Goal: Information Seeking & Learning: Check status

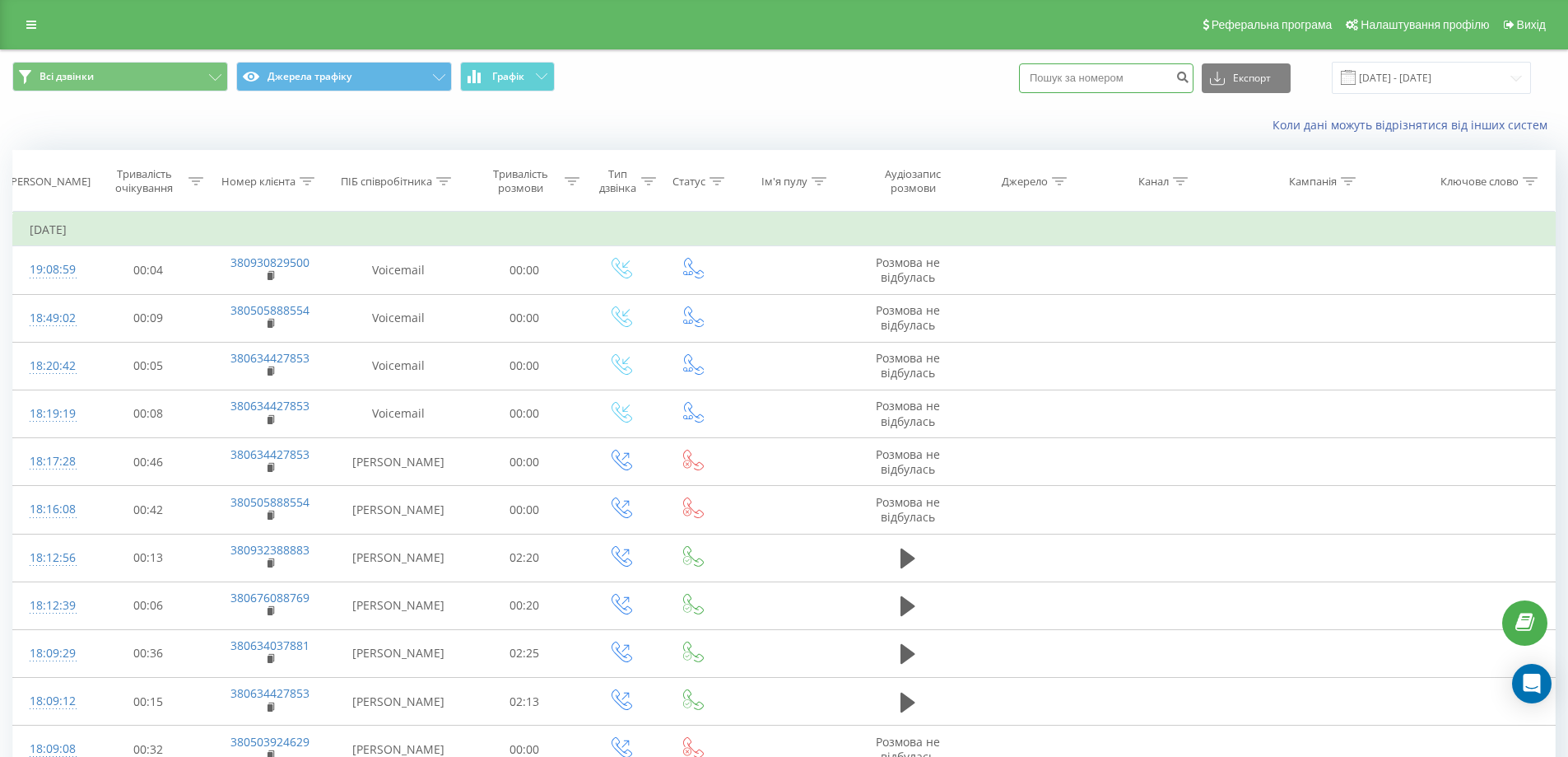
paste input "0675954461"
type input "0675954461"
click at [1190, 80] on icon "submit" at bounding box center [1183, 74] width 14 height 10
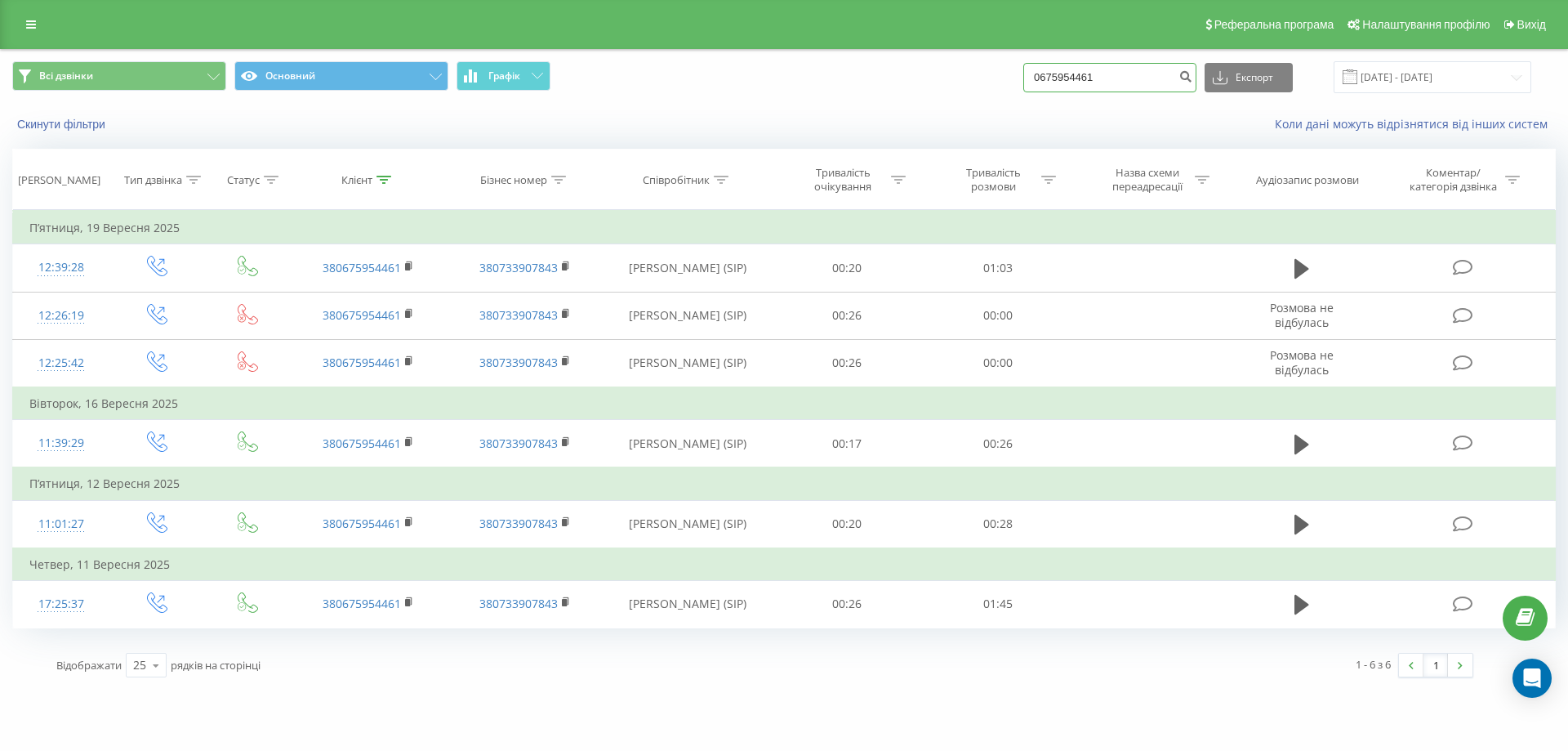
drag, startPoint x: 1153, startPoint y: 76, endPoint x: 959, endPoint y: 96, distance: 195.0
click at [959, 96] on div "Всі дзвінки Основний Графік 0675954461 Експорт .csv .xls .xlsx 22.06.2025 - 22.…" at bounding box center [784, 77] width 1566 height 55
paste input "0677402673"
type input "0677402673"
click at [1192, 73] on icon "submit" at bounding box center [1185, 74] width 14 height 10
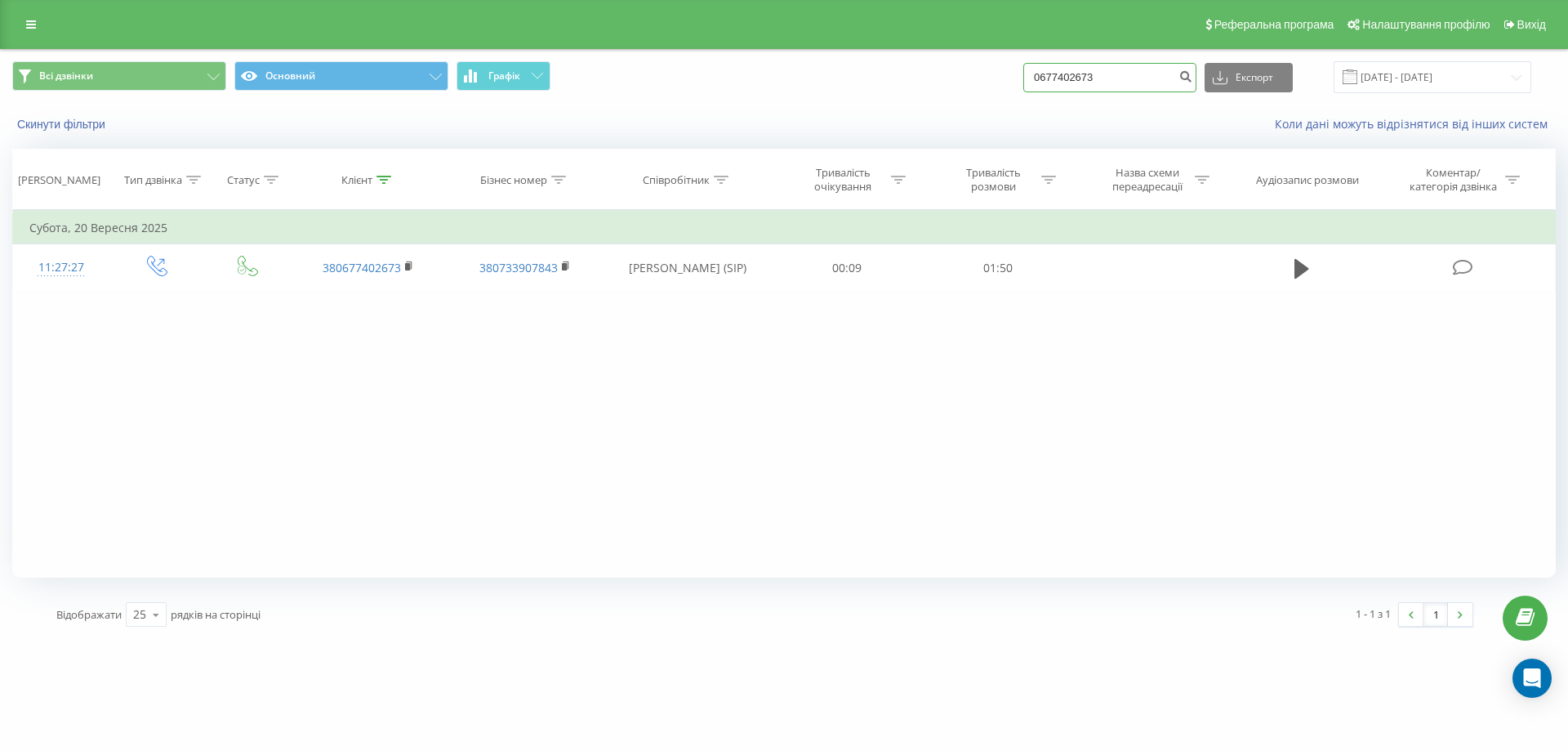
drag, startPoint x: 1152, startPoint y: 78, endPoint x: 1012, endPoint y: 80, distance: 140.0
click at [1012, 80] on div "Всі дзвінки Основний Графік 0677402673 Експорт .csv .xls .xlsx [DATE] - [DATE]" at bounding box center [783, 77] width 1543 height 31
click at [31, 29] on icon at bounding box center [30, 24] width 10 height 11
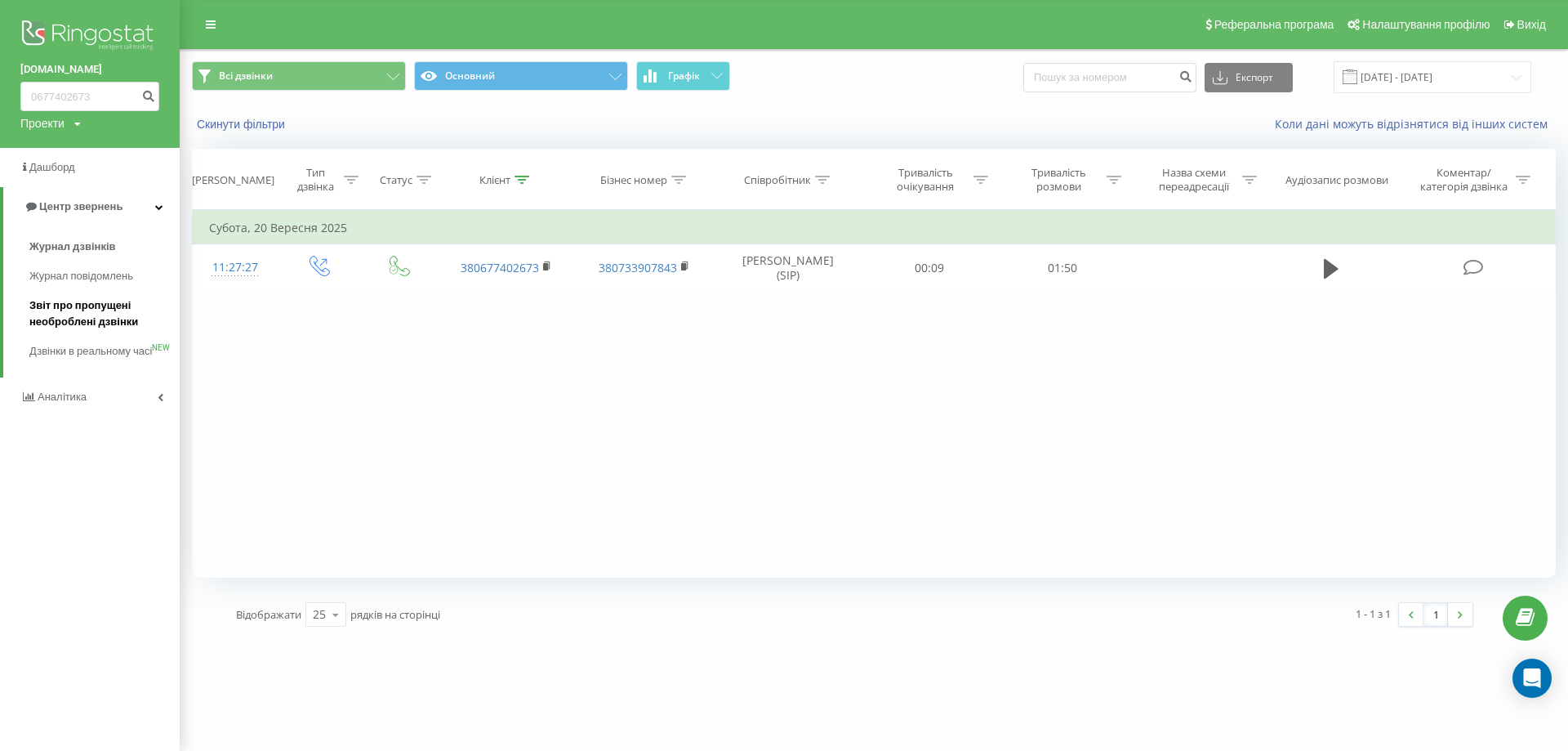
click at [74, 316] on span "Звіт про пропущені необроблені дзвінки" at bounding box center [101, 313] width 142 height 32
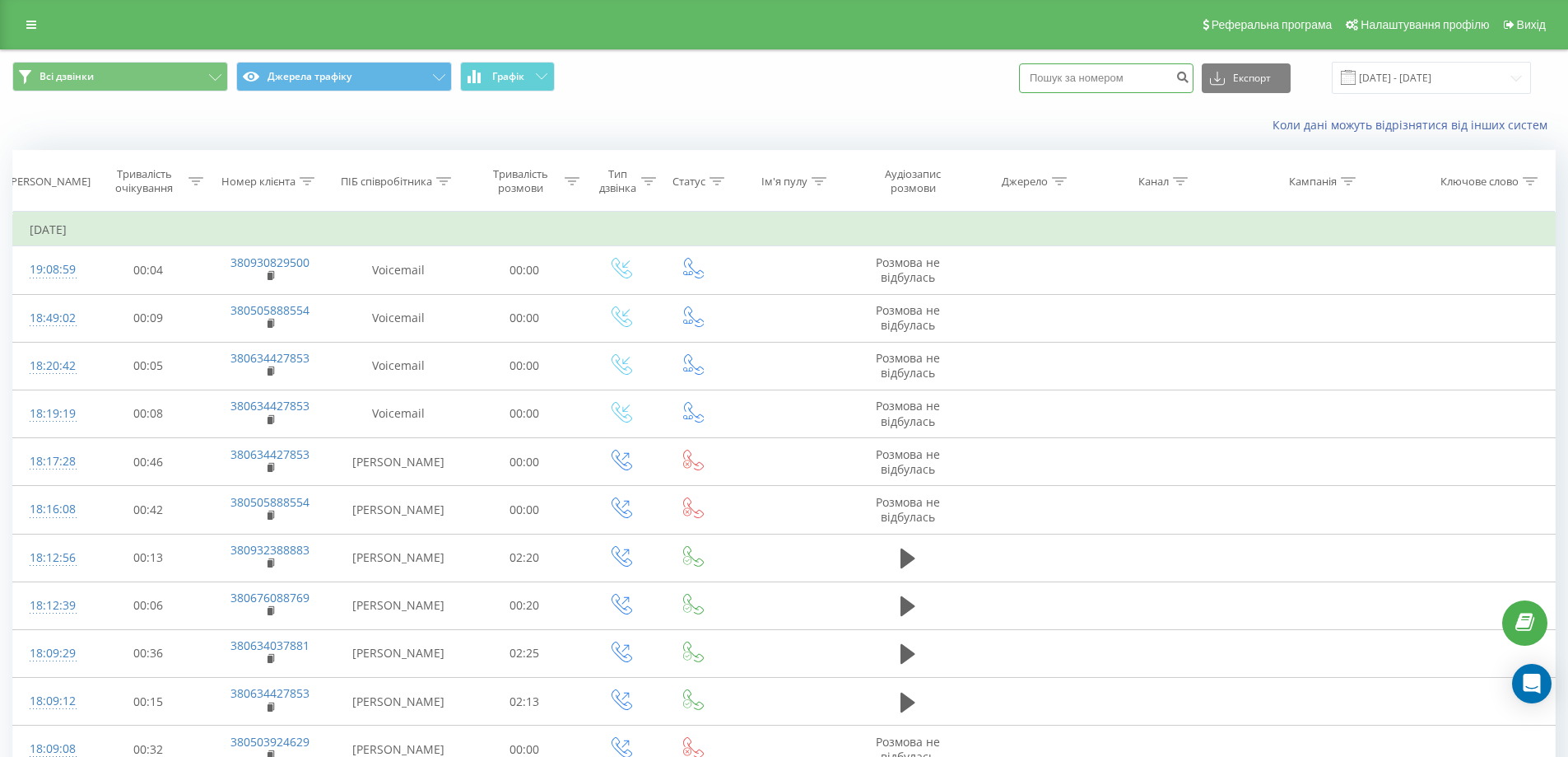
paste input "380994676013"
type input "380994676013"
click at [1190, 80] on icon "submit" at bounding box center [1183, 74] width 14 height 10
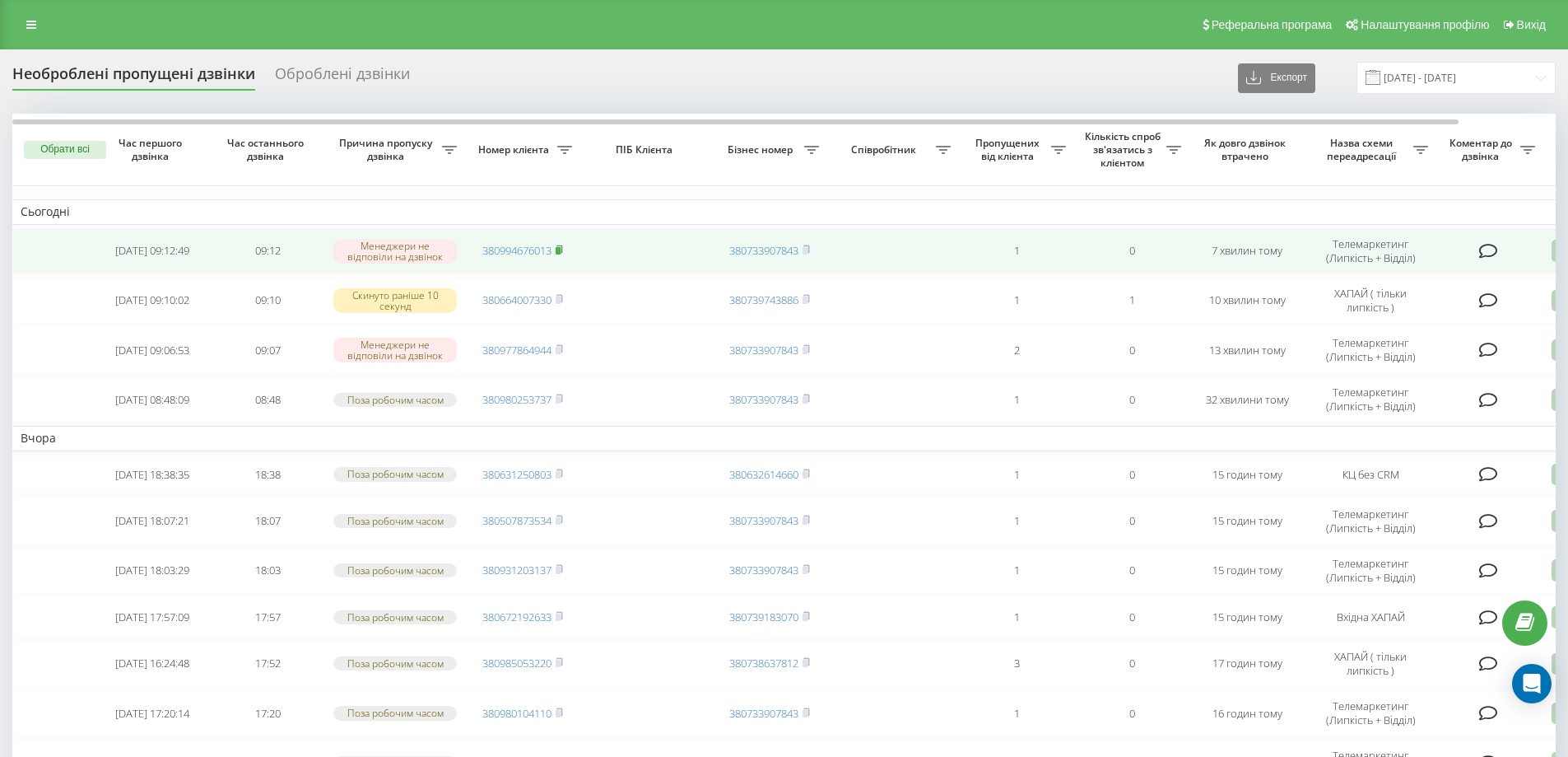
click at [561, 250] on rect at bounding box center [558, 250] width 5 height 7
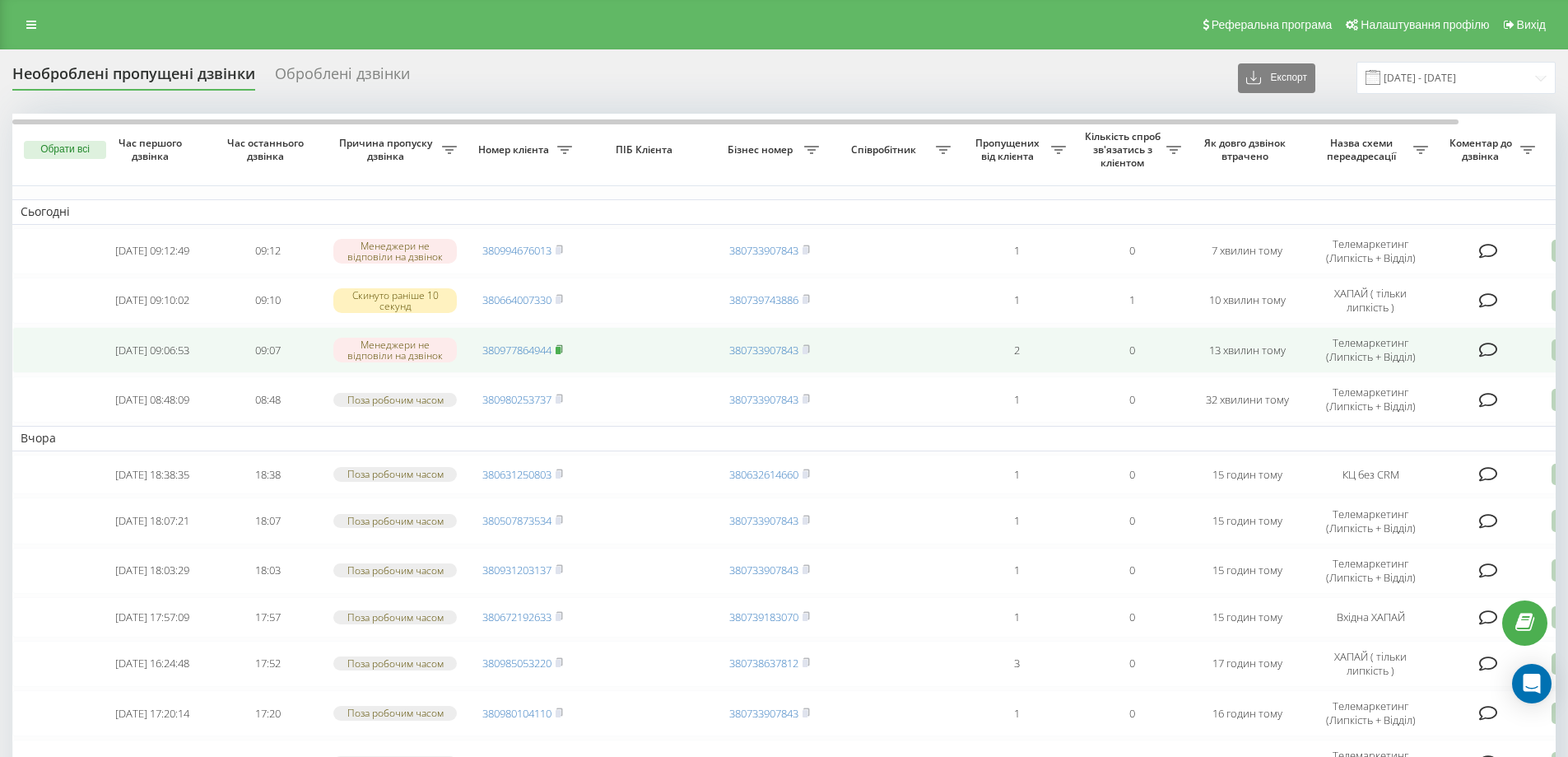
click at [563, 347] on icon at bounding box center [560, 349] width 7 height 10
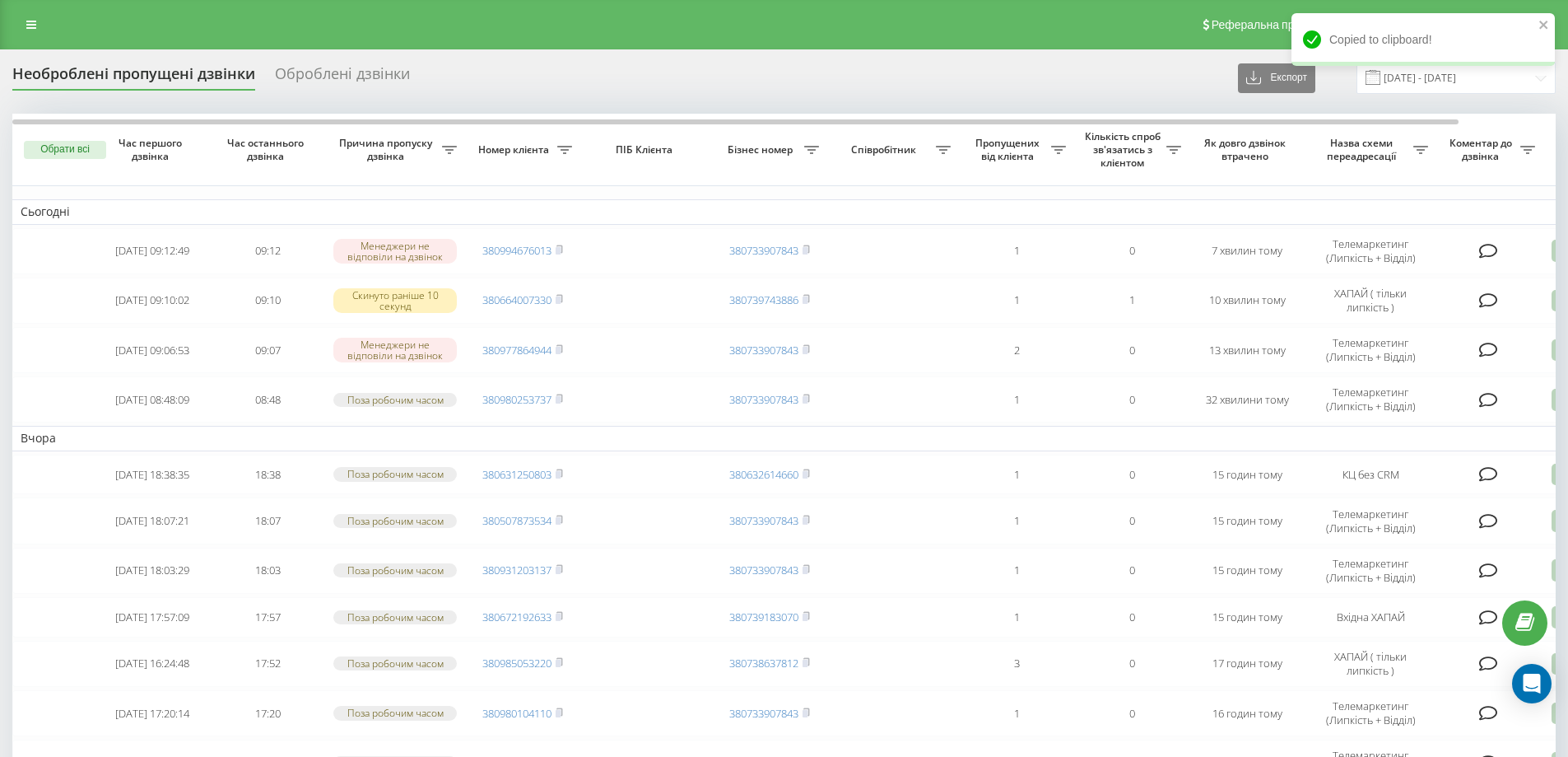
scroll to position [35, 0]
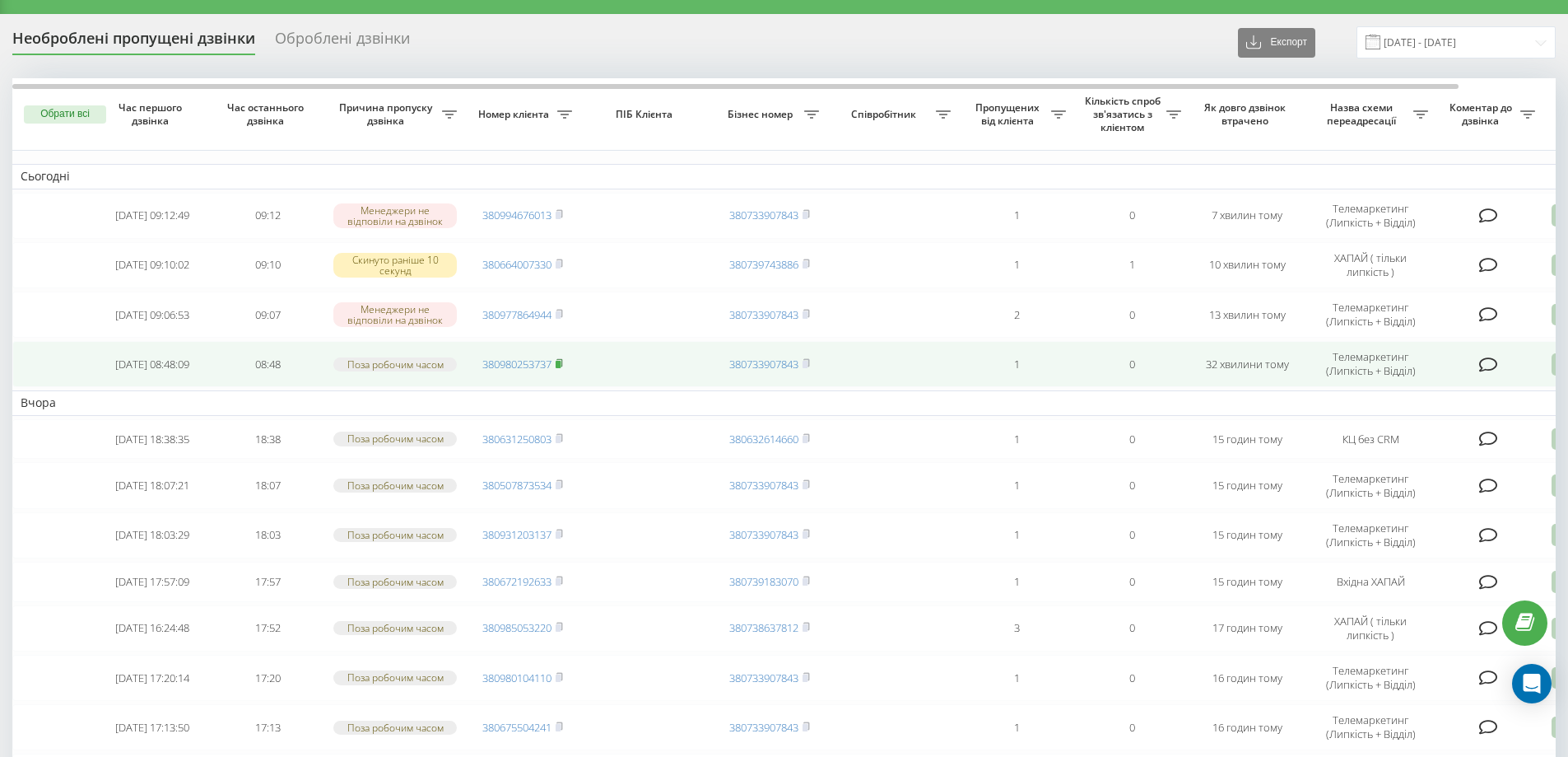
click at [559, 363] on rect at bounding box center [558, 364] width 5 height 7
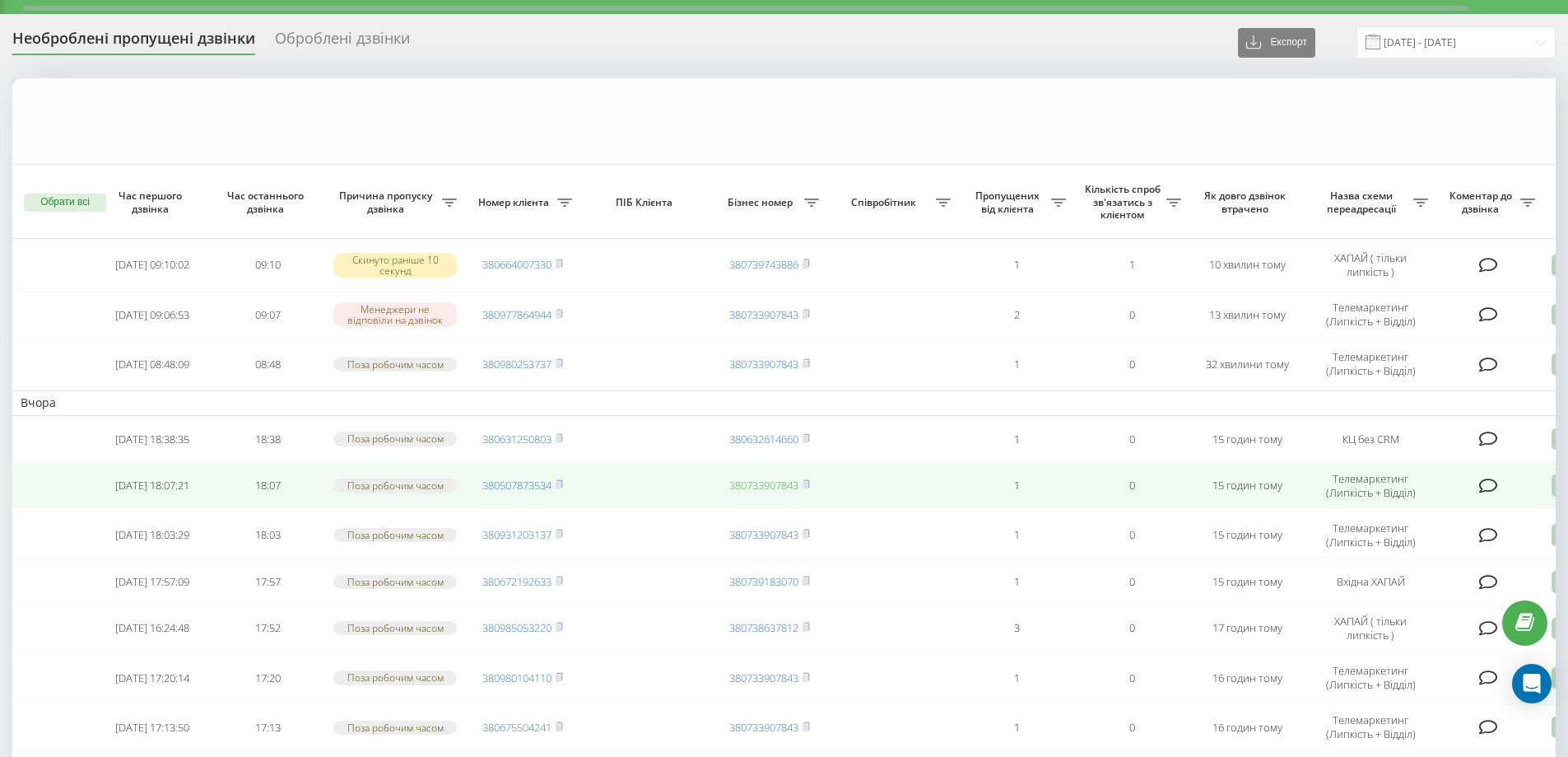
scroll to position [203, 0]
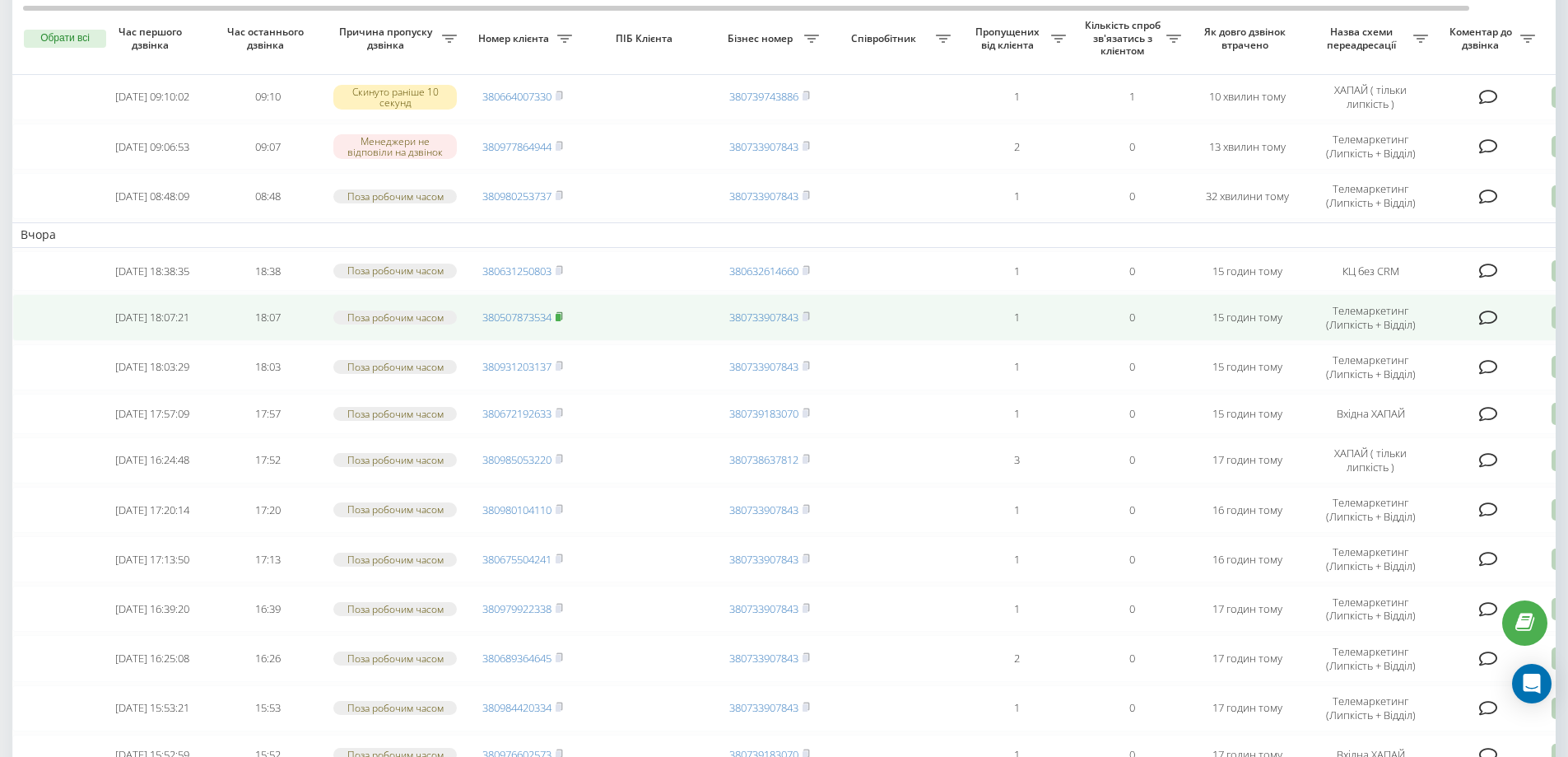
click at [562, 319] on icon at bounding box center [560, 316] width 6 height 7
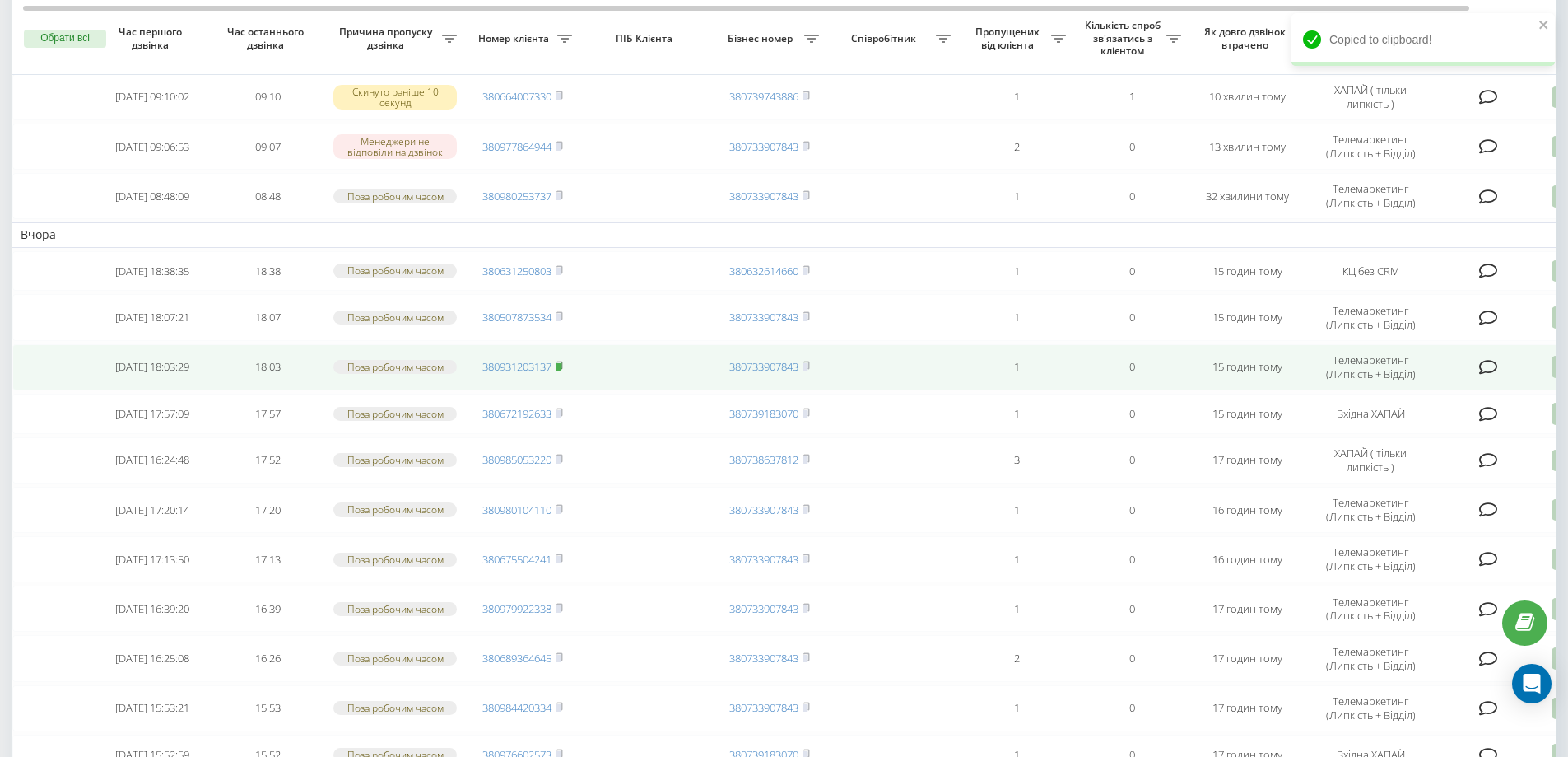
click at [561, 371] on rect at bounding box center [558, 367] width 5 height 7
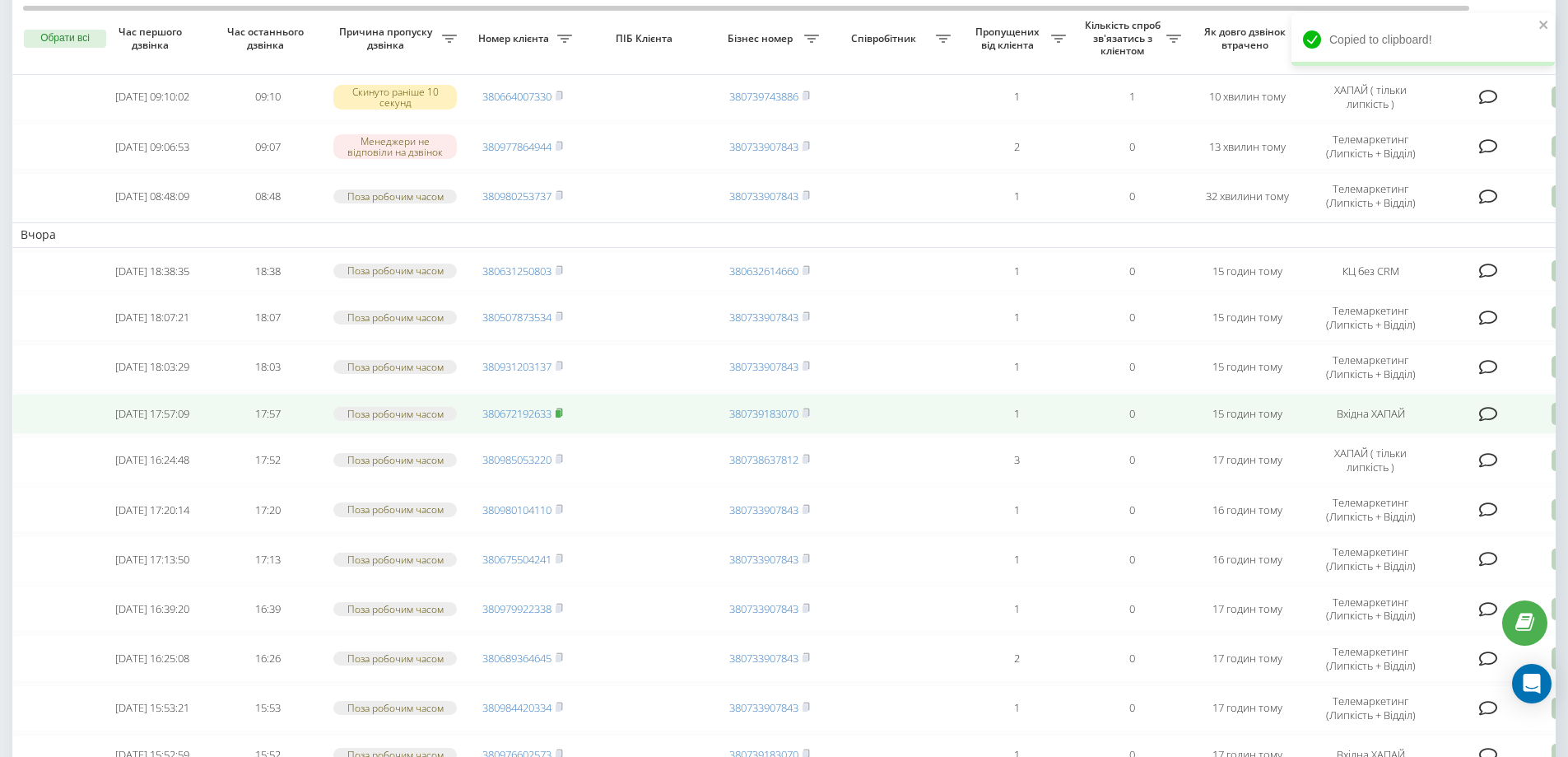
click at [560, 417] on rect at bounding box center [558, 413] width 5 height 7
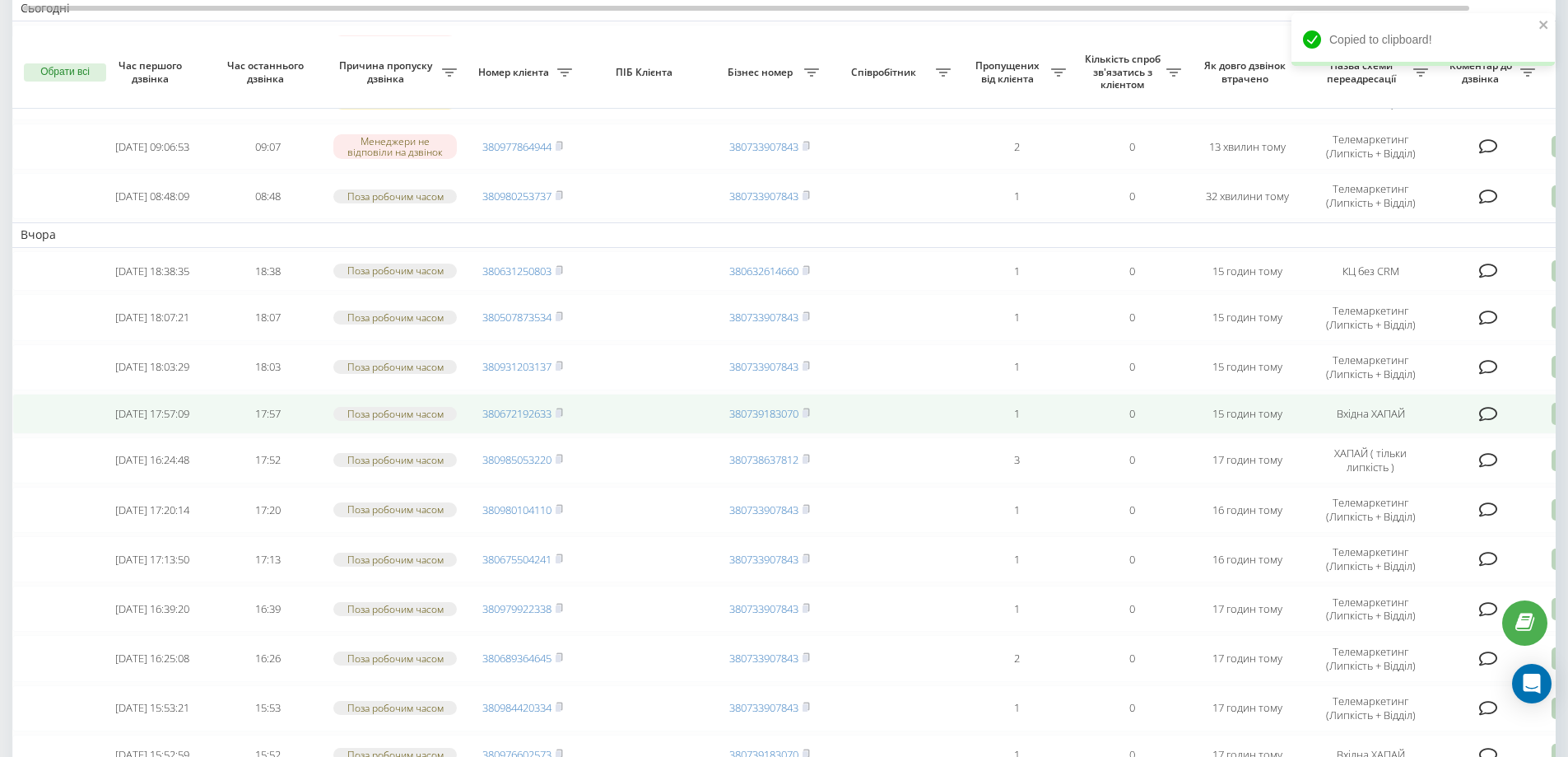
scroll to position [238, 0]
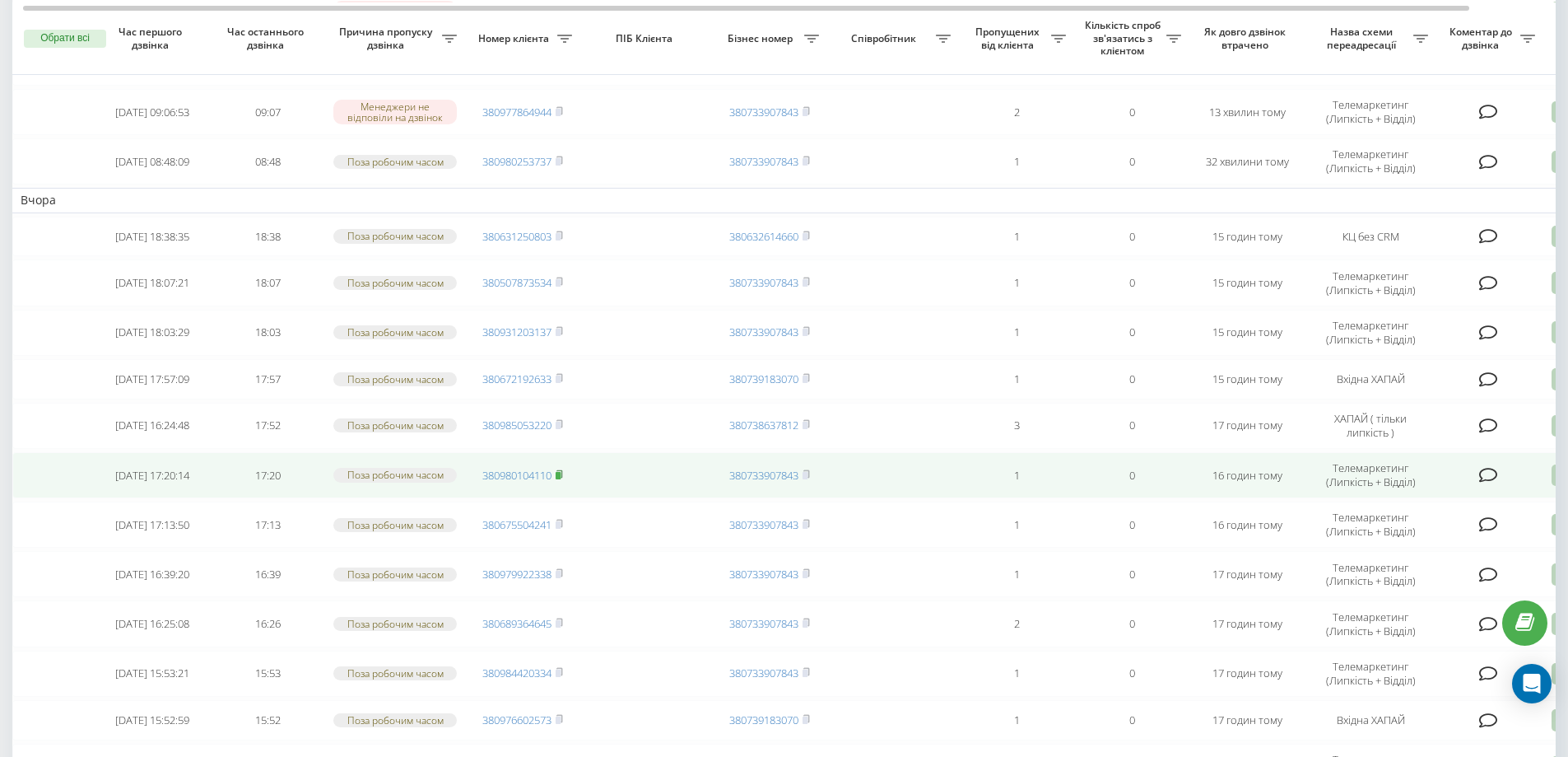
click at [561, 480] on rect at bounding box center [558, 476] width 5 height 7
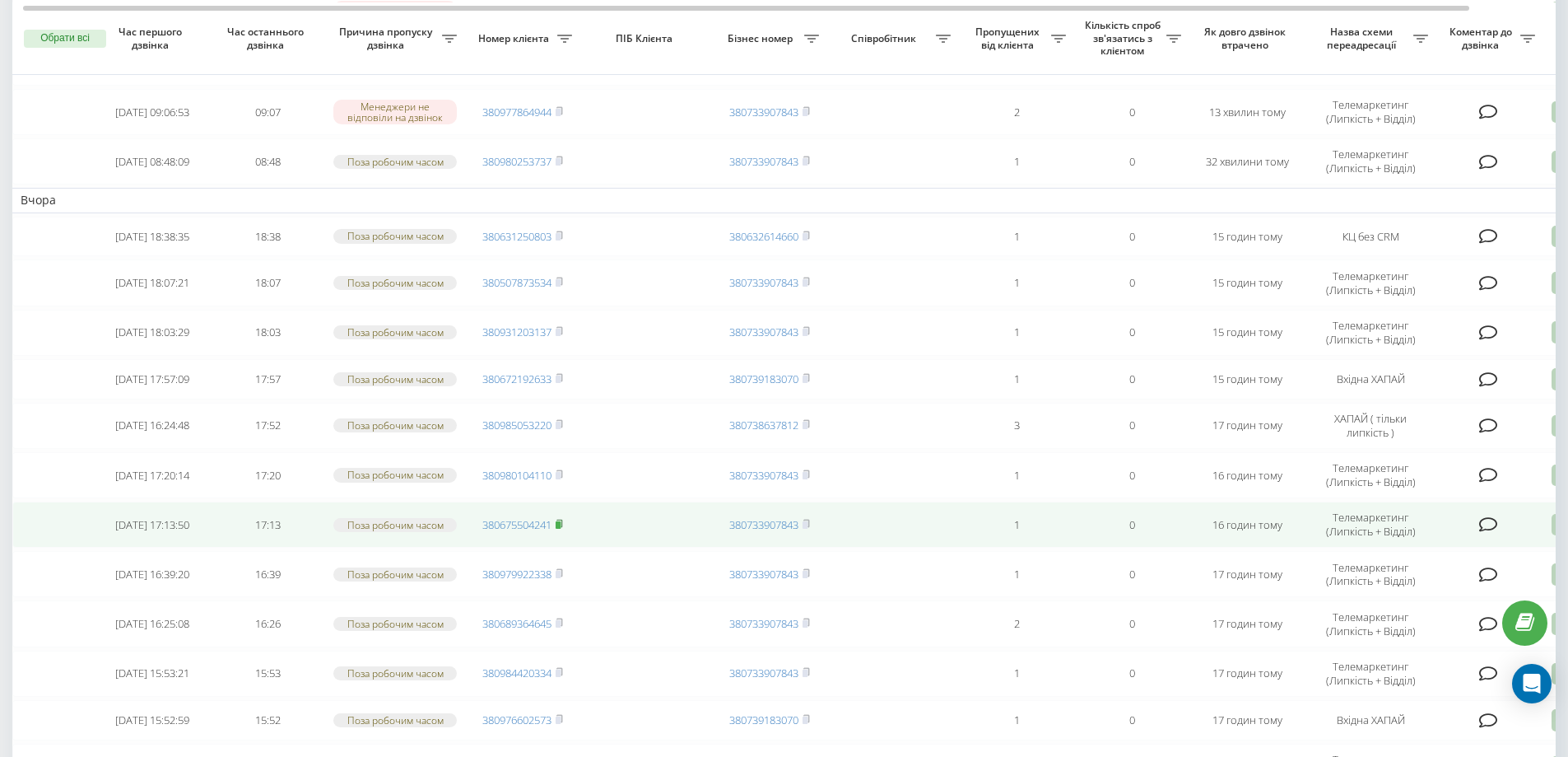
click at [561, 529] on icon at bounding box center [560, 523] width 7 height 10
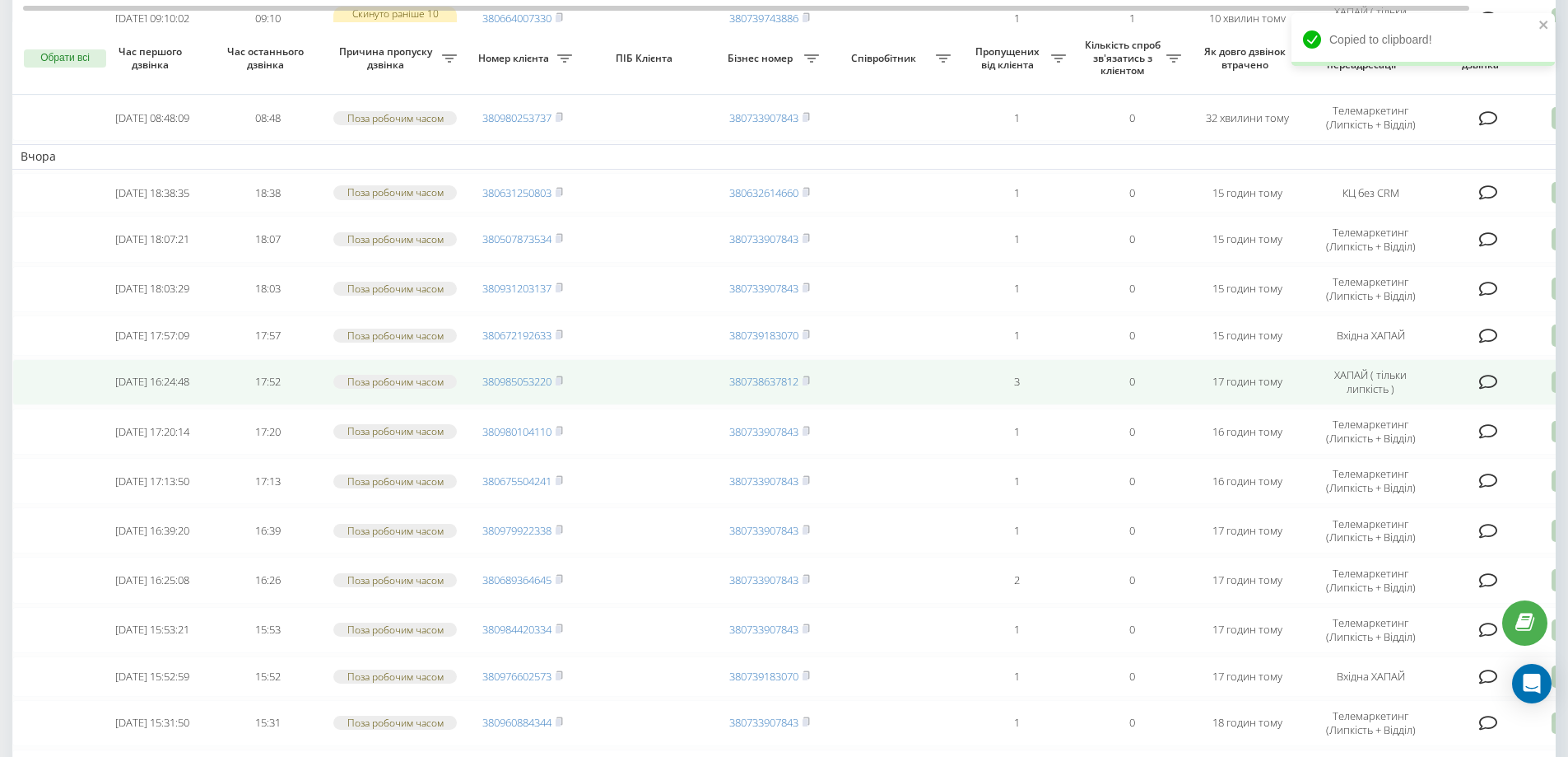
scroll to position [302, 0]
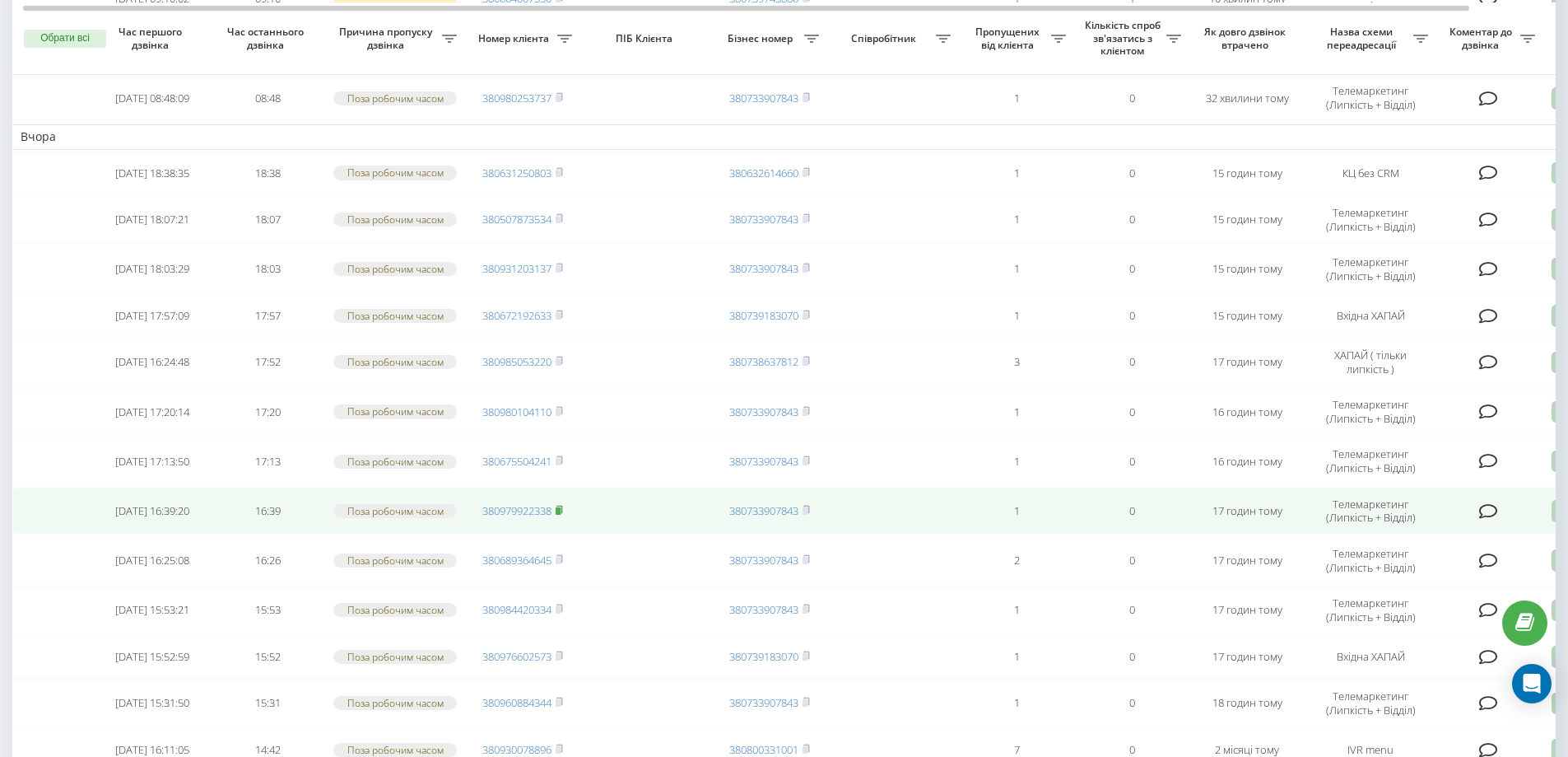
click at [558, 515] on icon at bounding box center [560, 509] width 7 height 10
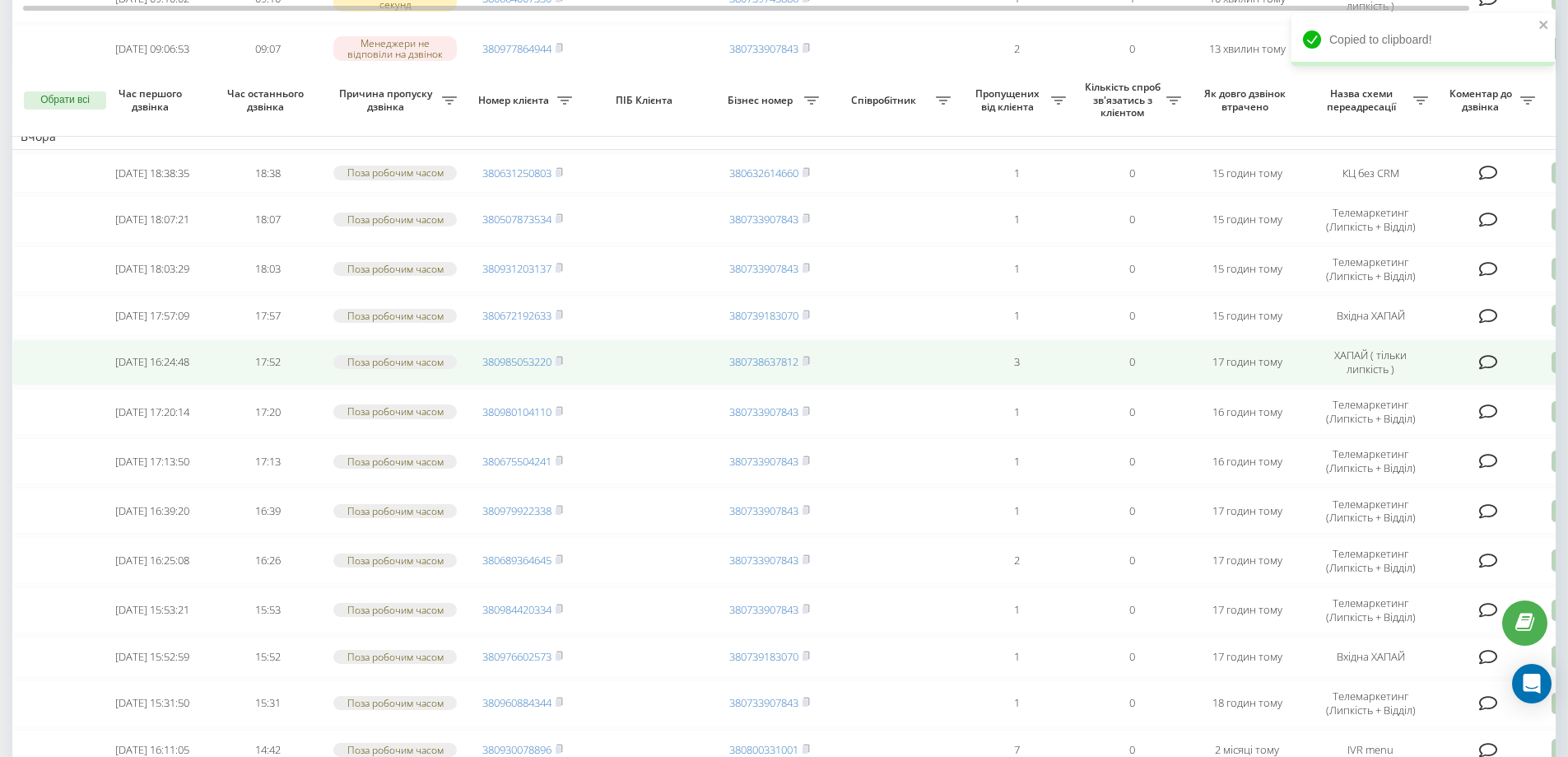
scroll to position [373, 0]
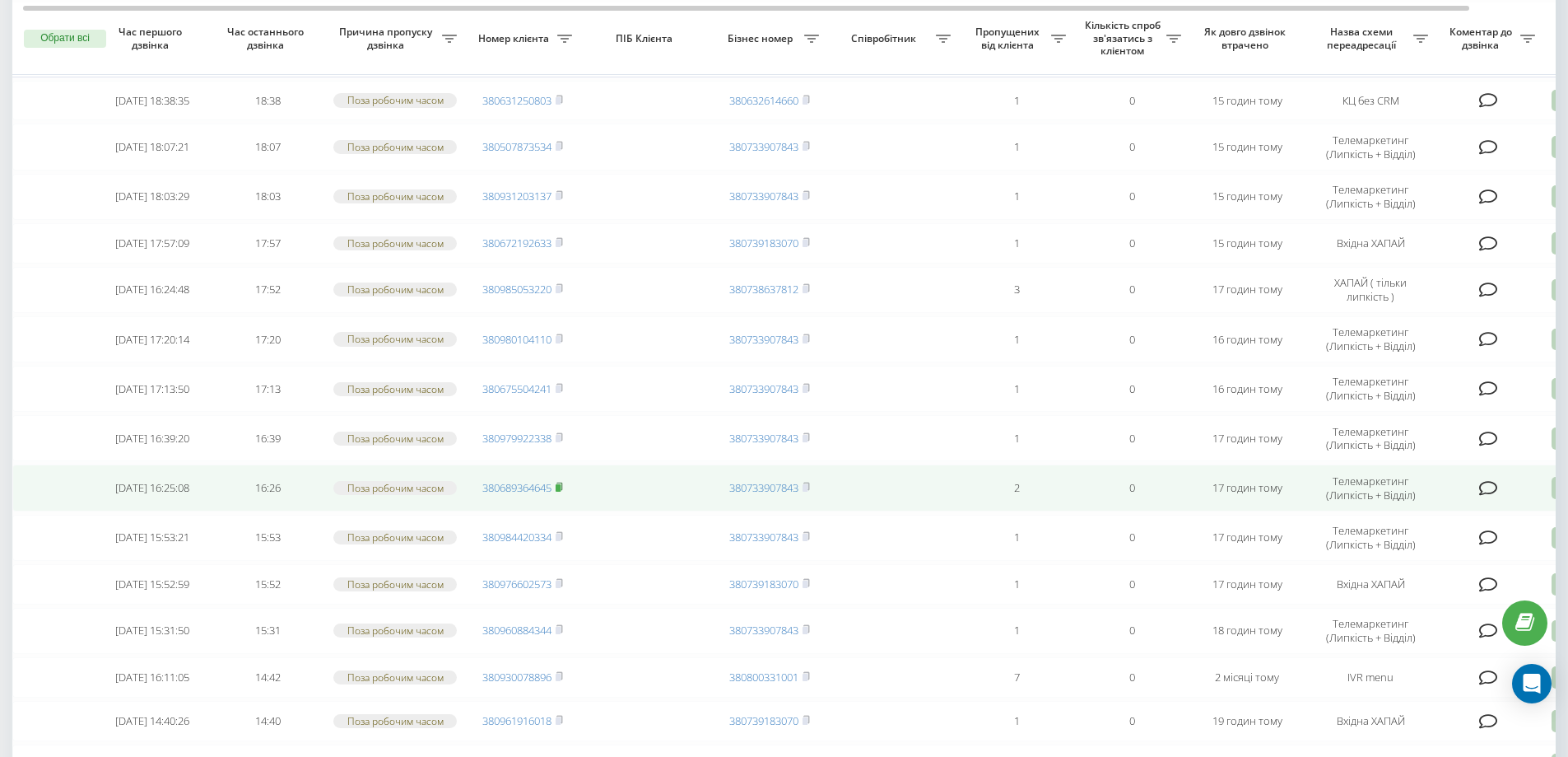
click at [561, 492] on rect at bounding box center [558, 488] width 5 height 7
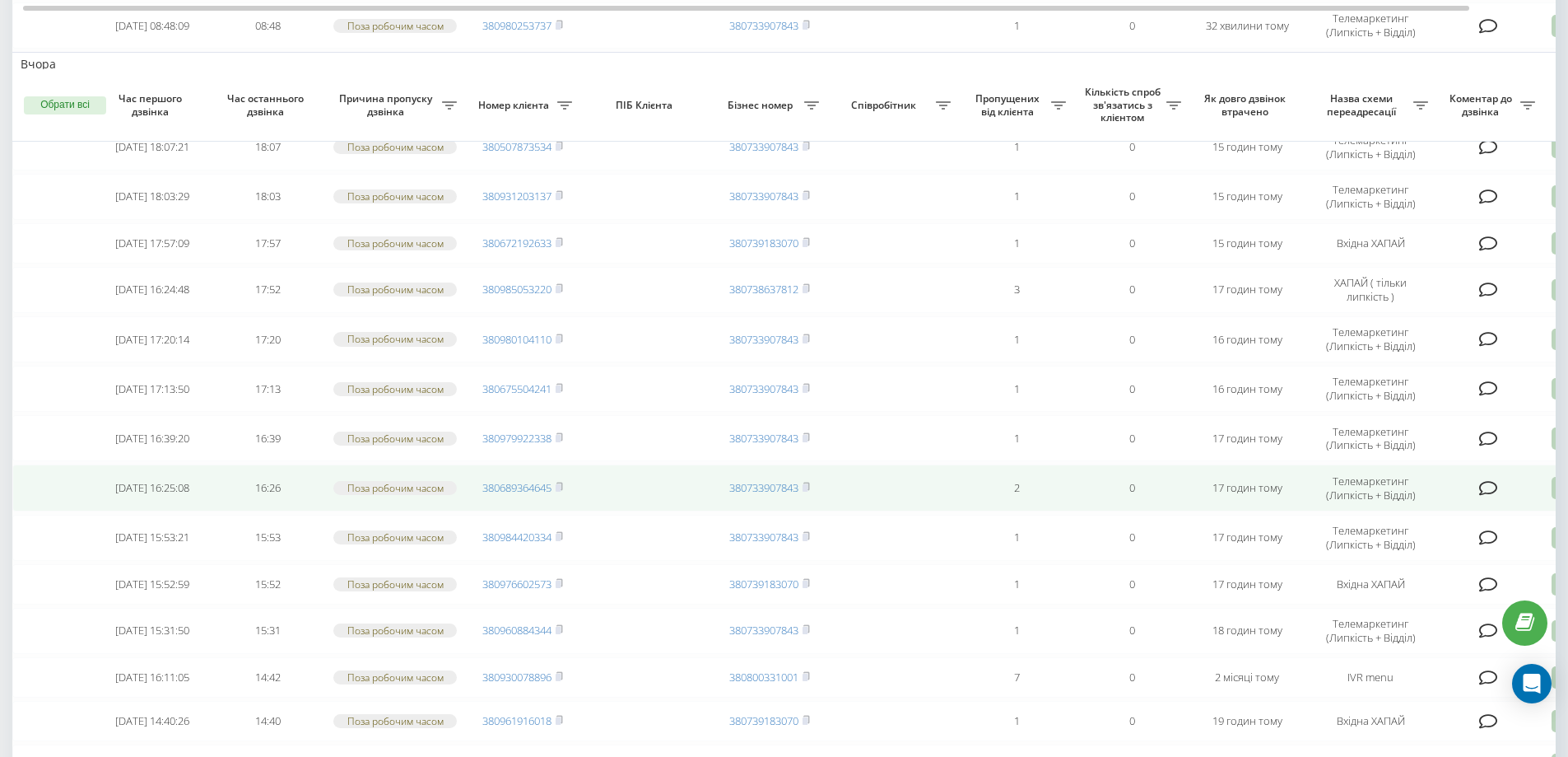
scroll to position [440, 0]
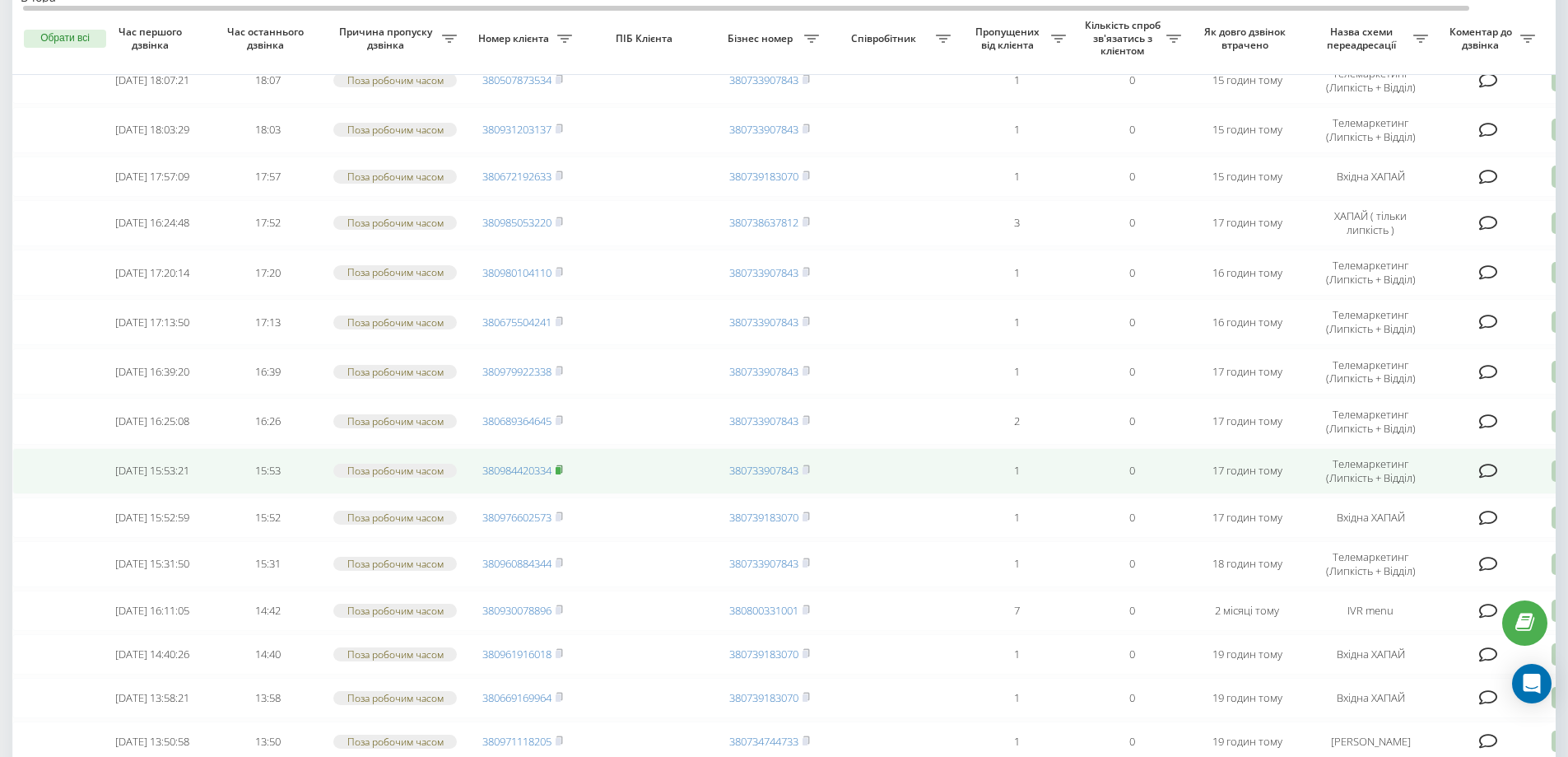
click at [561, 474] on rect at bounding box center [558, 470] width 5 height 7
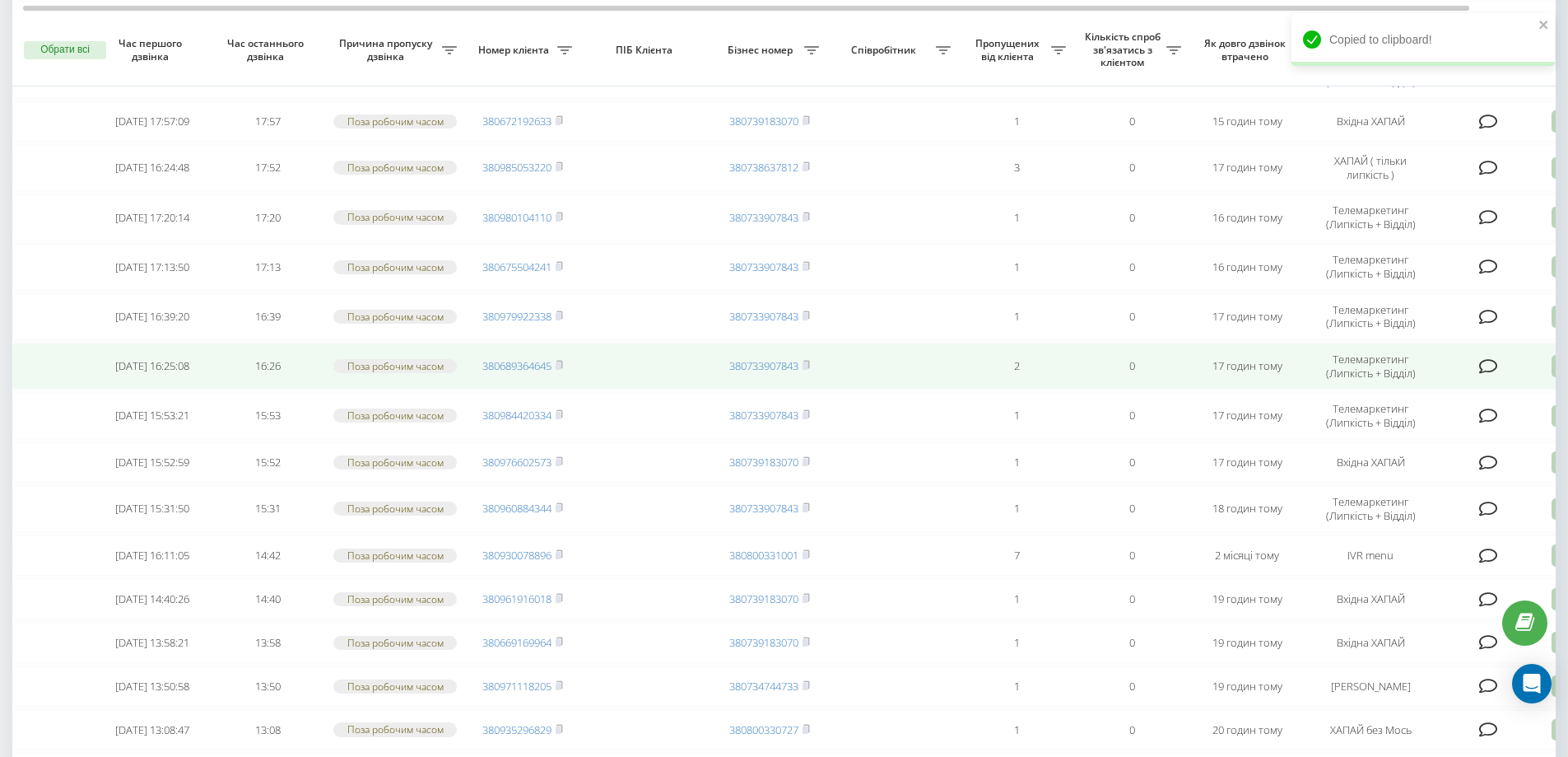
scroll to position [507, 0]
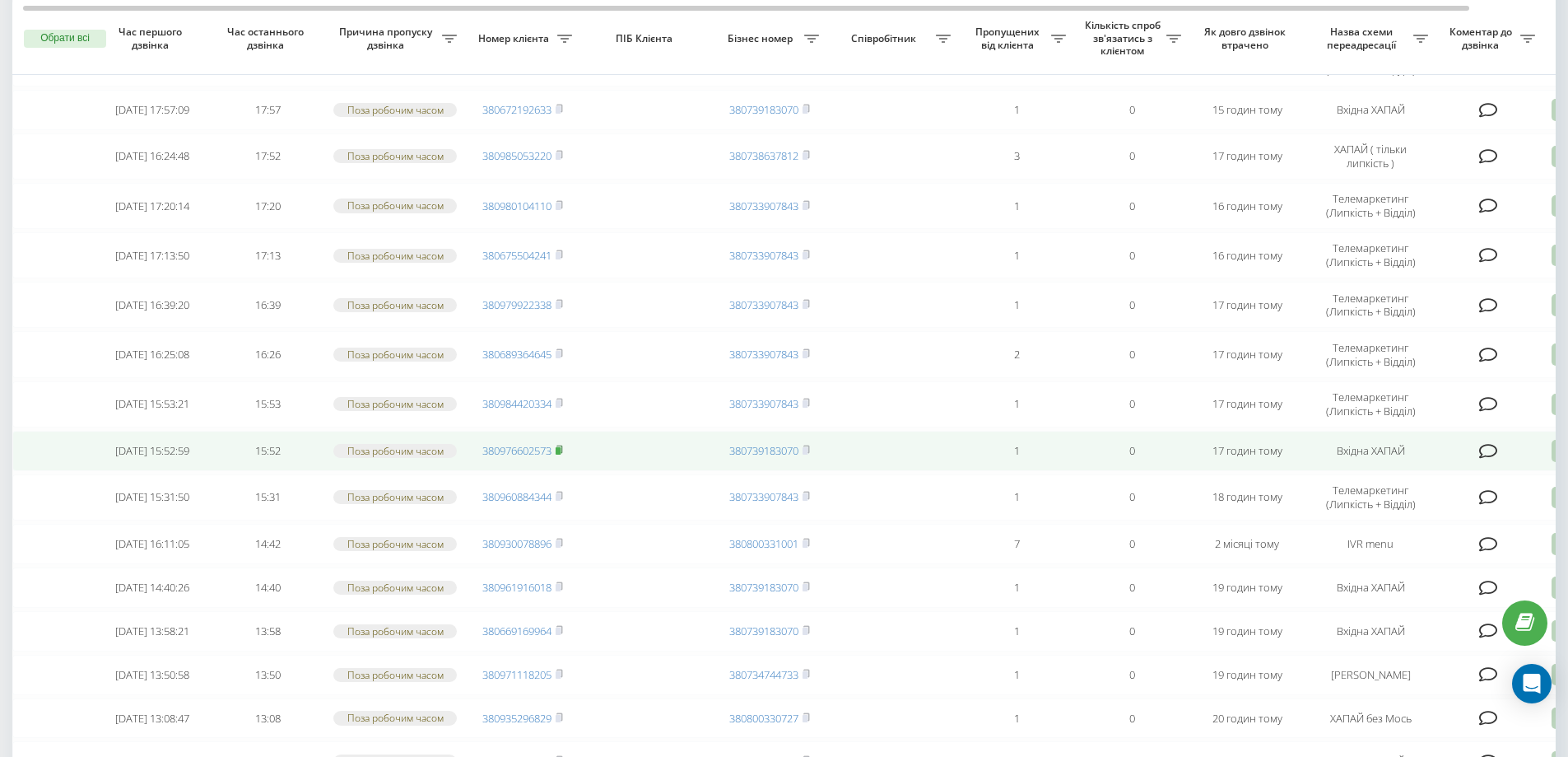
click at [560, 454] on rect at bounding box center [558, 451] width 5 height 7
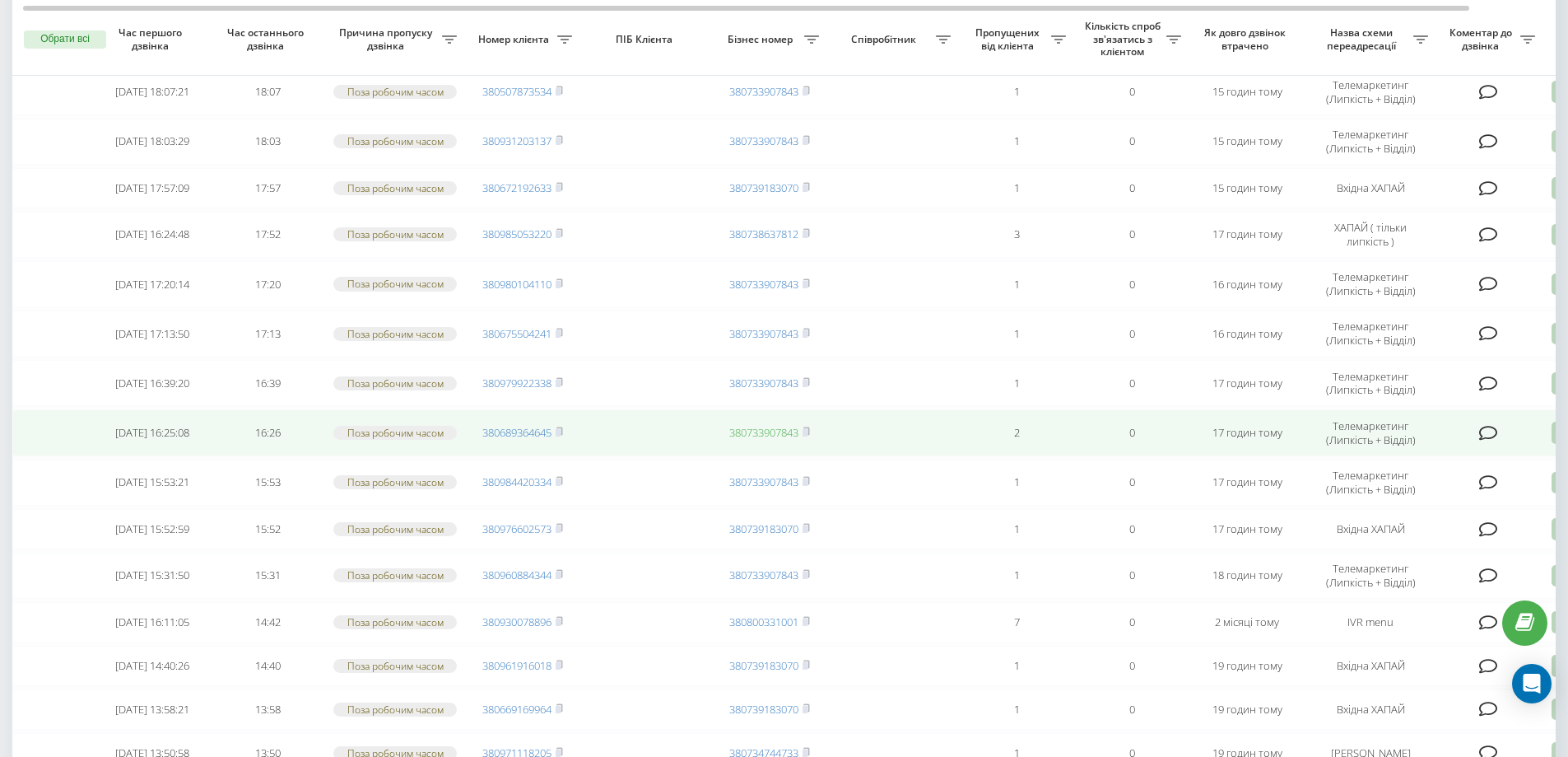
scroll to position [424, 0]
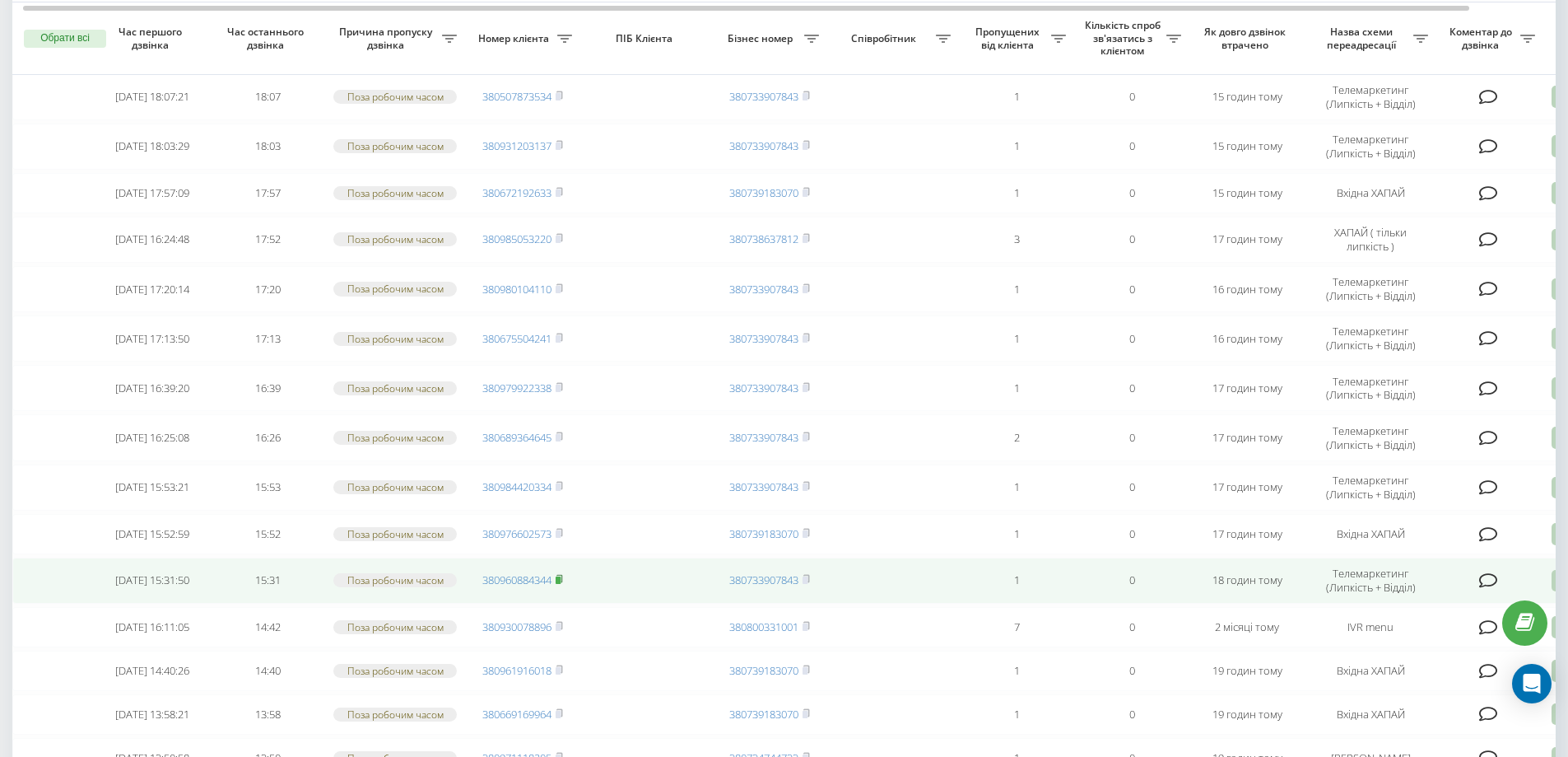
click at [560, 582] on icon at bounding box center [560, 578] width 6 height 7
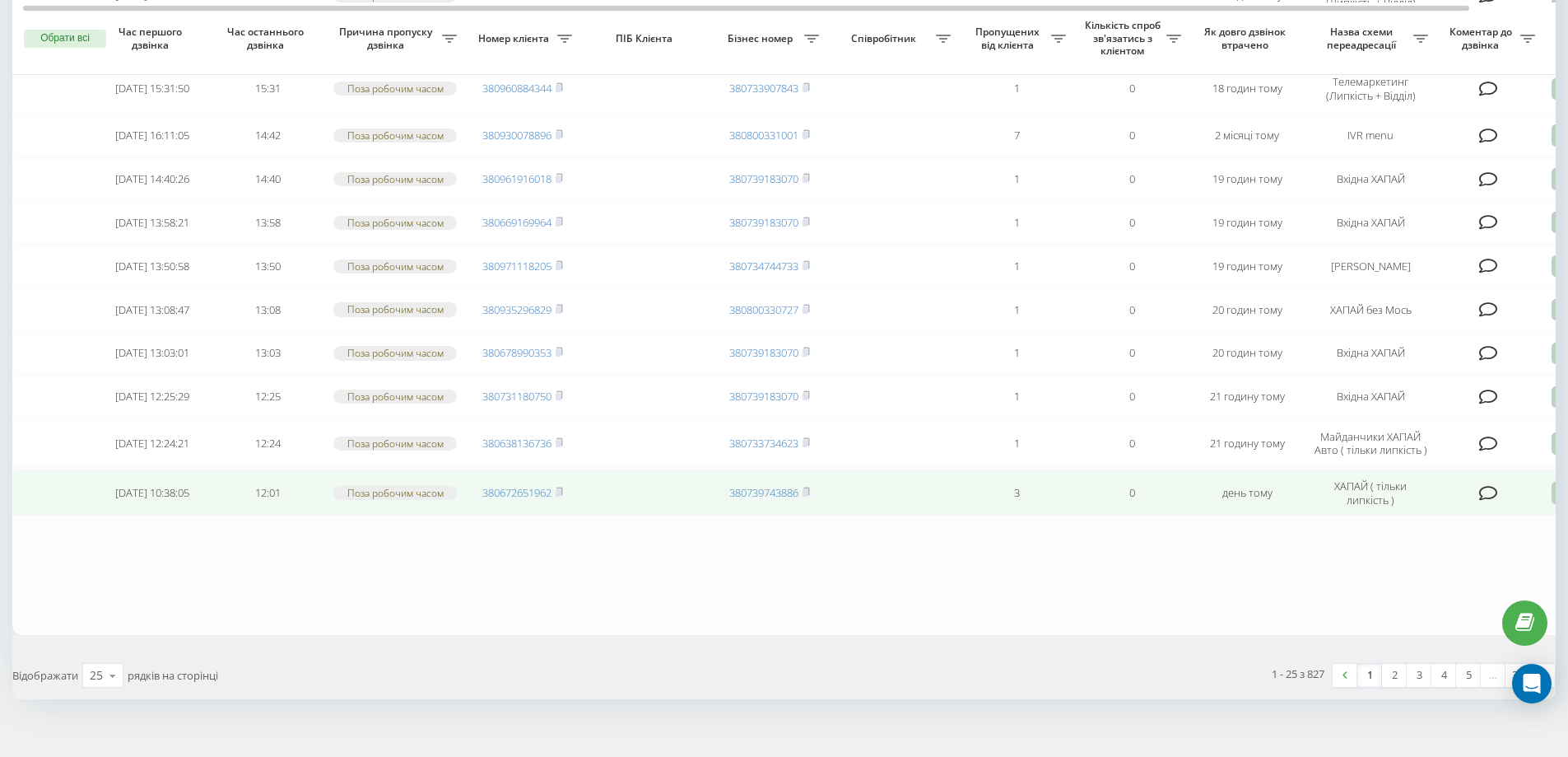
scroll to position [995, 0]
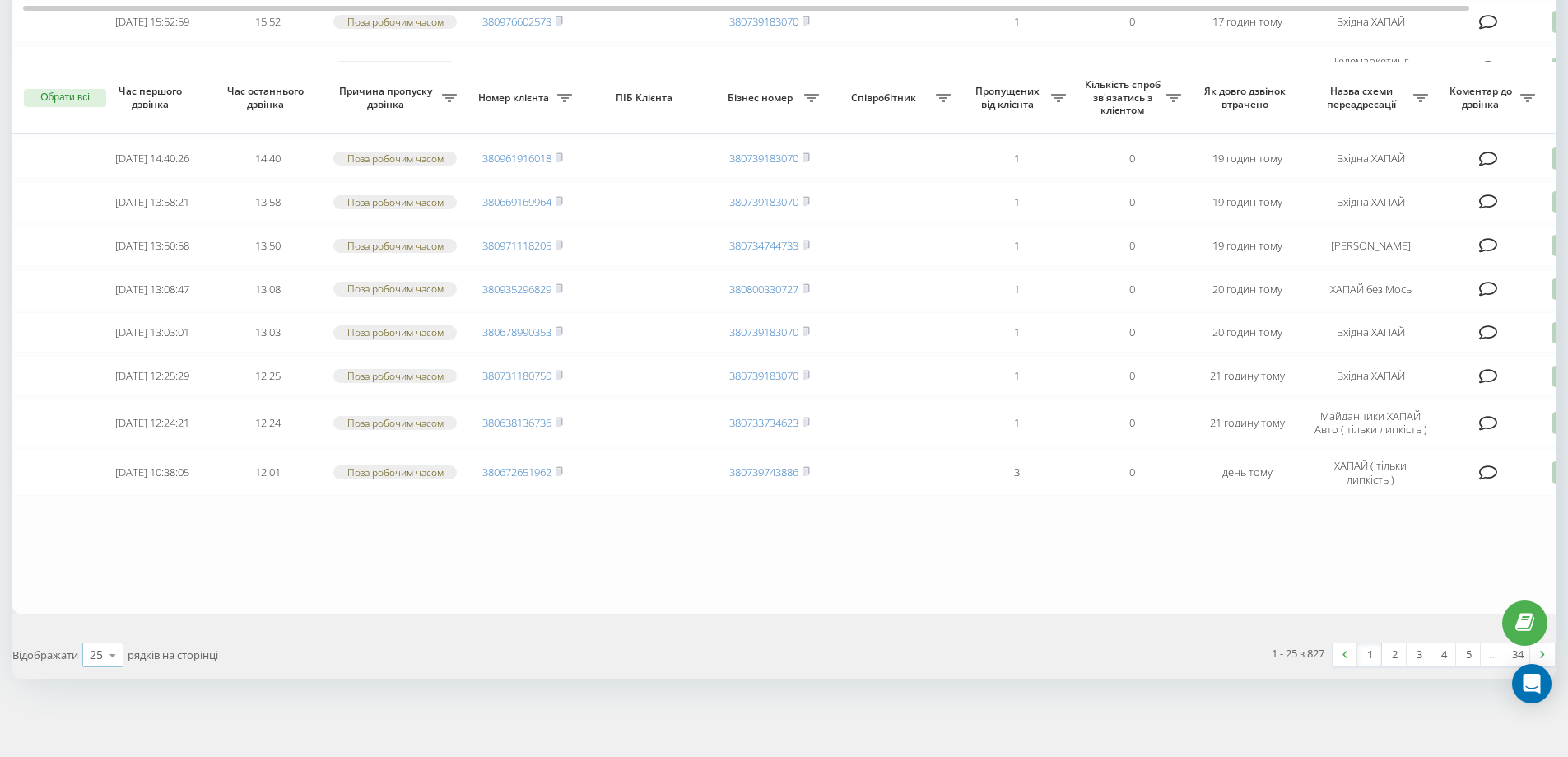
click at [108, 656] on icon at bounding box center [113, 655] width 25 height 32
click at [106, 629] on span "100" at bounding box center [99, 630] width 20 height 16
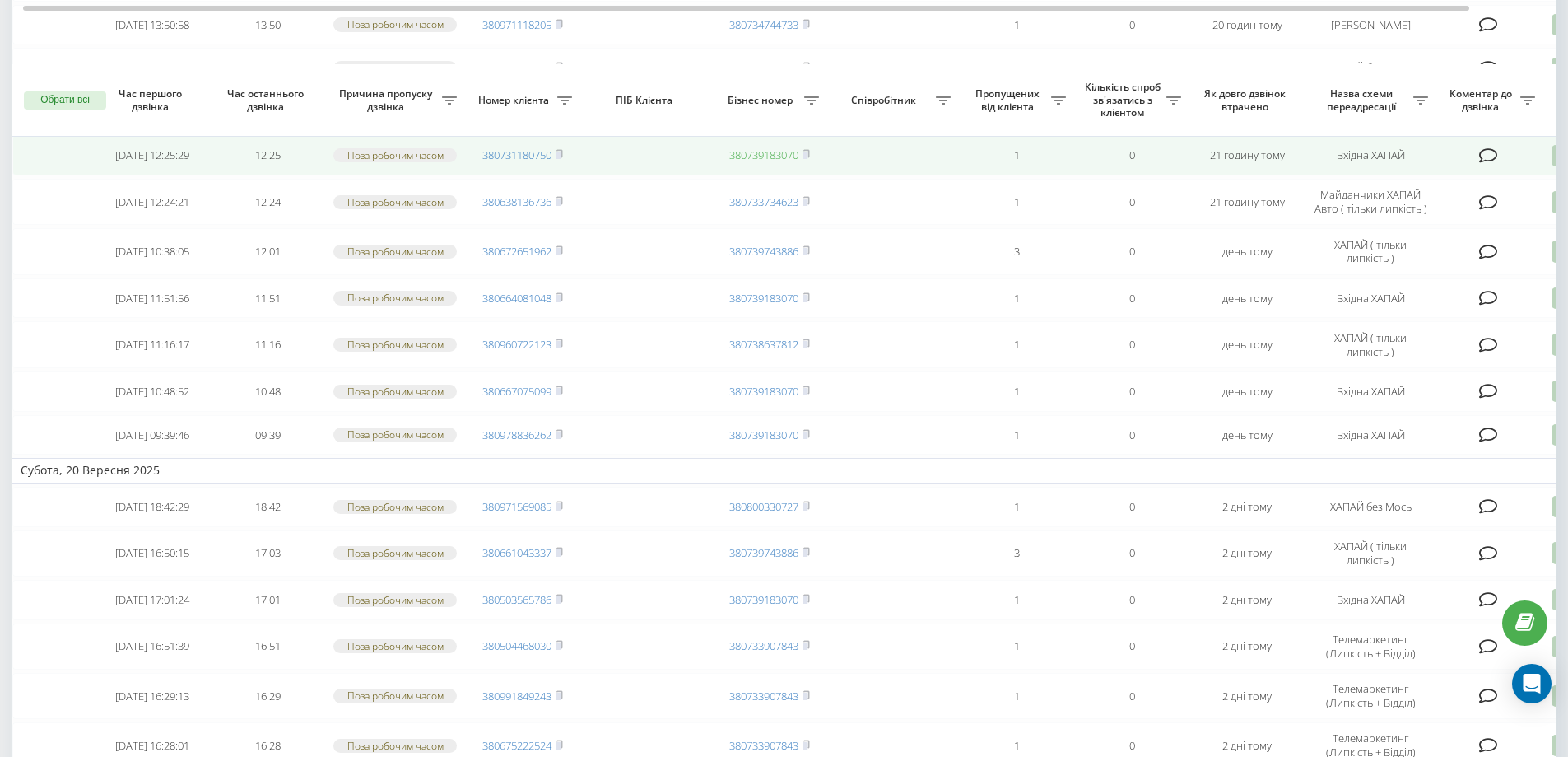
scroll to position [1319, 0]
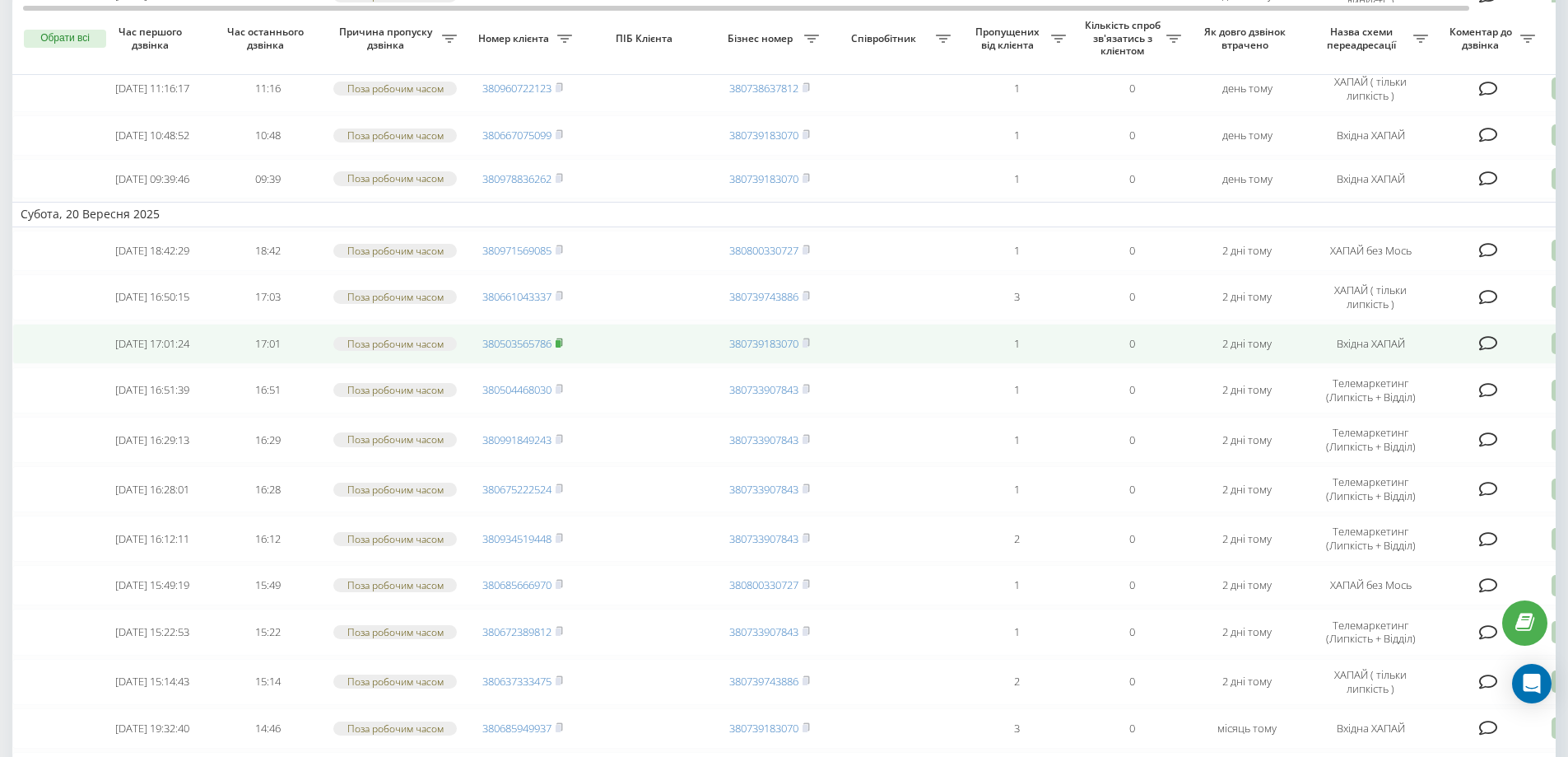
click at [562, 345] on icon at bounding box center [560, 342] width 6 height 7
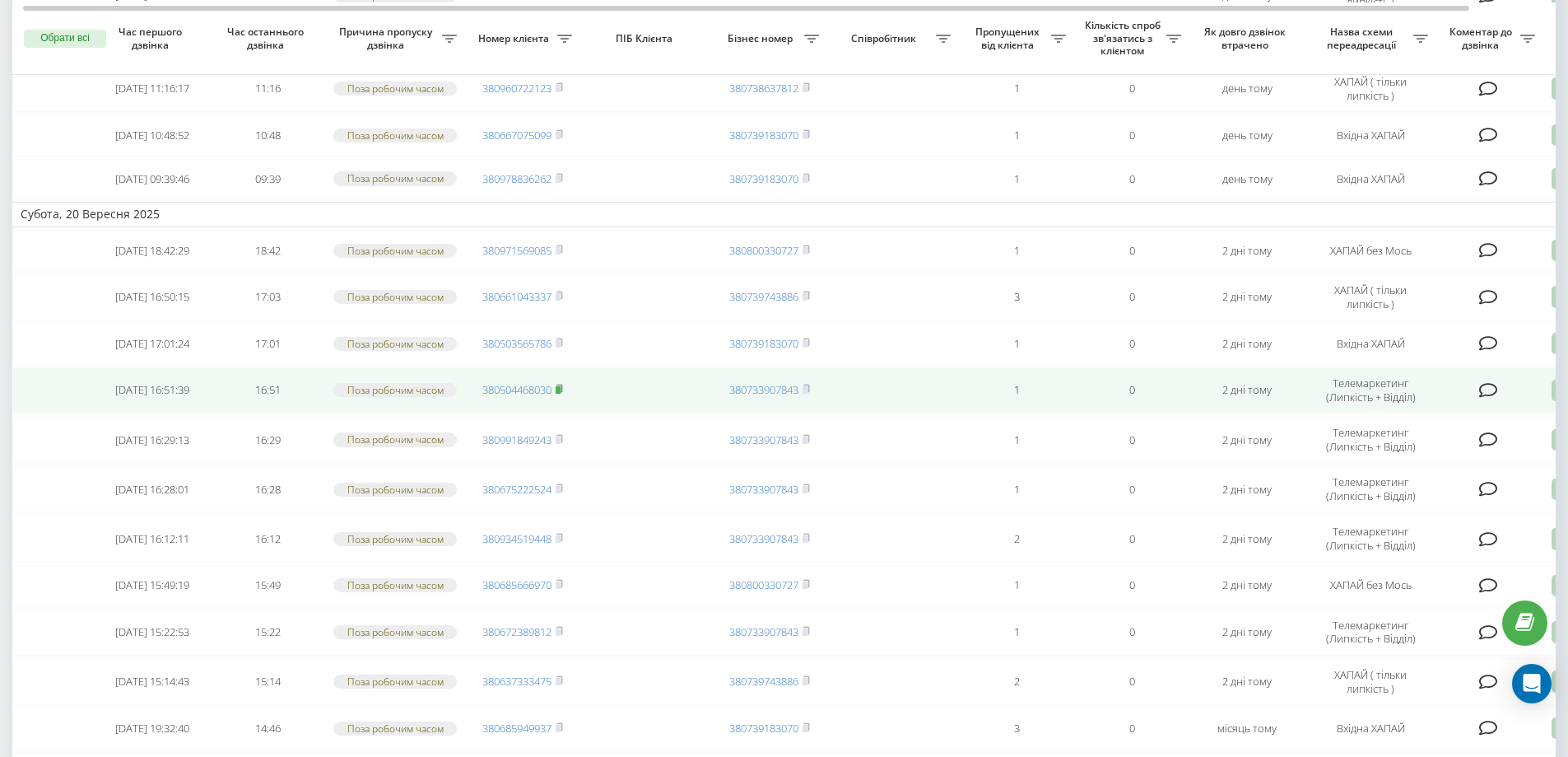
click at [561, 394] on rect at bounding box center [558, 390] width 5 height 7
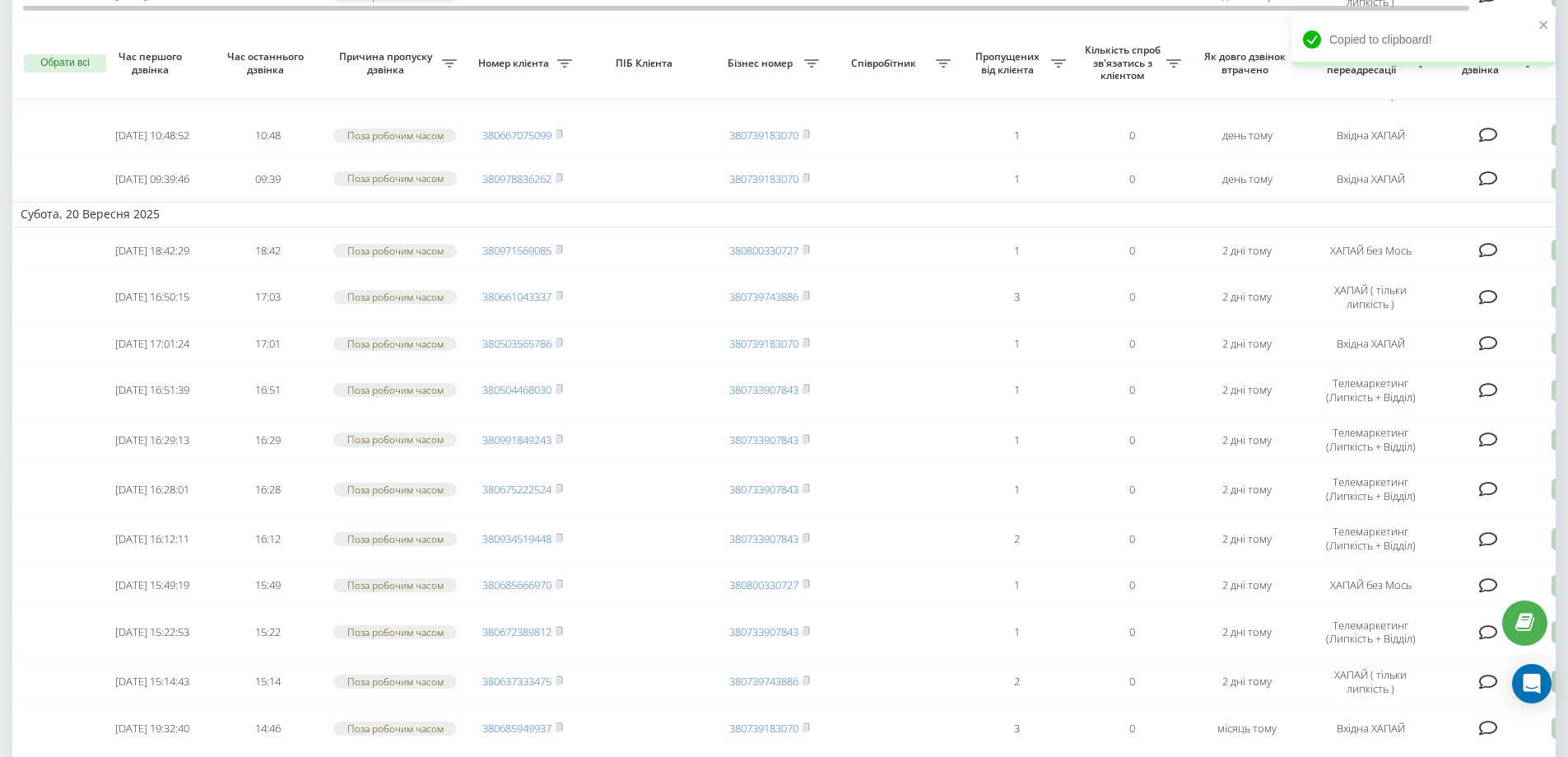
scroll to position [1364, 0]
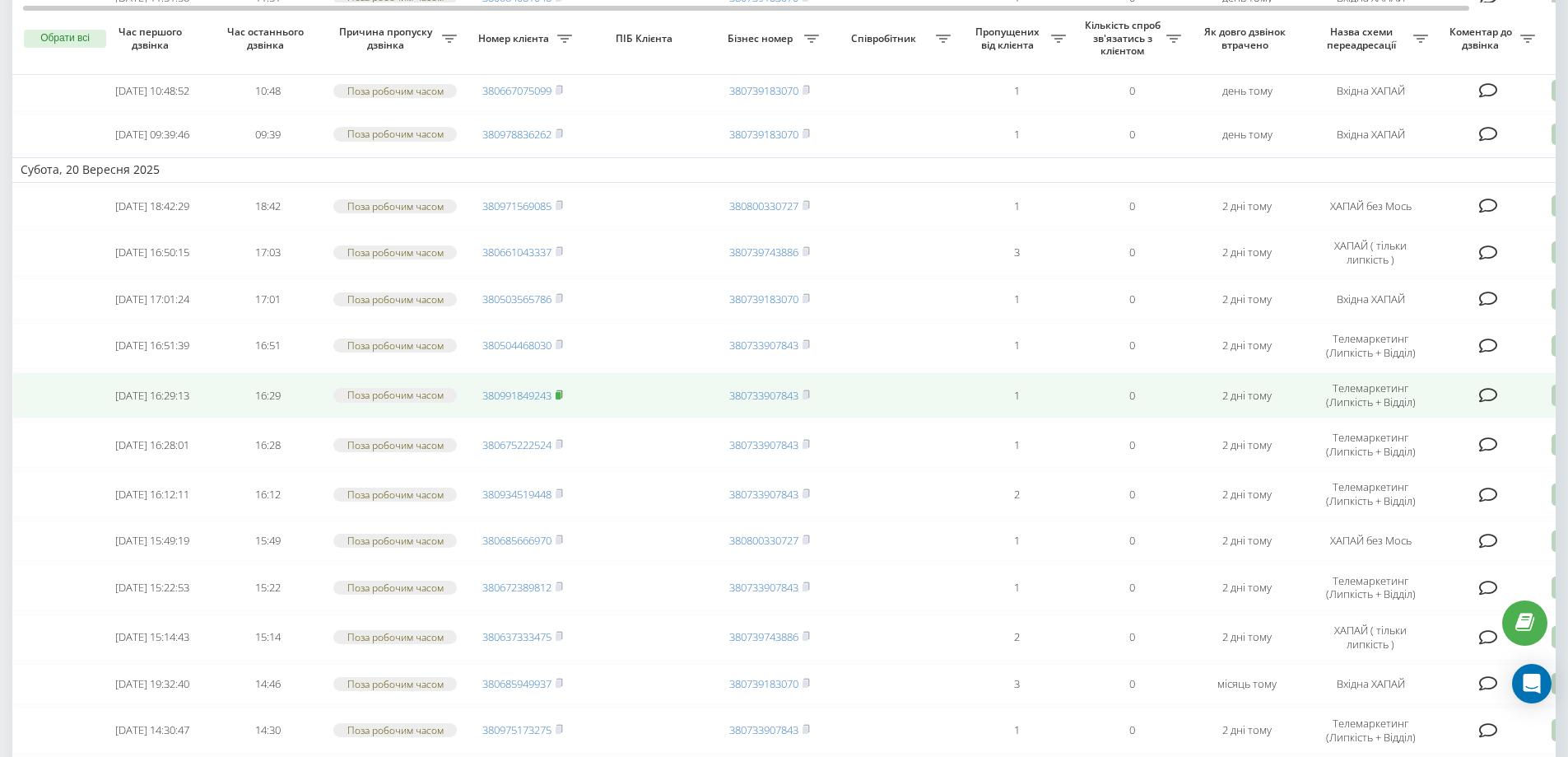
click at [562, 399] on icon at bounding box center [560, 394] width 7 height 10
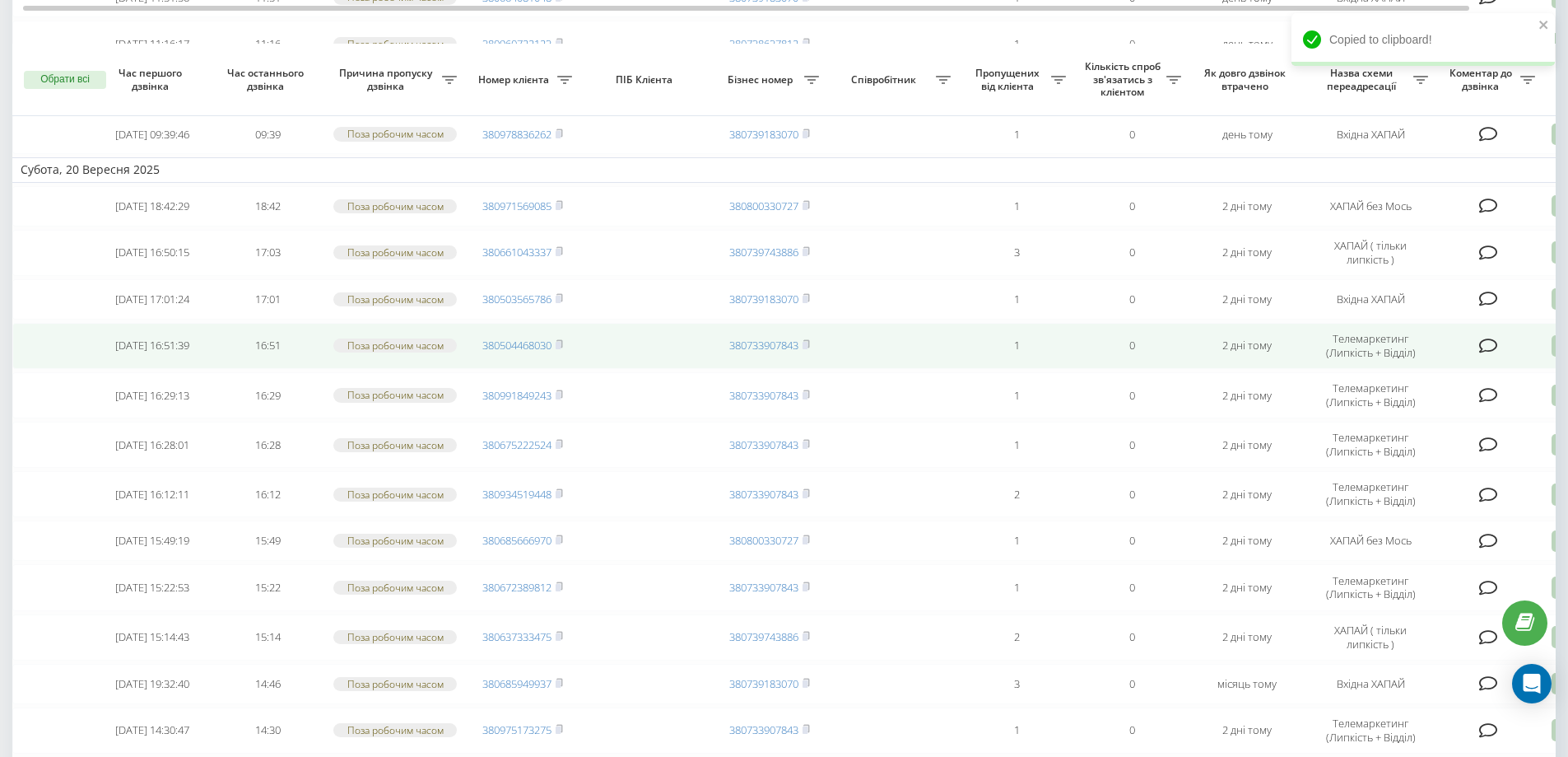
scroll to position [1430, 0]
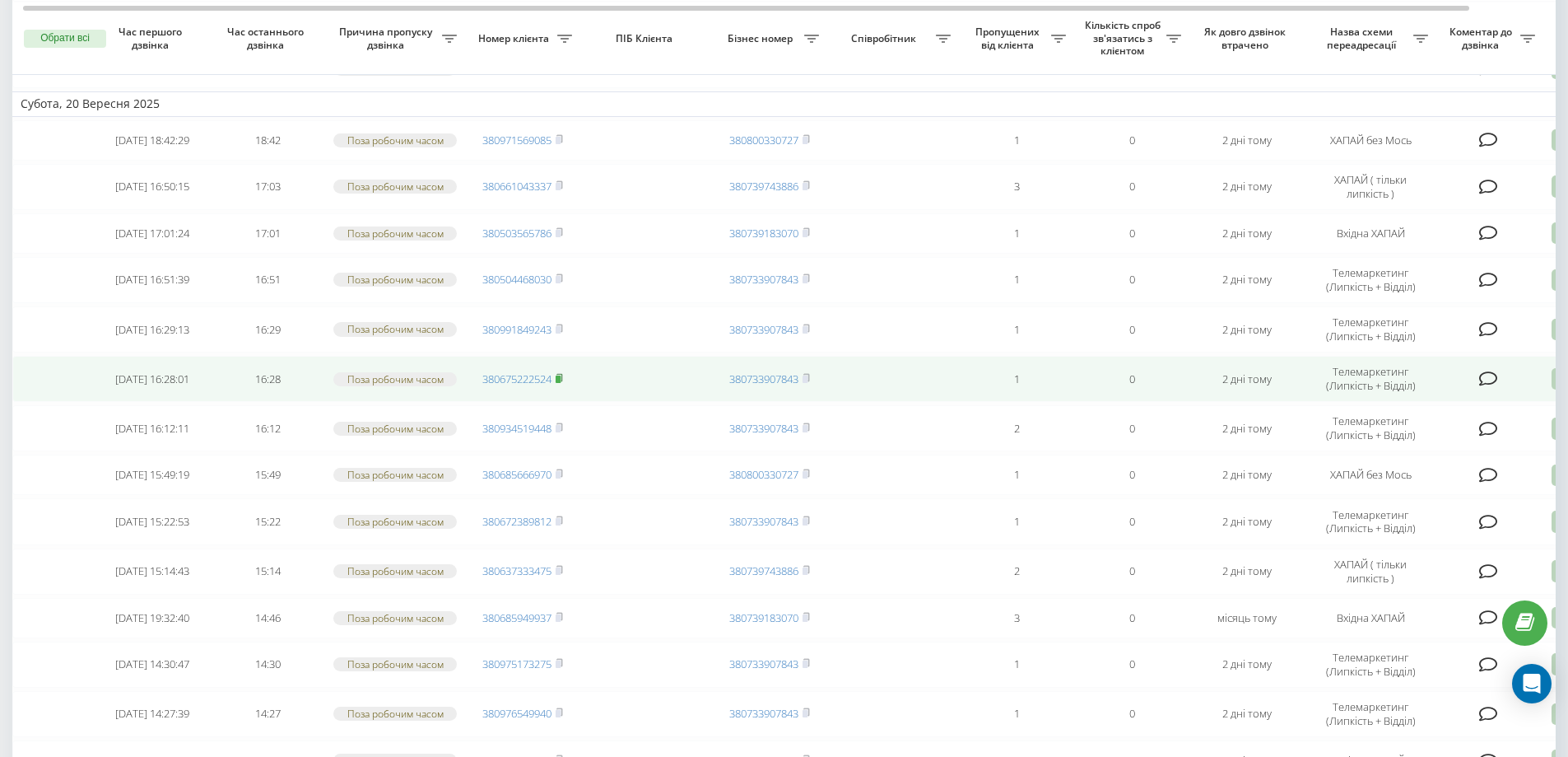
click at [560, 383] on rect at bounding box center [558, 379] width 5 height 7
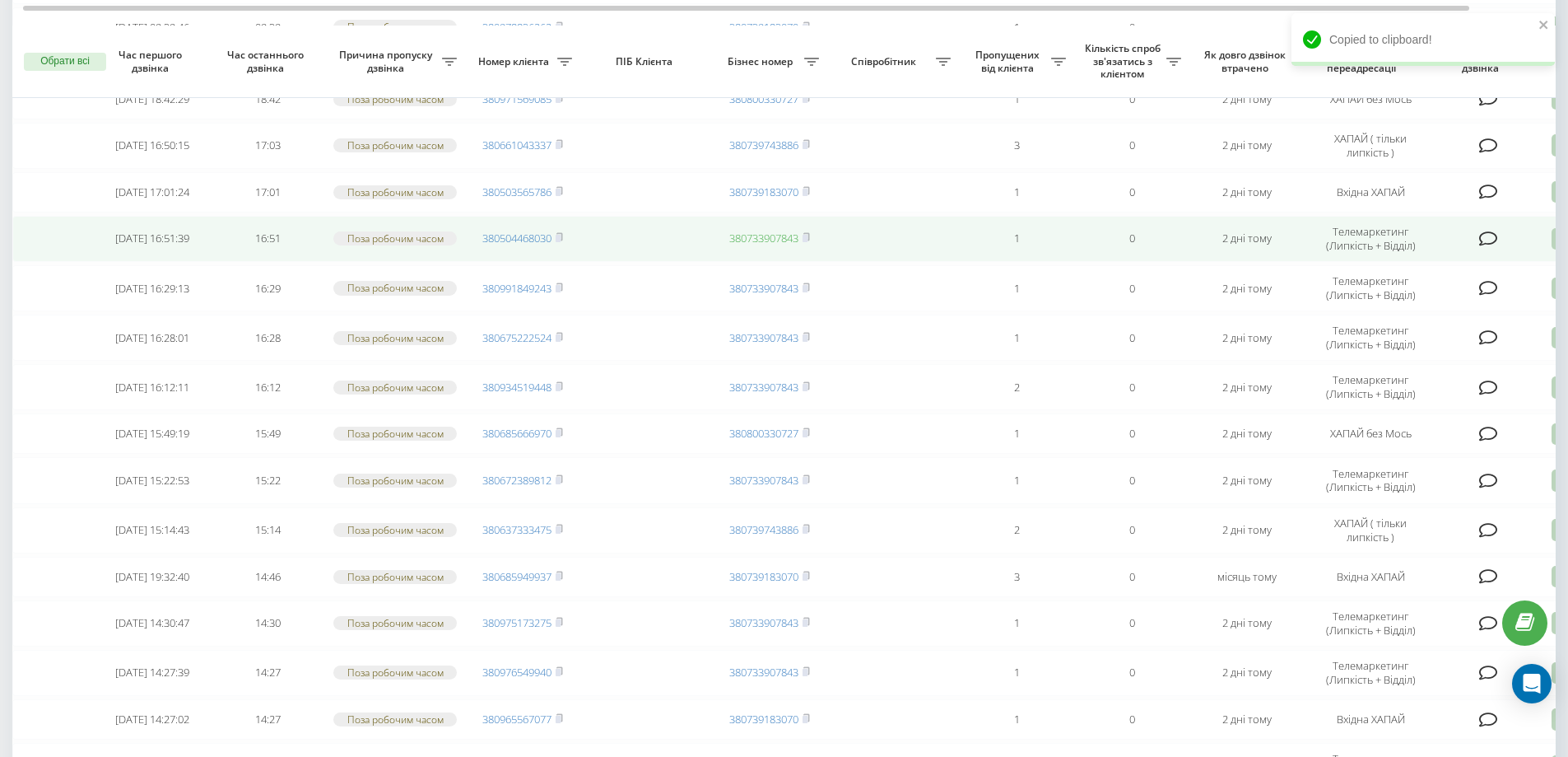
scroll to position [1495, 0]
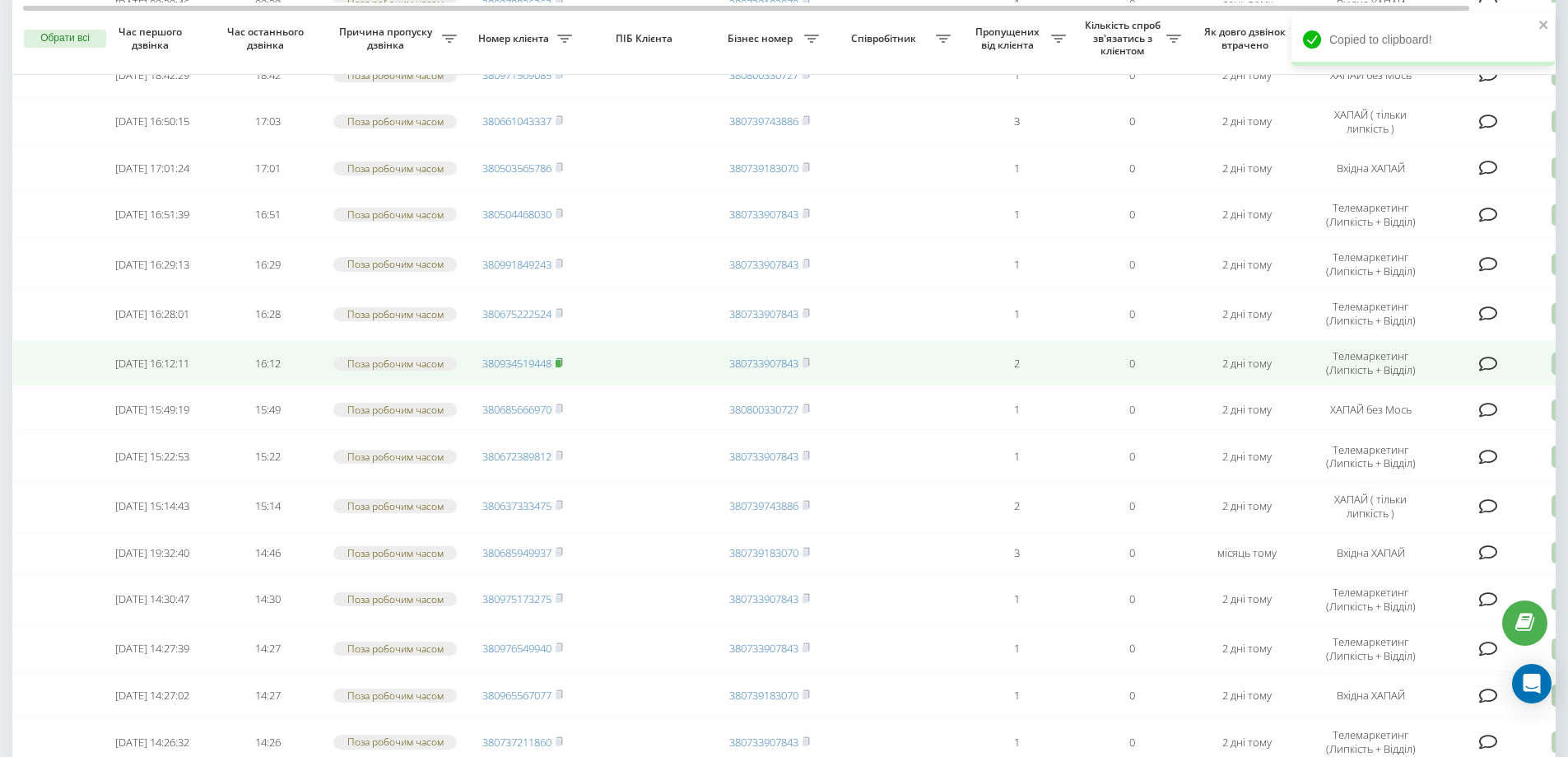
click at [561, 367] on rect at bounding box center [558, 363] width 5 height 7
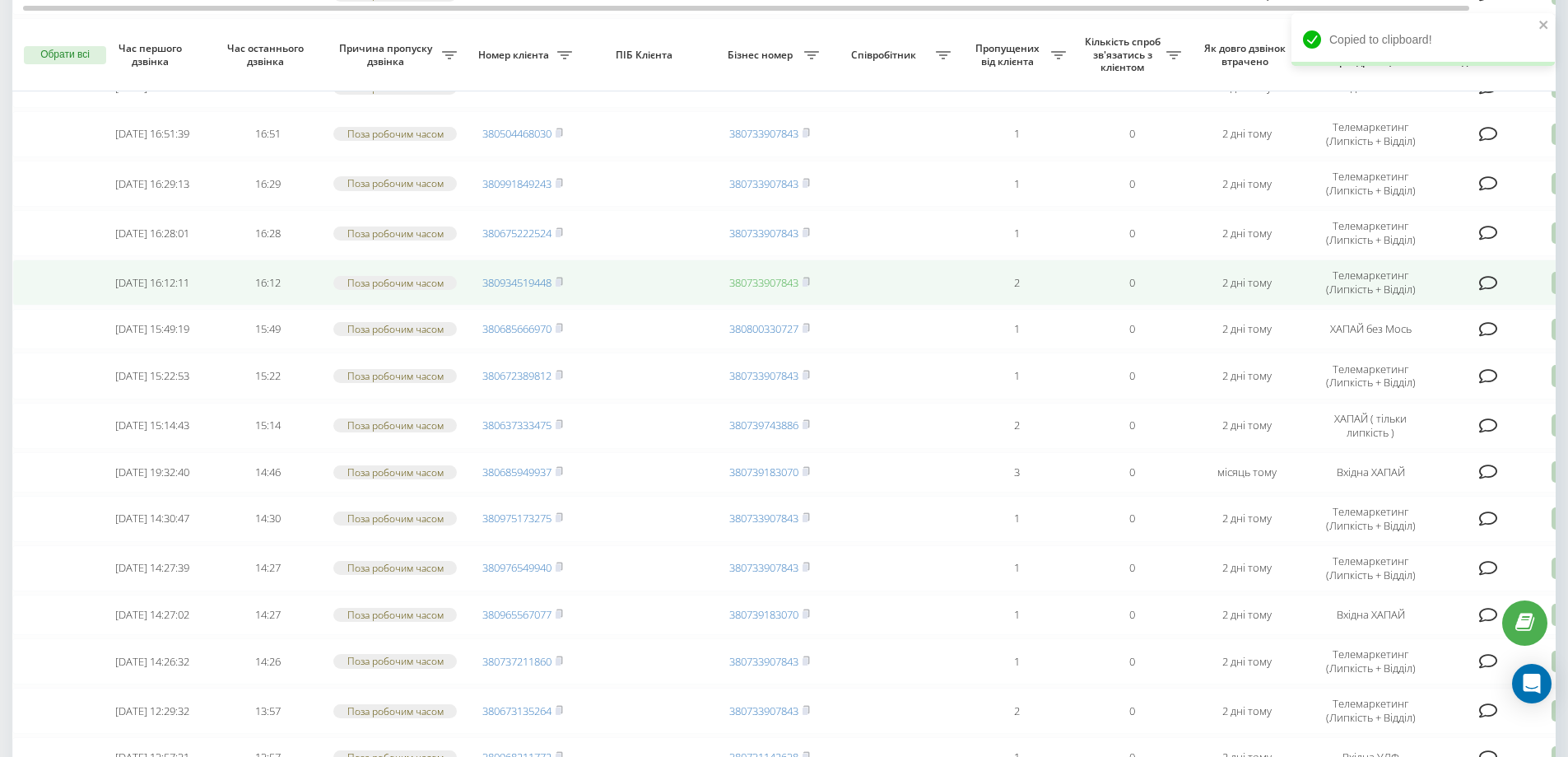
scroll to position [1593, 0]
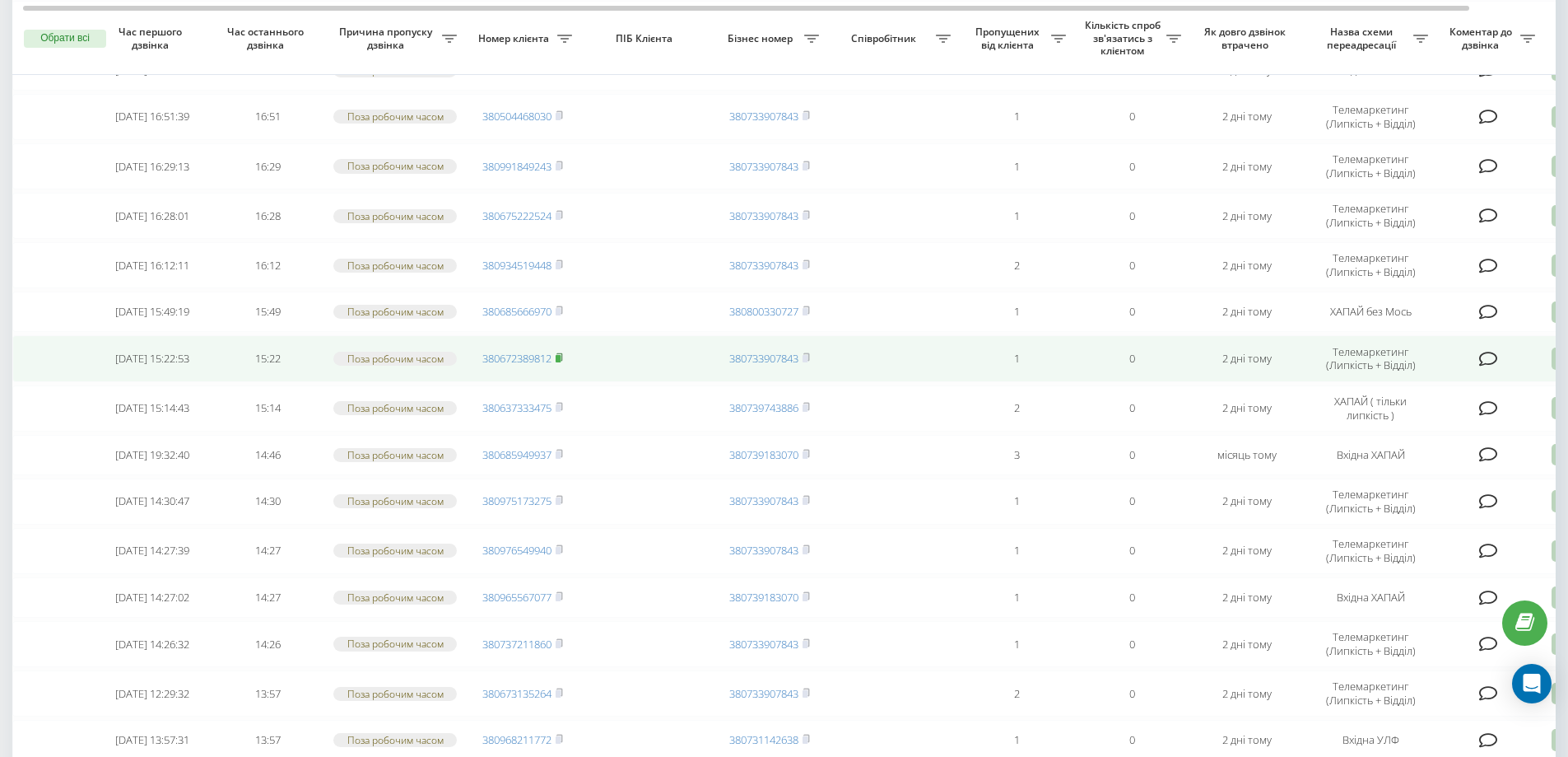
click at [561, 366] on span at bounding box center [560, 358] width 7 height 15
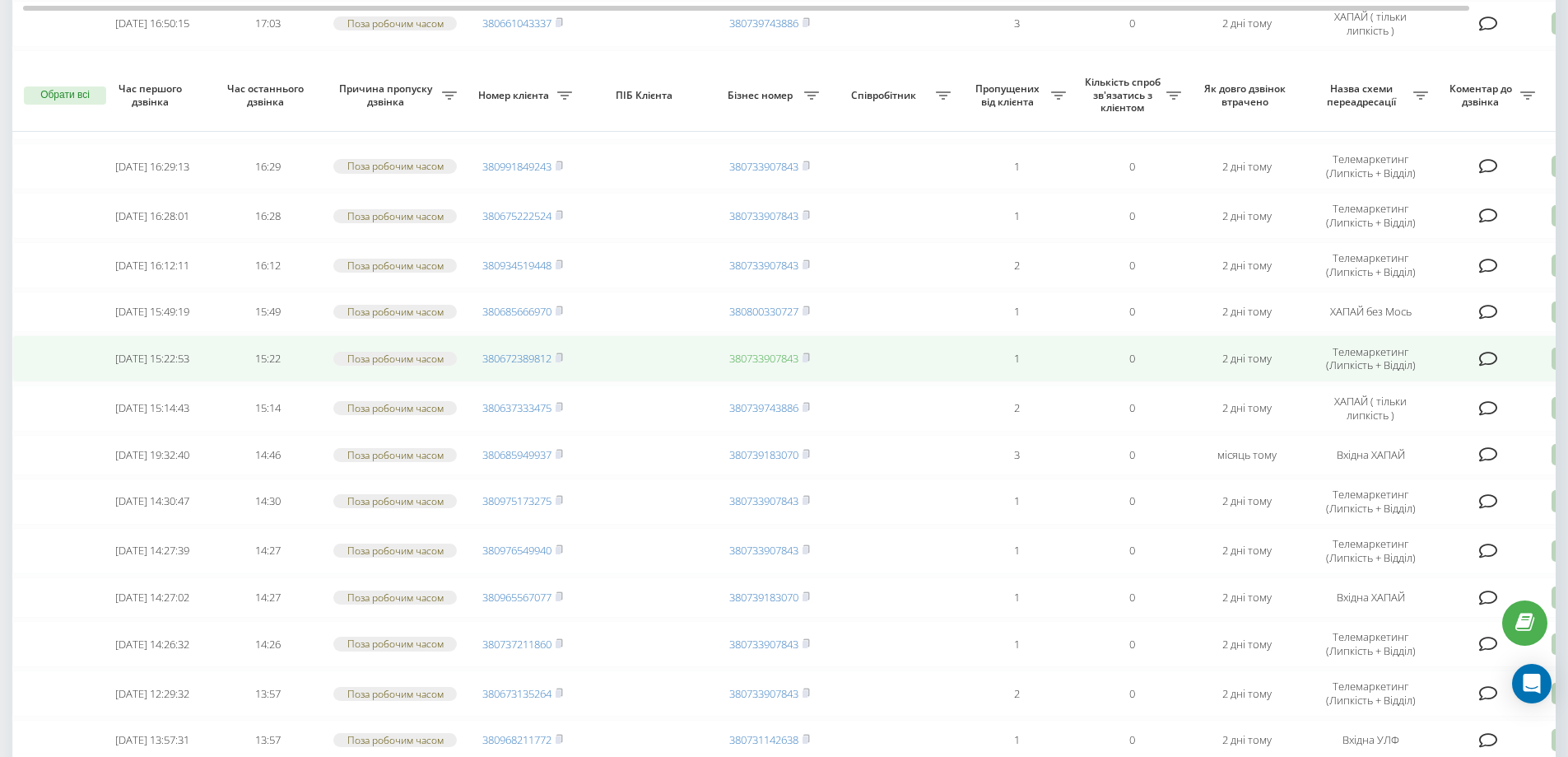
scroll to position [1657, 0]
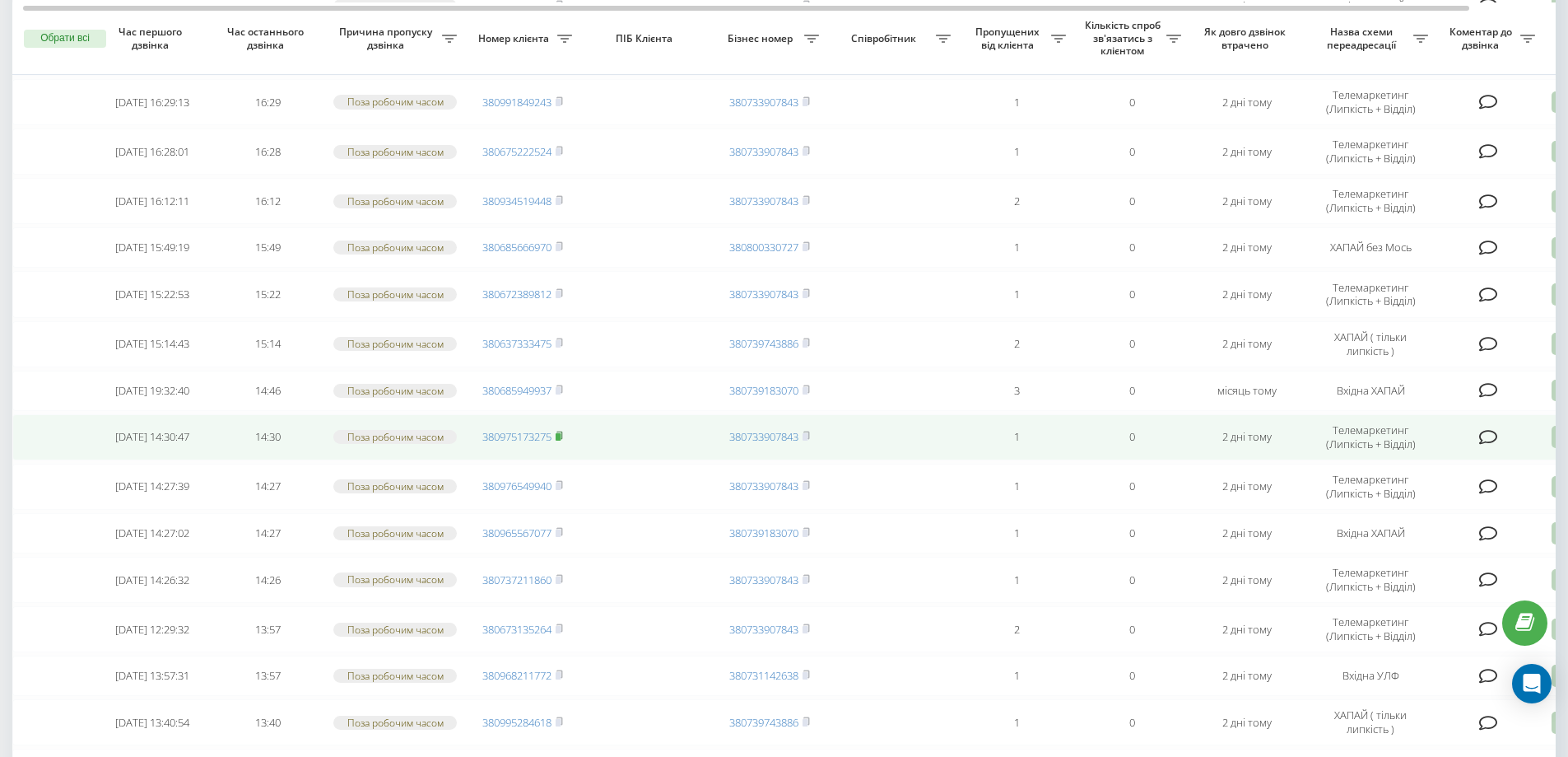
click at [560, 440] on rect at bounding box center [558, 437] width 5 height 7
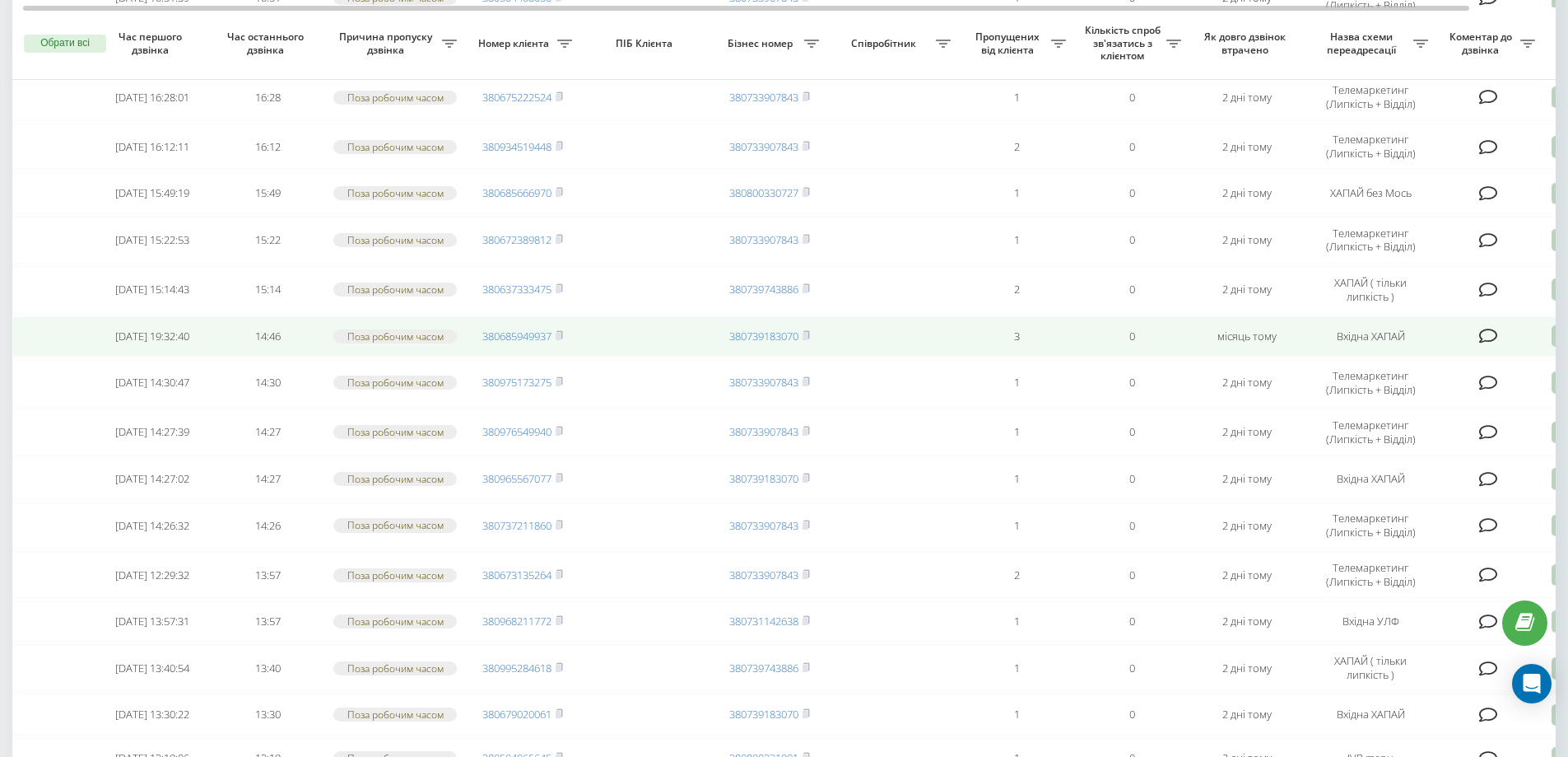
scroll to position [1717, 0]
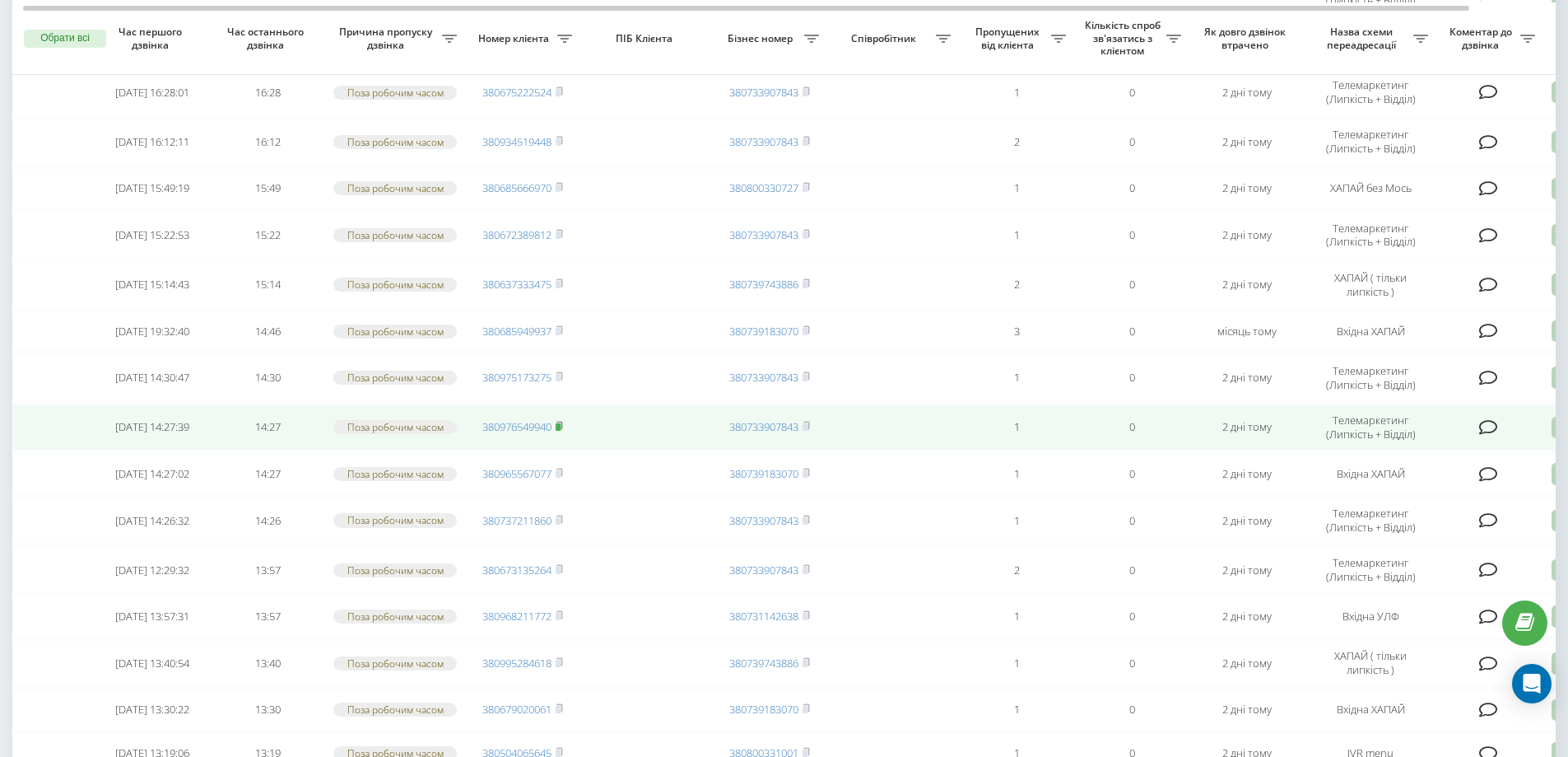
click at [560, 430] on icon at bounding box center [560, 426] width 7 height 10
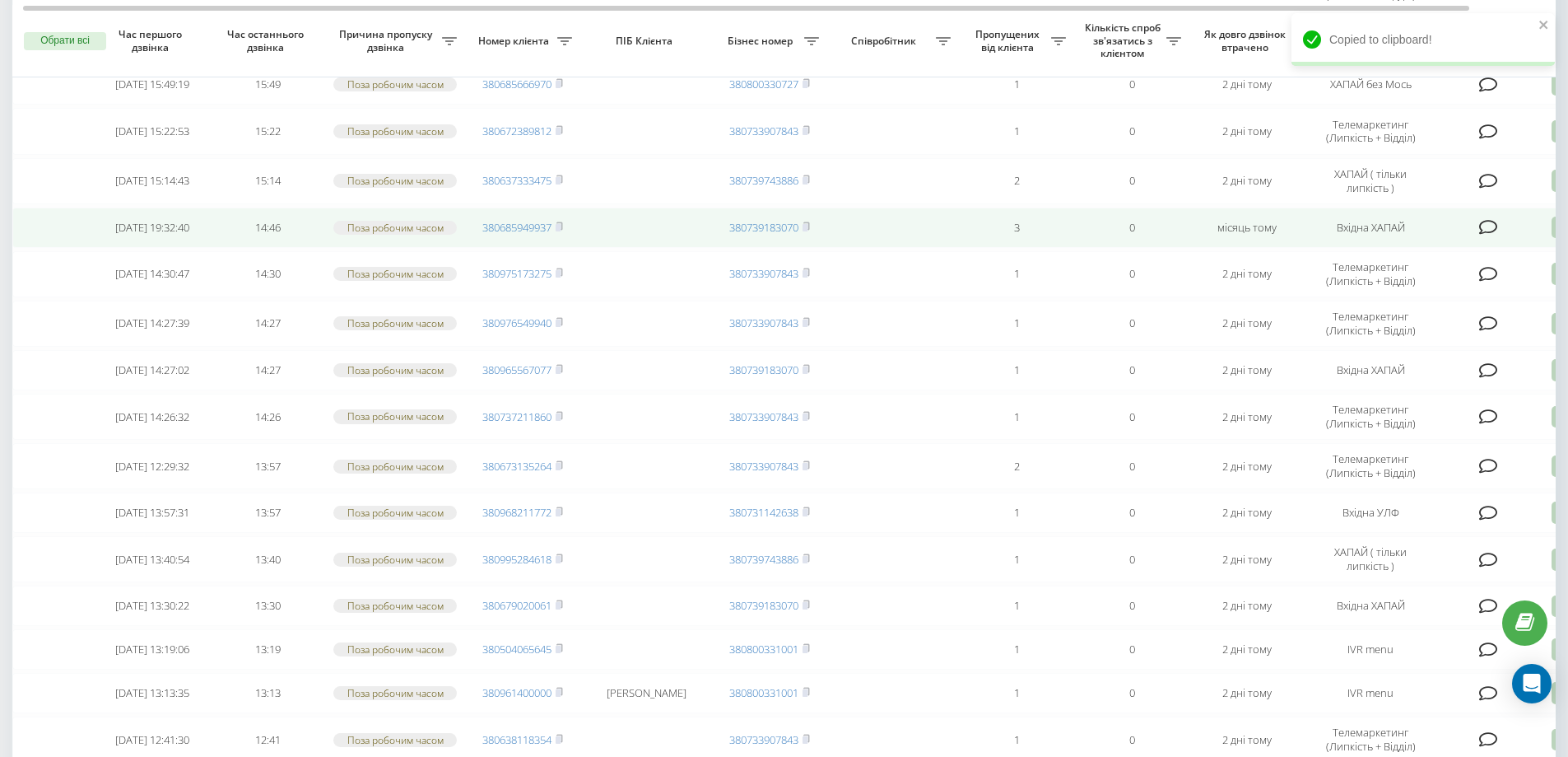
scroll to position [1823, 0]
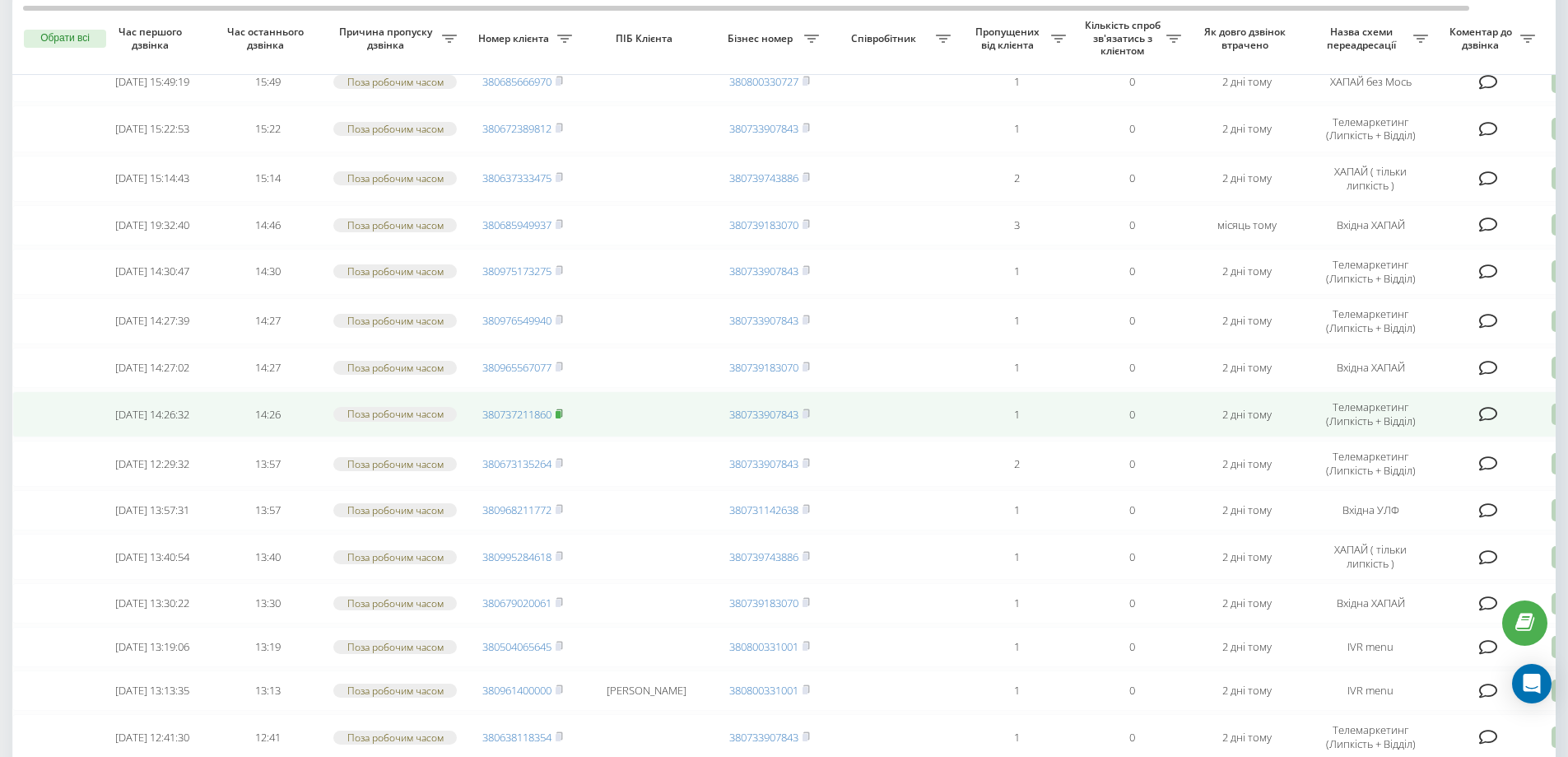
click at [561, 418] on rect at bounding box center [558, 414] width 5 height 7
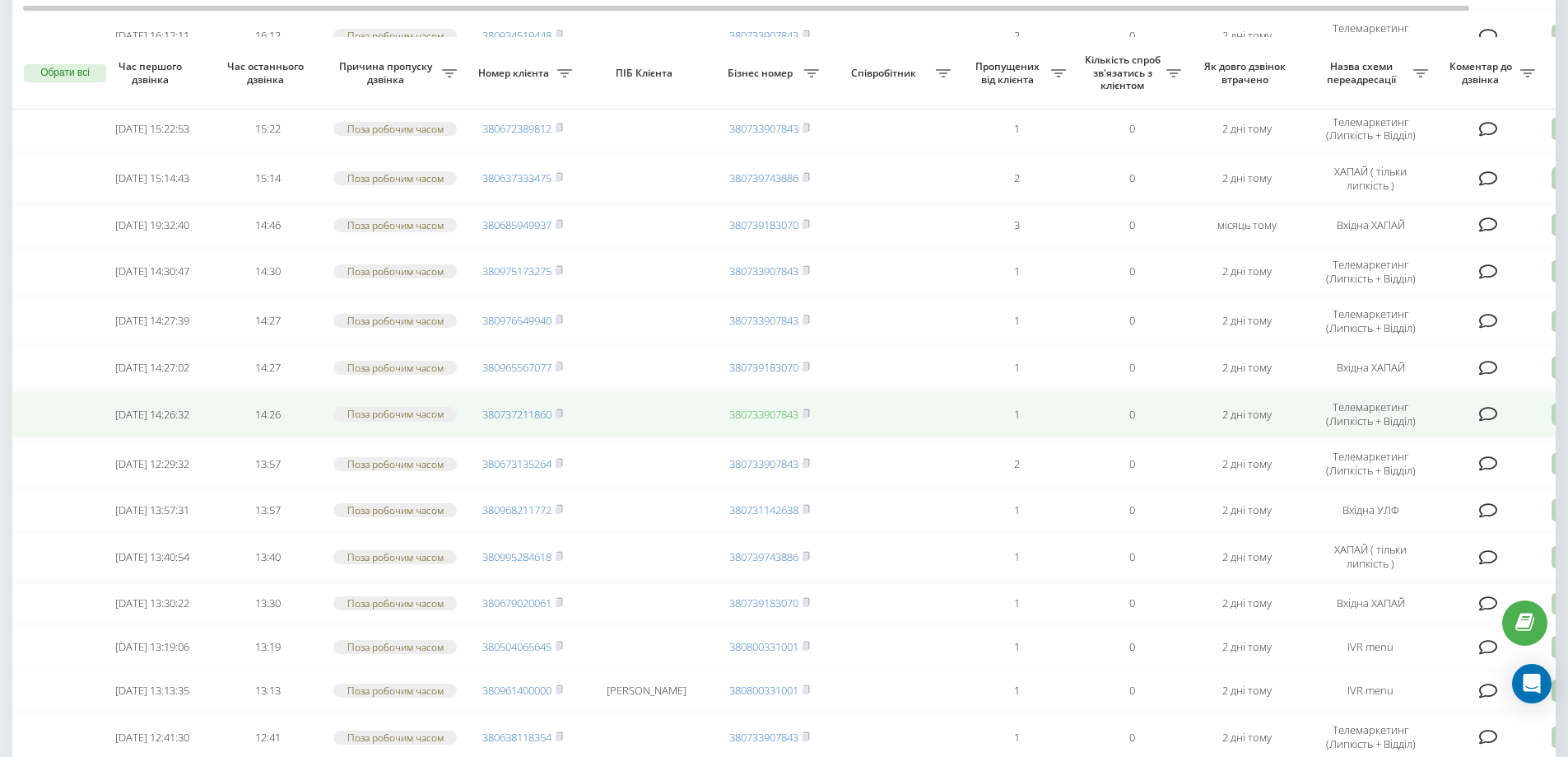
scroll to position [1889, 0]
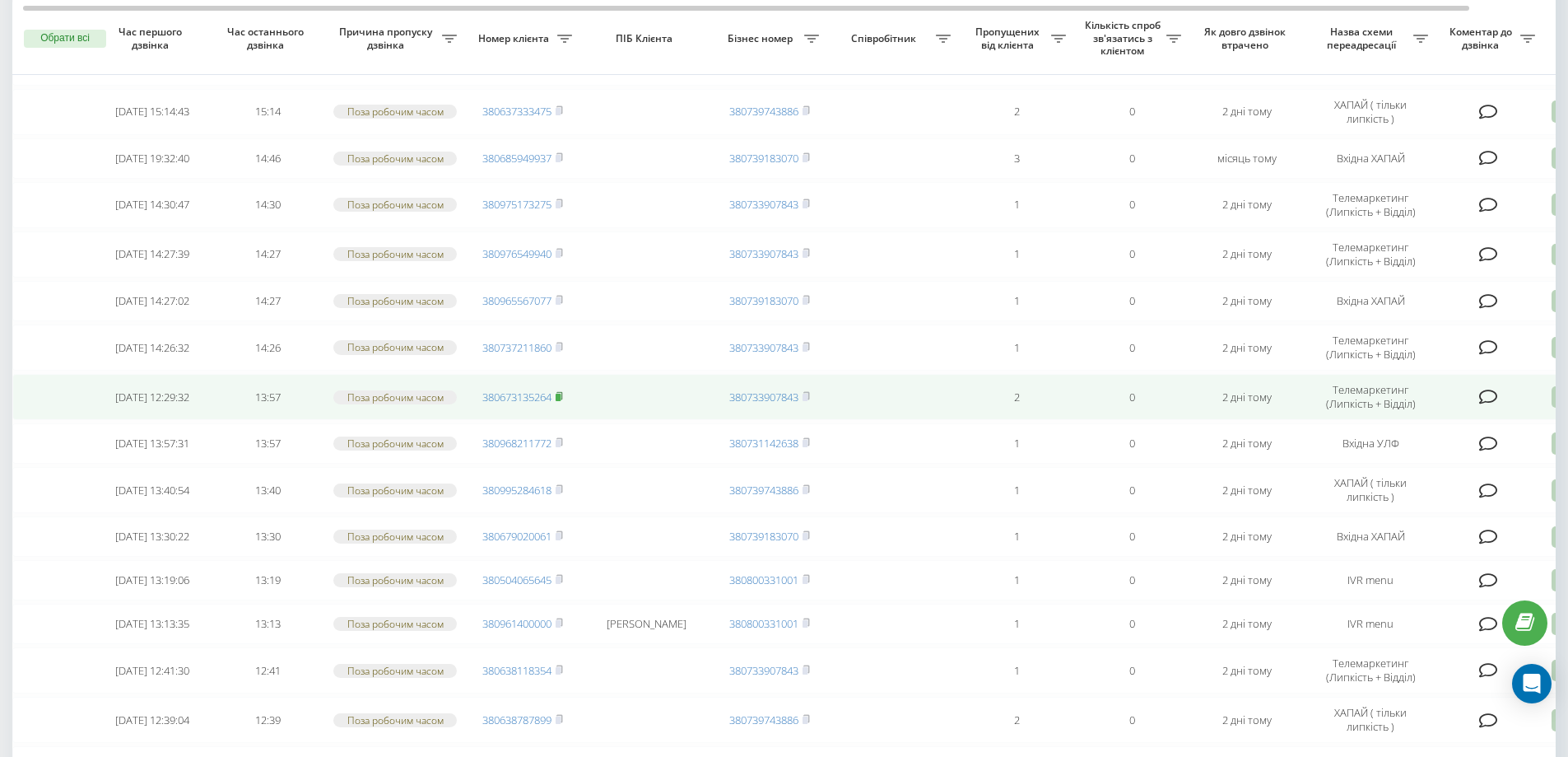
click at [561, 401] on rect at bounding box center [558, 398] width 5 height 7
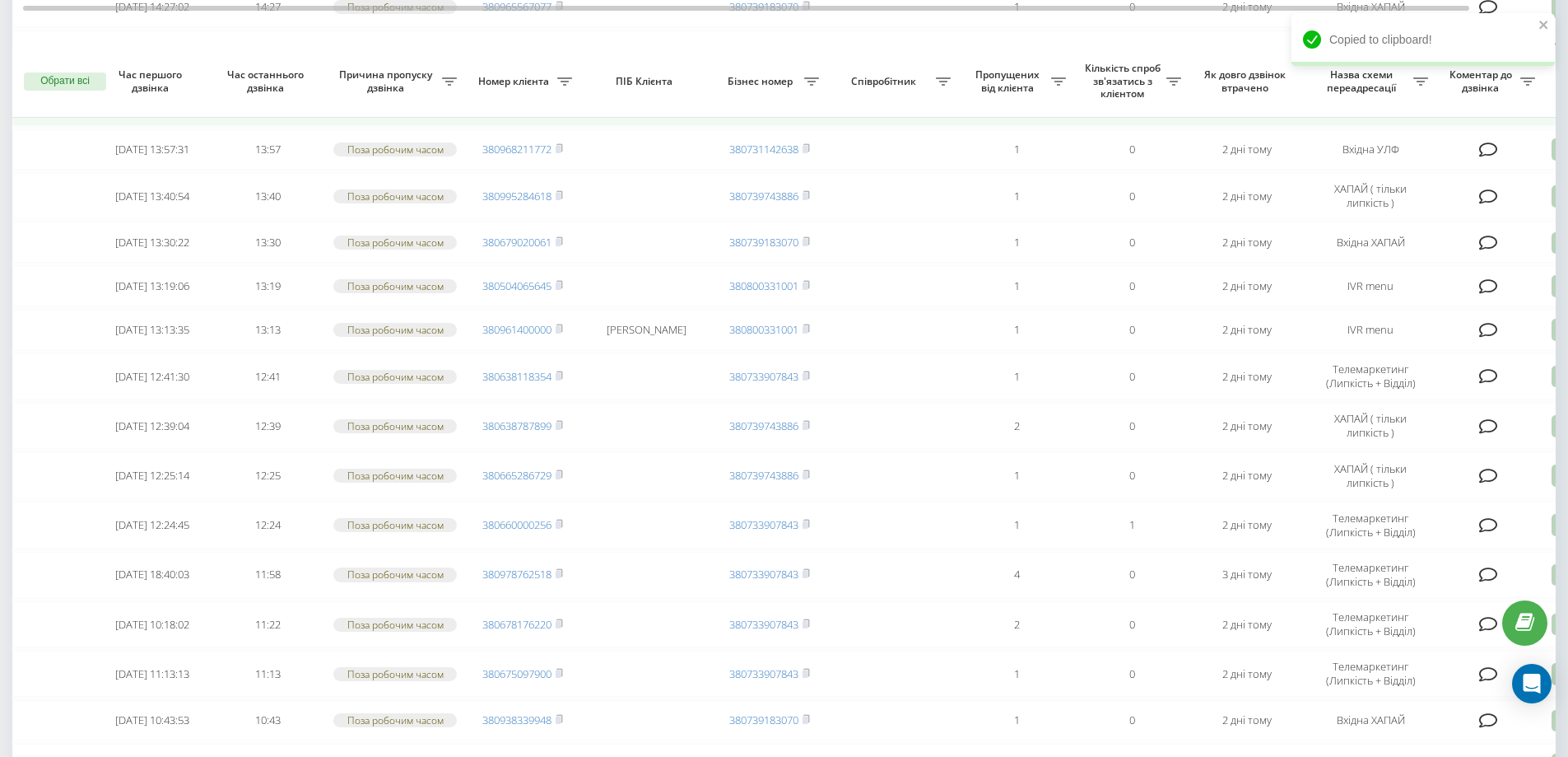
scroll to position [2254, 0]
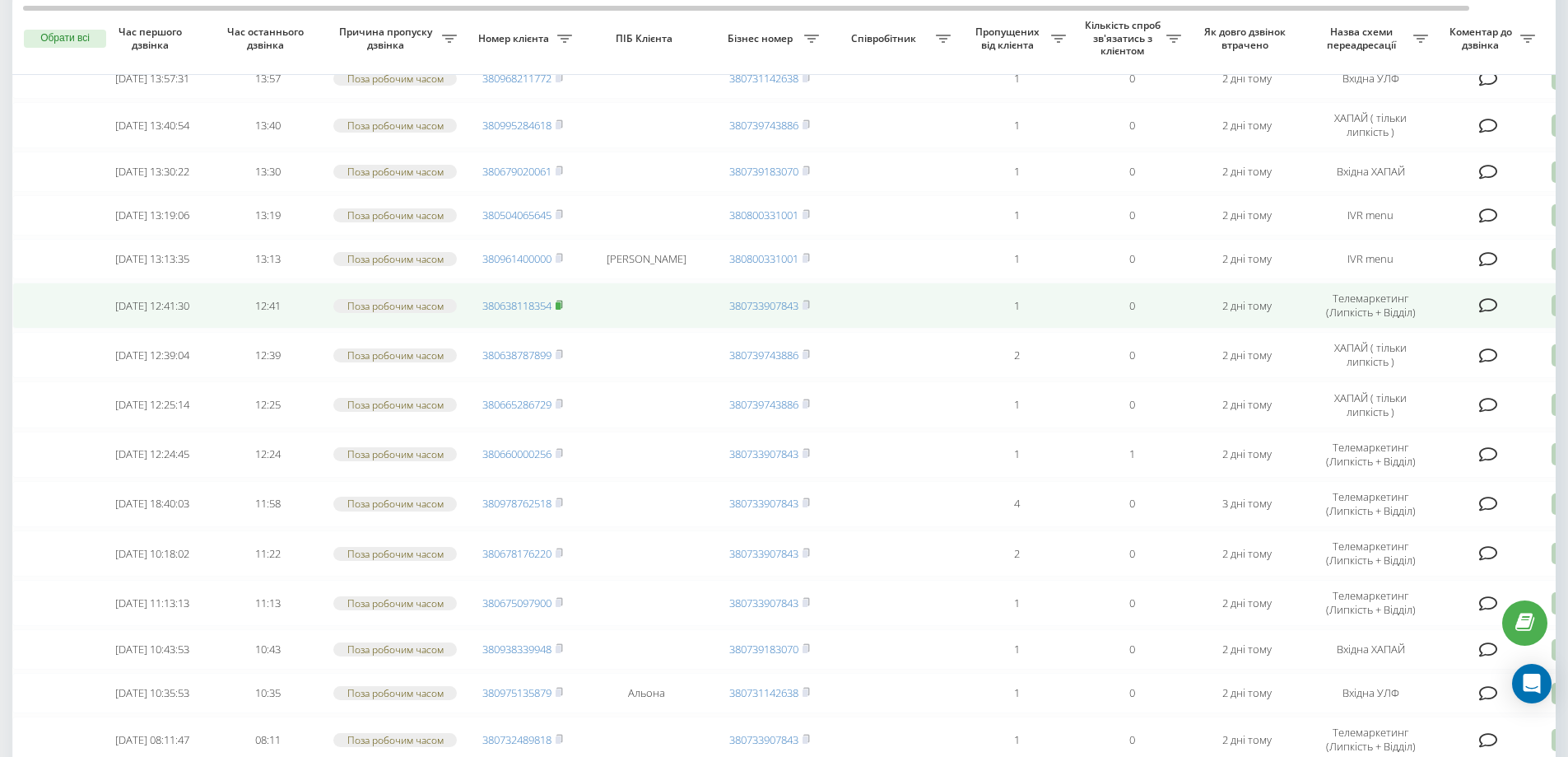
click at [562, 308] on icon at bounding box center [560, 304] width 6 height 7
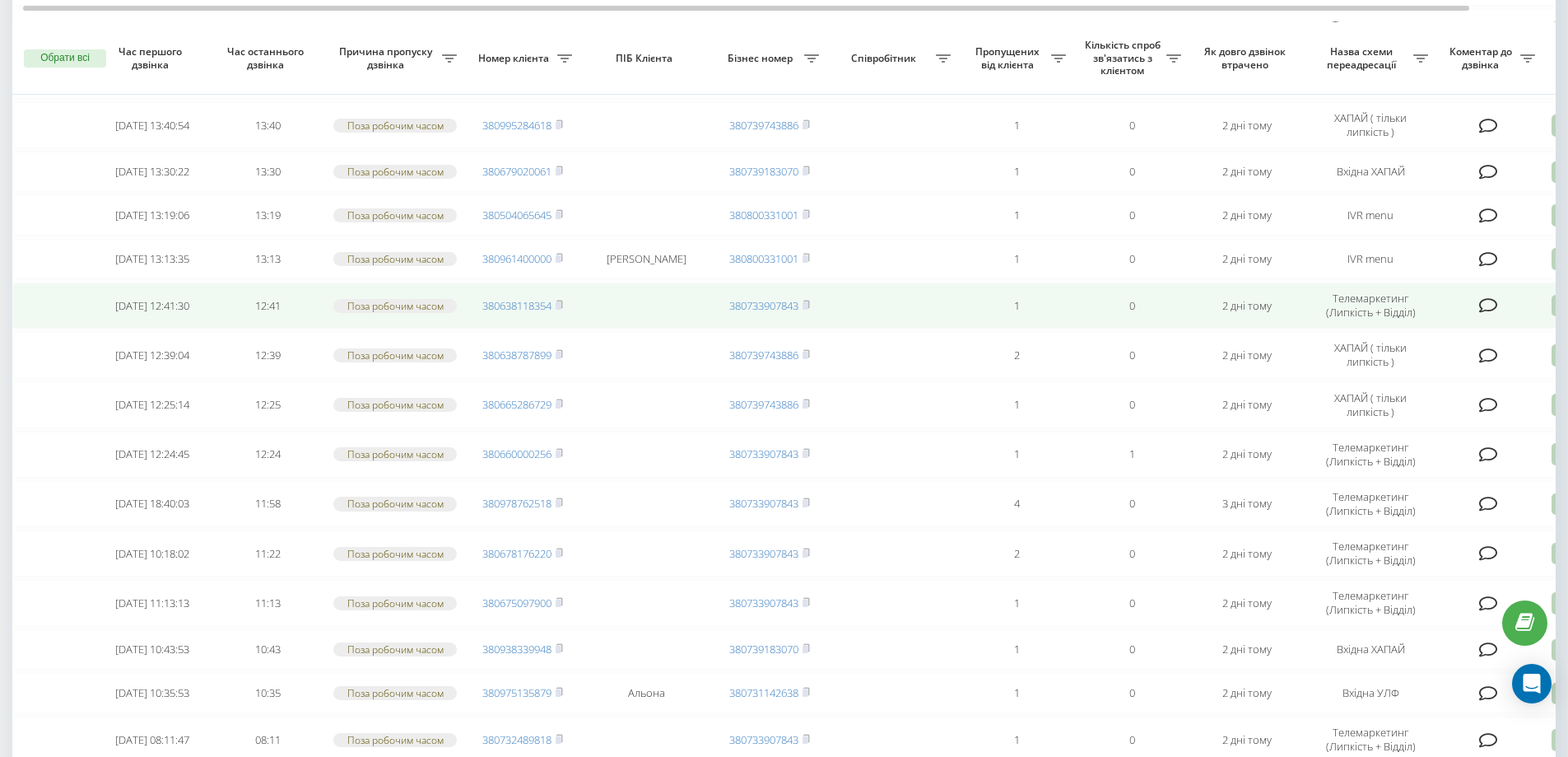
scroll to position [2278, 0]
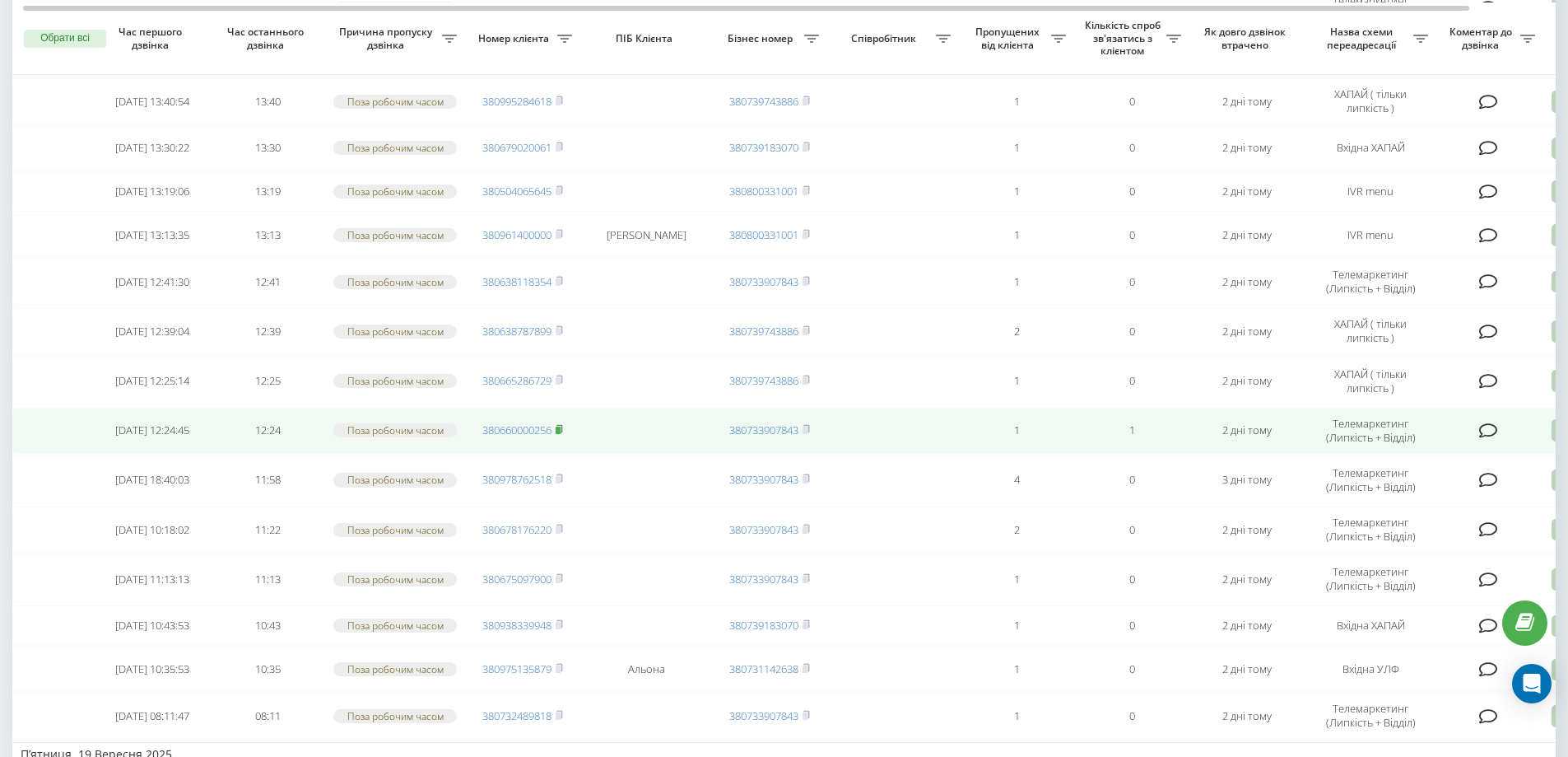
click at [561, 432] on icon at bounding box center [560, 428] width 6 height 7
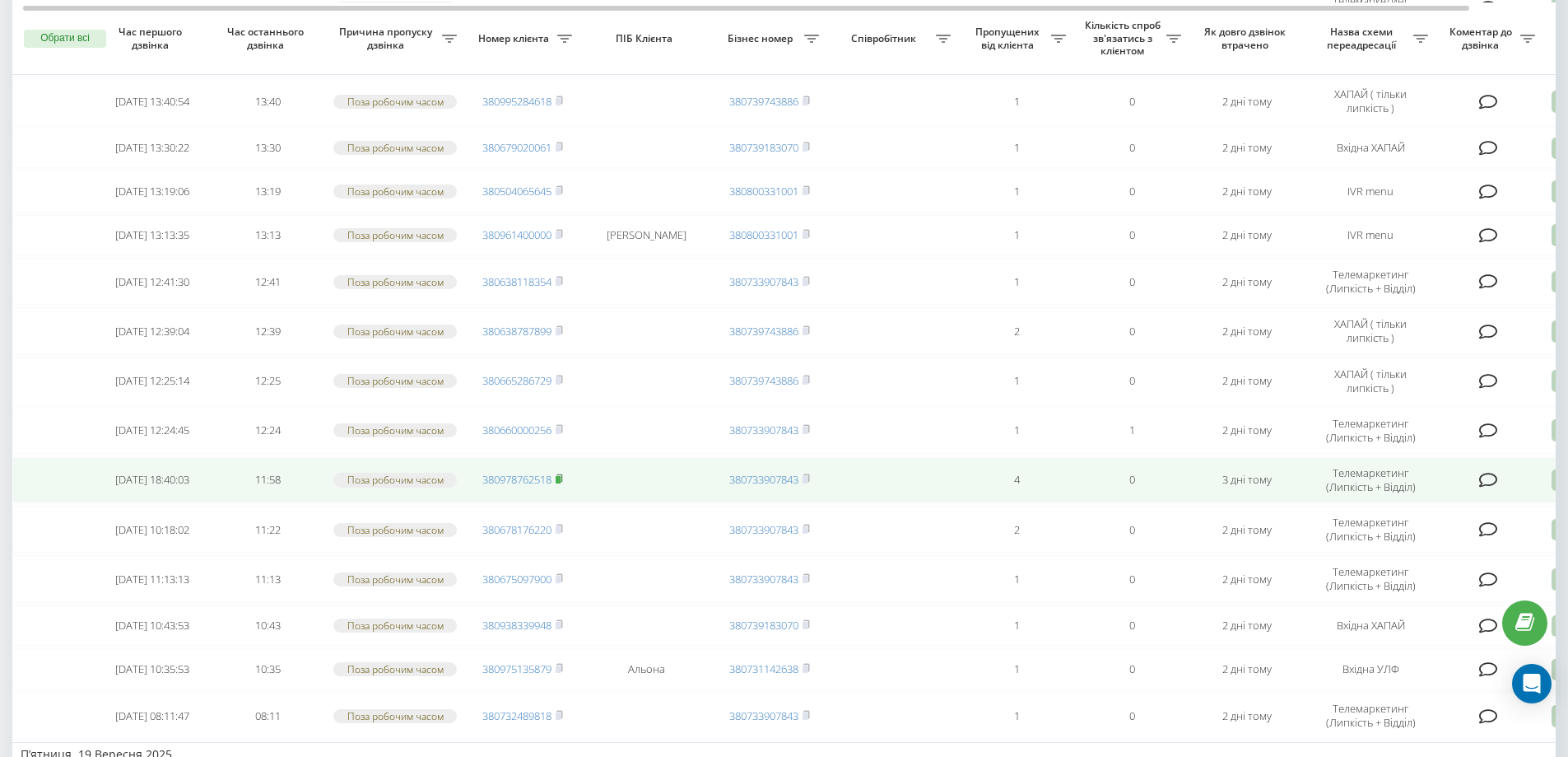
click at [561, 483] on rect at bounding box center [558, 480] width 5 height 7
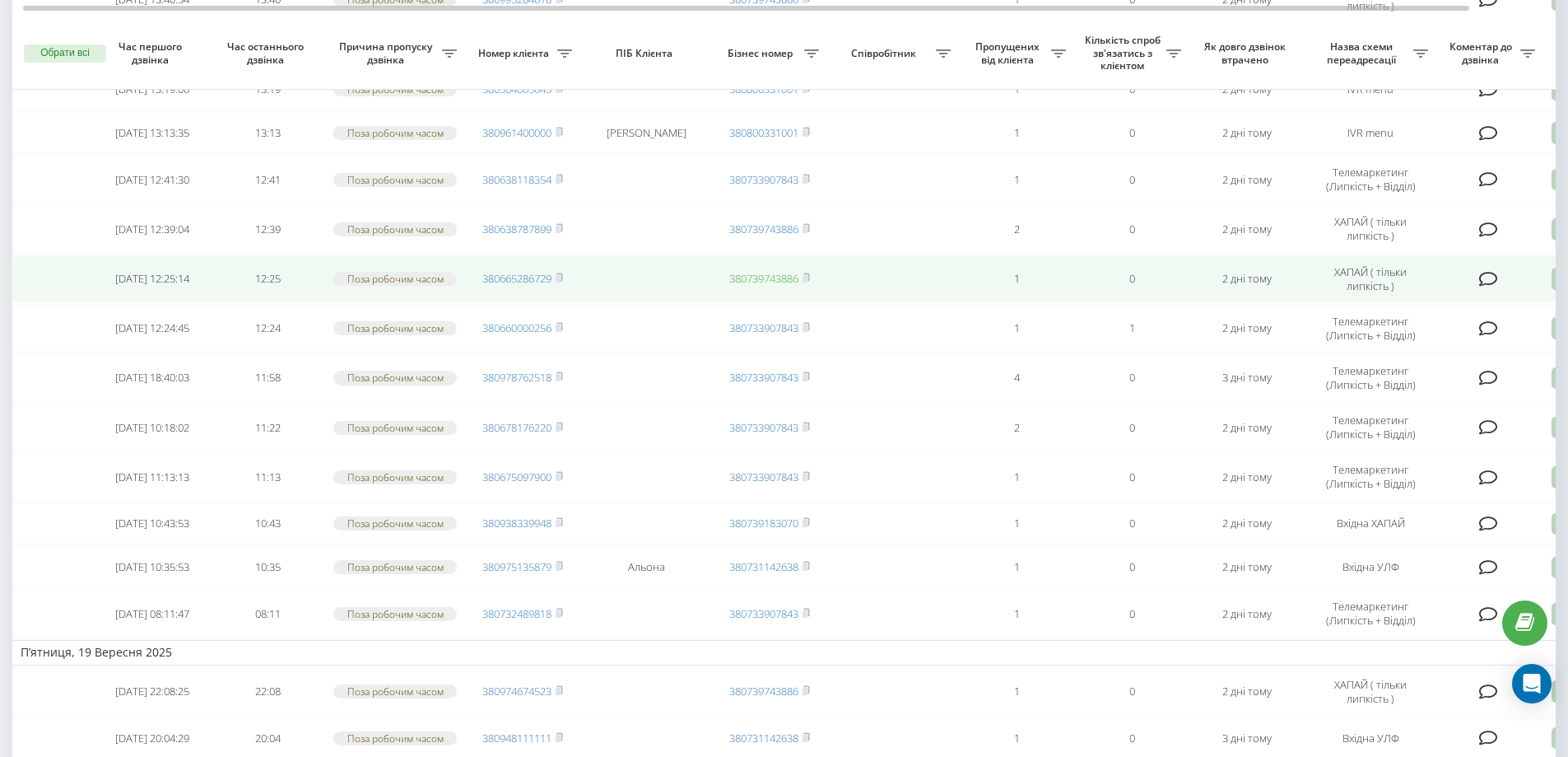
scroll to position [2395, 0]
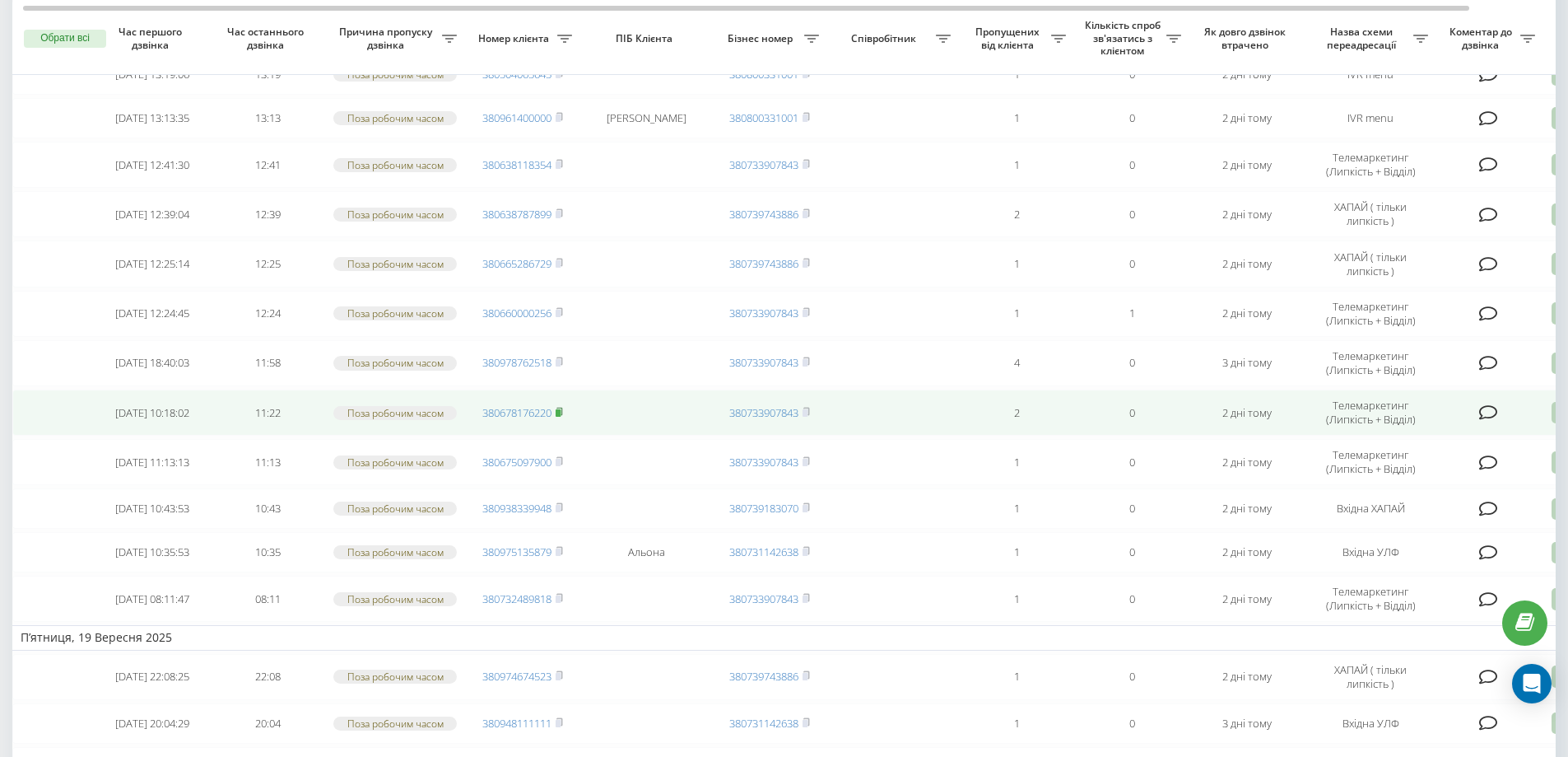
click at [561, 416] on rect at bounding box center [558, 412] width 5 height 7
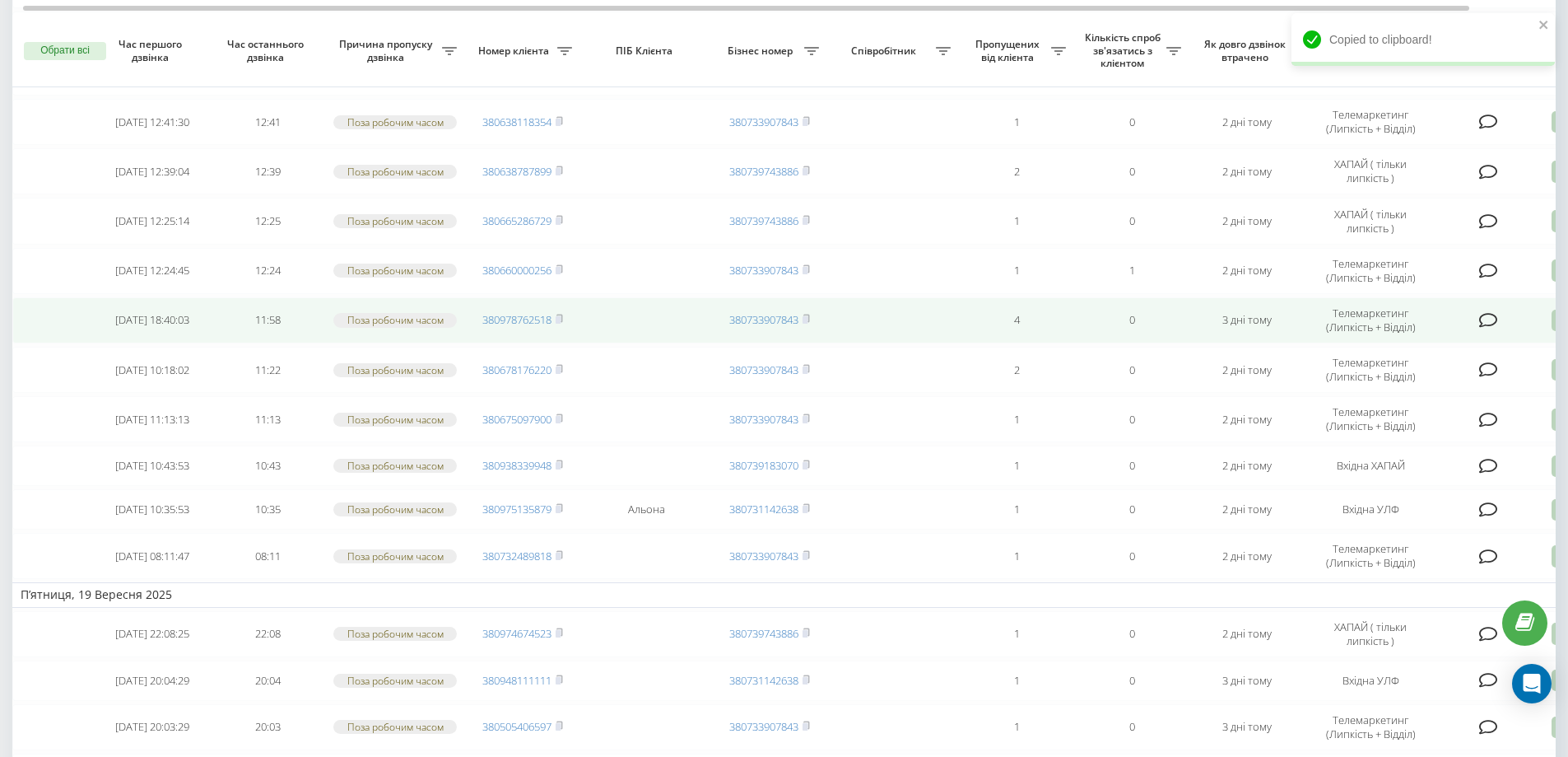
scroll to position [2451, 0]
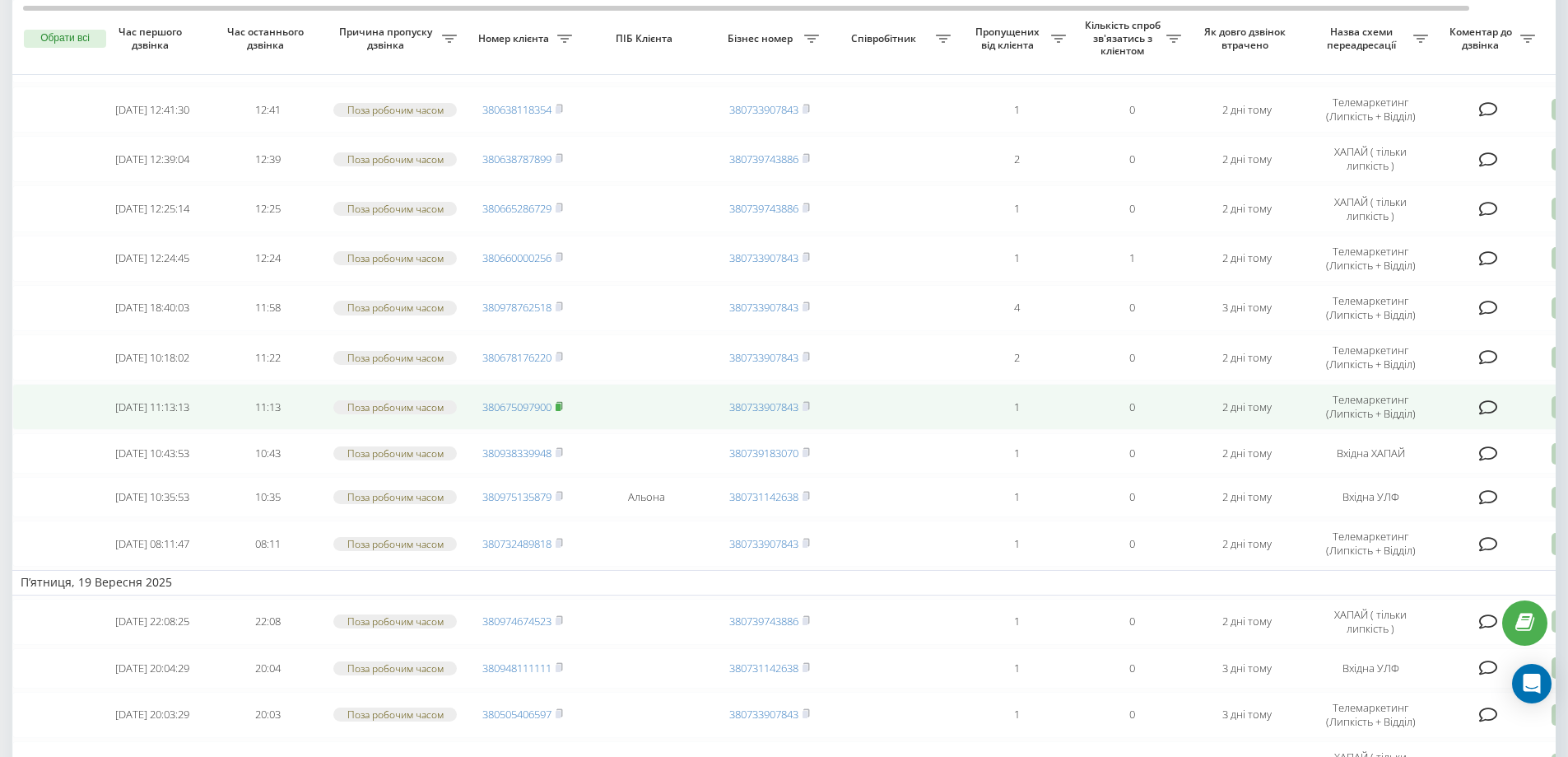
click at [561, 411] on rect at bounding box center [558, 407] width 5 height 7
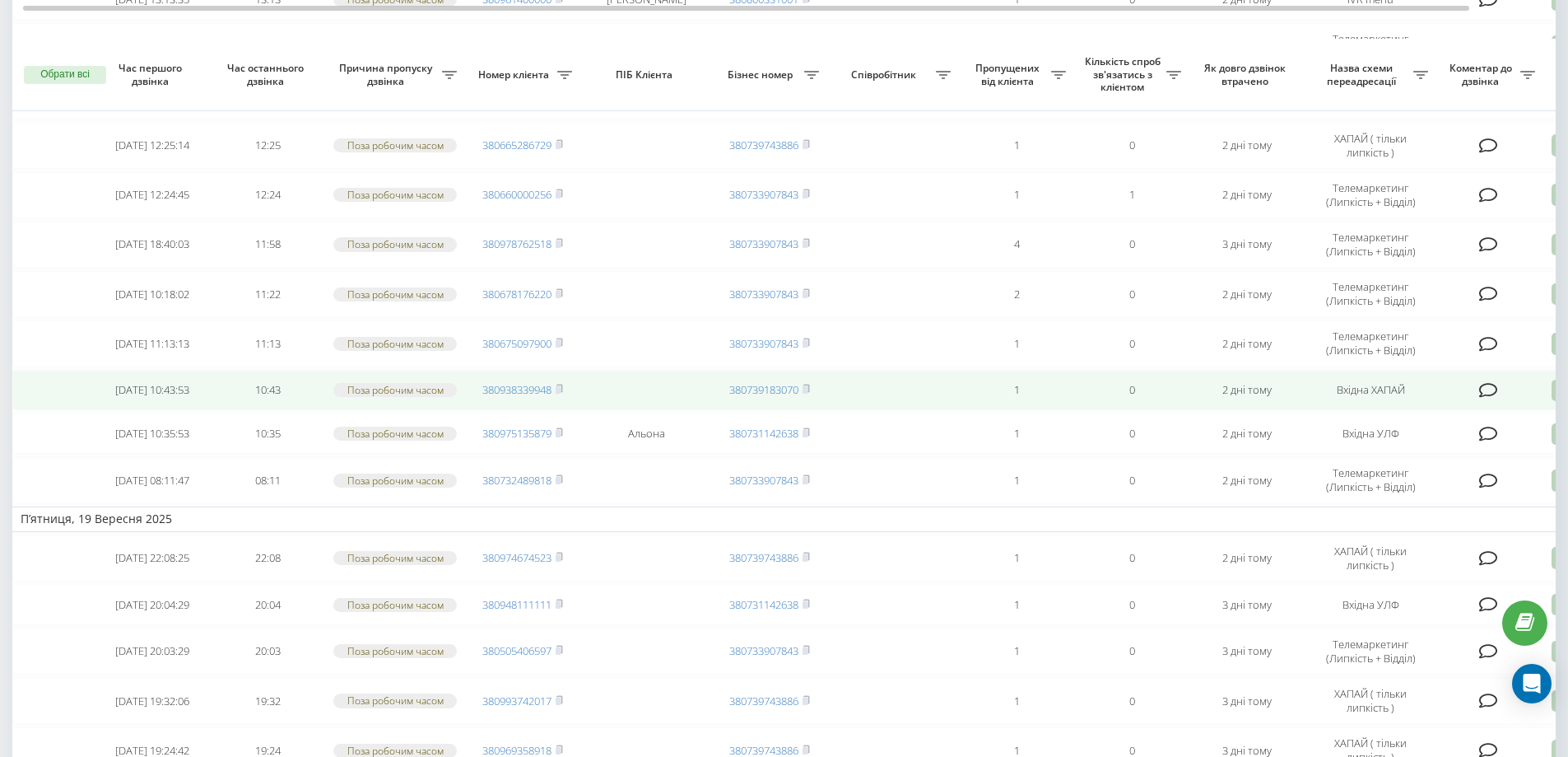
scroll to position [2608, 0]
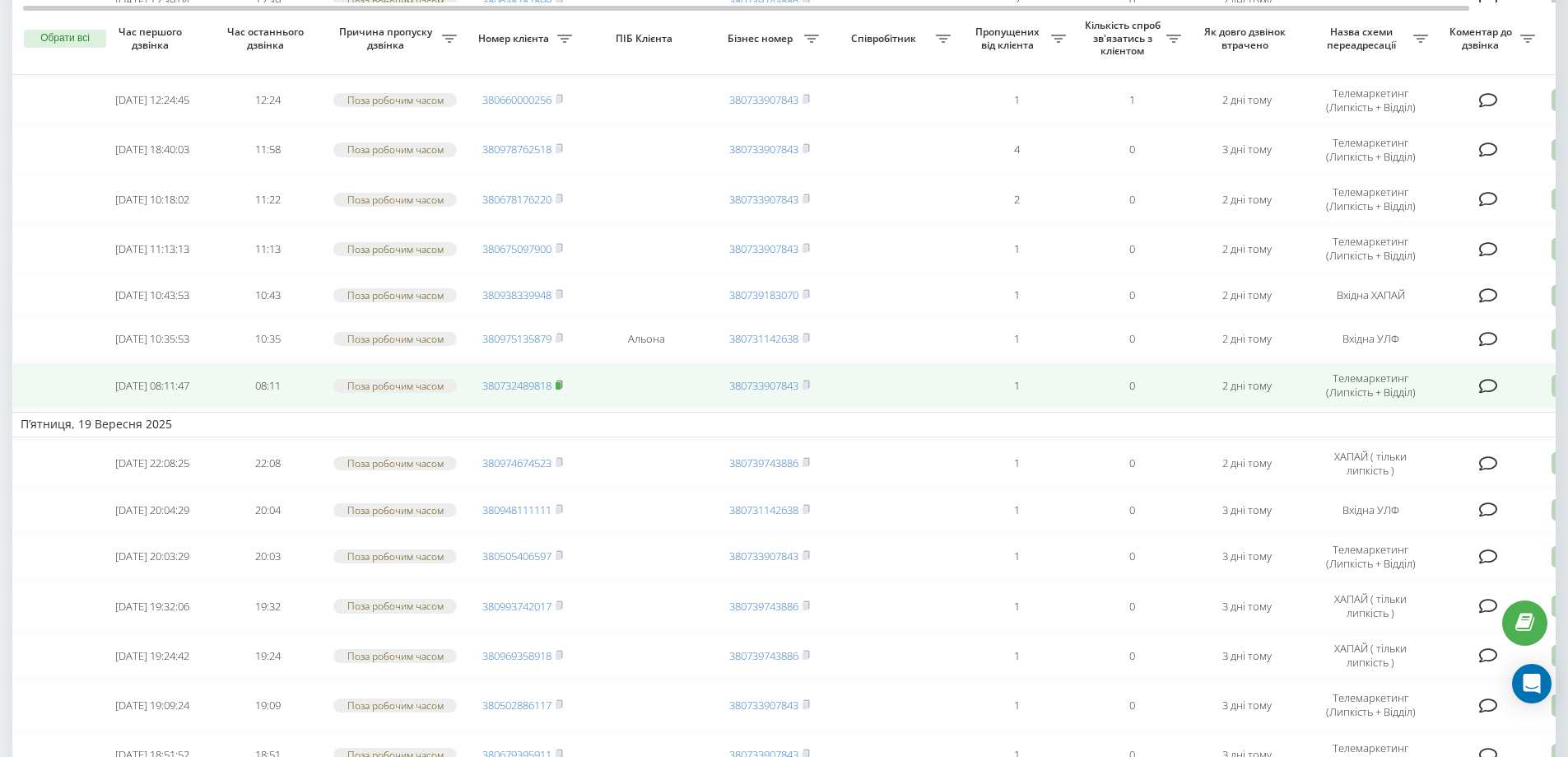
click at [560, 389] on rect at bounding box center [558, 385] width 5 height 7
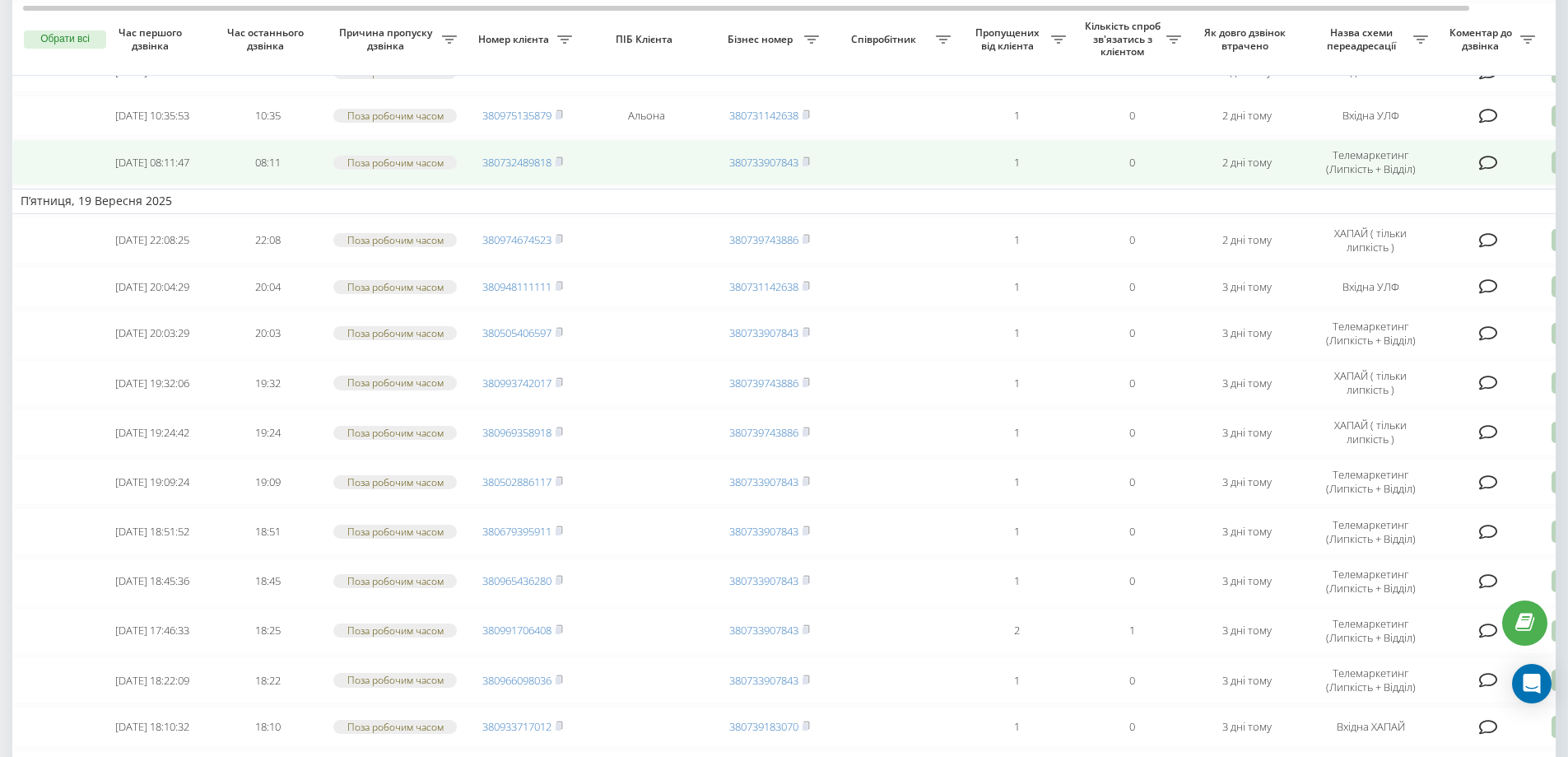
scroll to position [2832, 0]
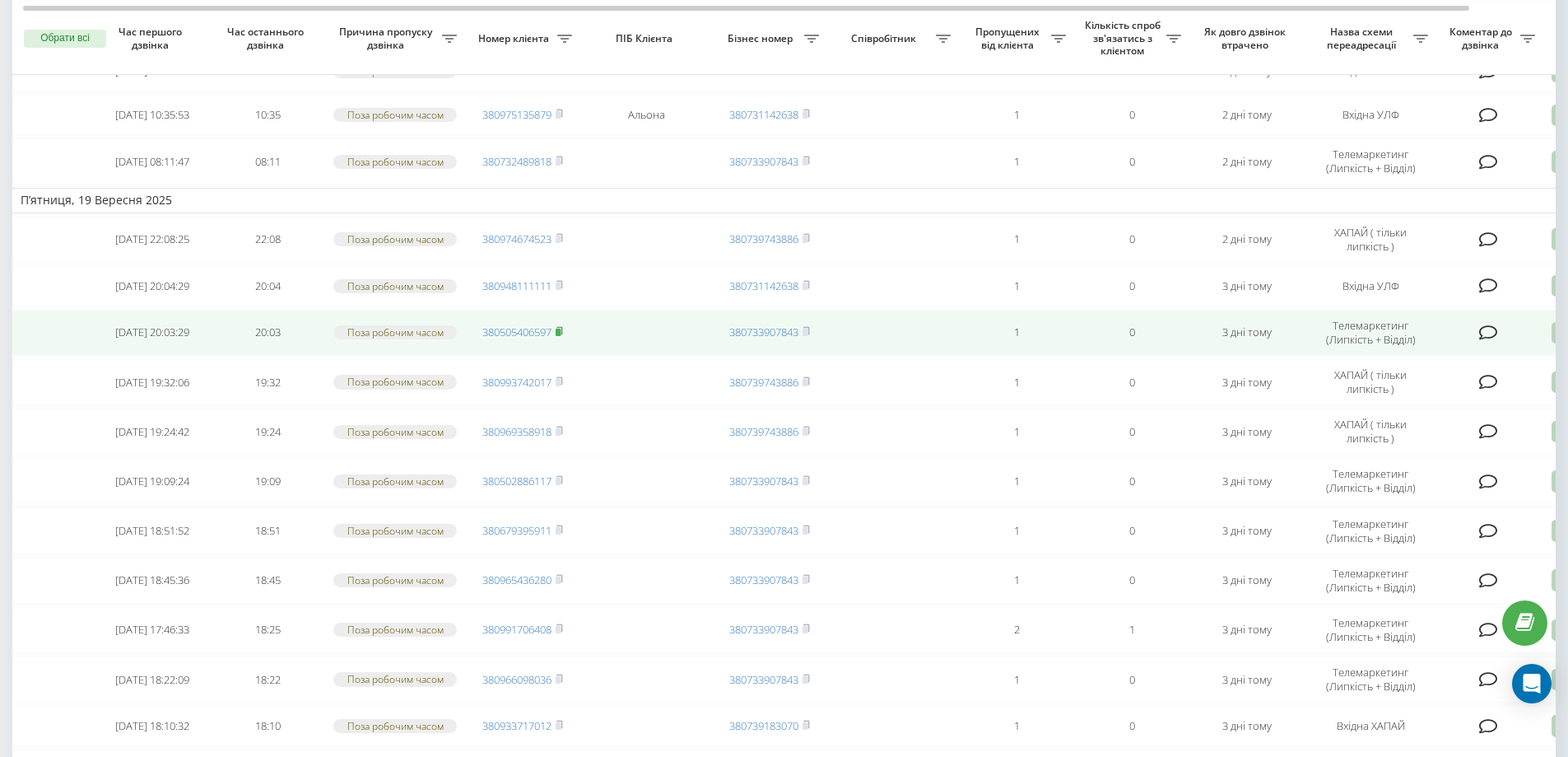
click at [561, 336] on icon at bounding box center [560, 331] width 7 height 10
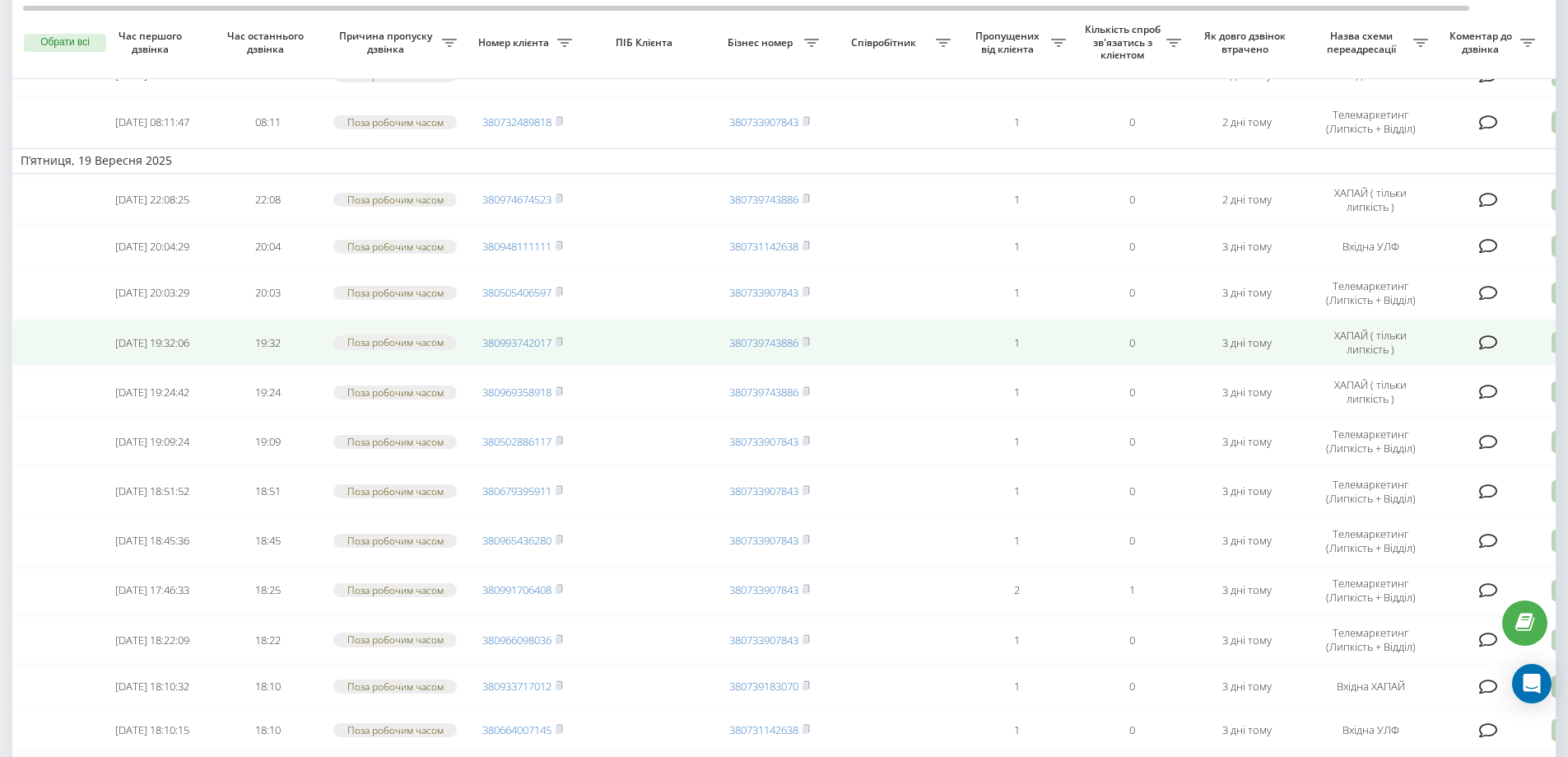
scroll to position [2888, 0]
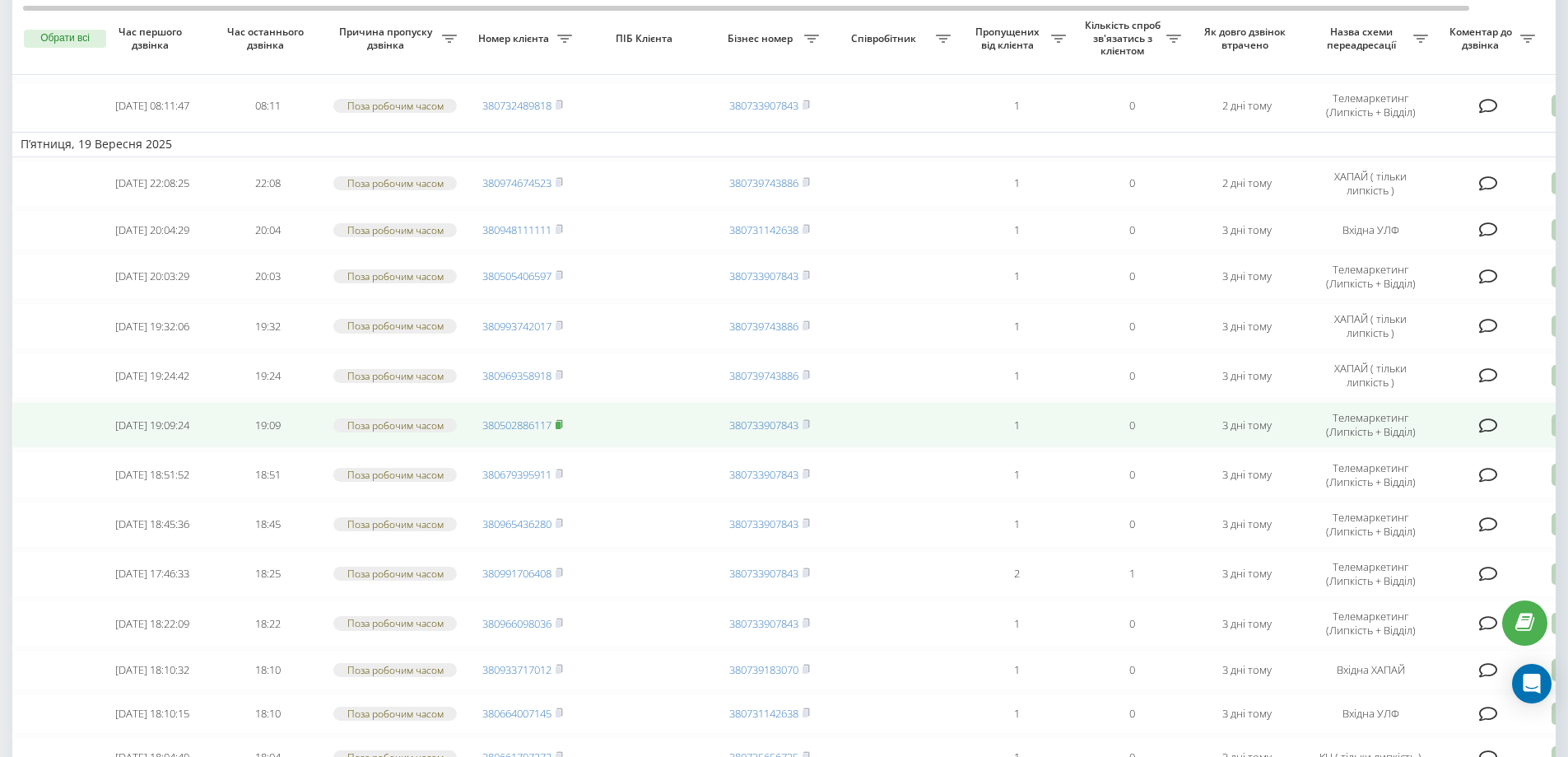
click at [562, 427] on icon at bounding box center [560, 424] width 6 height 7
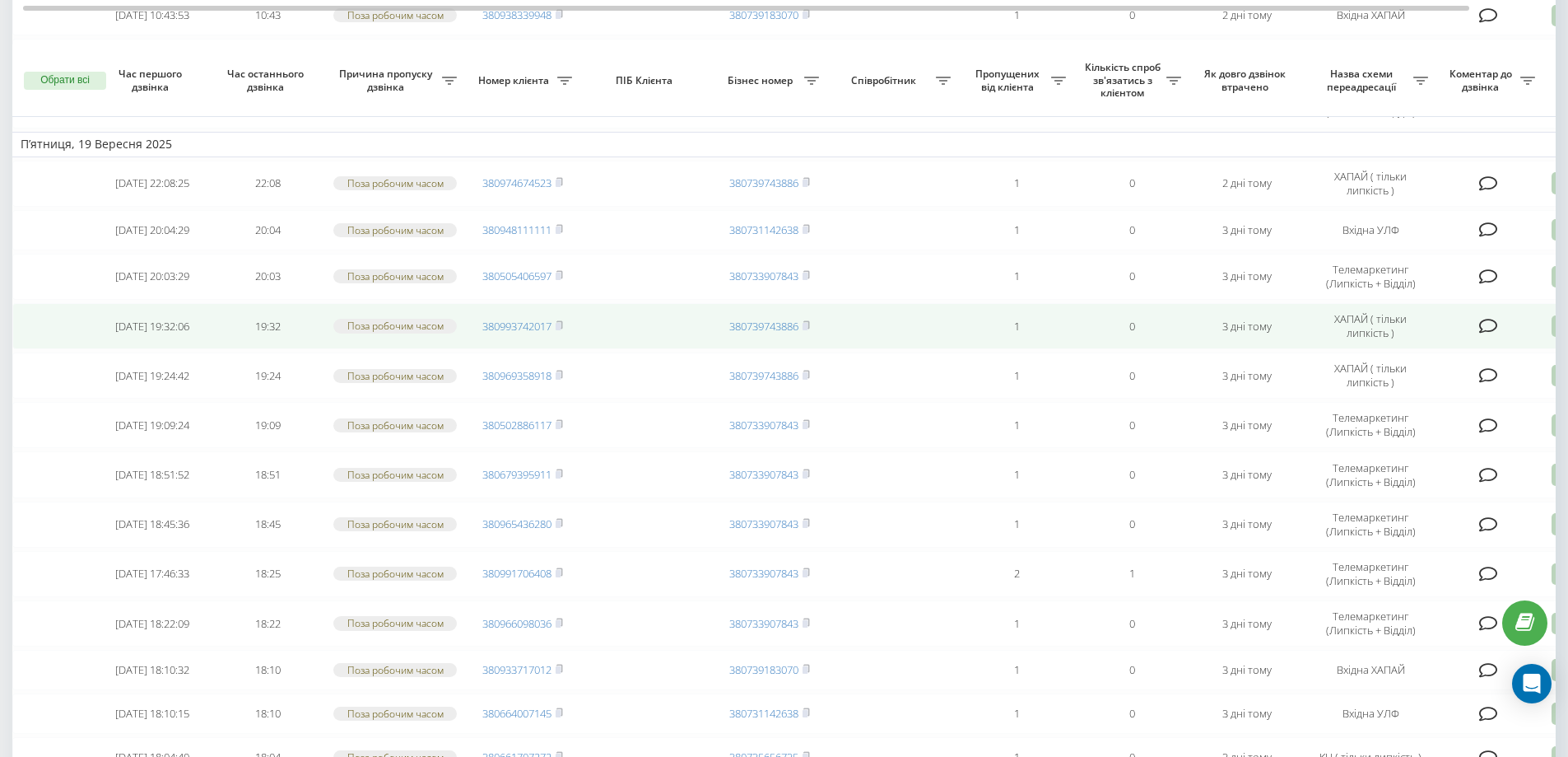
scroll to position [2932, 0]
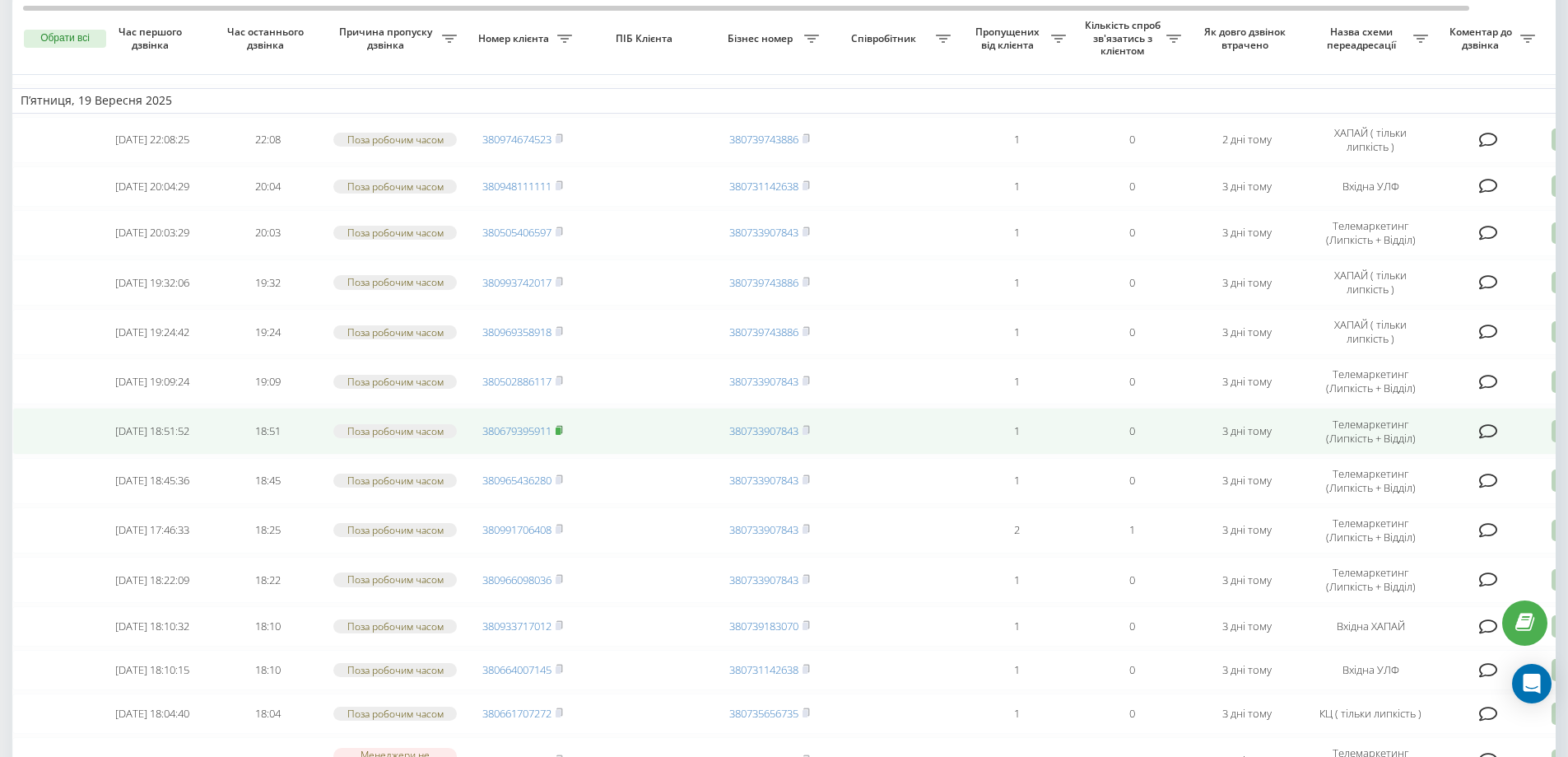
click at [560, 435] on rect at bounding box center [558, 431] width 5 height 7
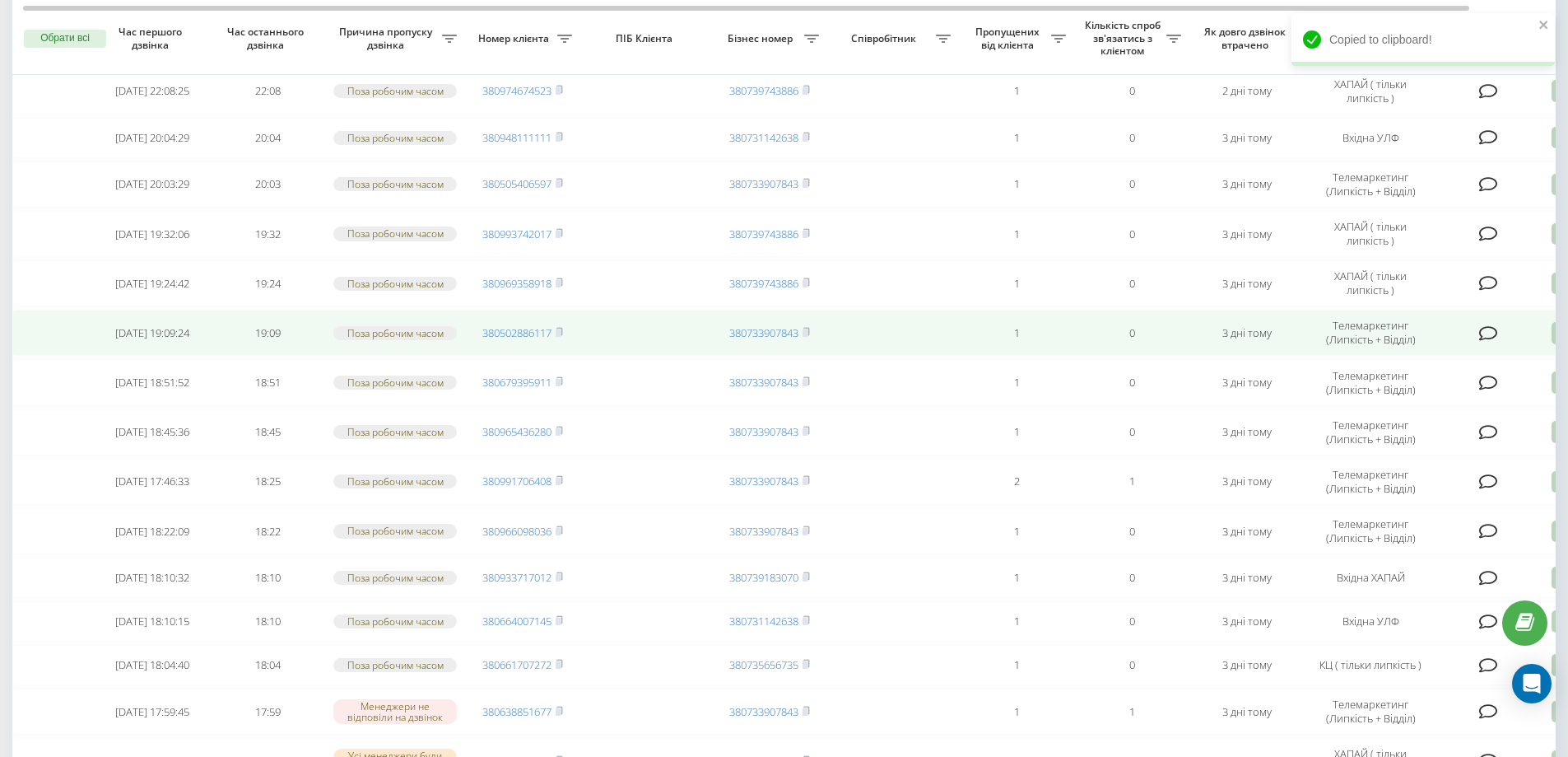
scroll to position [2981, 0]
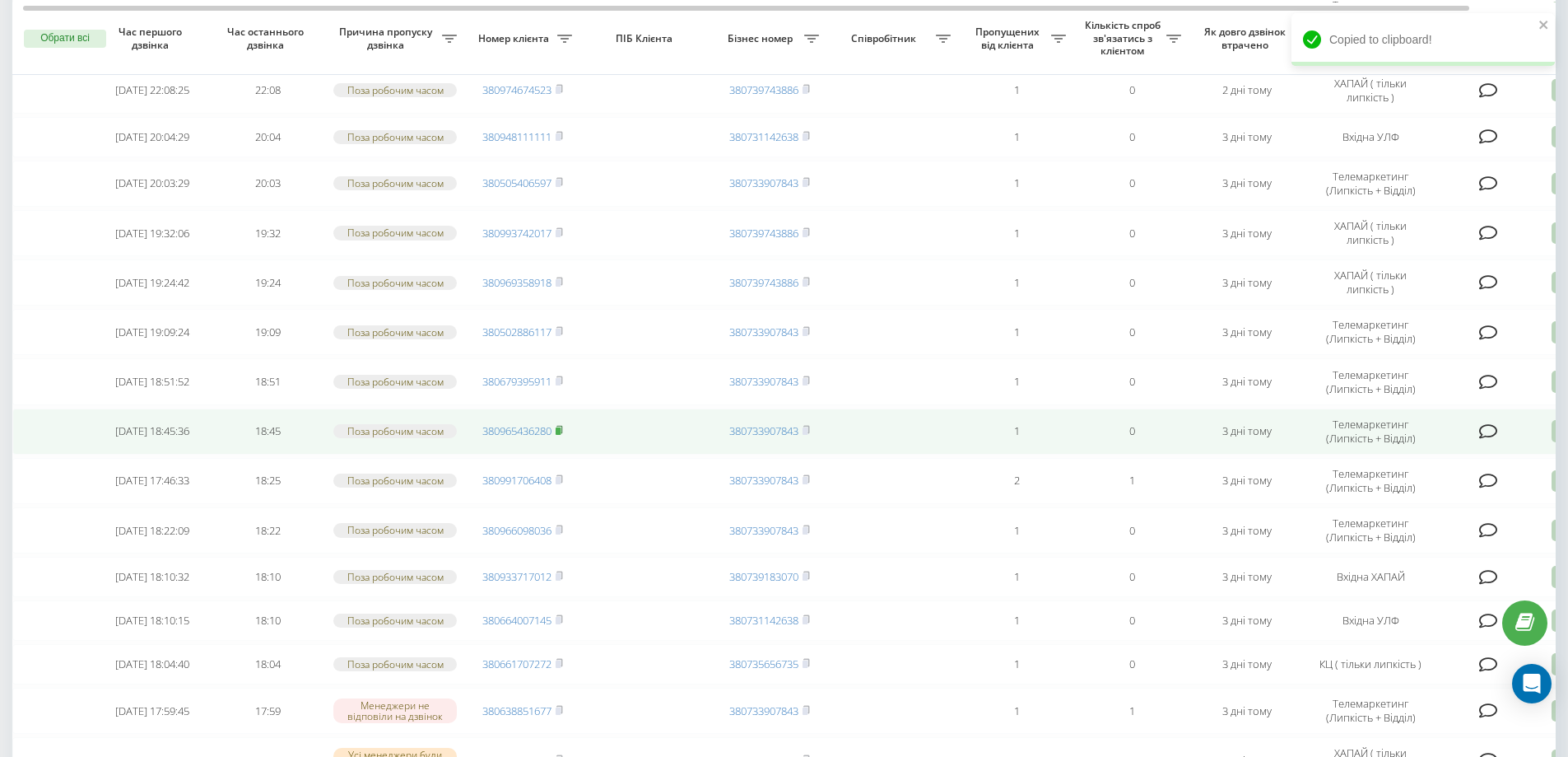
click at [561, 435] on icon at bounding box center [560, 429] width 7 height 10
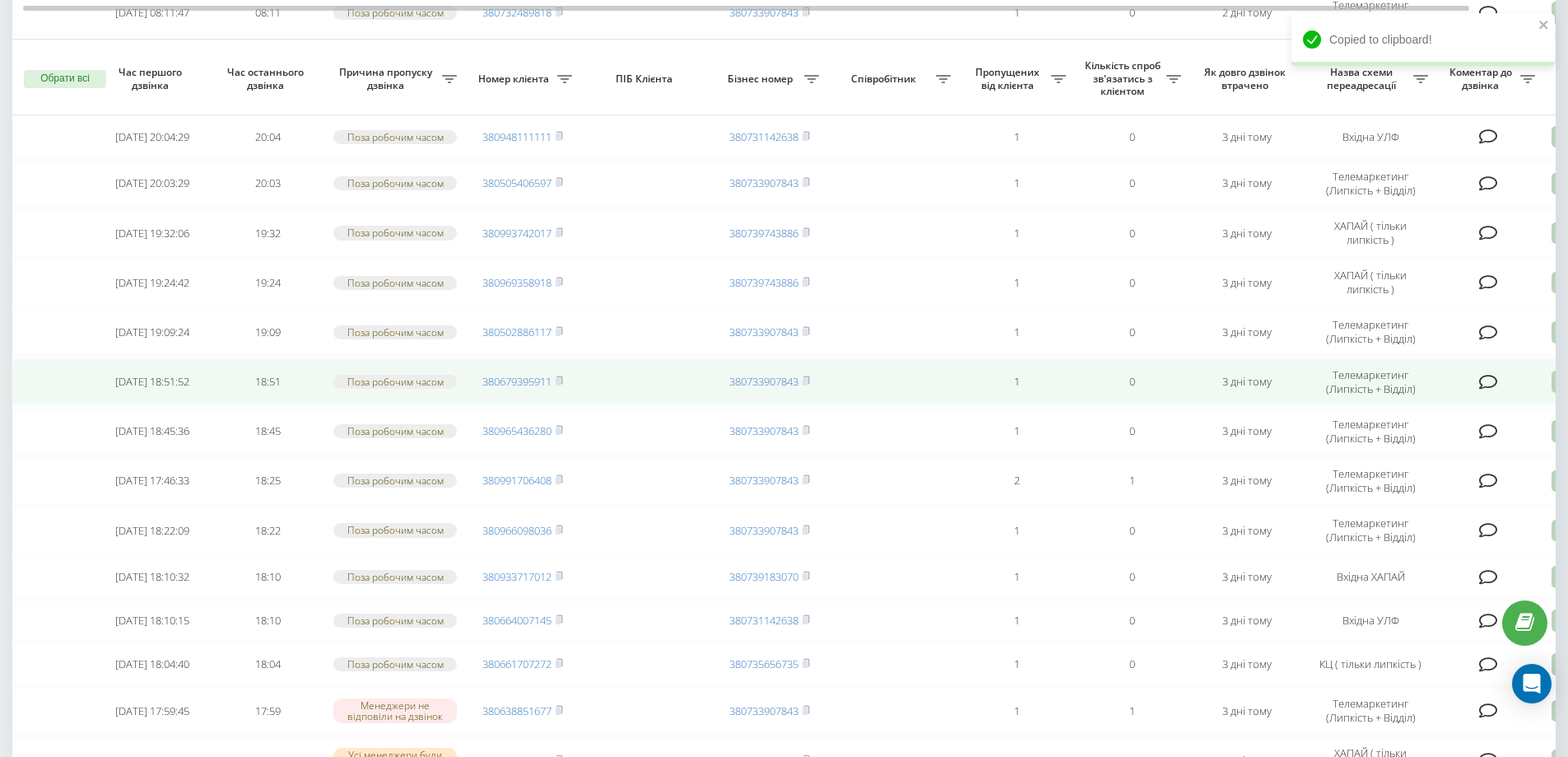
scroll to position [3032, 0]
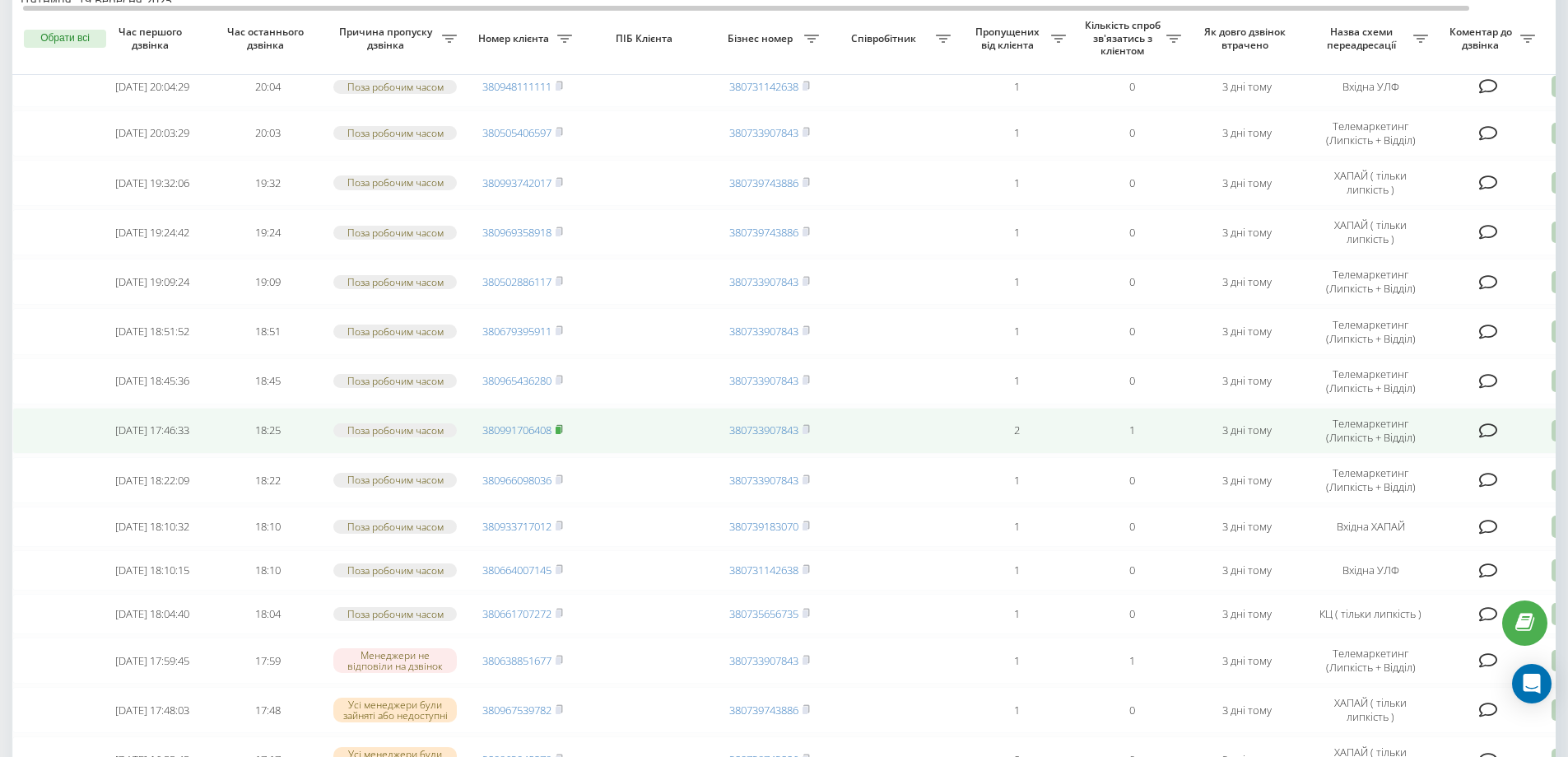
click at [561, 434] on rect at bounding box center [558, 430] width 5 height 7
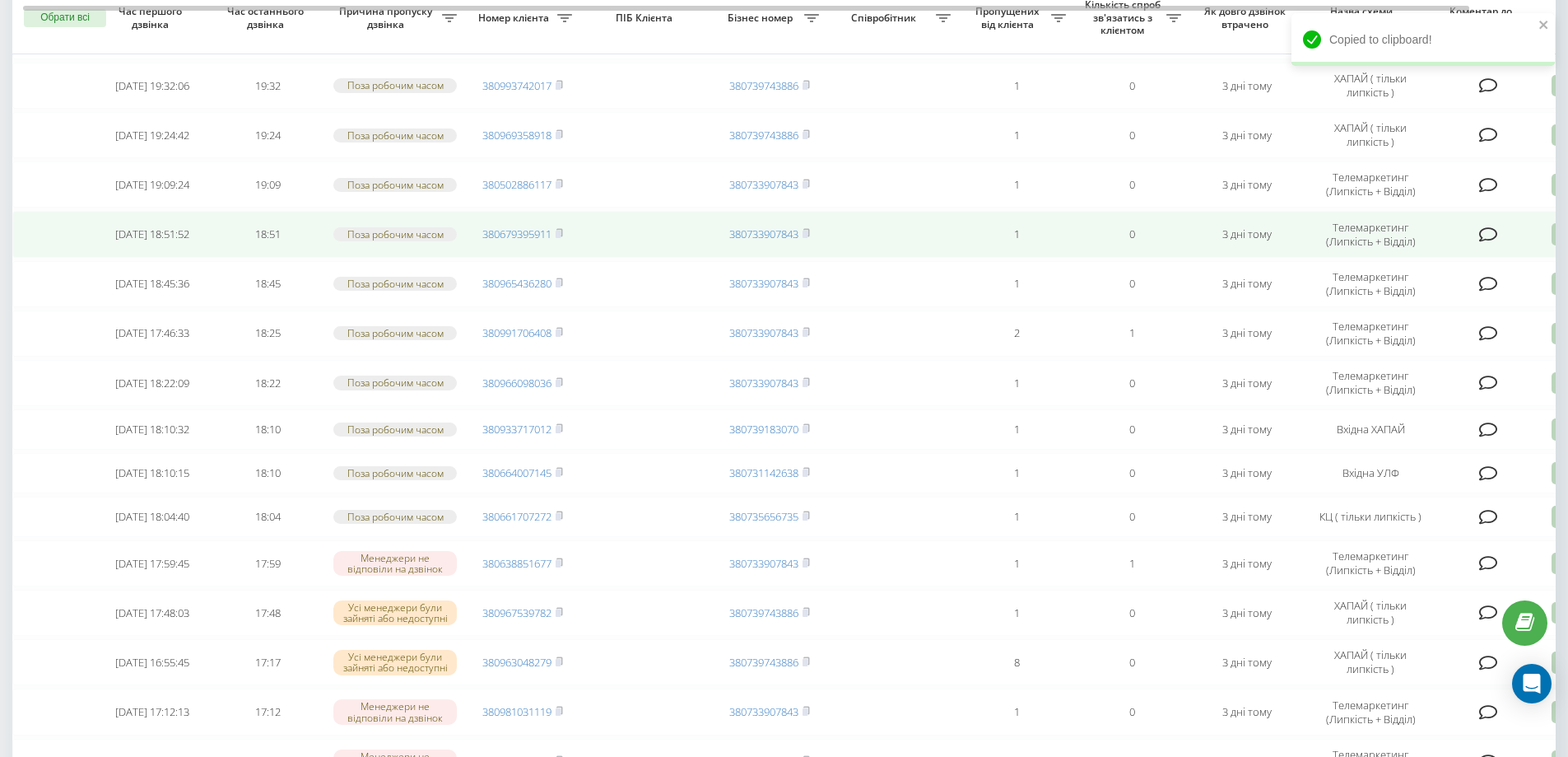
scroll to position [3139, 0]
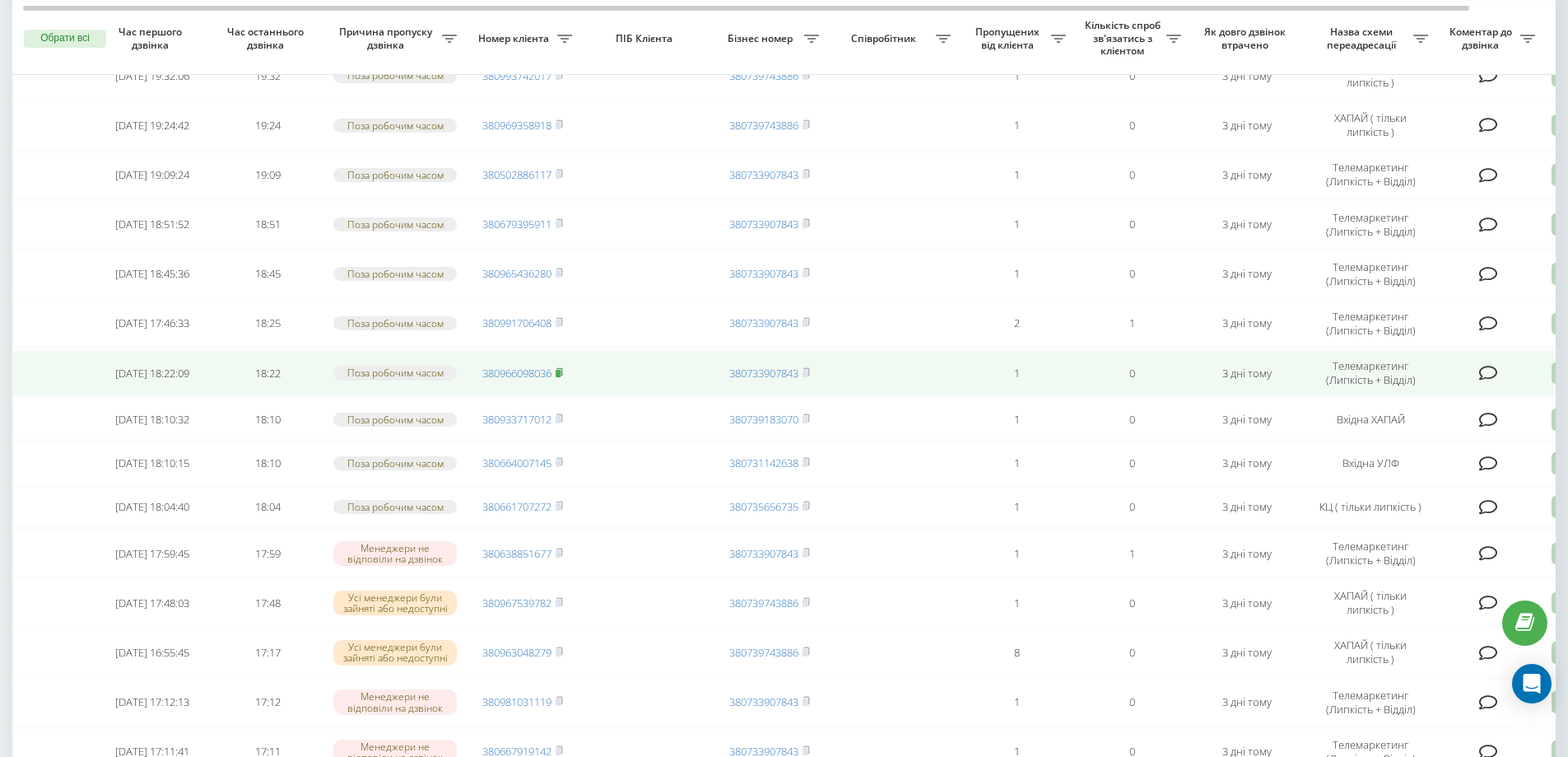
click at [560, 377] on rect at bounding box center [558, 373] width 5 height 7
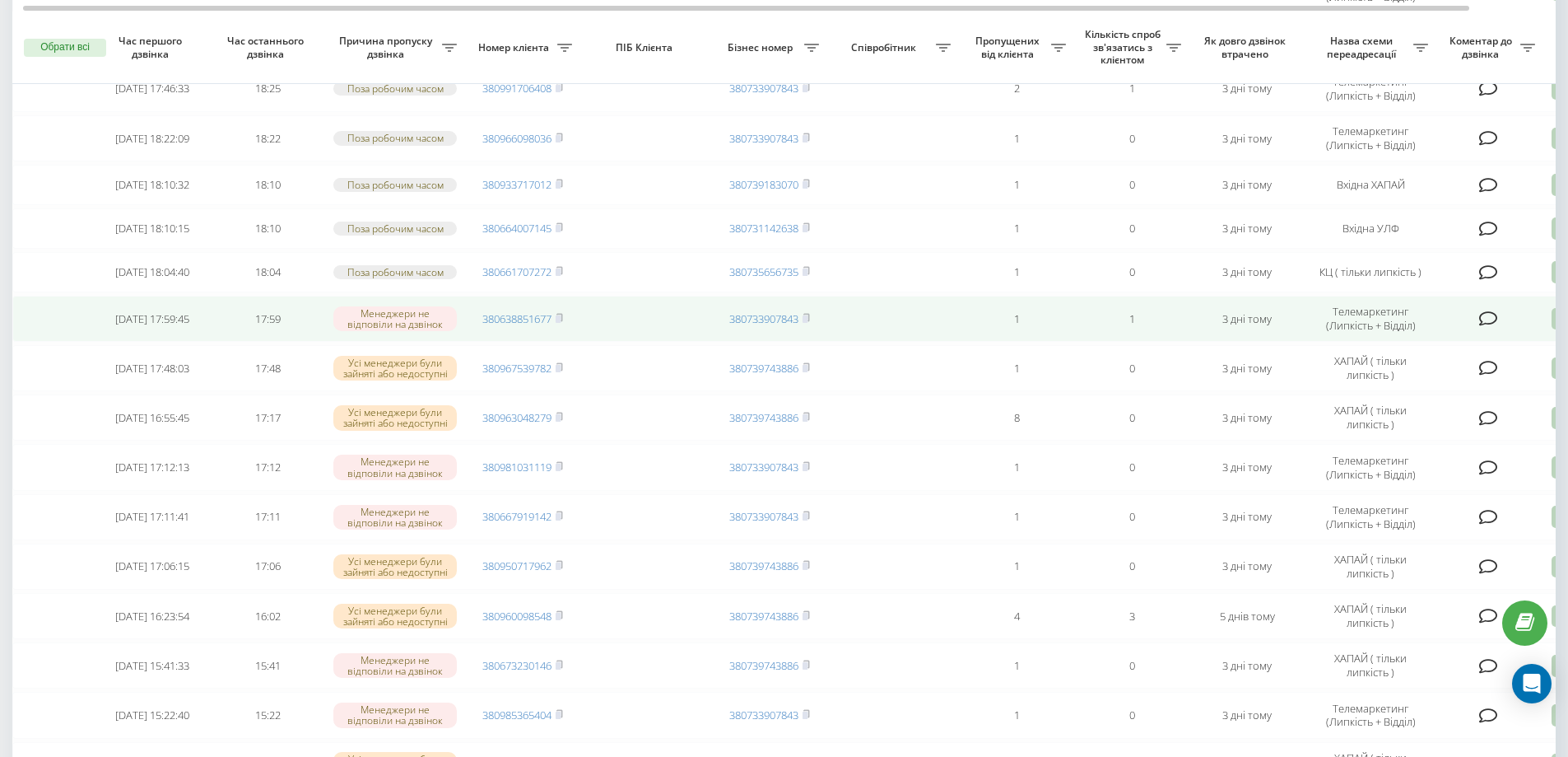
scroll to position [3382, 0]
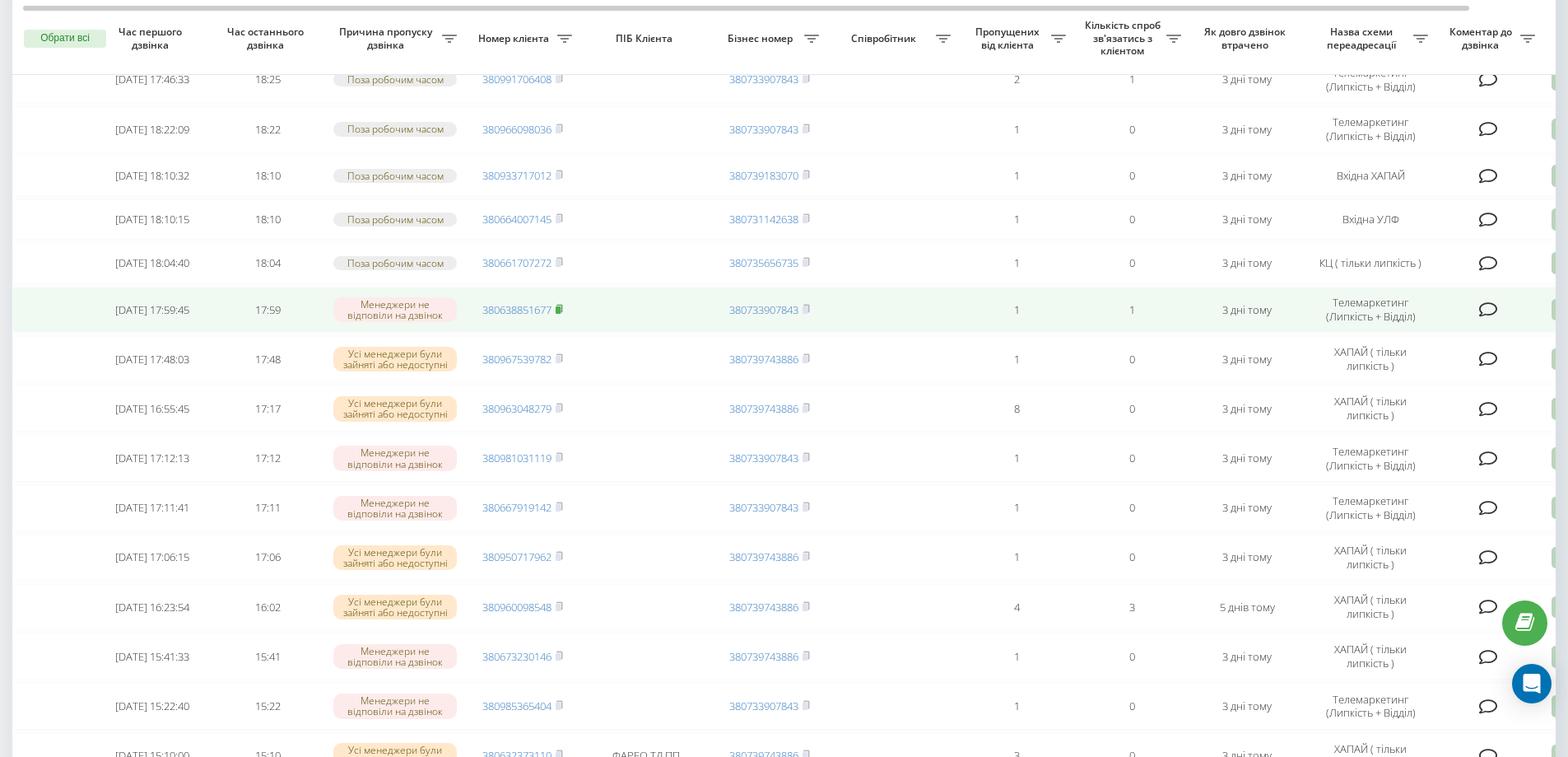
click at [561, 314] on rect at bounding box center [558, 310] width 5 height 7
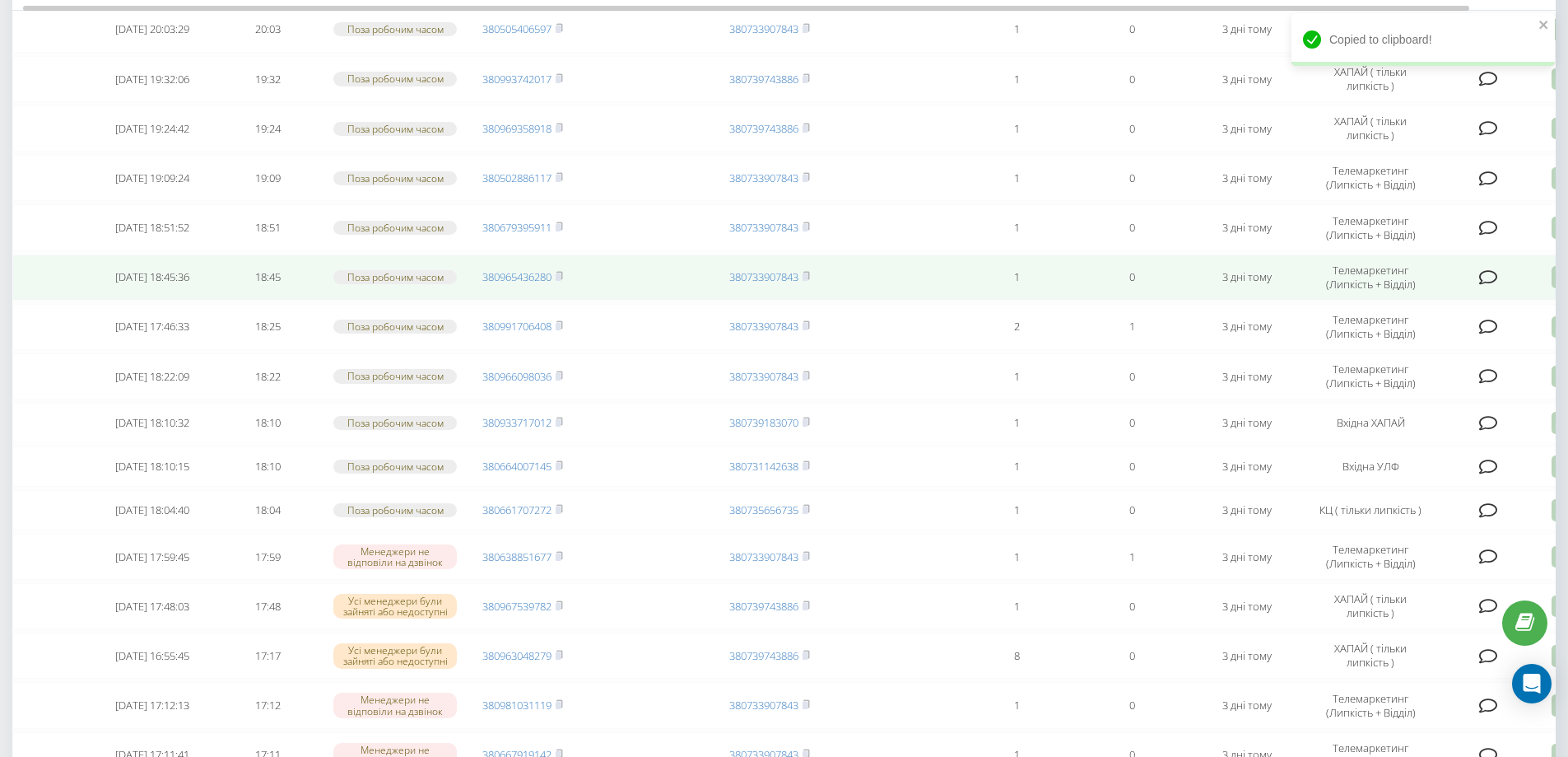
scroll to position [3045, 0]
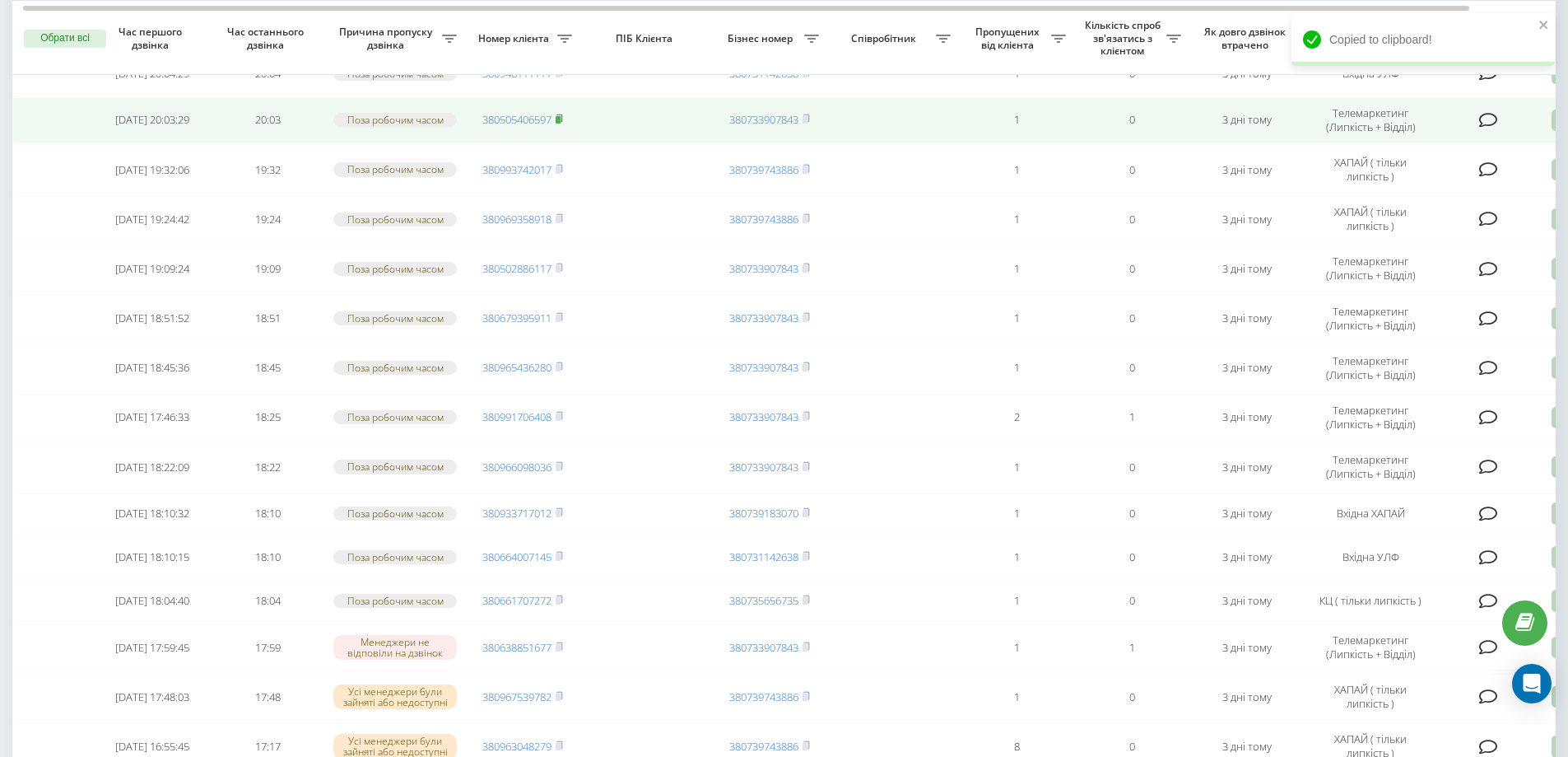
click at [562, 122] on icon at bounding box center [560, 118] width 6 height 7
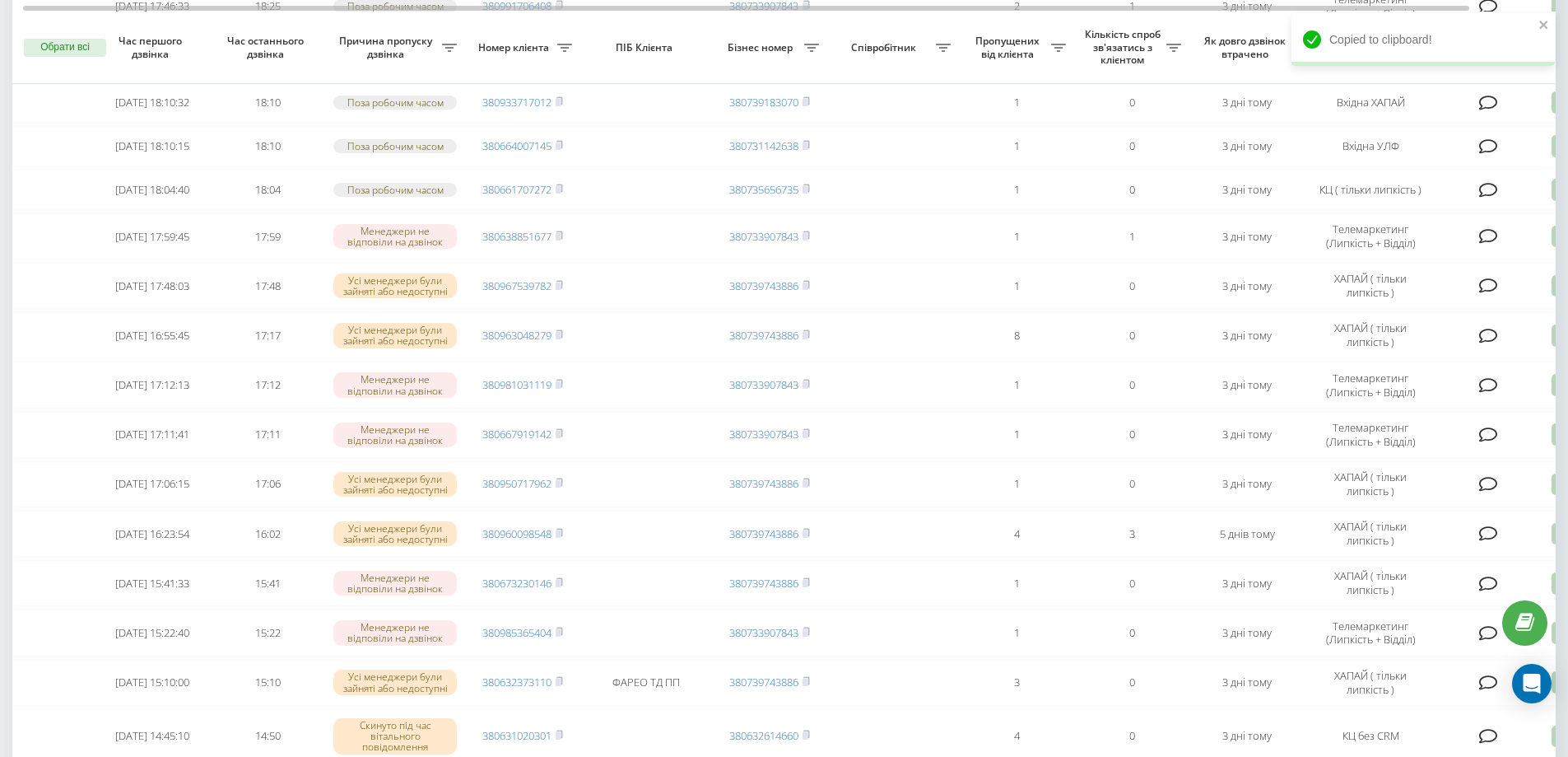
scroll to position [3468, 0]
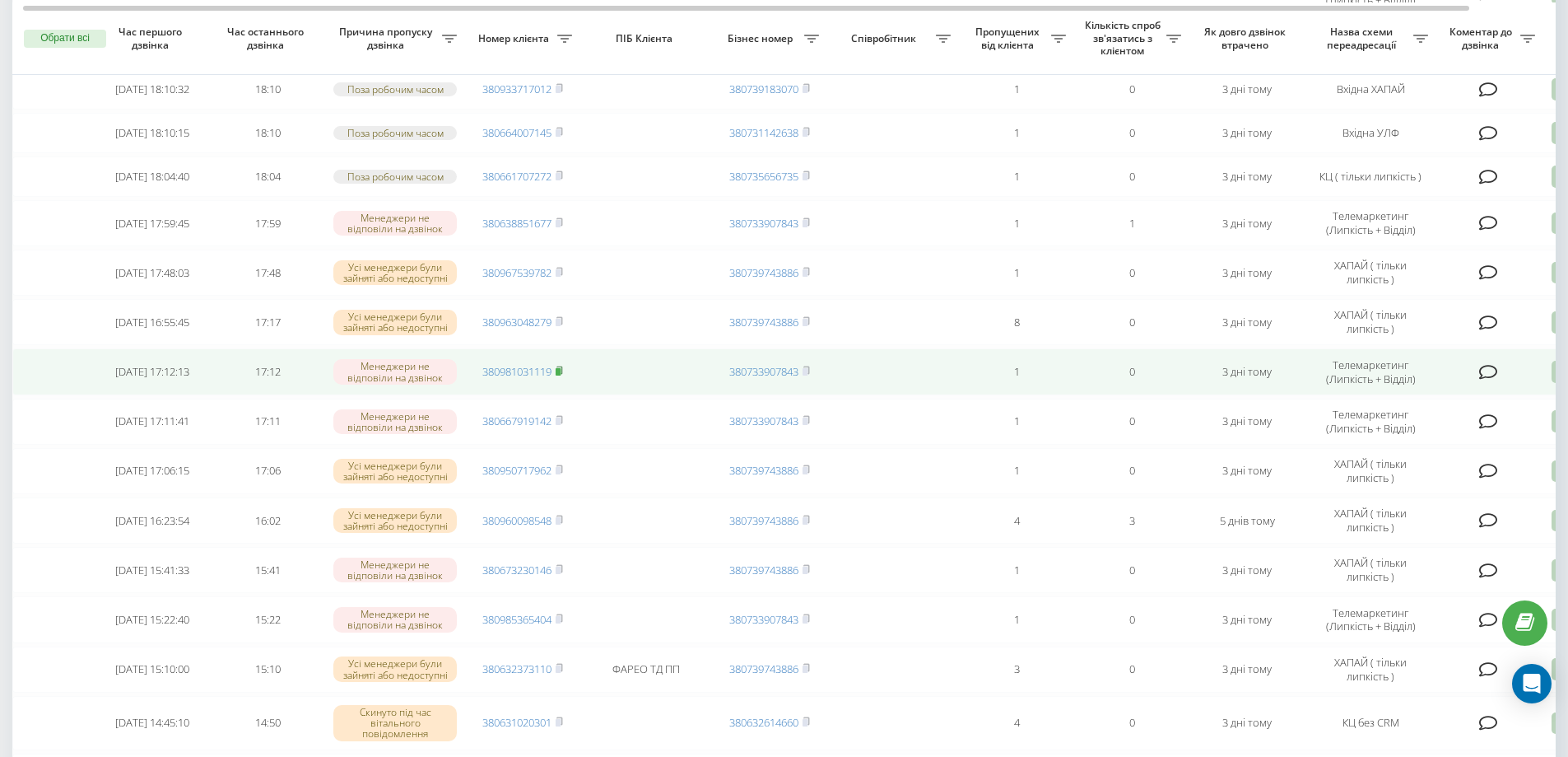
click at [560, 375] on rect at bounding box center [558, 372] width 5 height 7
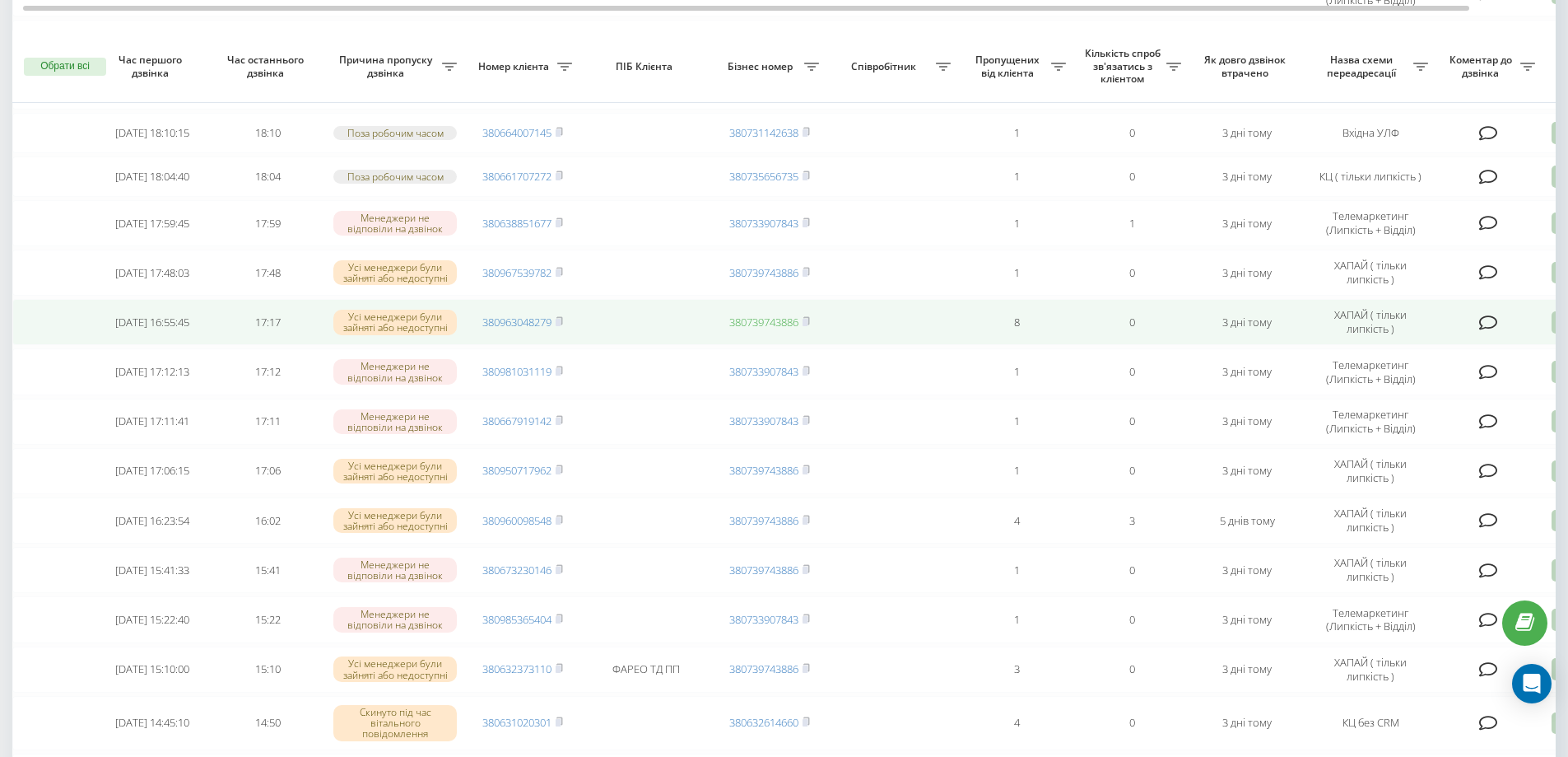
scroll to position [3550, 0]
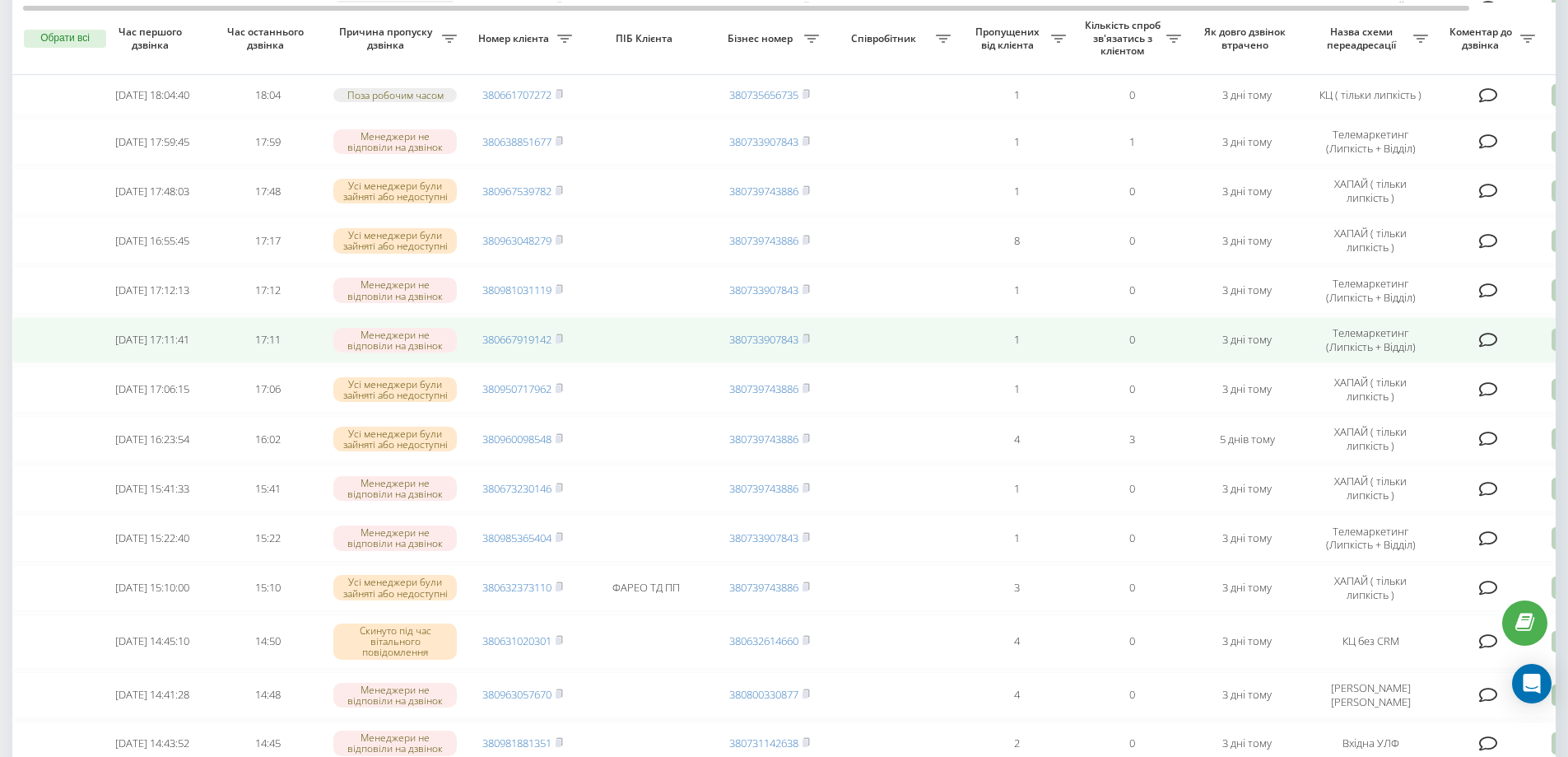
click at [557, 346] on span "380667919142" at bounding box center [522, 339] width 81 height 15
click at [563, 344] on icon at bounding box center [560, 338] width 7 height 10
click at [560, 344] on rect at bounding box center [558, 340] width 5 height 7
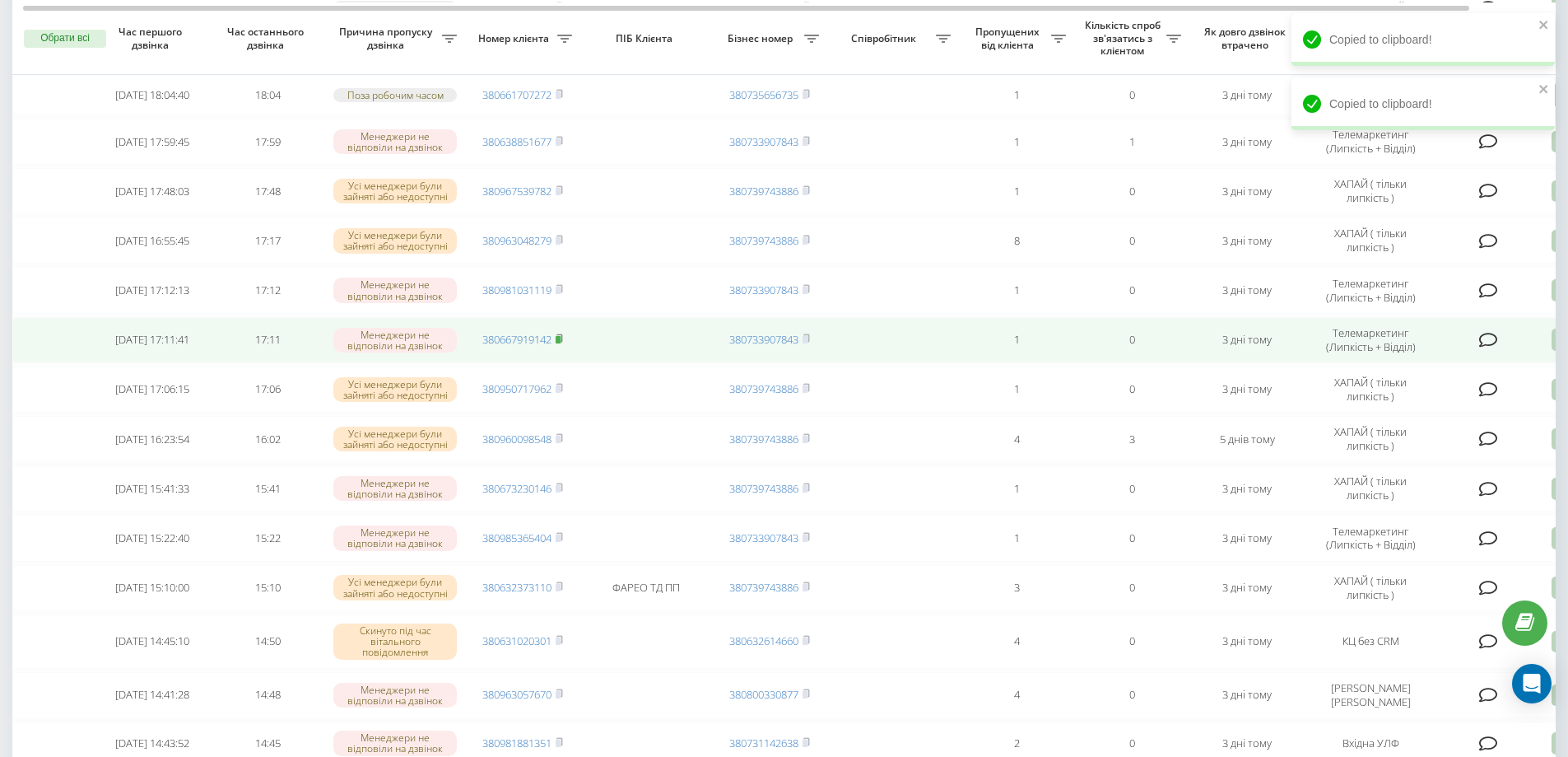
click at [561, 344] on rect at bounding box center [558, 340] width 5 height 7
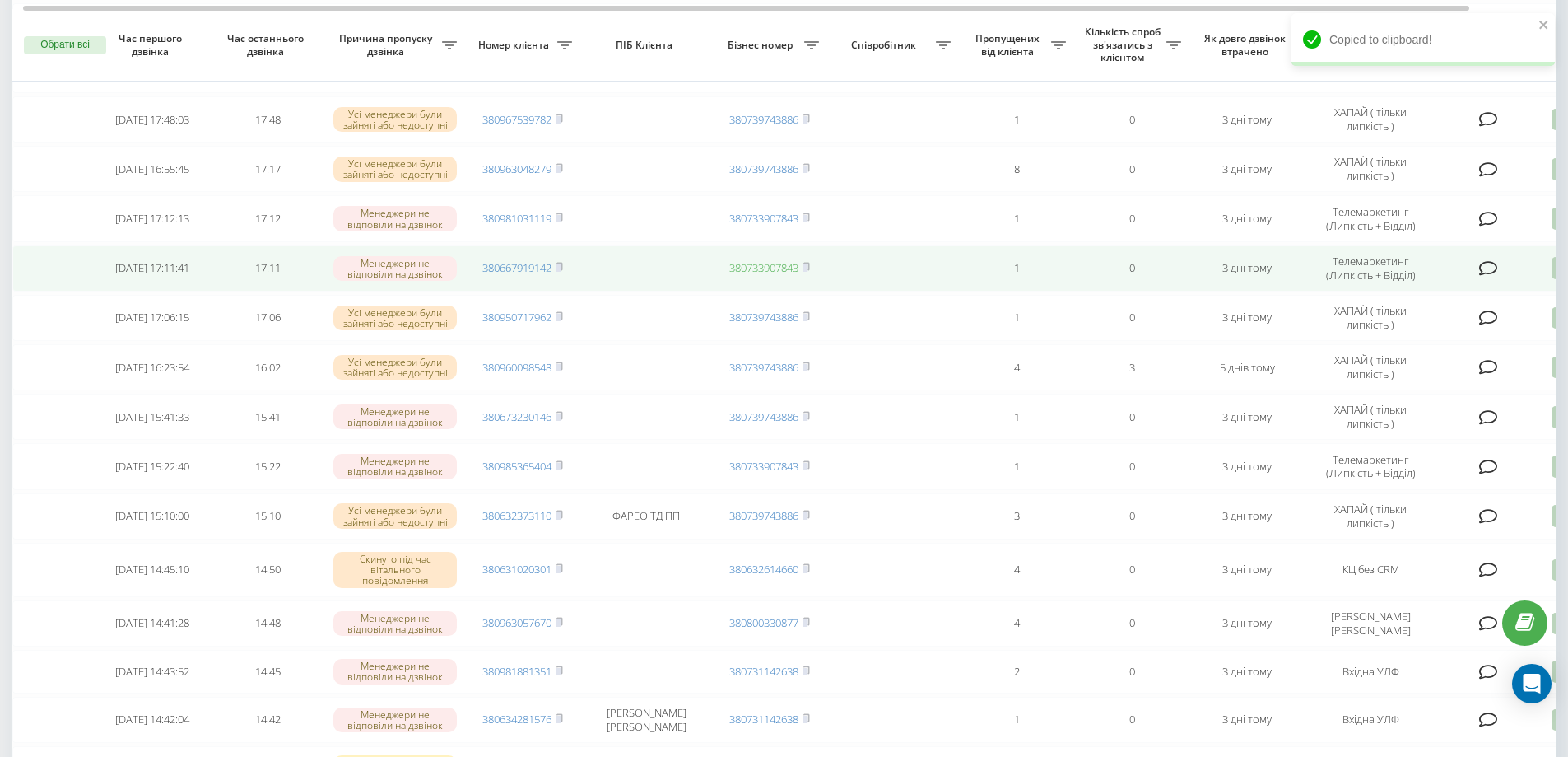
scroll to position [3658, 0]
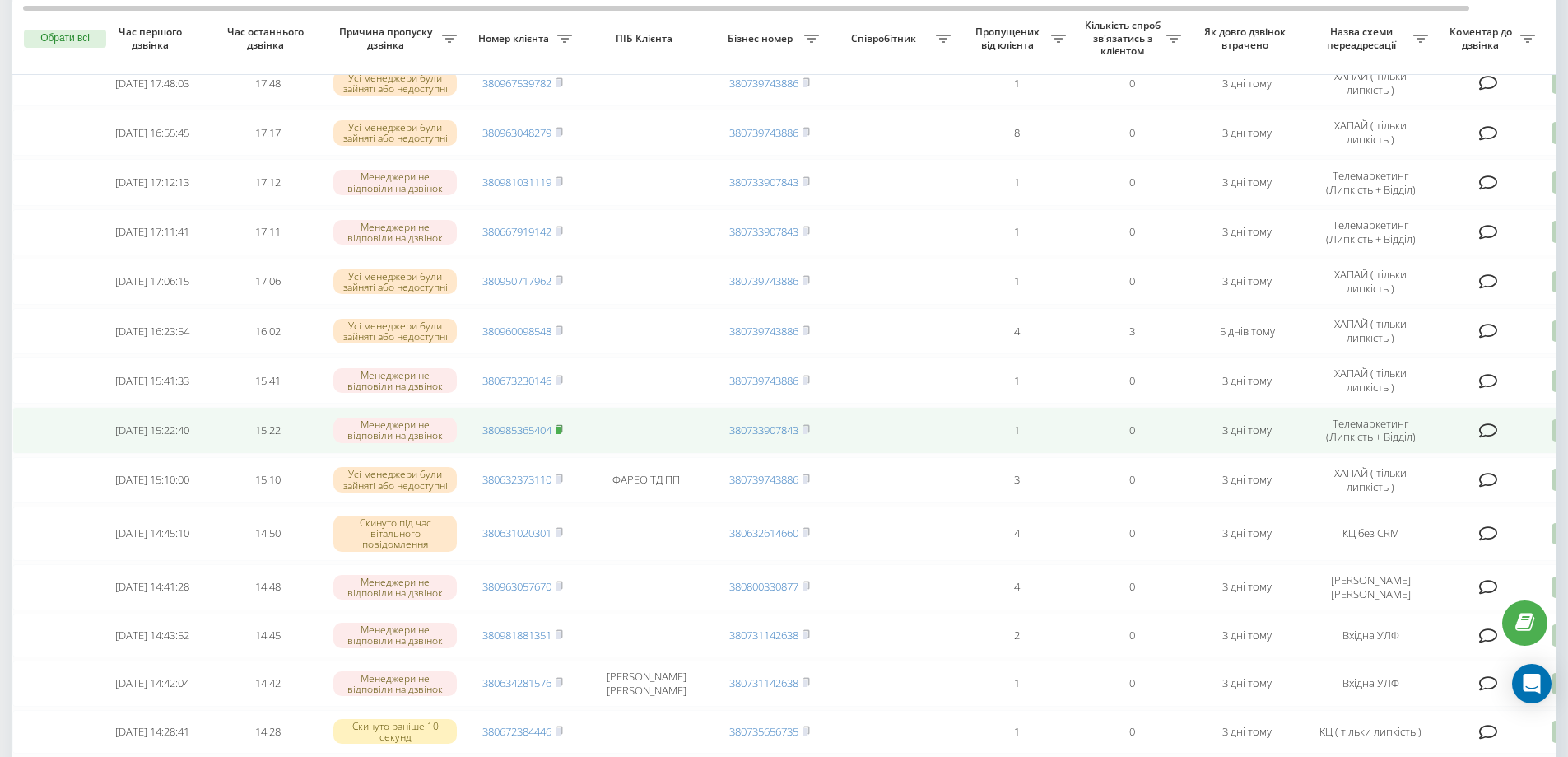
click at [559, 434] on rect at bounding box center [558, 430] width 5 height 7
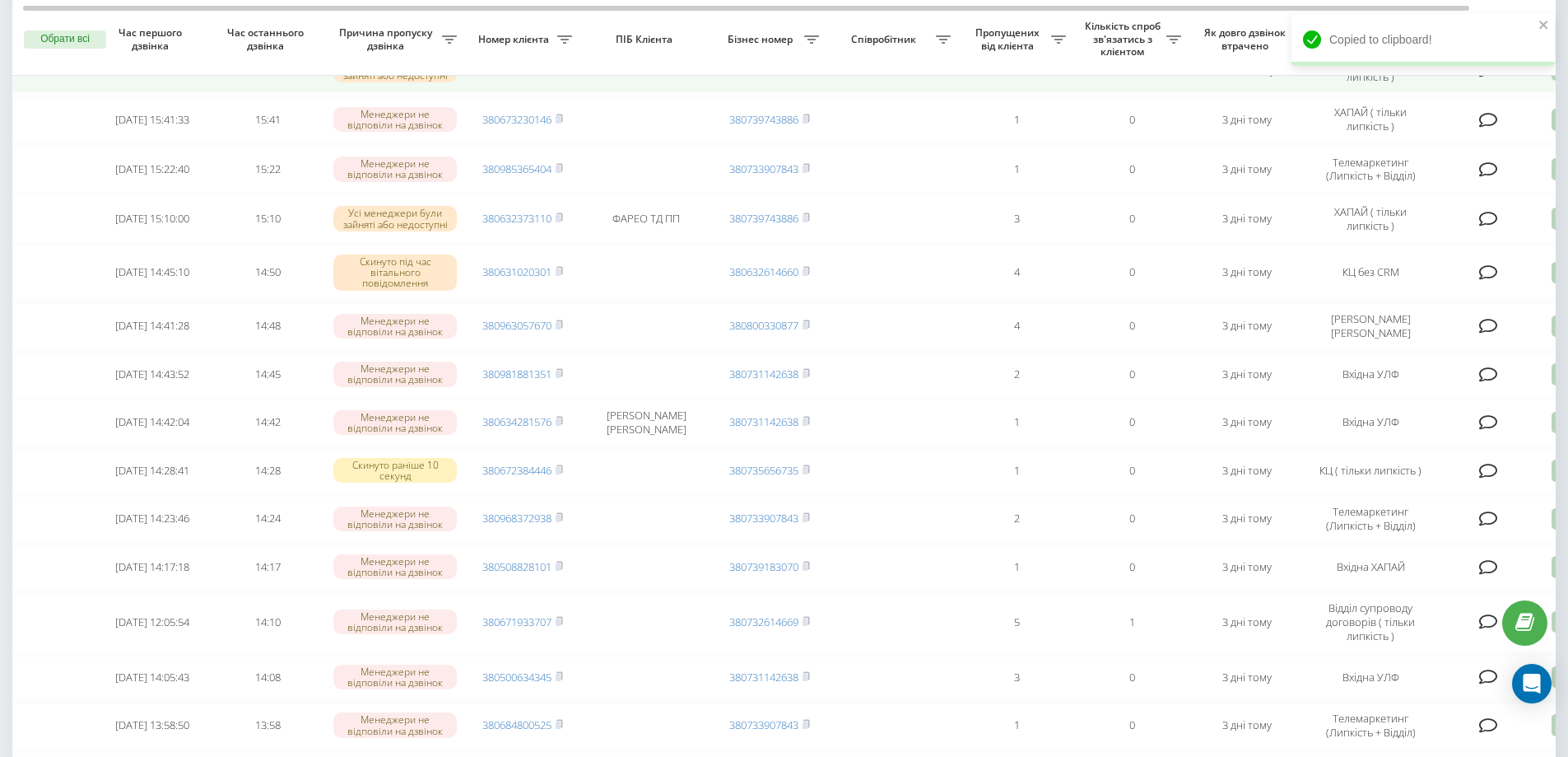
scroll to position [3920, 0]
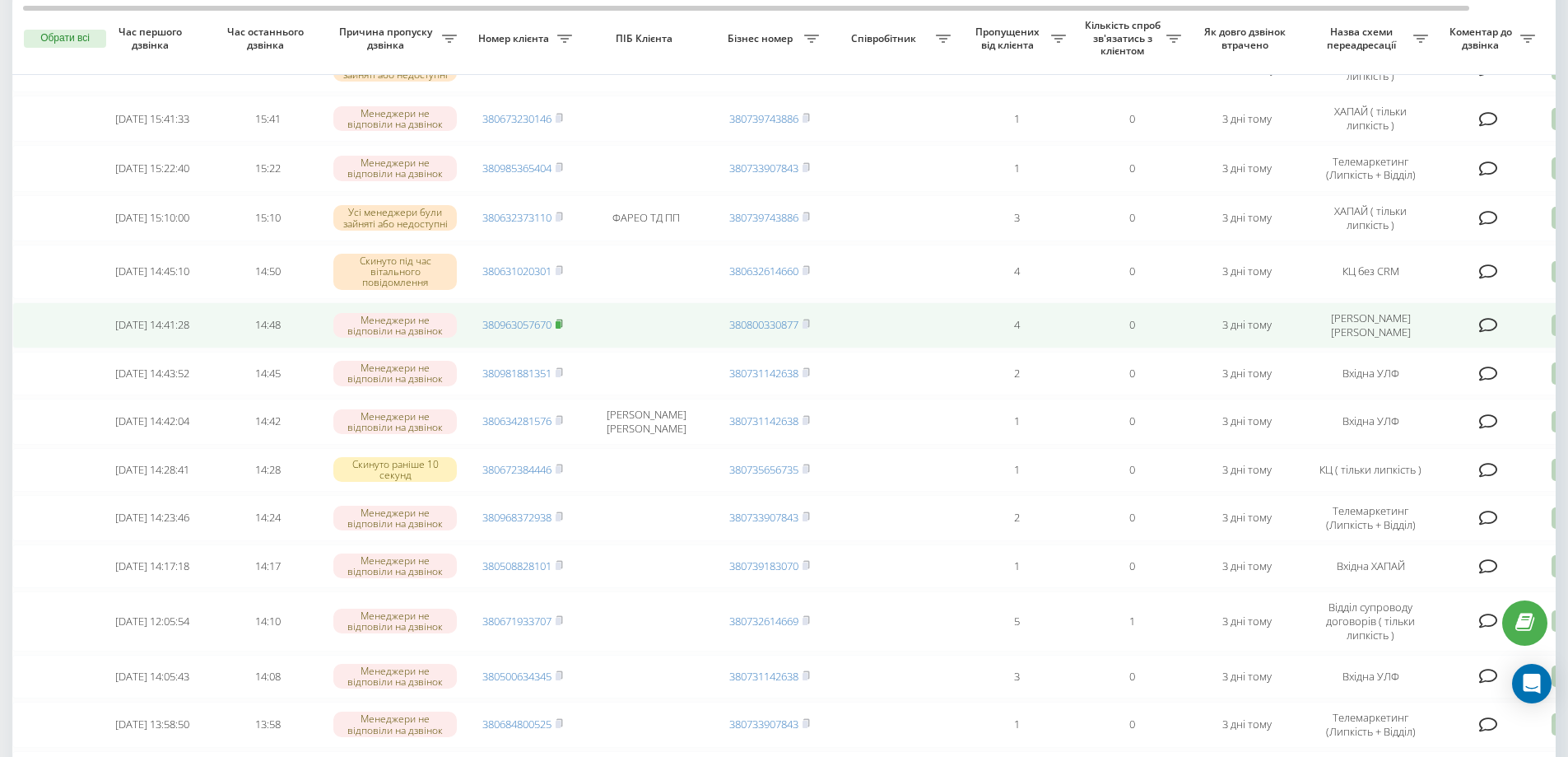
click at [559, 329] on rect at bounding box center [558, 325] width 5 height 7
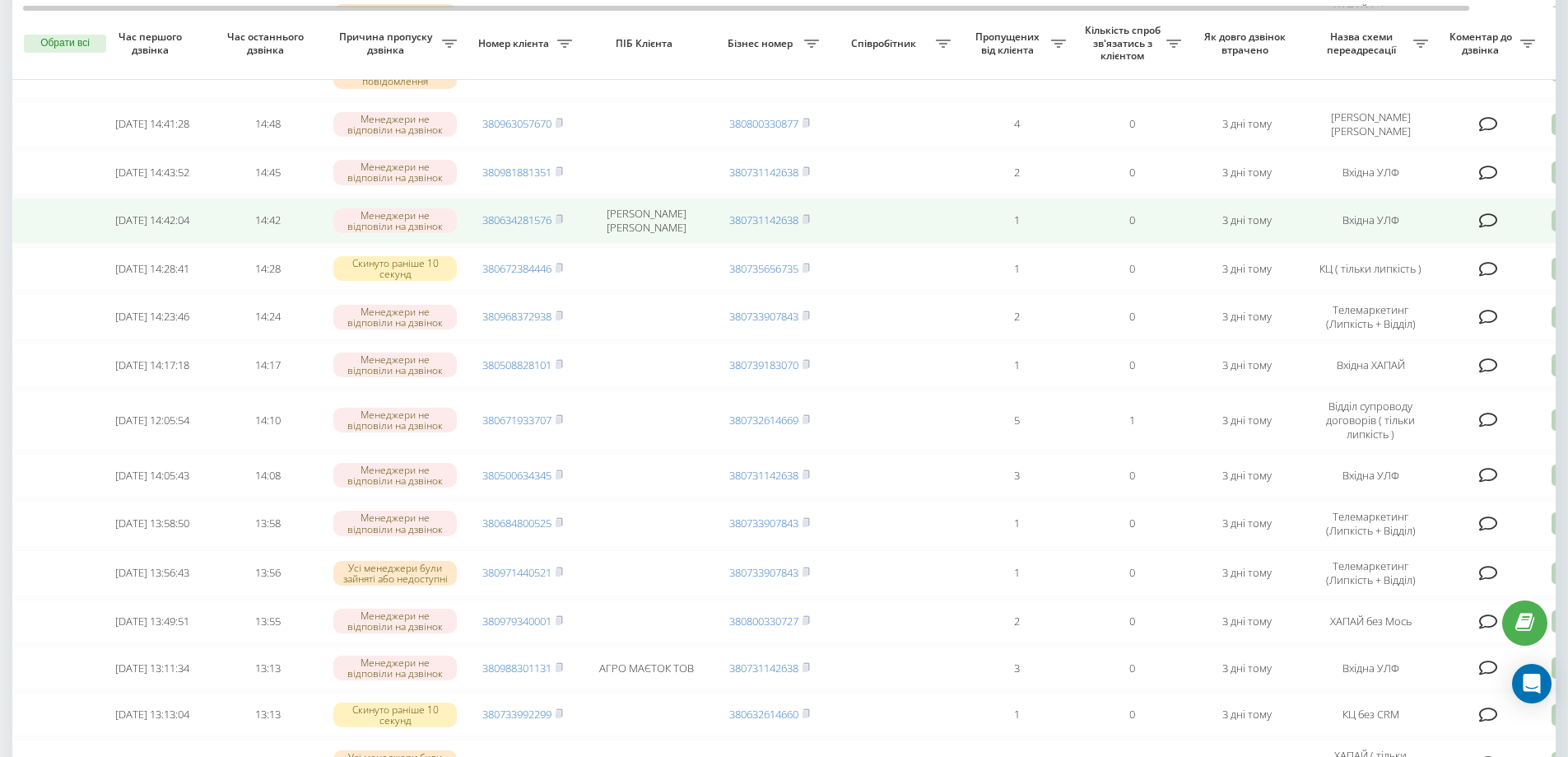
scroll to position [4139, 0]
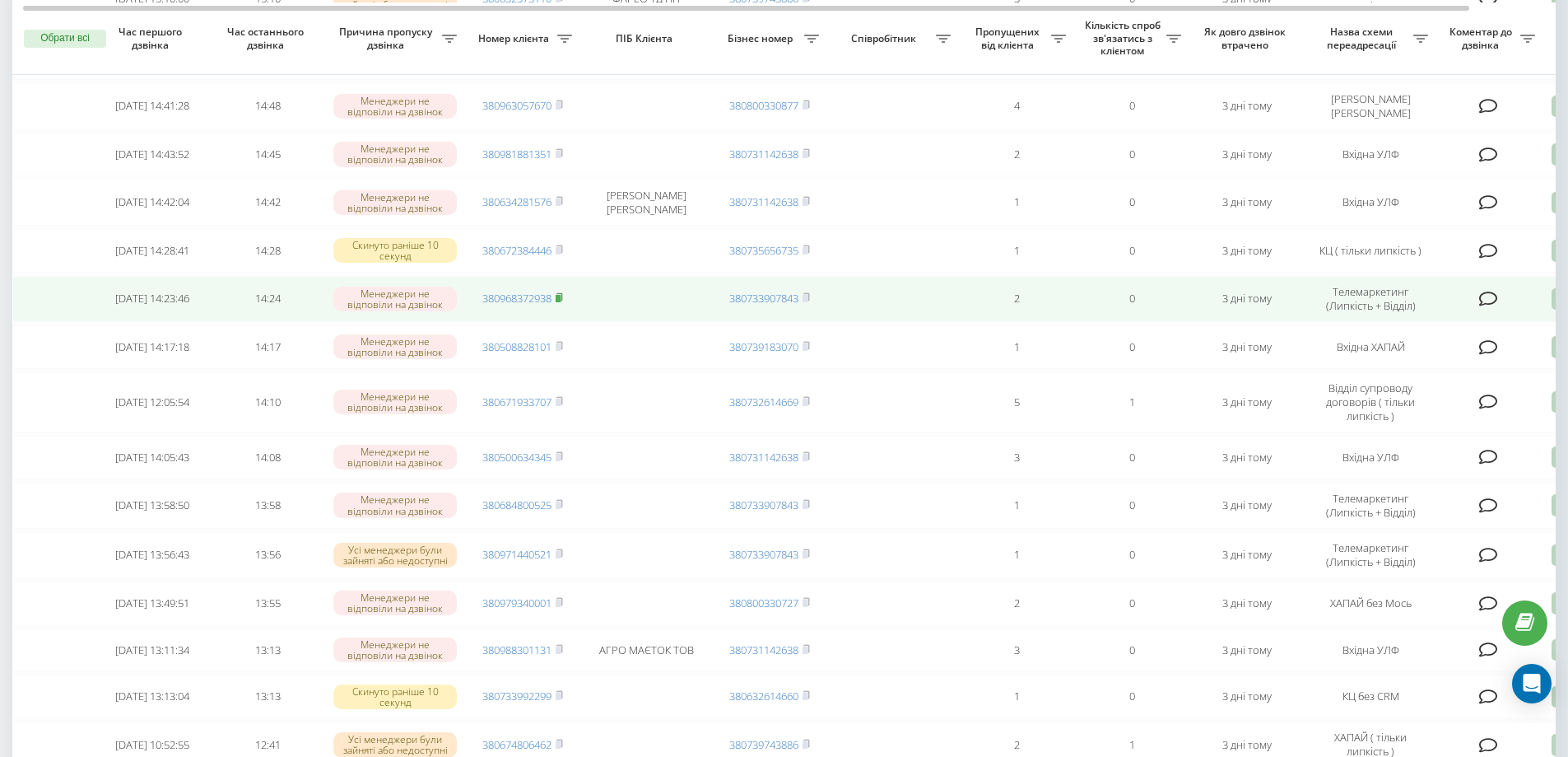
click at [561, 303] on rect at bounding box center [558, 299] width 5 height 7
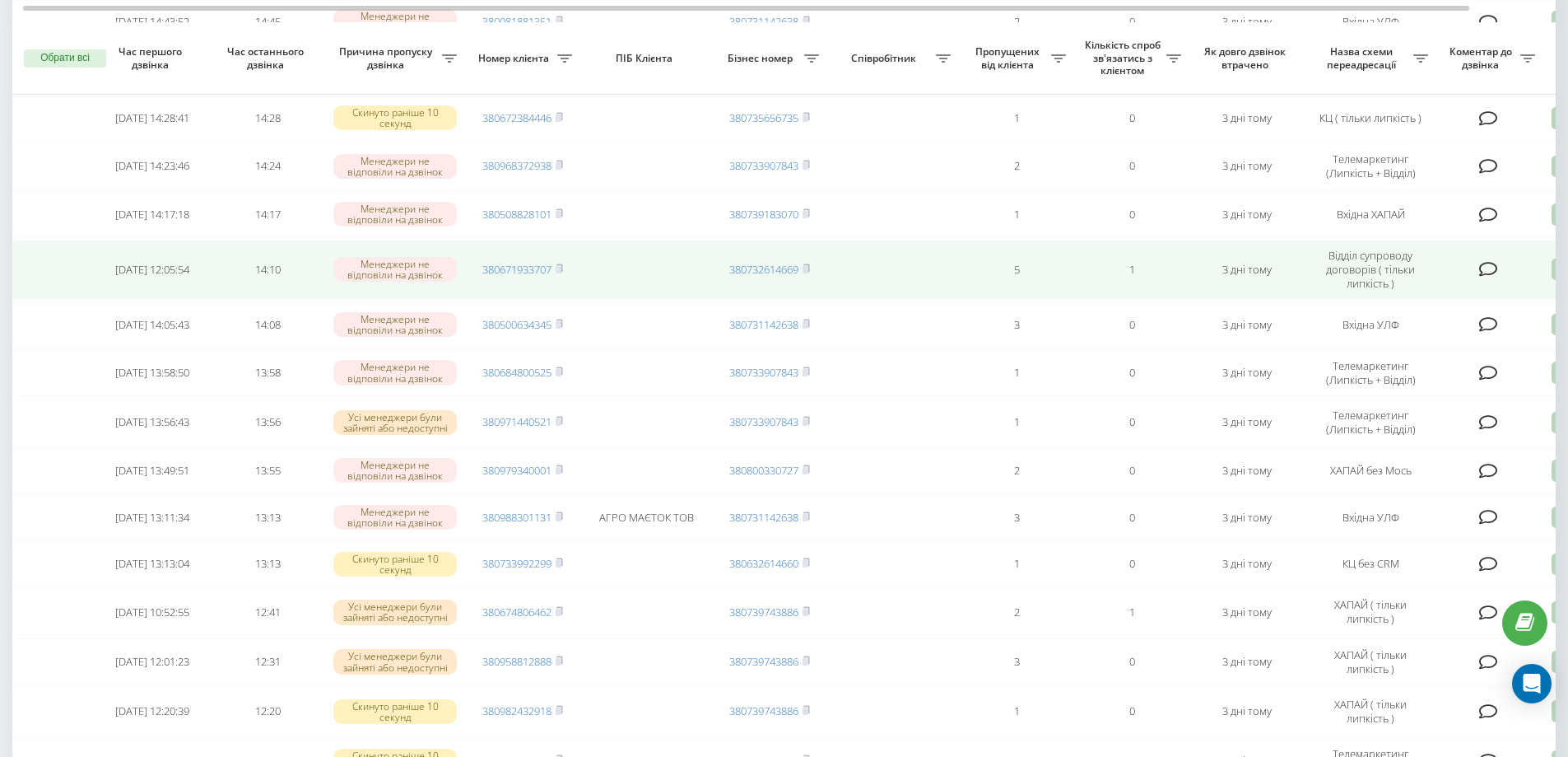
scroll to position [4317, 0]
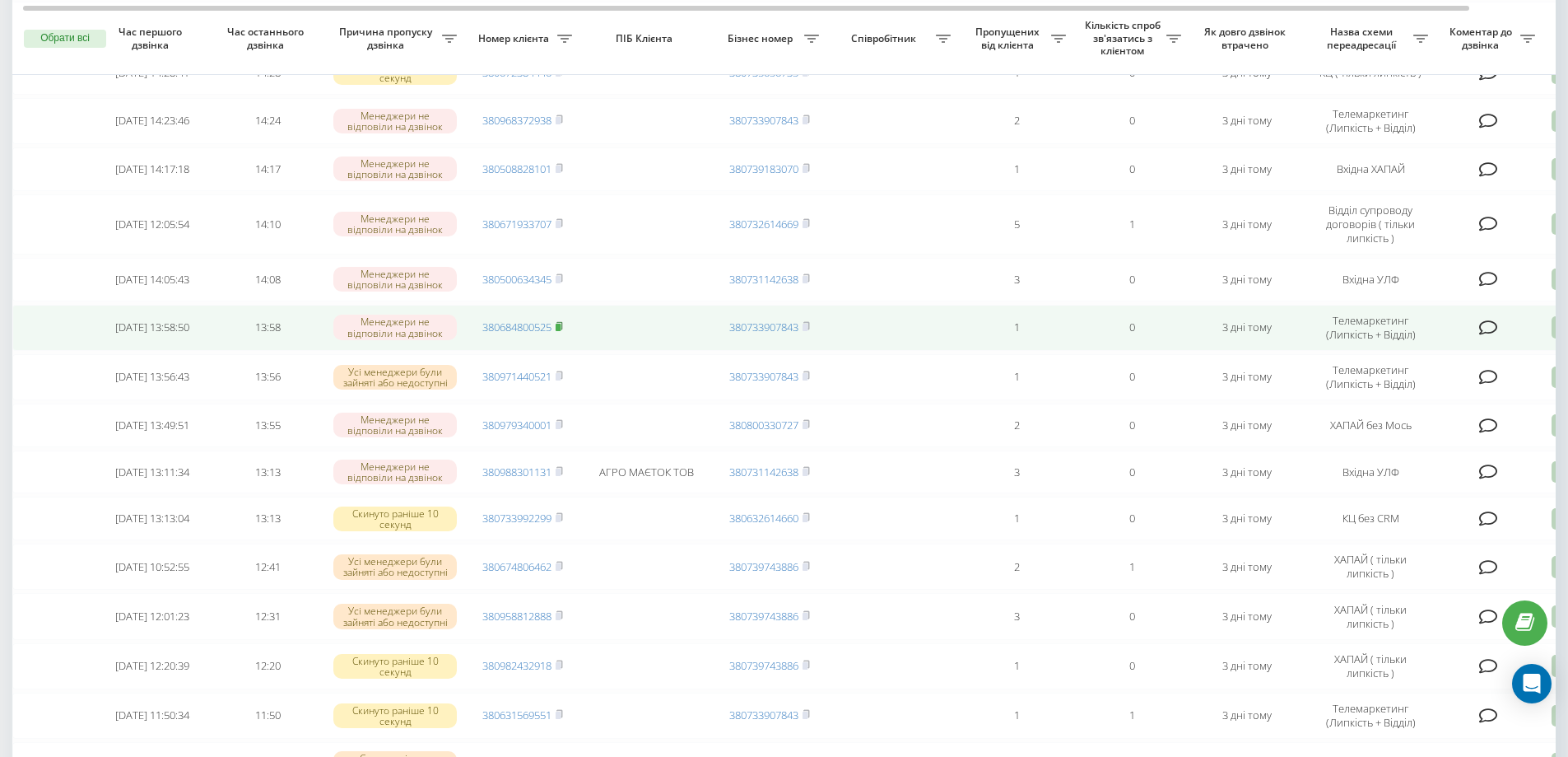
click at [563, 331] on icon at bounding box center [560, 326] width 7 height 10
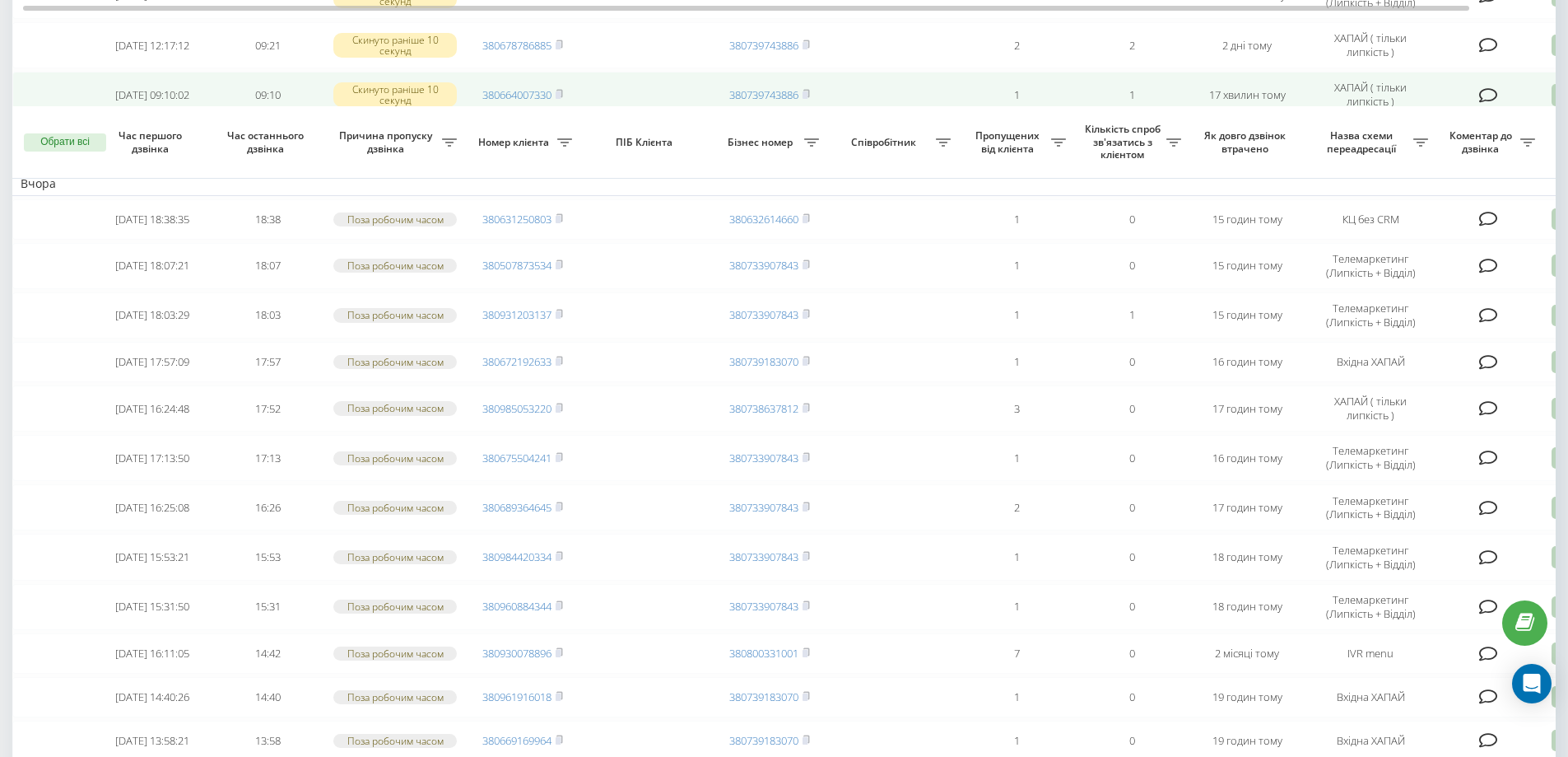
scroll to position [409, 0]
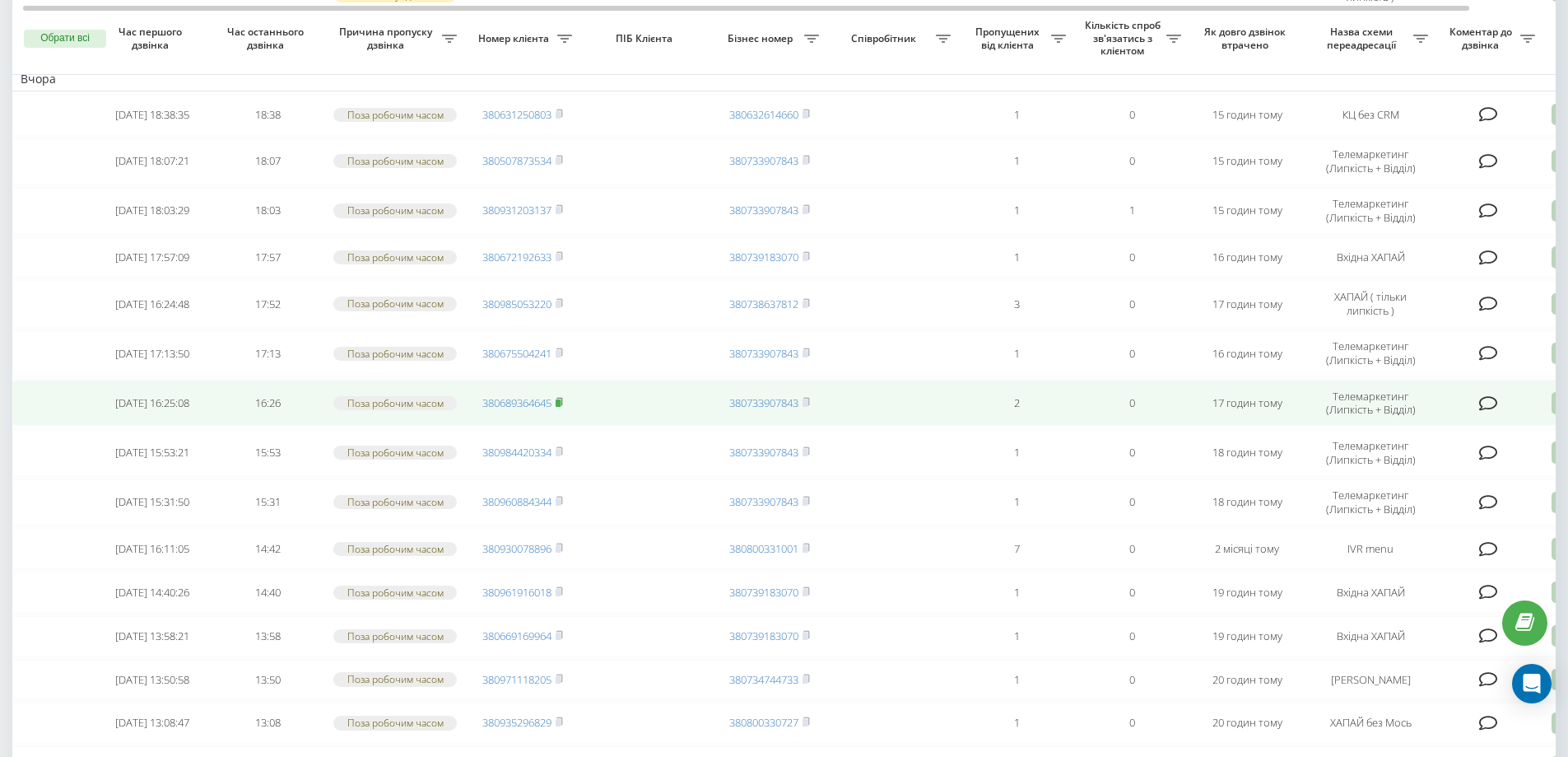
click at [561, 407] on rect at bounding box center [558, 403] width 5 height 7
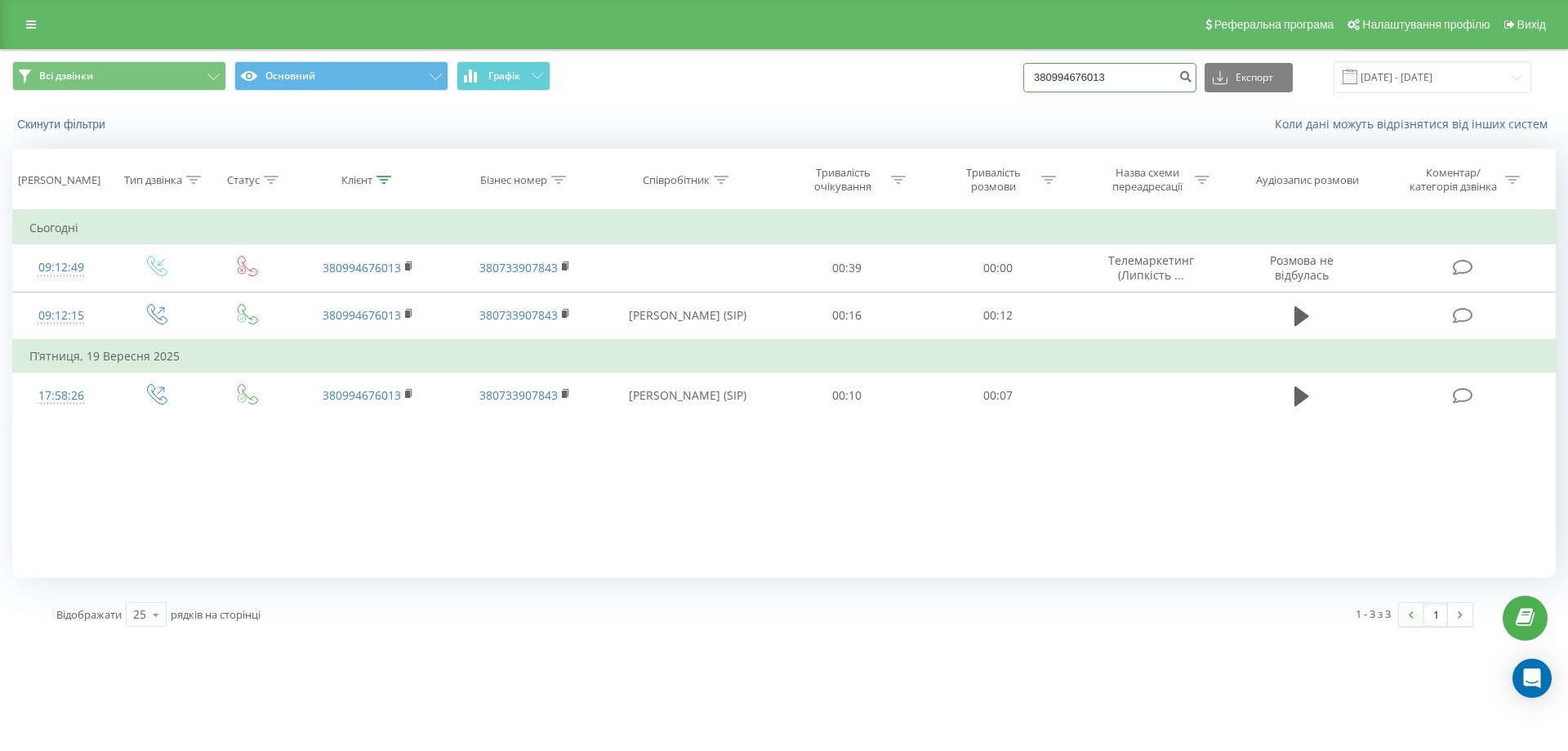
drag, startPoint x: 1146, startPoint y: 76, endPoint x: 967, endPoint y: 91, distance: 179.6
click at [967, 91] on div "Всі дзвінки Основний Графік 380994676013 Експорт .csv .xls .xlsx [DATE] - [DATE]" at bounding box center [783, 77] width 1543 height 31
paste input "380977864944"
type input "380977864944"
click at [1196, 83] on button "submit" at bounding box center [1186, 78] width 22 height 30
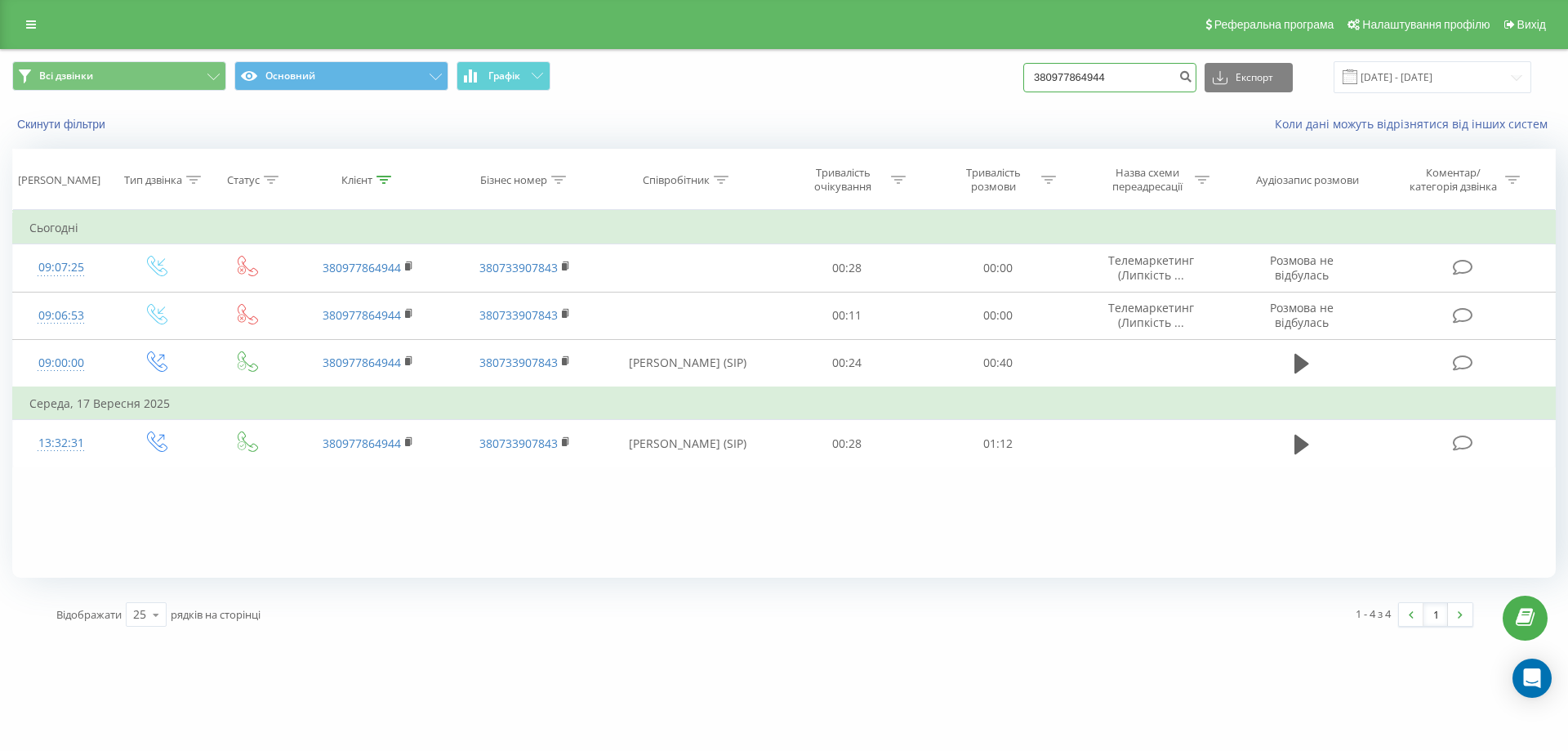
drag, startPoint x: 1141, startPoint y: 79, endPoint x: 962, endPoint y: 76, distance: 179.0
click at [962, 76] on div "Всі дзвінки Основний Графік 380977864944 Експорт .csv .xls .xlsx [DATE] - [DATE]" at bounding box center [783, 77] width 1543 height 31
paste input "380980253737"
type input "380980253737"
click at [1192, 79] on icon "submit" at bounding box center [1185, 74] width 14 height 10
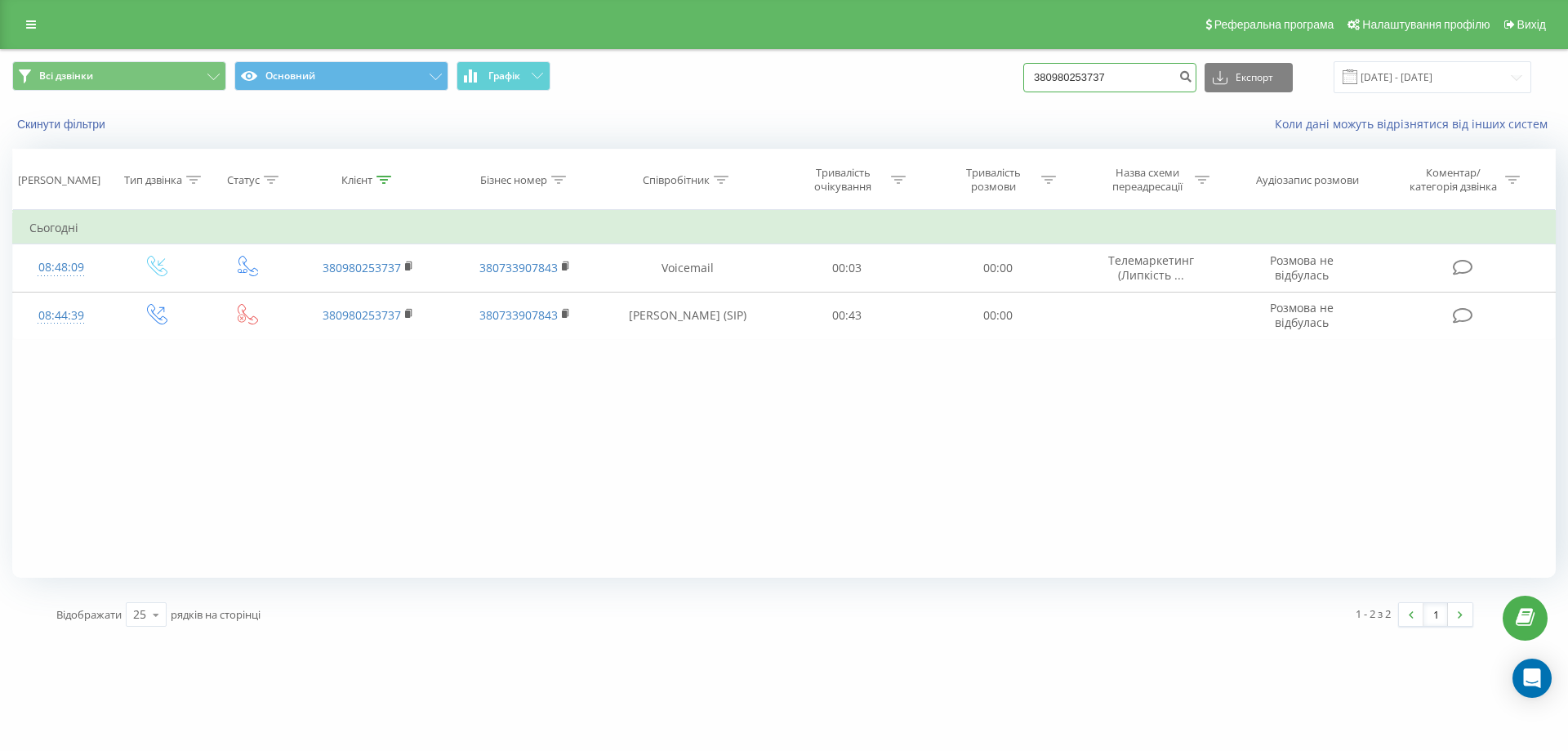
drag, startPoint x: 1139, startPoint y: 82, endPoint x: 949, endPoint y: 81, distance: 190.0
click at [949, 81] on div "Всі дзвінки Основний Графік 380980253737 Експорт .csv .xls .xlsx 22.06.2025 - 2…" at bounding box center [783, 77] width 1543 height 31
paste input "380507873534"
type input "380507873534"
click at [1192, 72] on icon "submit" at bounding box center [1185, 74] width 14 height 10
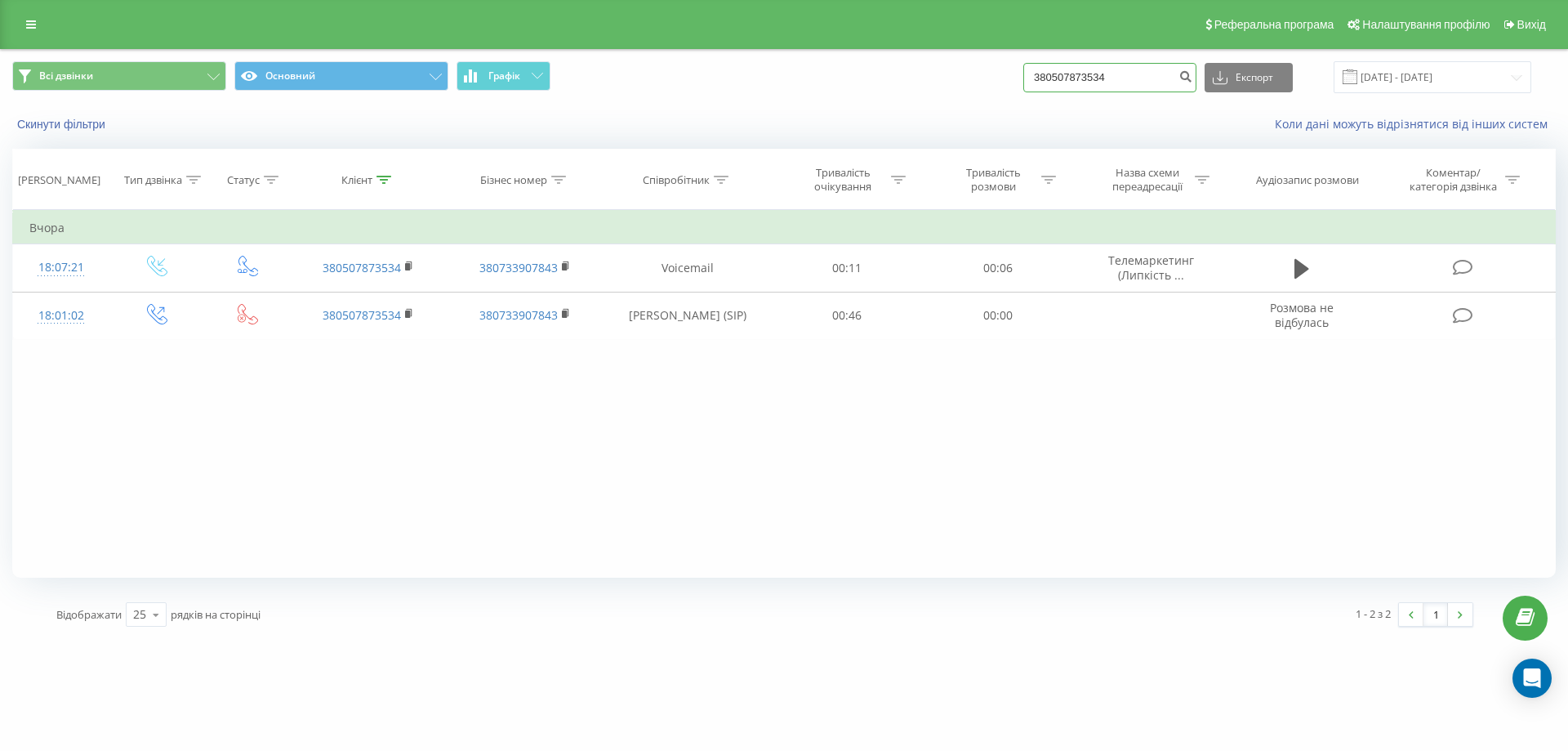
drag, startPoint x: 1140, startPoint y: 87, endPoint x: 931, endPoint y: 91, distance: 209.0
click at [931, 91] on div "Всі дзвінки Основний Графік 380507873534 Експорт .csv .xls .xlsx 22.06.2025 - 2…" at bounding box center [783, 77] width 1543 height 31
paste input "380931203137"
type input "380931203137"
click at [1192, 79] on icon "submit" at bounding box center [1185, 74] width 14 height 10
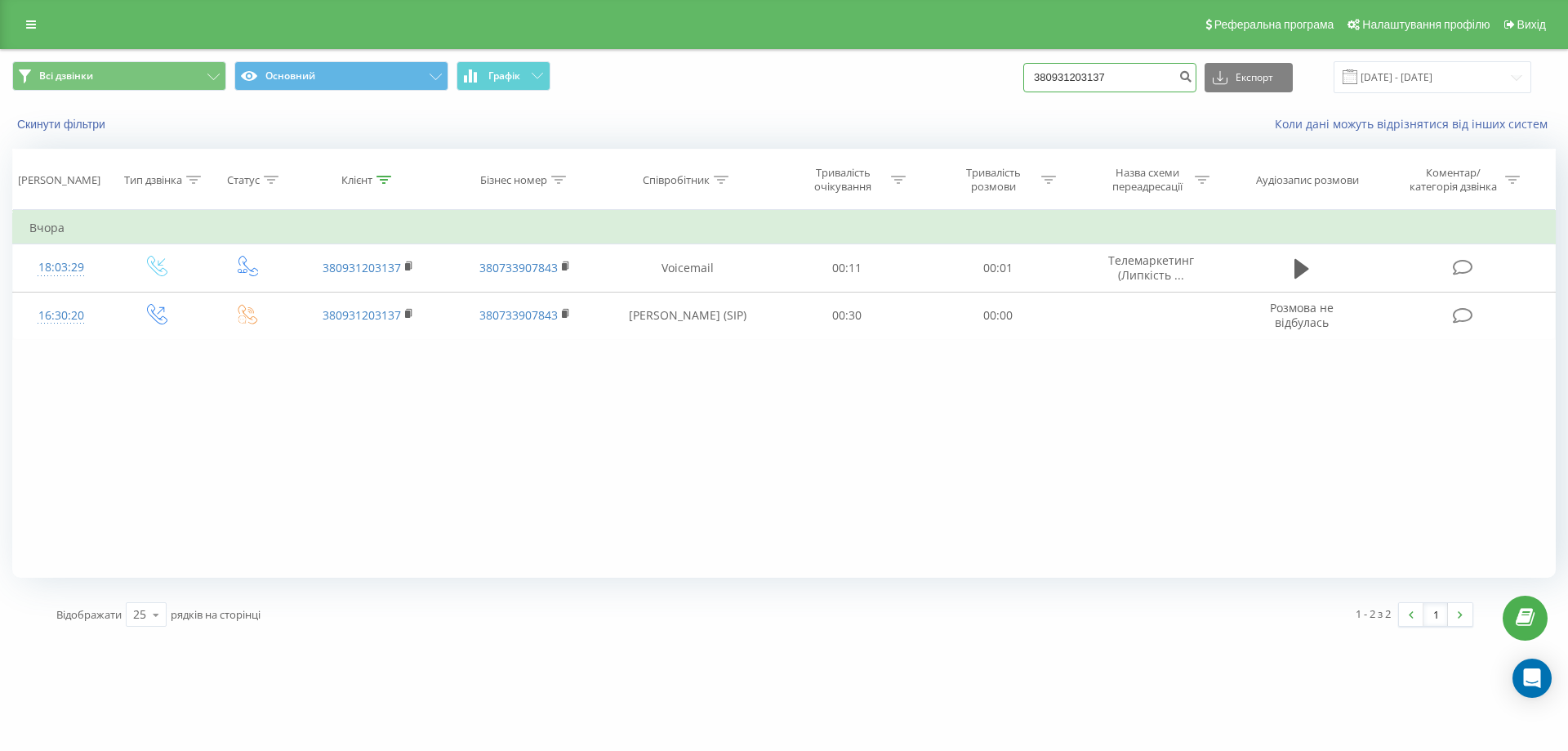
drag, startPoint x: 1161, startPoint y: 82, endPoint x: 959, endPoint y: 102, distance: 203.0
click at [959, 102] on div "Всі дзвінки Основний Графік 380931203137 Експорт .csv .xls .xlsx 22.06.2025 - 2…" at bounding box center [784, 77] width 1566 height 55
paste input "380672192633"
type input "380672192633"
click at [1192, 79] on icon "submit" at bounding box center [1185, 74] width 14 height 10
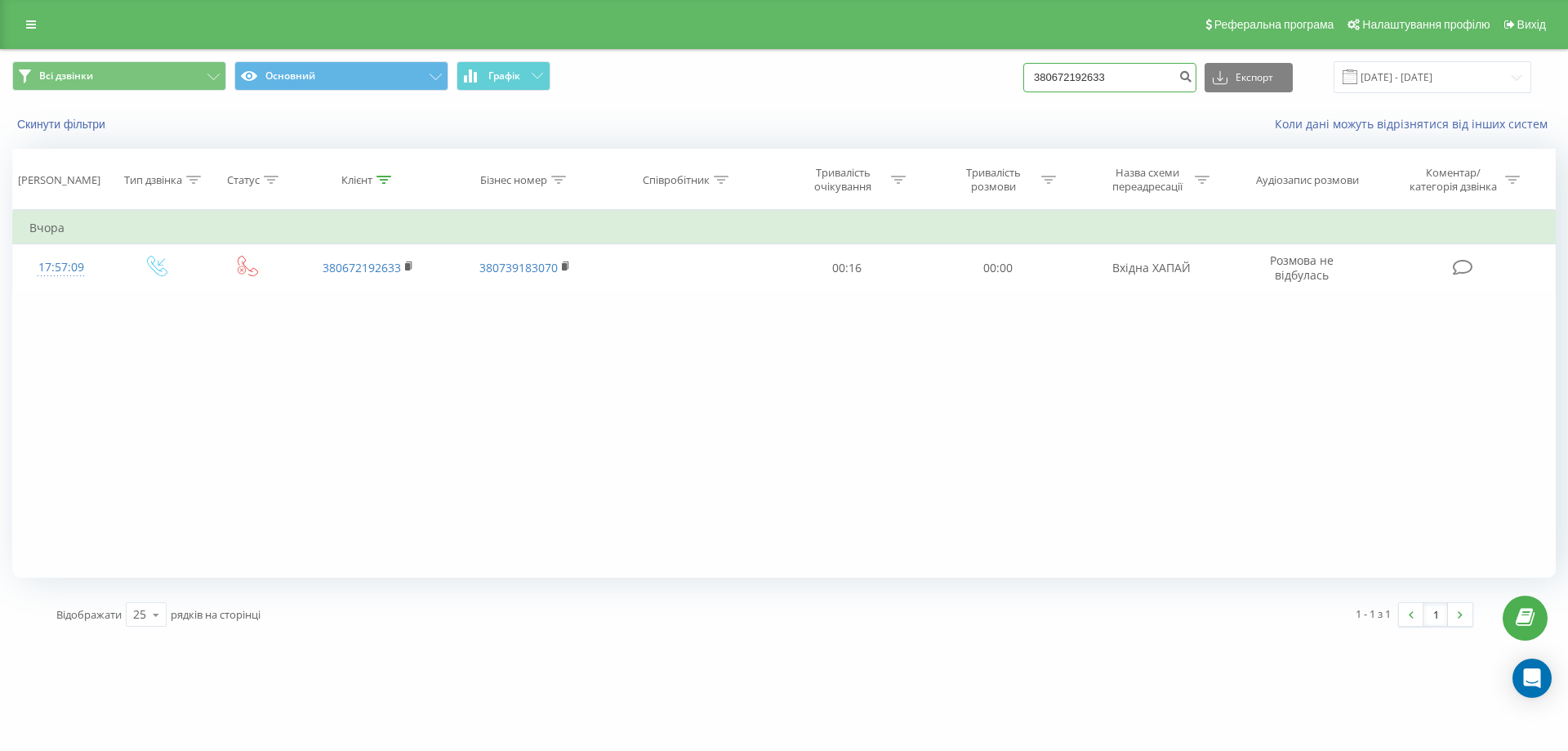
drag, startPoint x: 1171, startPoint y: 87, endPoint x: 979, endPoint y: 87, distance: 192.0
click at [979, 87] on div "Всі дзвінки Основний Графік 380672192633 Експорт .csv .xls .xlsx [DATE] - [DATE]" at bounding box center [783, 77] width 1543 height 31
paste input "380980104110"
type input "380980104110"
click at [1192, 79] on icon "submit" at bounding box center [1185, 74] width 14 height 10
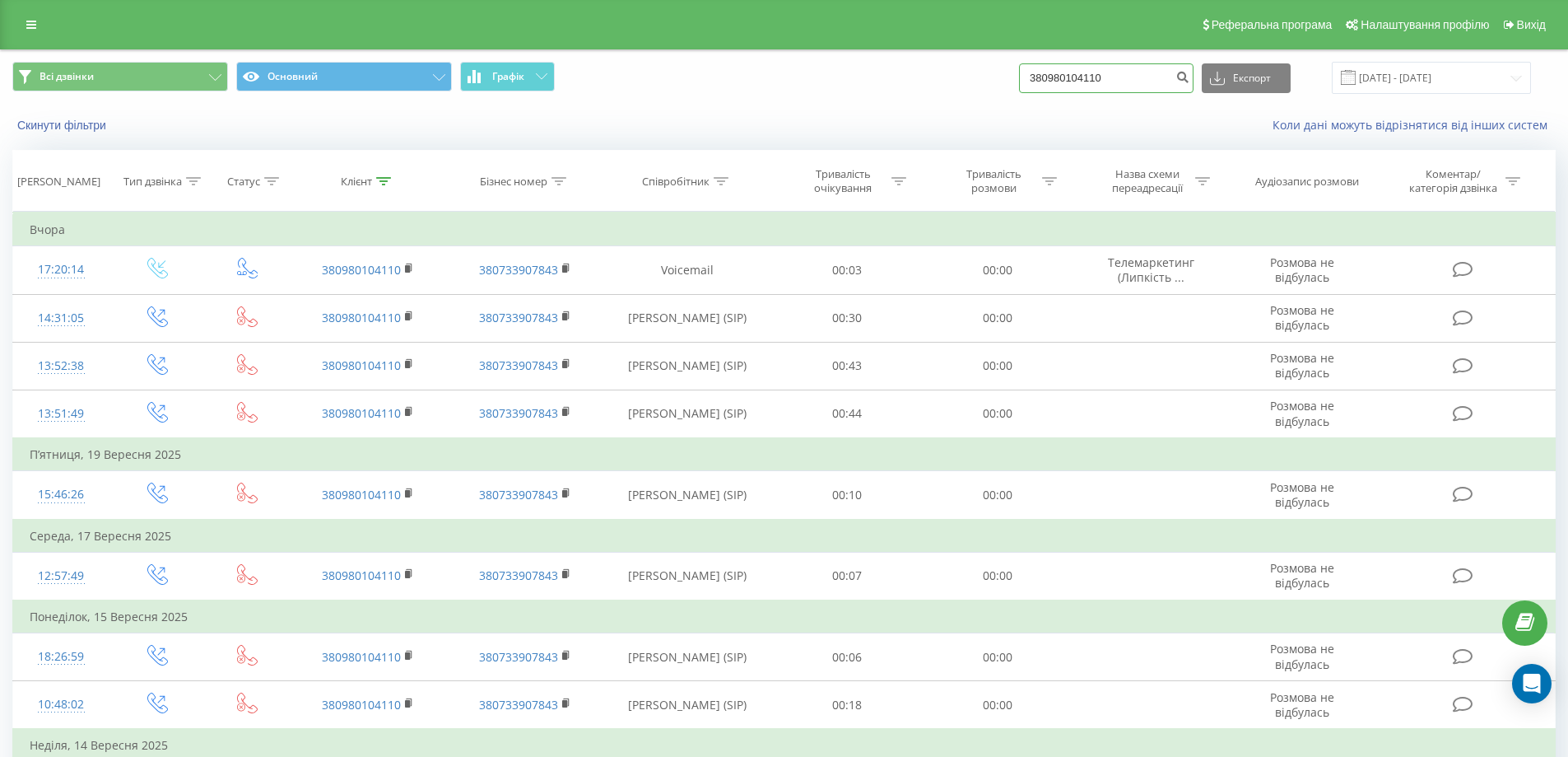
drag, startPoint x: 1138, startPoint y: 76, endPoint x: 988, endPoint y: 97, distance: 151.5
click at [988, 97] on div "Всі дзвінки Основний Графік 380980104110 Експорт .csv .xls .xlsx 22.06.2025 - 2…" at bounding box center [784, 77] width 1567 height 55
paste input "380675504241"
type input "380675504241"
click at [1190, 73] on icon "submit" at bounding box center [1183, 74] width 14 height 10
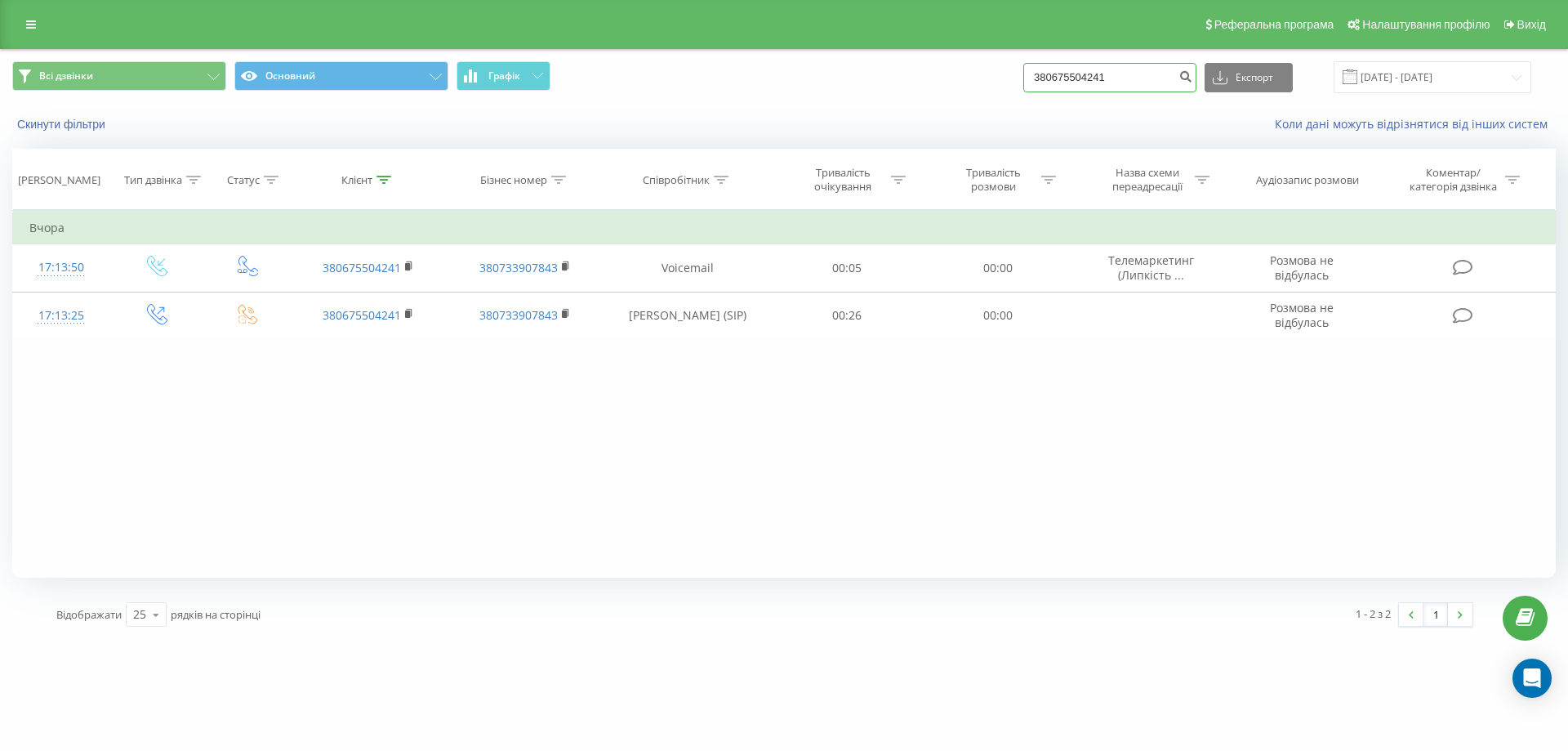
drag, startPoint x: 1158, startPoint y: 78, endPoint x: 987, endPoint y: 85, distance: 171.1
click at [987, 85] on div "Всі дзвінки Основний Графік 380675504241 Експорт .csv .xls .xlsx [DATE] - [DATE]" at bounding box center [783, 77] width 1543 height 31
paste input "380979922338"
type input "380979922338"
click at [1192, 79] on icon "submit" at bounding box center [1185, 74] width 14 height 10
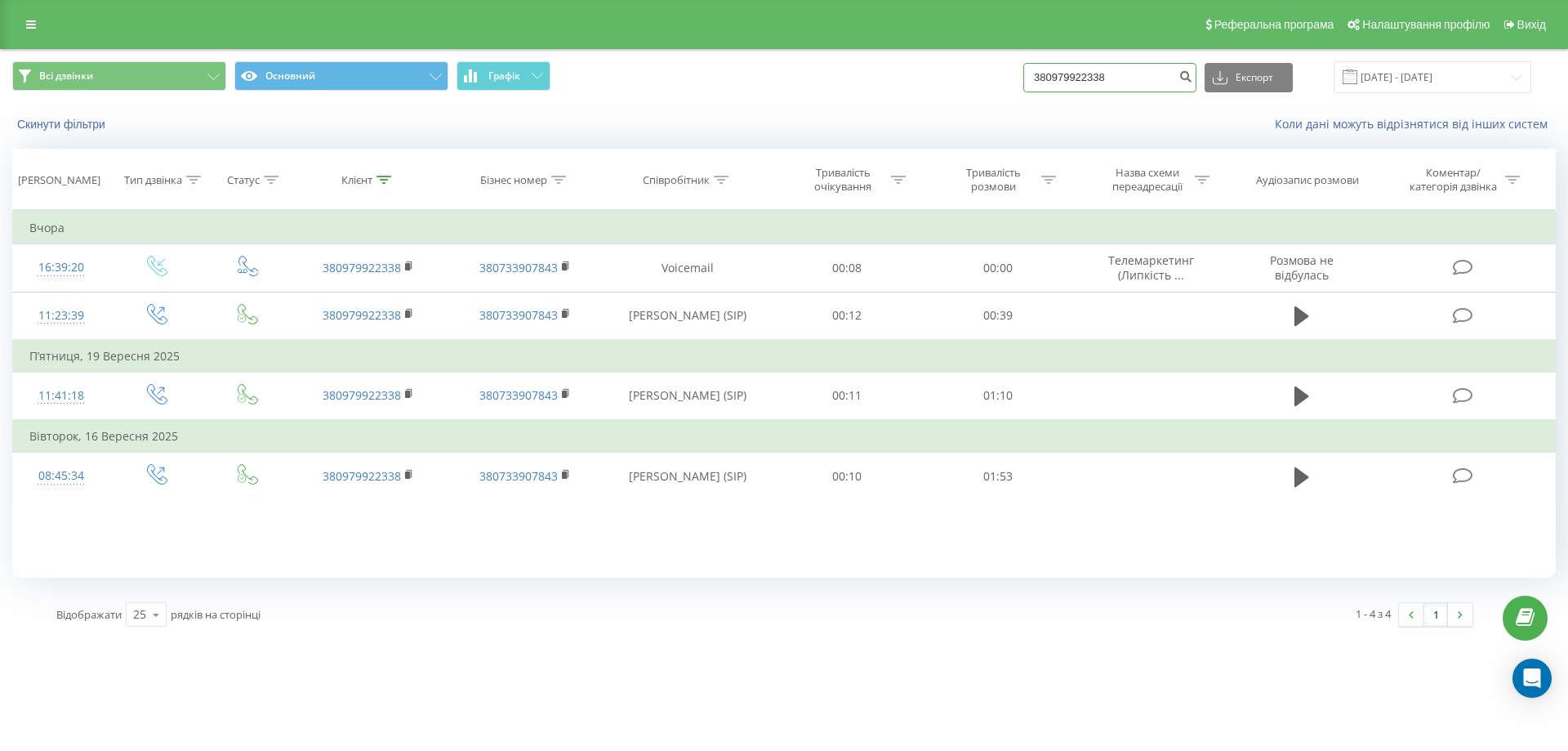
drag, startPoint x: 1149, startPoint y: 88, endPoint x: 924, endPoint y: 100, distance: 225.3
click at [924, 100] on div "Всі дзвінки Основний Графік 380979922338 Експорт .csv .xls .xlsx [DATE] - [DATE]" at bounding box center [784, 77] width 1566 height 55
click at [1079, 86] on input at bounding box center [1109, 78] width 173 height 30
paste input "380689364645"
type input "380689364645"
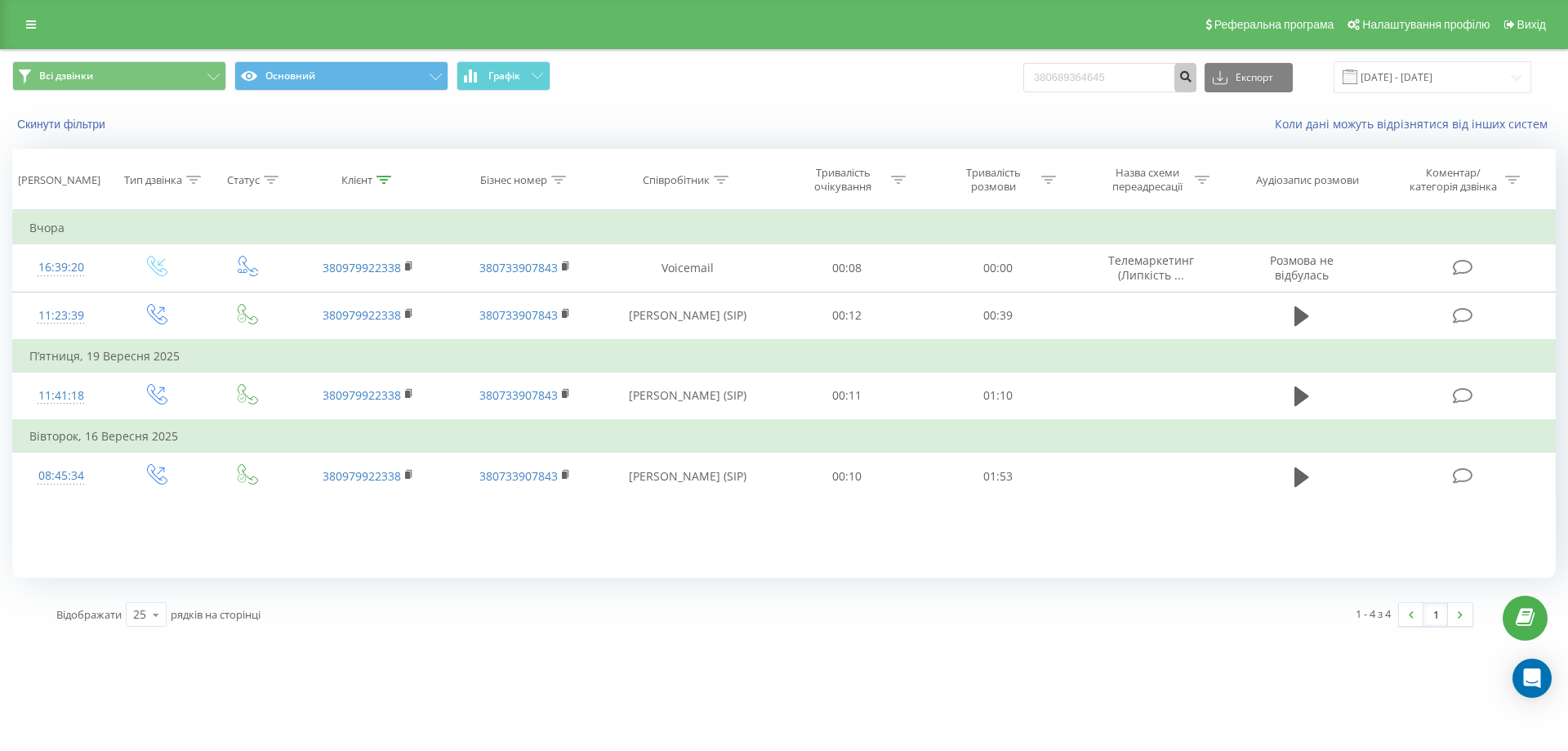
click at [1192, 71] on icon "submit" at bounding box center [1185, 74] width 14 height 10
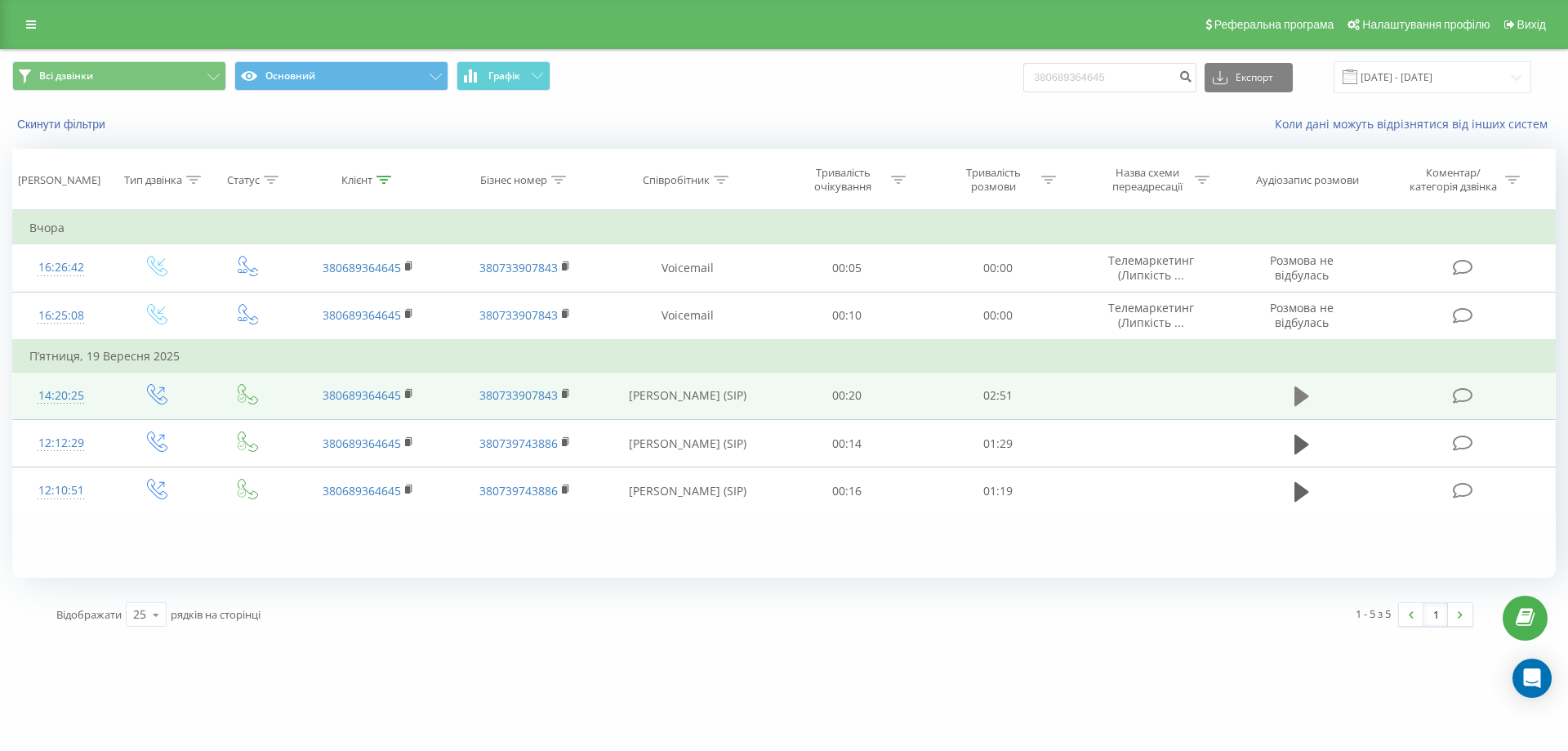
click at [1299, 395] on icon at bounding box center [1302, 395] width 15 height 19
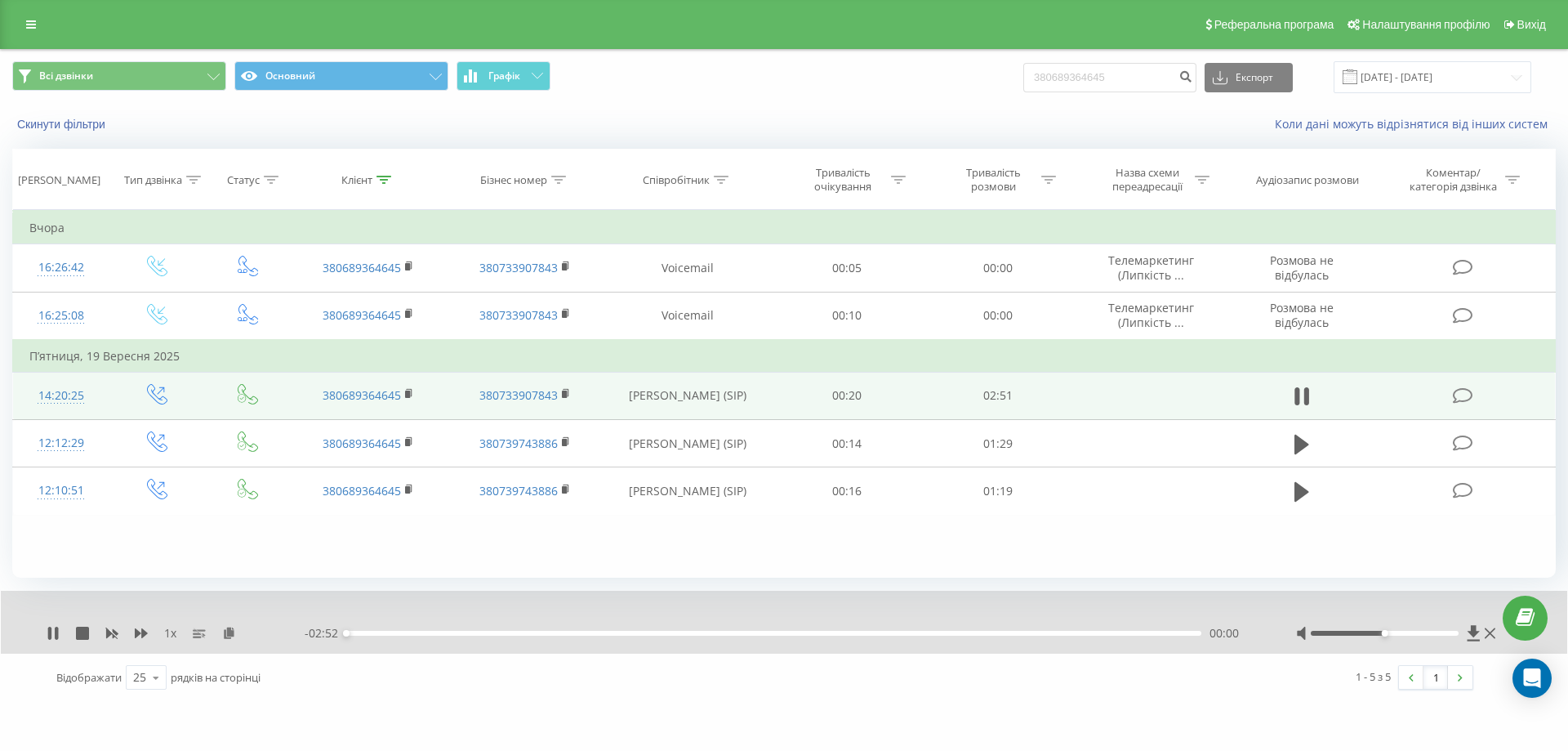
click at [889, 631] on div "00:00" at bounding box center [774, 633] width 855 height 5
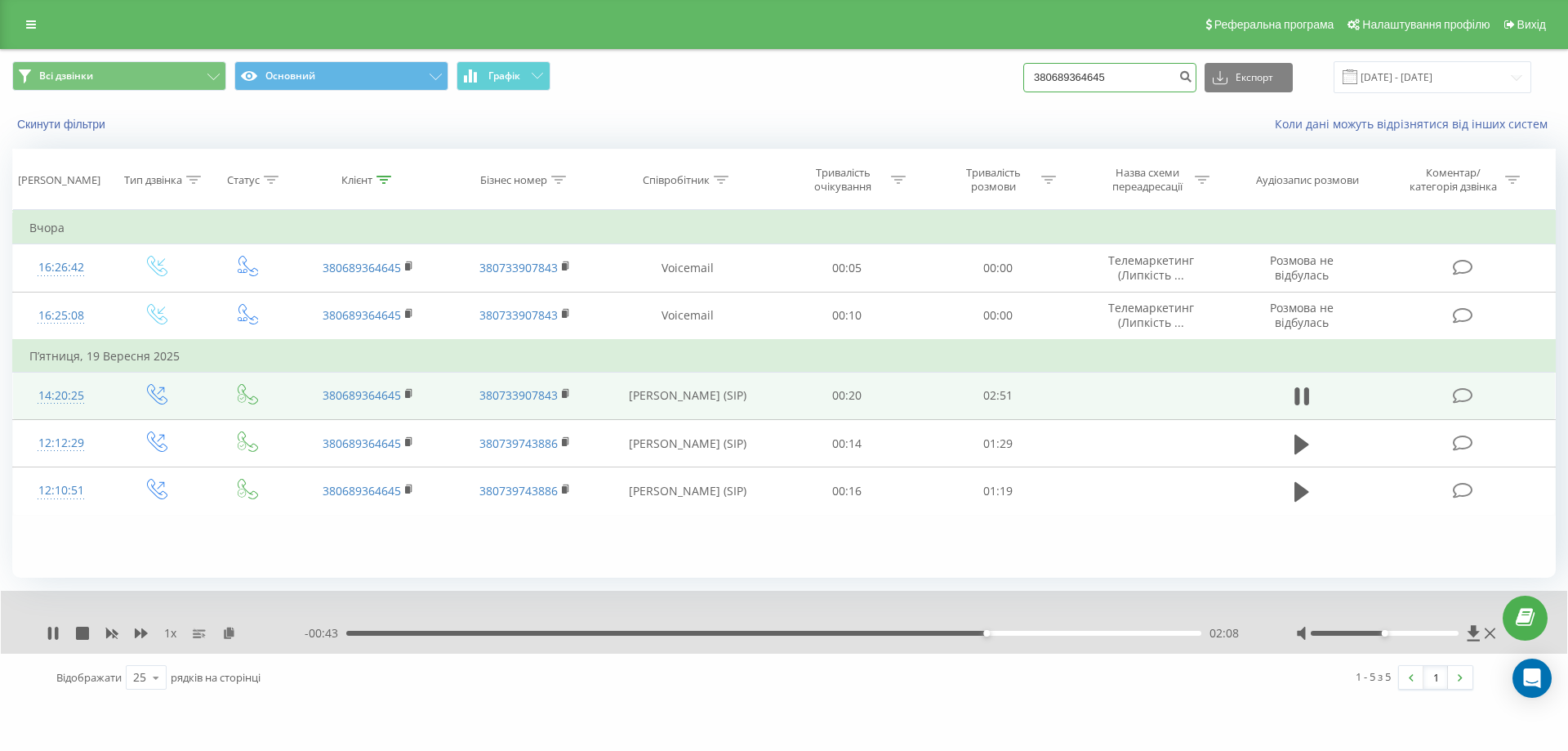
drag, startPoint x: 1146, startPoint y: 81, endPoint x: 1006, endPoint y: 97, distance: 140.9
click at [1006, 97] on div "Всі дзвінки Основний Графік 380689364645 Експорт .csv .xls .xlsx [DATE] - [DATE]" at bounding box center [784, 77] width 1566 height 55
paste input "380984420334"
type input "380984420334"
click at [1192, 79] on icon "submit" at bounding box center [1185, 74] width 14 height 10
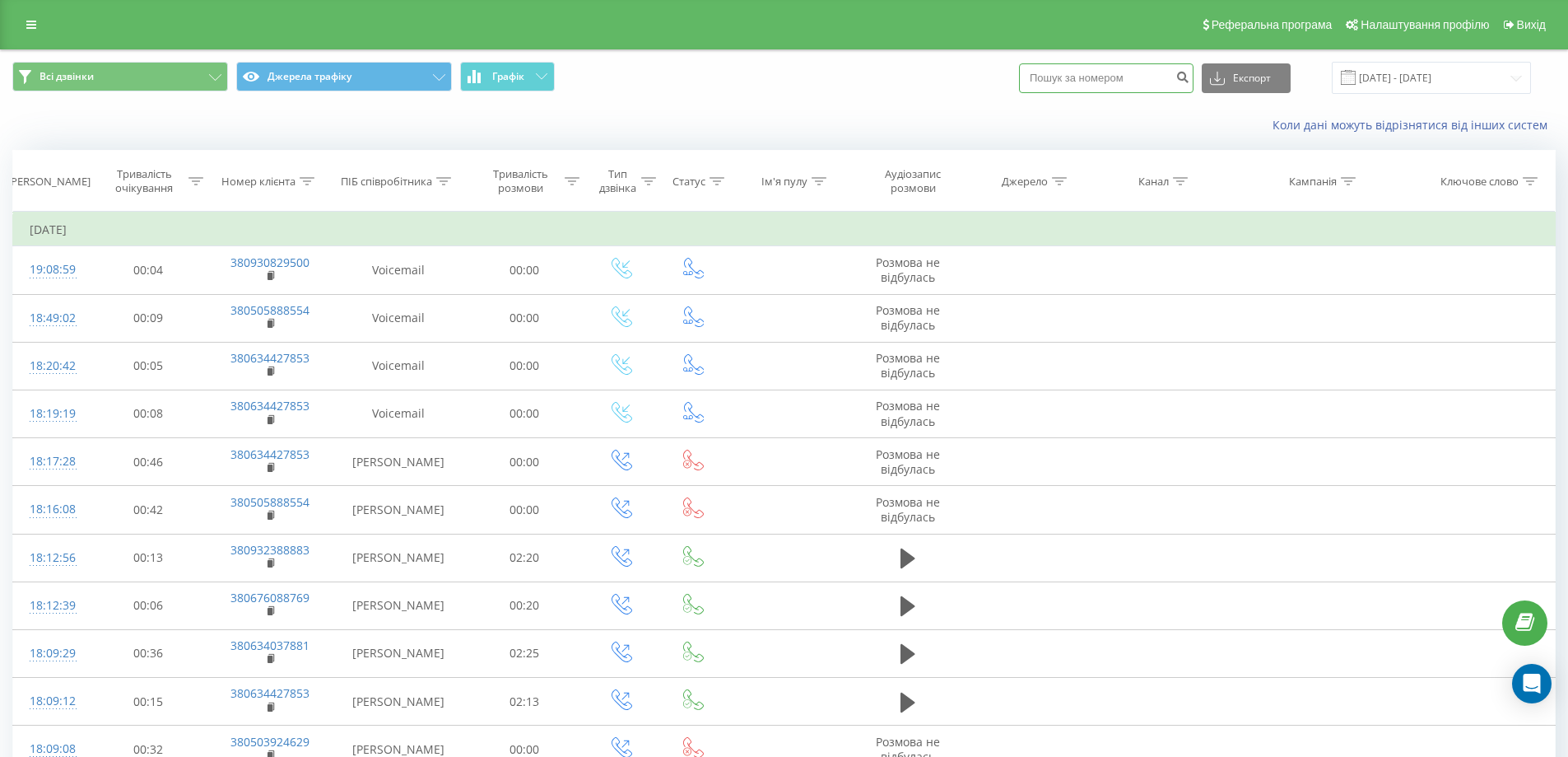
click at [1063, 88] on input at bounding box center [1106, 78] width 174 height 30
type input "0931572263"
click at [1190, 70] on icon "submit" at bounding box center [1183, 74] width 14 height 10
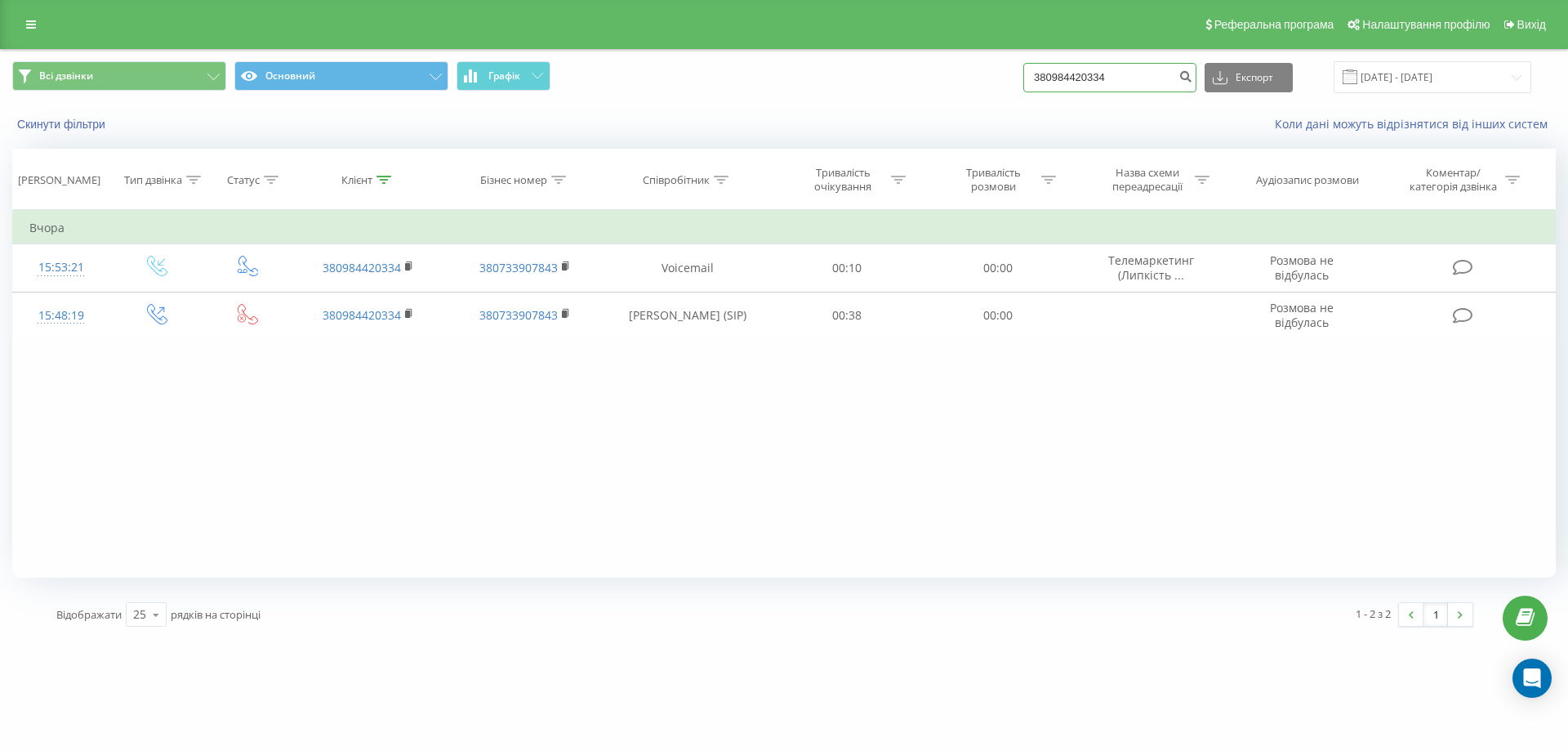
drag, startPoint x: 1146, startPoint y: 81, endPoint x: 953, endPoint y: 87, distance: 193.1
click at [953, 87] on div "Всі дзвінки Основний Графік 380984420334 Експорт .csv .xls .xlsx [DATE] - [DATE]" at bounding box center [783, 77] width 1543 height 31
paste input "380976602573"
type input "380976602573"
click at [1192, 78] on icon "submit" at bounding box center [1185, 74] width 14 height 10
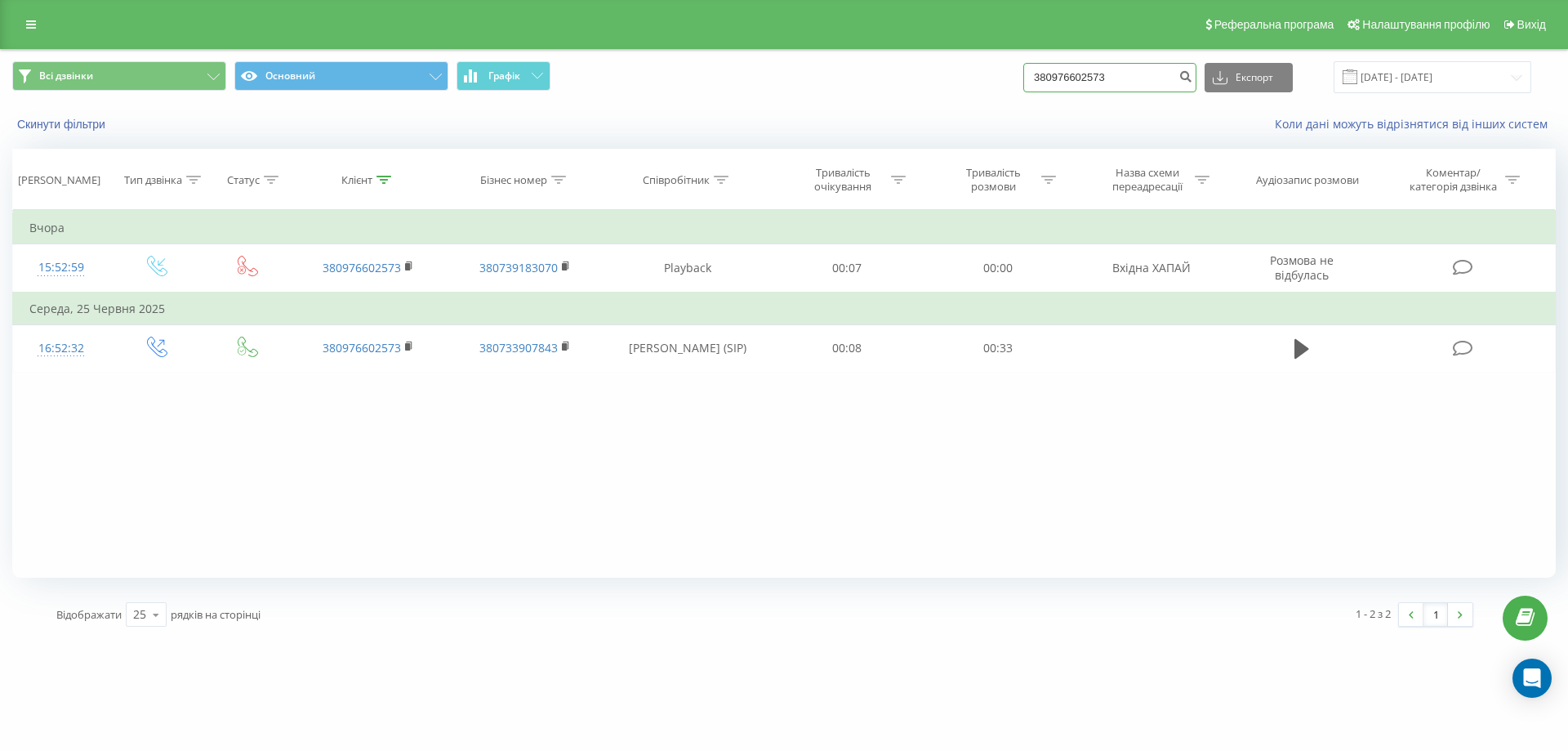
drag, startPoint x: 1154, startPoint y: 81, endPoint x: 966, endPoint y: 101, distance: 189.1
click at [966, 101] on div "Всі дзвінки Основний Графік 380976602573 Експорт .csv .xls .xlsx [DATE] - [DATE]" at bounding box center [784, 77] width 1566 height 55
paste input "380976602573"
type input "380976602573"
click at [1192, 76] on icon "submit" at bounding box center [1185, 74] width 14 height 10
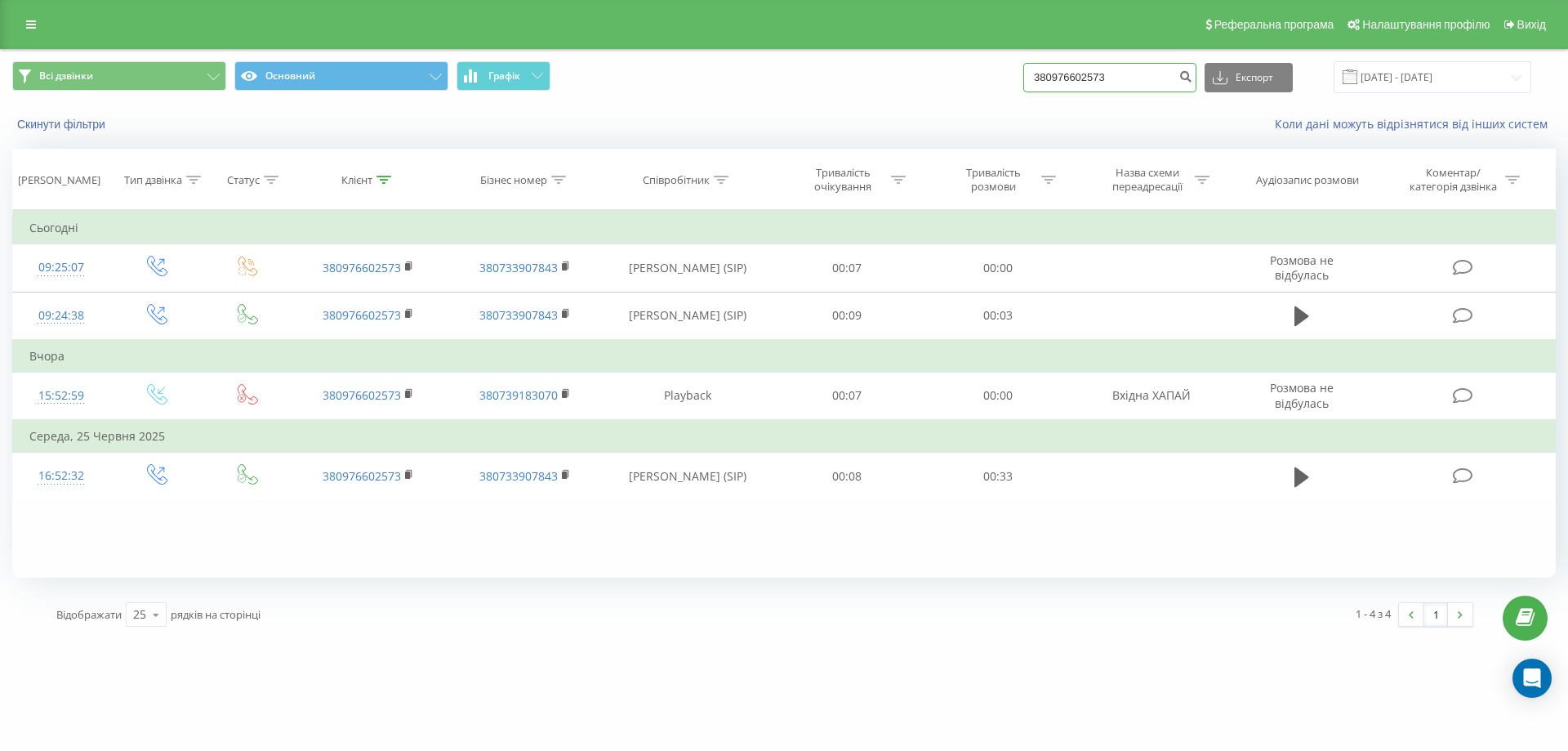
drag, startPoint x: 1163, startPoint y: 74, endPoint x: 983, endPoint y: 79, distance: 180.1
click at [983, 79] on div "Всі дзвінки Основний Графік 380976602573 Експорт .csv .xls .xlsx 22.06.2025 - 2…" at bounding box center [783, 77] width 1543 height 31
paste input "380960884344"
type input "380960884344"
click at [1196, 67] on button "submit" at bounding box center [1186, 78] width 22 height 30
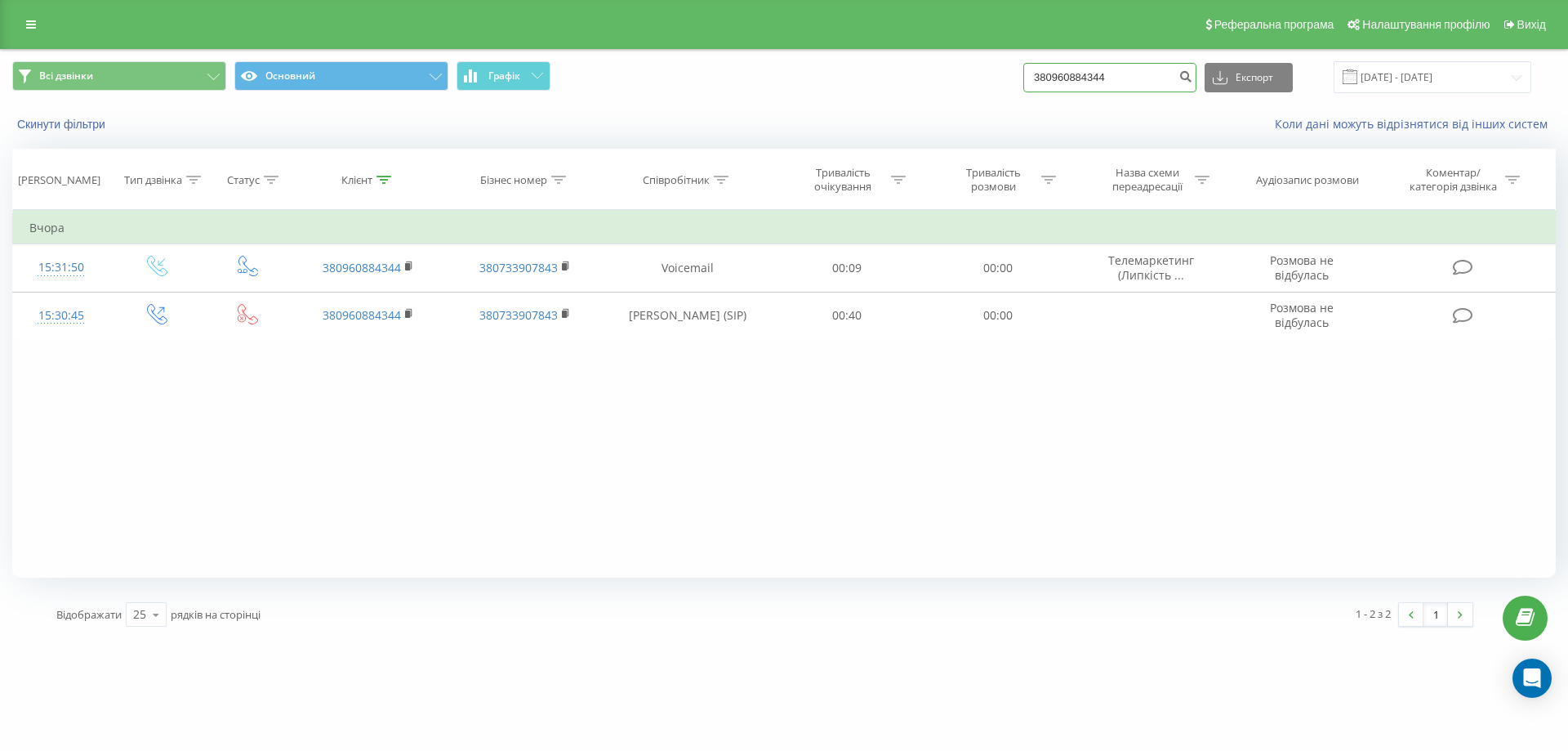
drag, startPoint x: 1144, startPoint y: 70, endPoint x: 945, endPoint y: 97, distance: 200.8
click at [945, 97] on div "Всі дзвінки Основний Графік 380960884344 Експорт .csv .xls .xlsx 22.06.2025 - 2…" at bounding box center [784, 77] width 1566 height 55
paste input "380503565786"
type input "380503565786"
click at [1192, 76] on icon "submit" at bounding box center [1185, 74] width 14 height 10
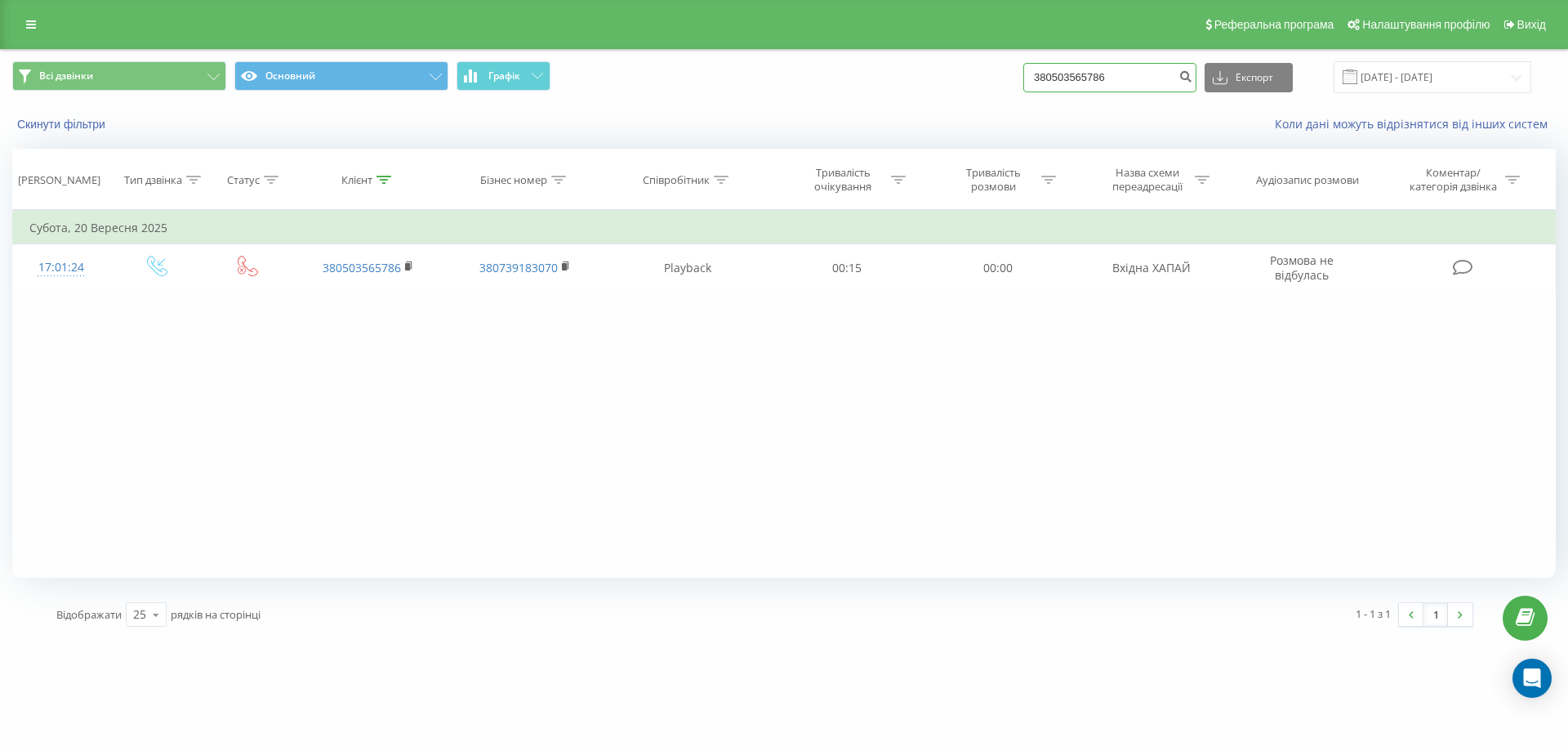
drag, startPoint x: 1146, startPoint y: 81, endPoint x: 1012, endPoint y: 90, distance: 134.3
click at [1012, 90] on div "Всі дзвінки Основний Графік 380503565786 Експорт .csv .xls .xlsx [DATE] - [DATE]" at bounding box center [783, 77] width 1543 height 31
paste input "380504468030"
type input "380504468030"
click at [1192, 79] on icon "submit" at bounding box center [1185, 74] width 14 height 10
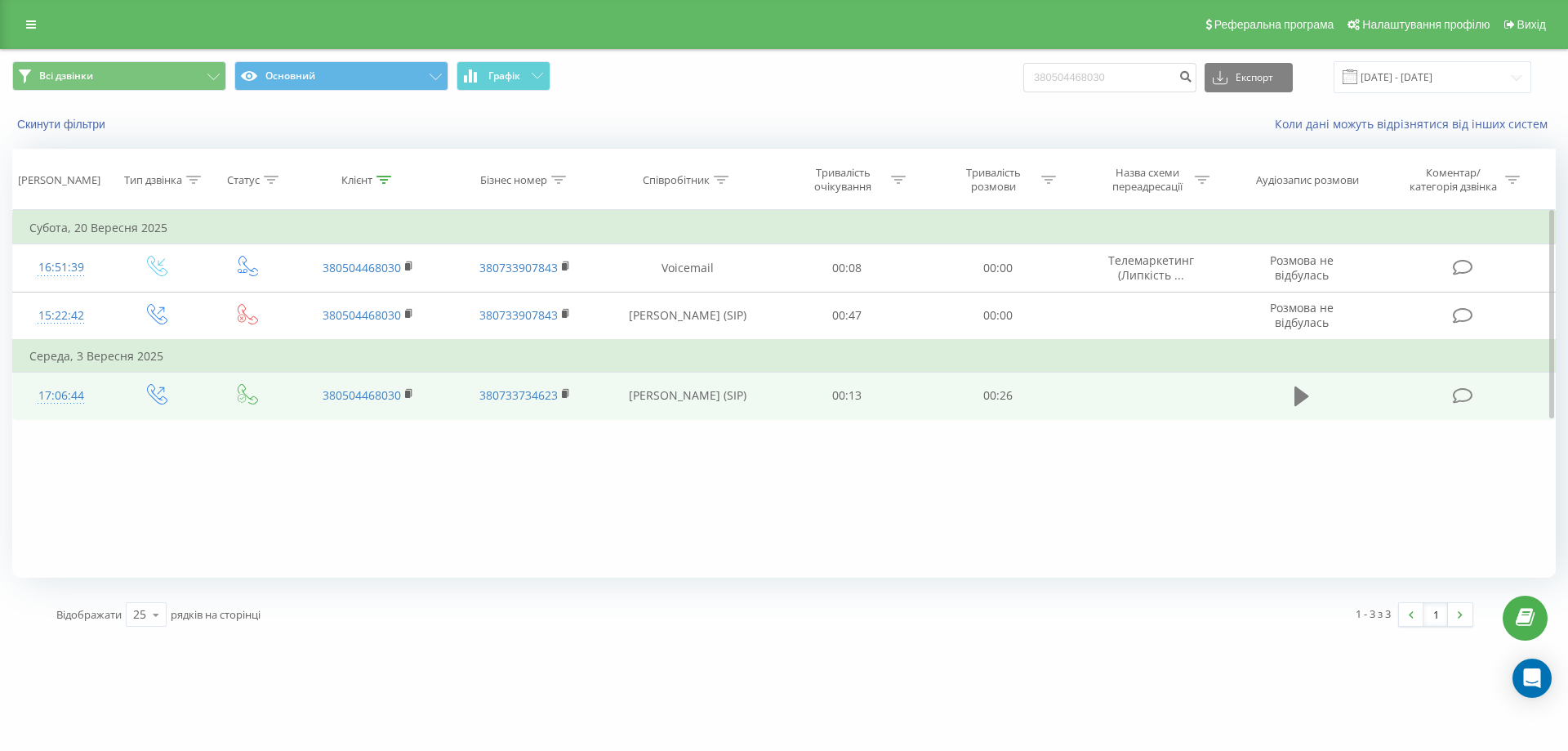
click at [1295, 397] on icon at bounding box center [1302, 395] width 15 height 19
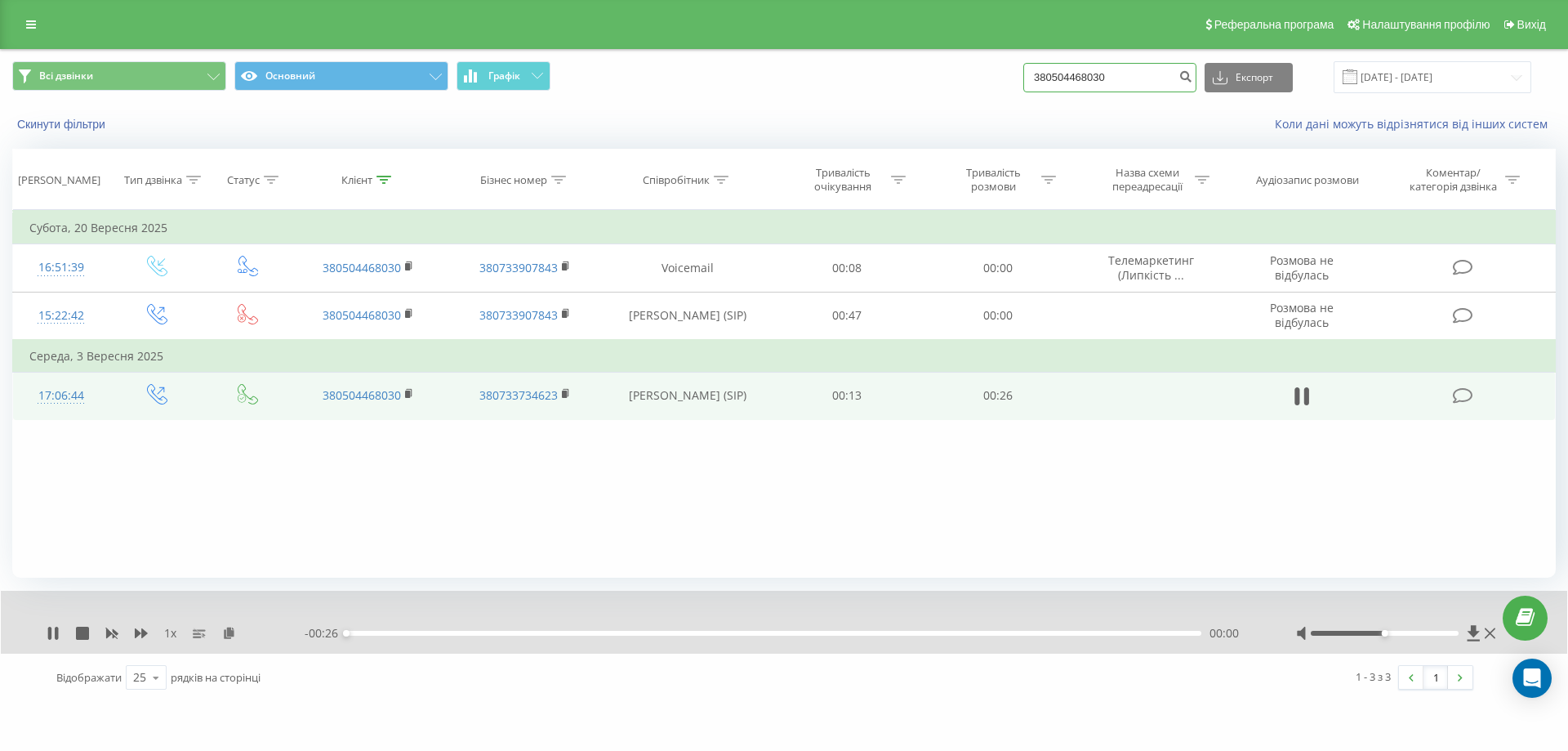
click at [1062, 78] on input "380504468030" at bounding box center [1109, 78] width 173 height 30
type input "0504468030"
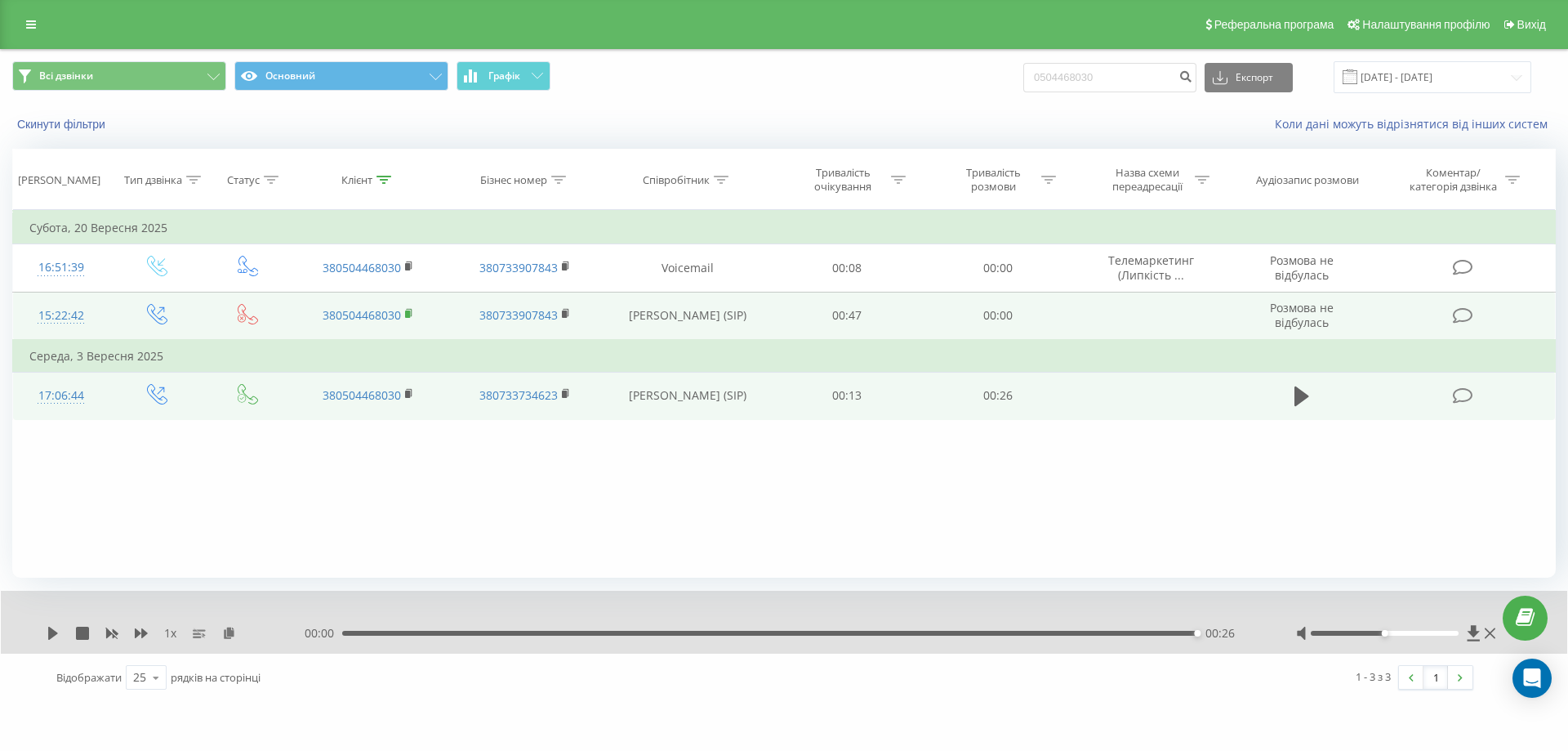
click at [405, 313] on rect at bounding box center [407, 314] width 5 height 7
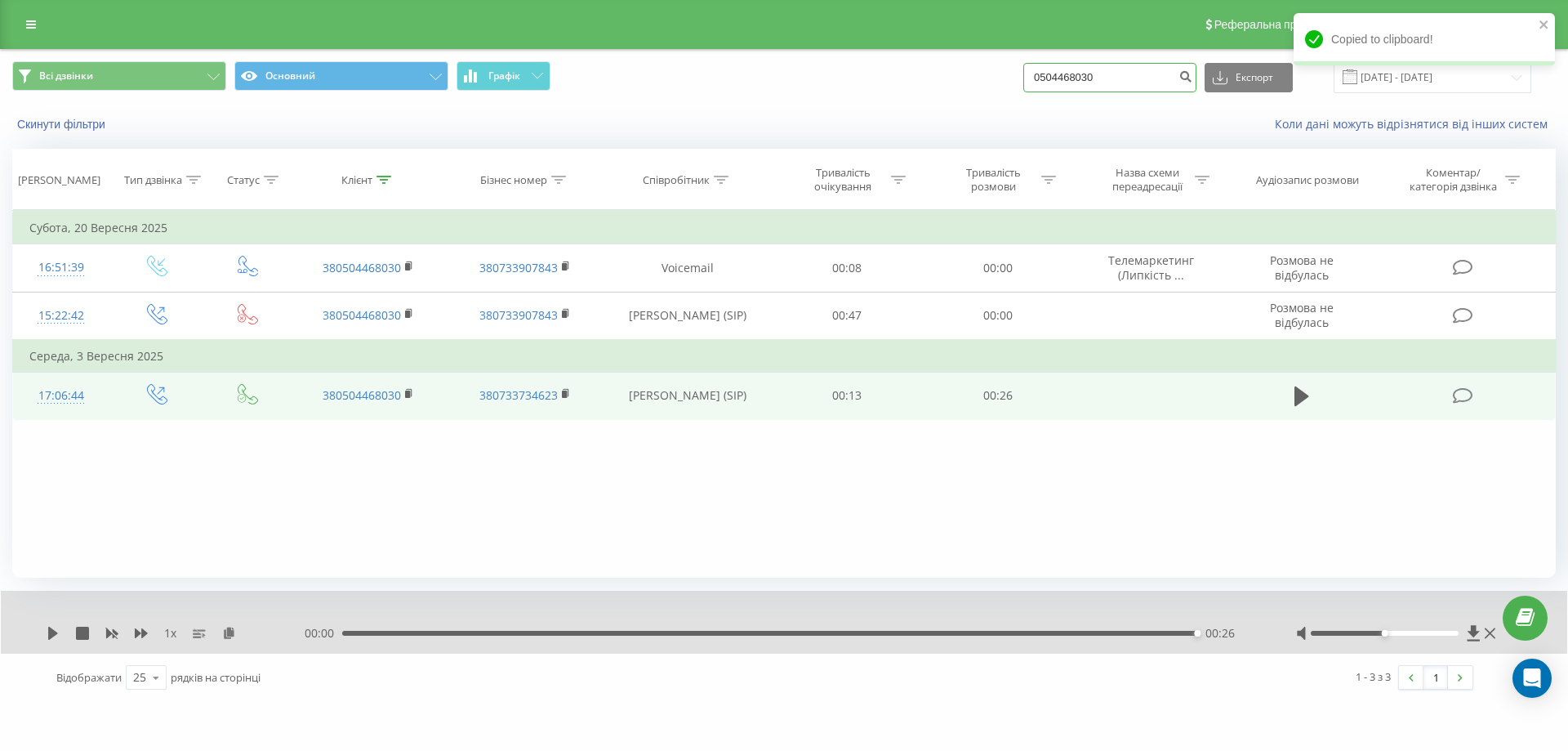
drag, startPoint x: 1152, startPoint y: 85, endPoint x: 964, endPoint y: 92, distance: 188.1
click at [964, 92] on div "Всі дзвінки Основний Графік 0504468030 Експорт .csv .xls .xlsx 22.06.2025 - 22.…" at bounding box center [783, 77] width 1543 height 31
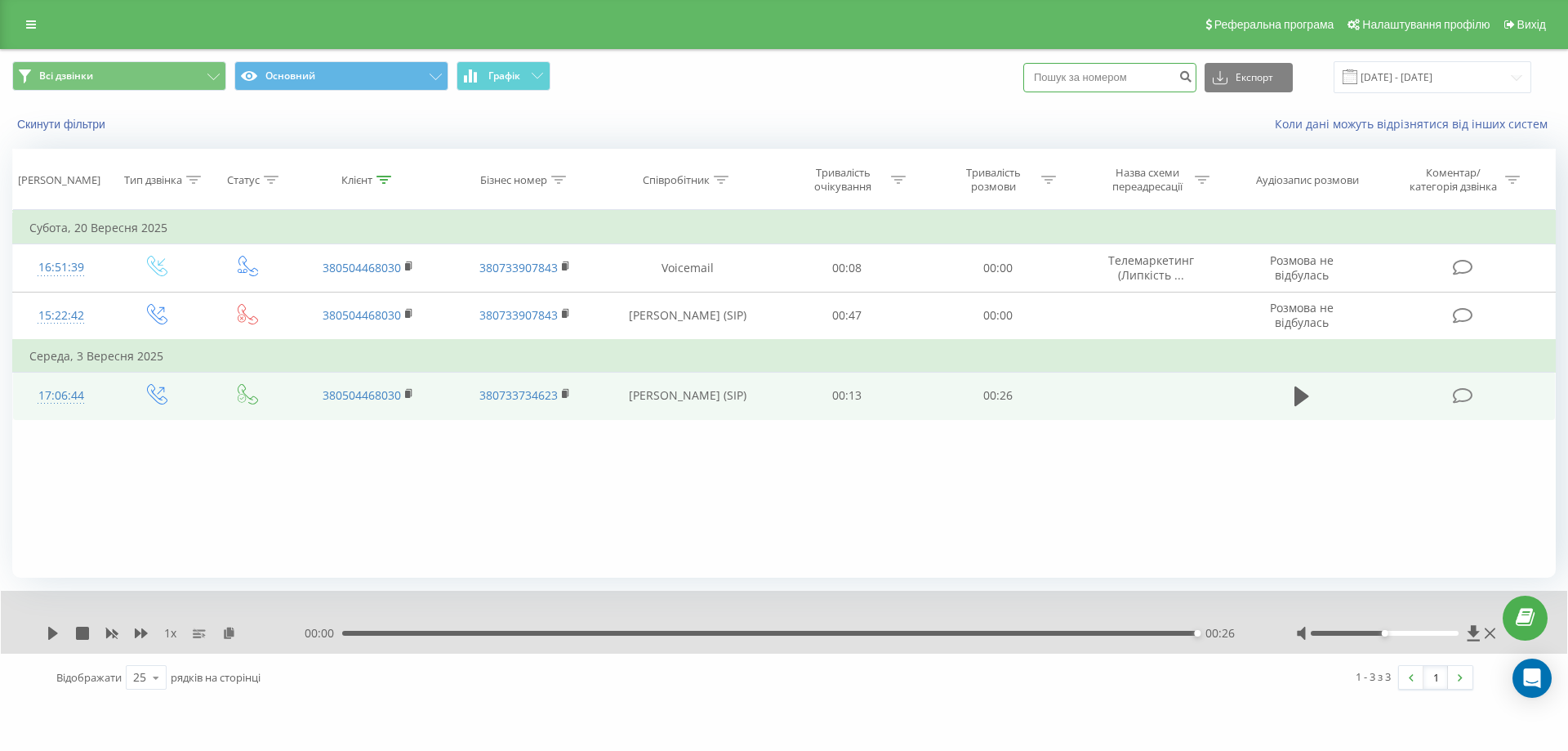
paste input "380991849243"
type input "380991849243"
click at [1192, 74] on icon "submit" at bounding box center [1185, 74] width 14 height 10
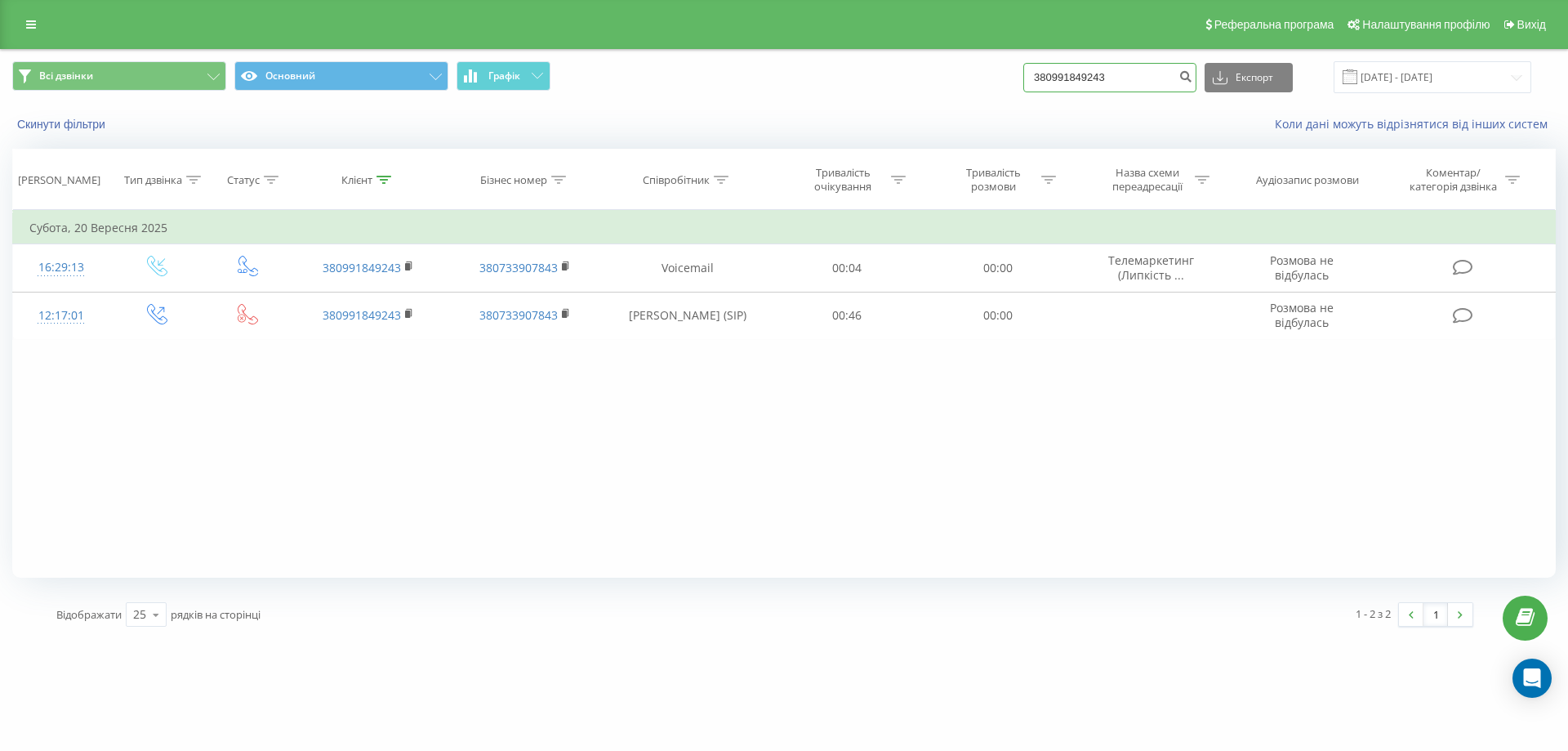
drag, startPoint x: 1143, startPoint y: 84, endPoint x: 1007, endPoint y: 83, distance: 136.0
click at [1007, 83] on div "Всі дзвінки Основний Графік 380991849243 Експорт .csv .xls .xlsx [DATE] - [DATE]" at bounding box center [783, 77] width 1543 height 31
paste input "380675222524"
type input "380675222524"
click at [1194, 87] on button "submit" at bounding box center [1186, 78] width 22 height 30
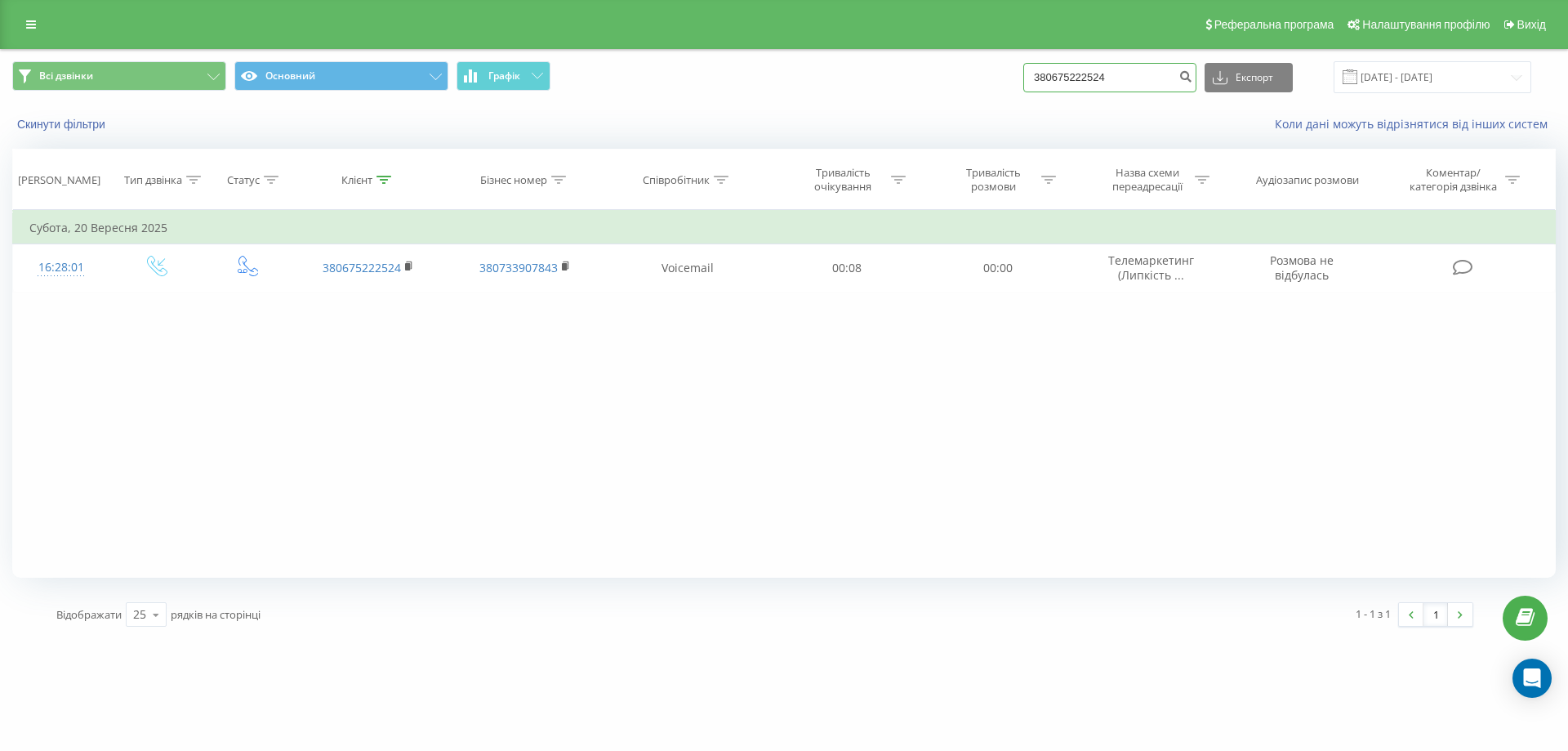
drag, startPoint x: 1146, startPoint y: 73, endPoint x: 996, endPoint y: 86, distance: 150.6
click at [996, 86] on div "Всі дзвінки Основний Графік 380675222524 Експорт .csv .xls .xlsx [DATE] - [DATE]" at bounding box center [783, 77] width 1543 height 31
paste input "380934519448"
type input "380934519448"
click at [1193, 79] on button "submit" at bounding box center [1186, 78] width 22 height 30
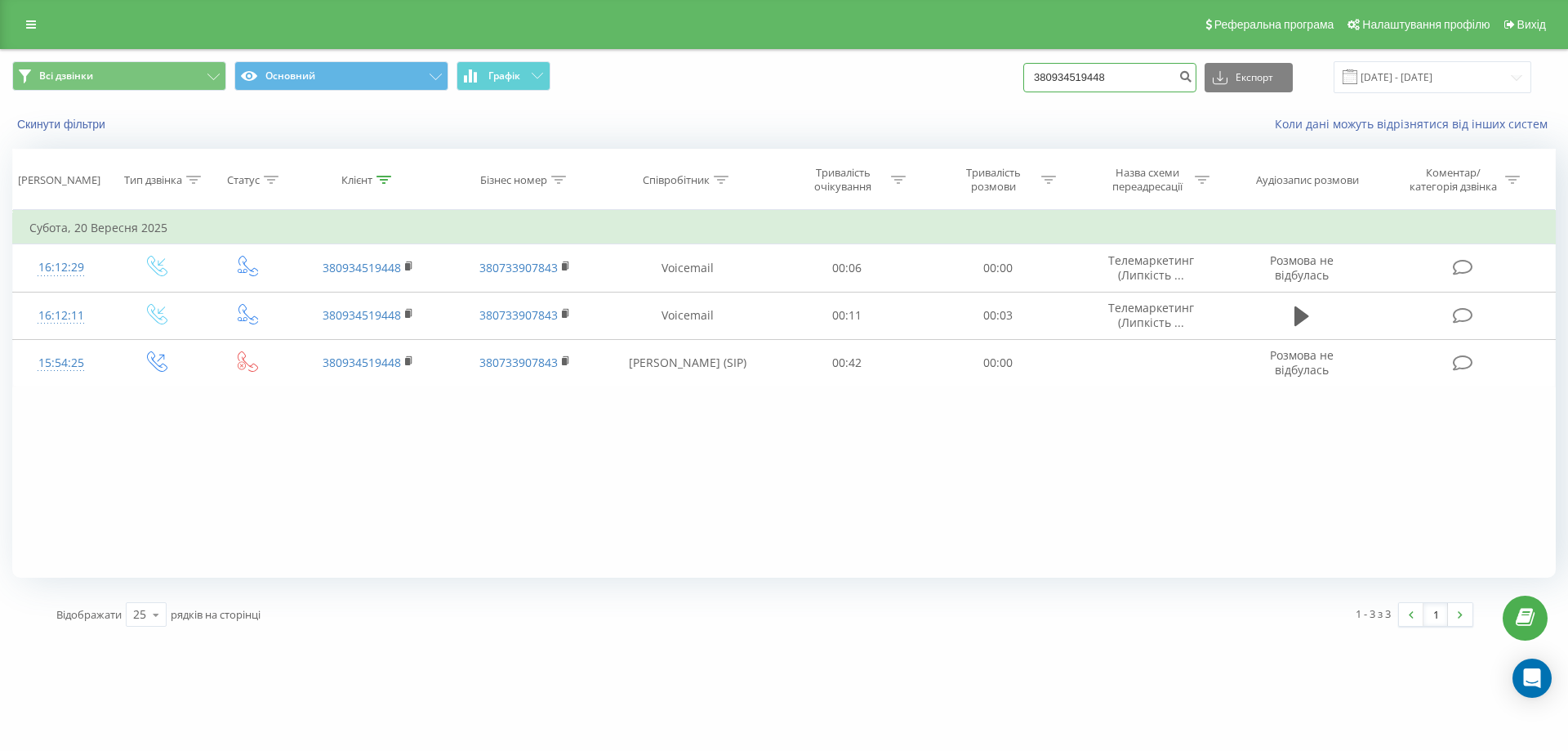
drag, startPoint x: 1148, startPoint y: 81, endPoint x: 943, endPoint y: 89, distance: 205.2
click at [943, 89] on div "Всі дзвінки Основний Графік 380934519448 Експорт .csv .xls .xlsx [DATE] - [DATE]" at bounding box center [783, 77] width 1543 height 31
paste input "380672389812"
type input "380672389812"
click at [1192, 73] on icon "submit" at bounding box center [1185, 74] width 14 height 10
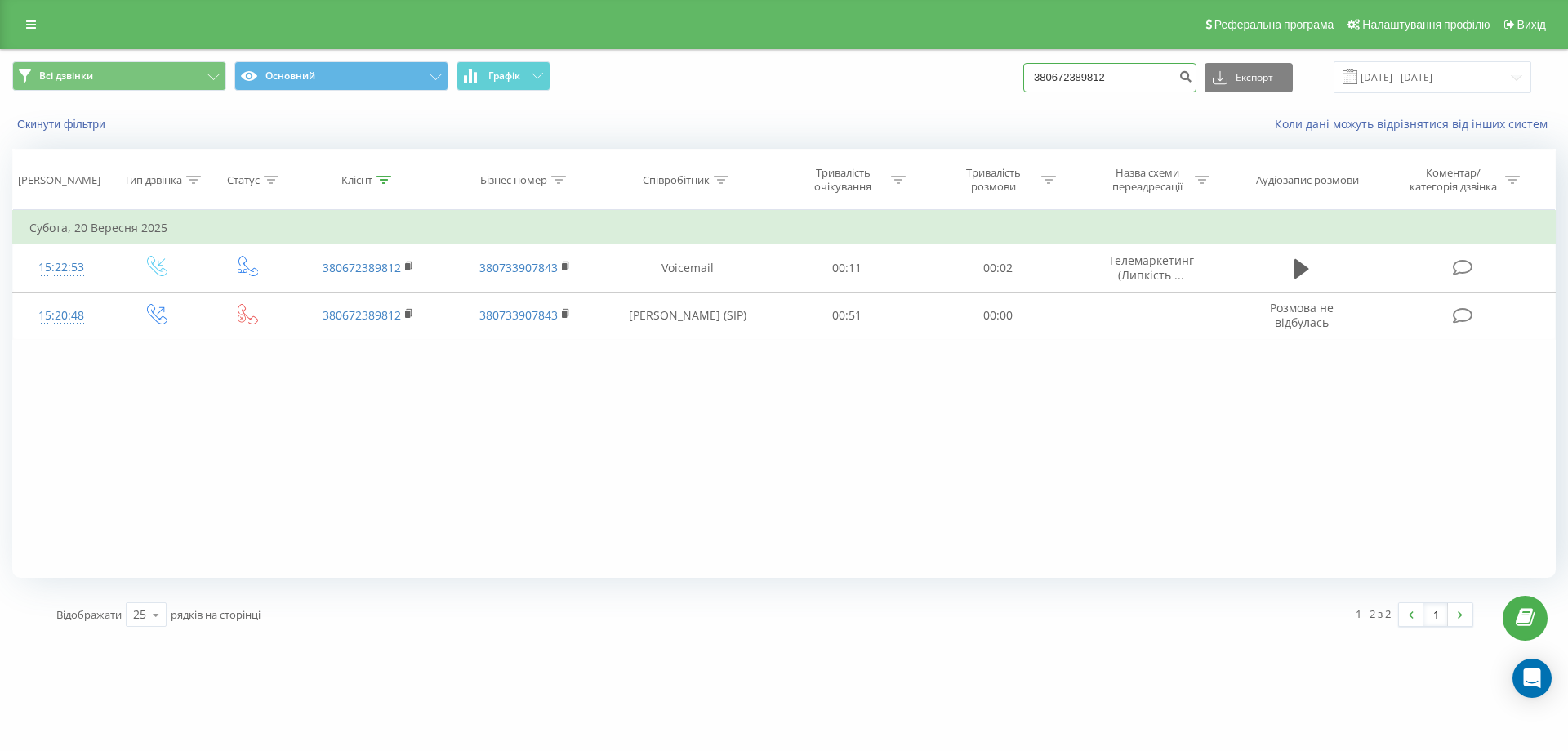
drag, startPoint x: 1155, startPoint y: 79, endPoint x: 988, endPoint y: 81, distance: 167.0
click at [988, 81] on div "Всі дзвінки Основний Графік 380672389812 Експорт .csv .xls .xlsx [DATE] - [DATE]" at bounding box center [783, 77] width 1543 height 31
paste input "380975173275"
type input "380975173275"
click at [1192, 79] on icon "submit" at bounding box center [1185, 74] width 14 height 10
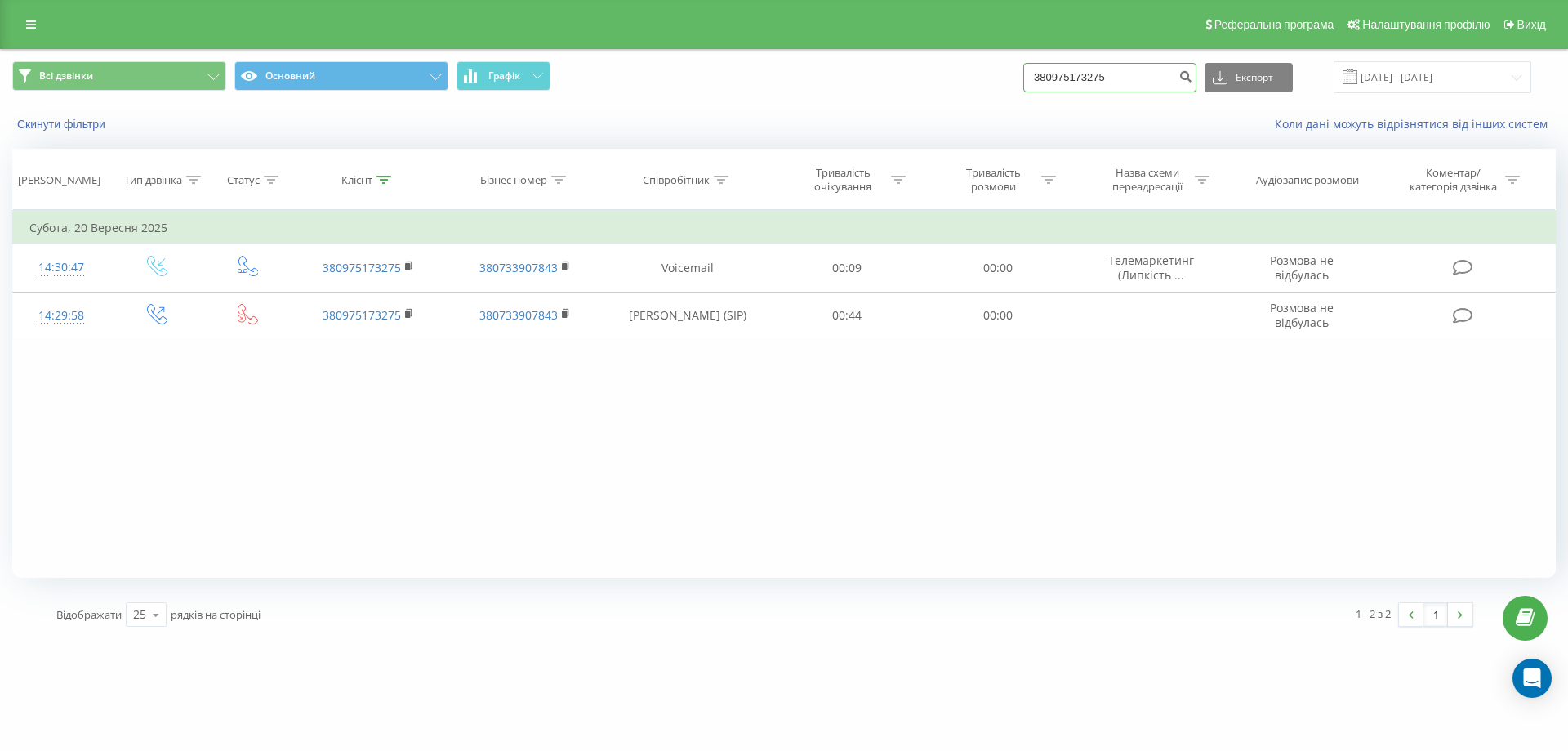
drag, startPoint x: 1153, startPoint y: 78, endPoint x: 944, endPoint y: 118, distance: 212.8
click at [944, 118] on div "Всі дзвінки Основний Графік 380975173275 Експорт .csv .xls .xlsx 22.06.2025 - 2…" at bounding box center [784, 97] width 1566 height 94
paste input "380976549940"
type input "380976549940"
click at [1192, 79] on icon "submit" at bounding box center [1185, 74] width 14 height 10
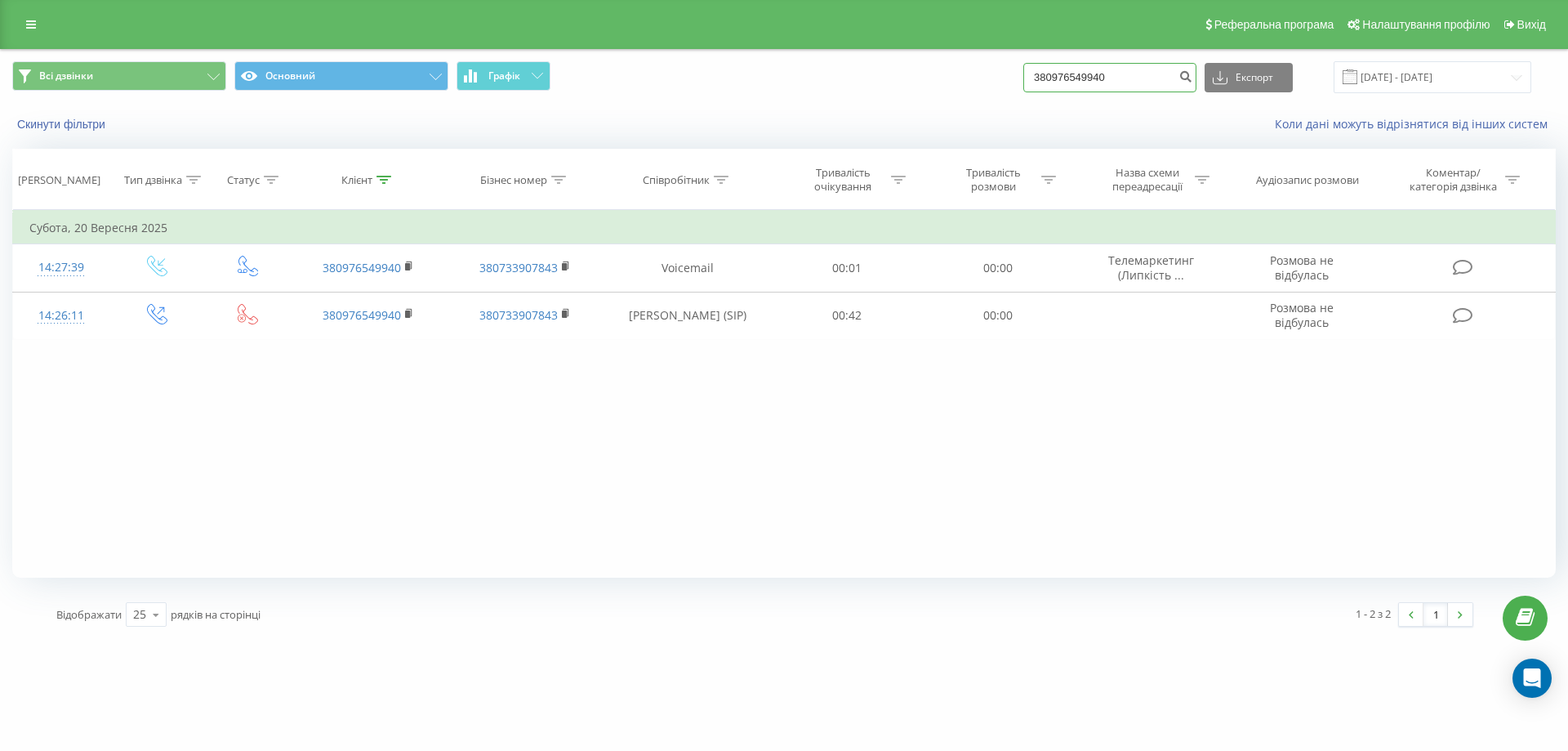
drag, startPoint x: 1138, startPoint y: 84, endPoint x: 971, endPoint y: 77, distance: 167.1
click at [971, 77] on div "Всі дзвінки Основний Графік 380976549940 Експорт .csv .xls .xlsx [DATE] - [DATE]" at bounding box center [783, 77] width 1543 height 31
paste input "380737211860"
type input "380737211860"
click at [1196, 67] on button "submit" at bounding box center [1186, 78] width 22 height 30
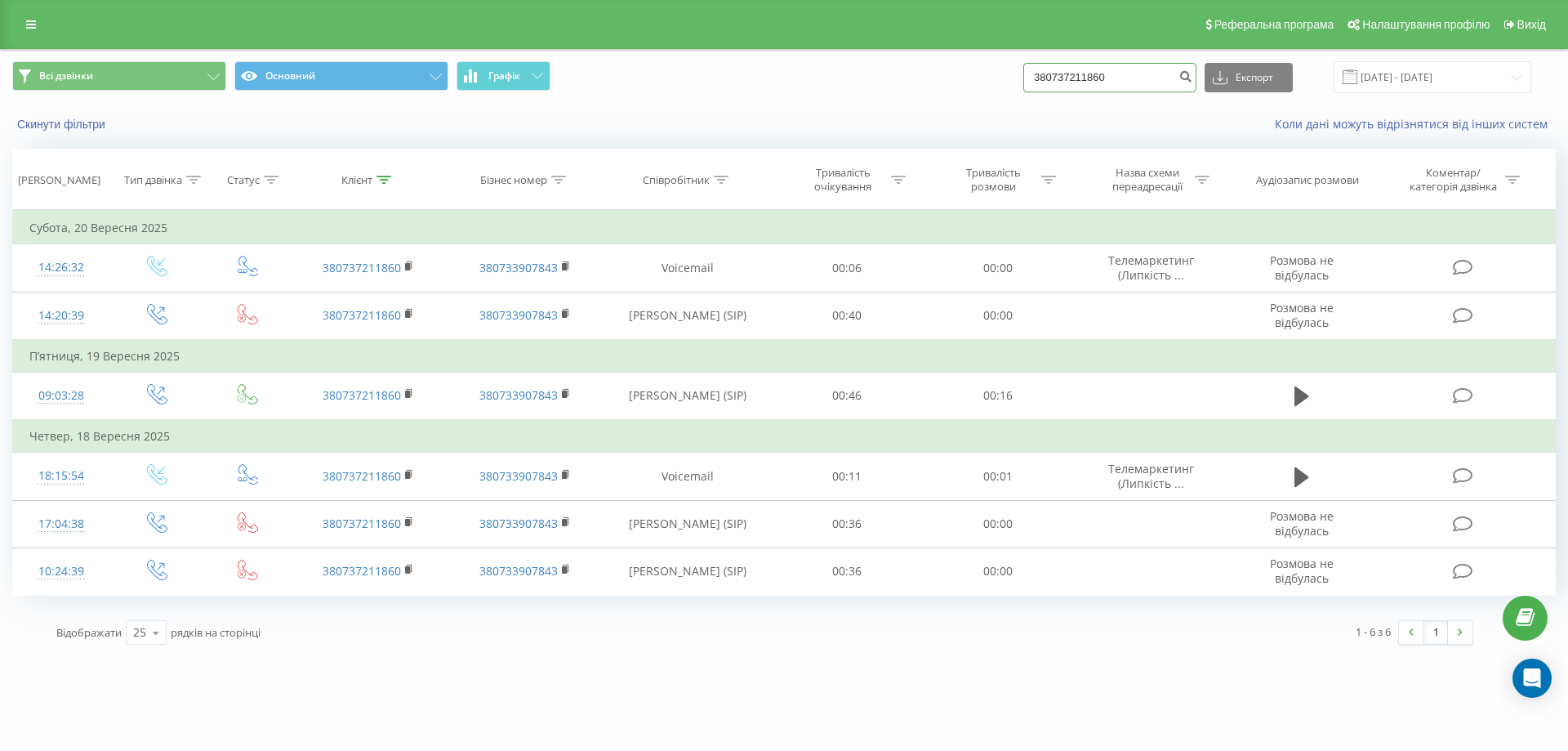
drag, startPoint x: 1161, startPoint y: 75, endPoint x: 947, endPoint y: 106, distance: 216.2
click at [947, 106] on div "Всі дзвінки Основний Графік 380737211860 Експорт .csv .xls .xlsx [DATE] - [DATE…" at bounding box center [784, 97] width 1566 height 94
click at [145, 635] on icon at bounding box center [156, 633] width 25 height 31
click at [144, 582] on span "50" at bounding box center [139, 585] width 13 height 16
paste input "380673135264"
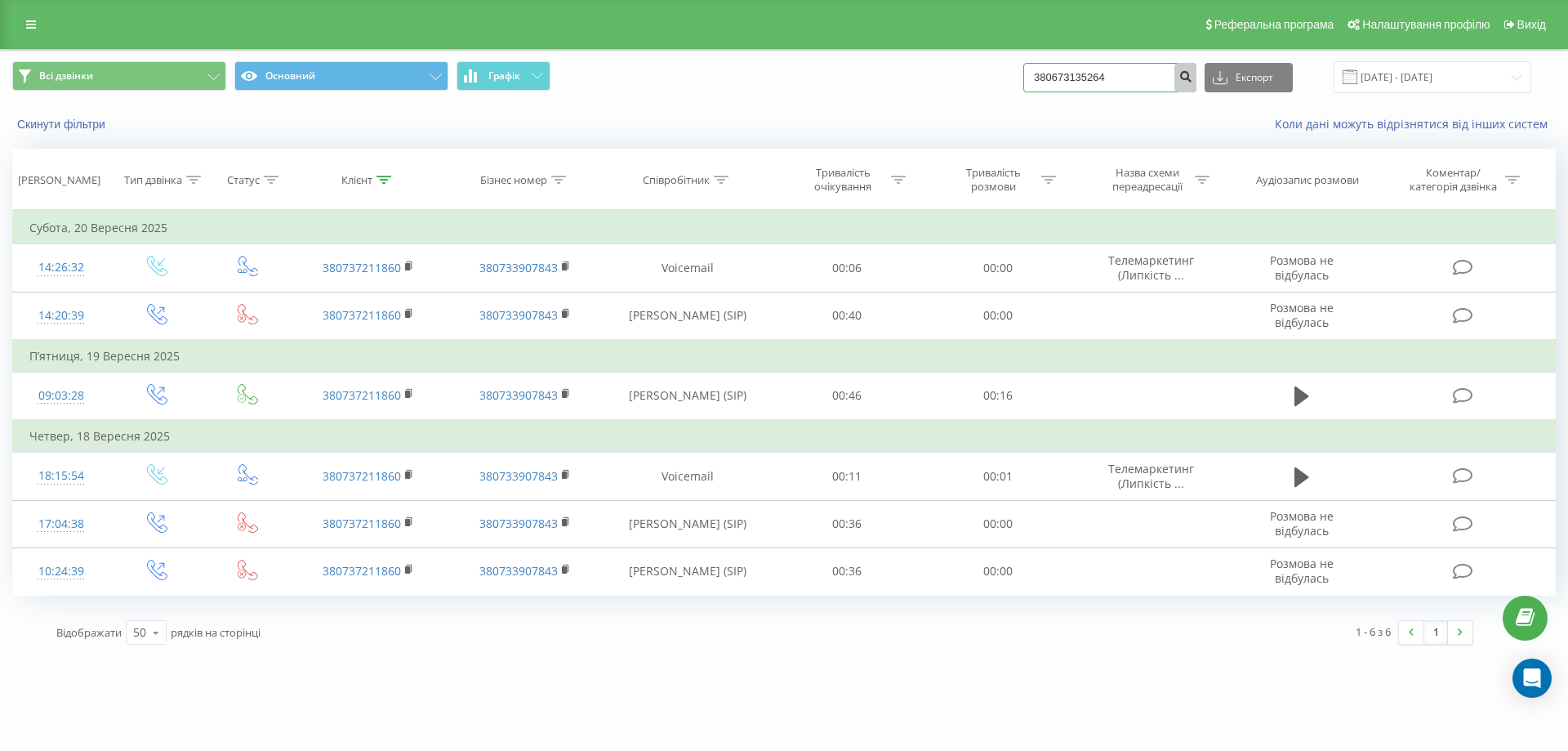
type input "380673135264"
click at [1196, 83] on button "submit" at bounding box center [1186, 78] width 22 height 30
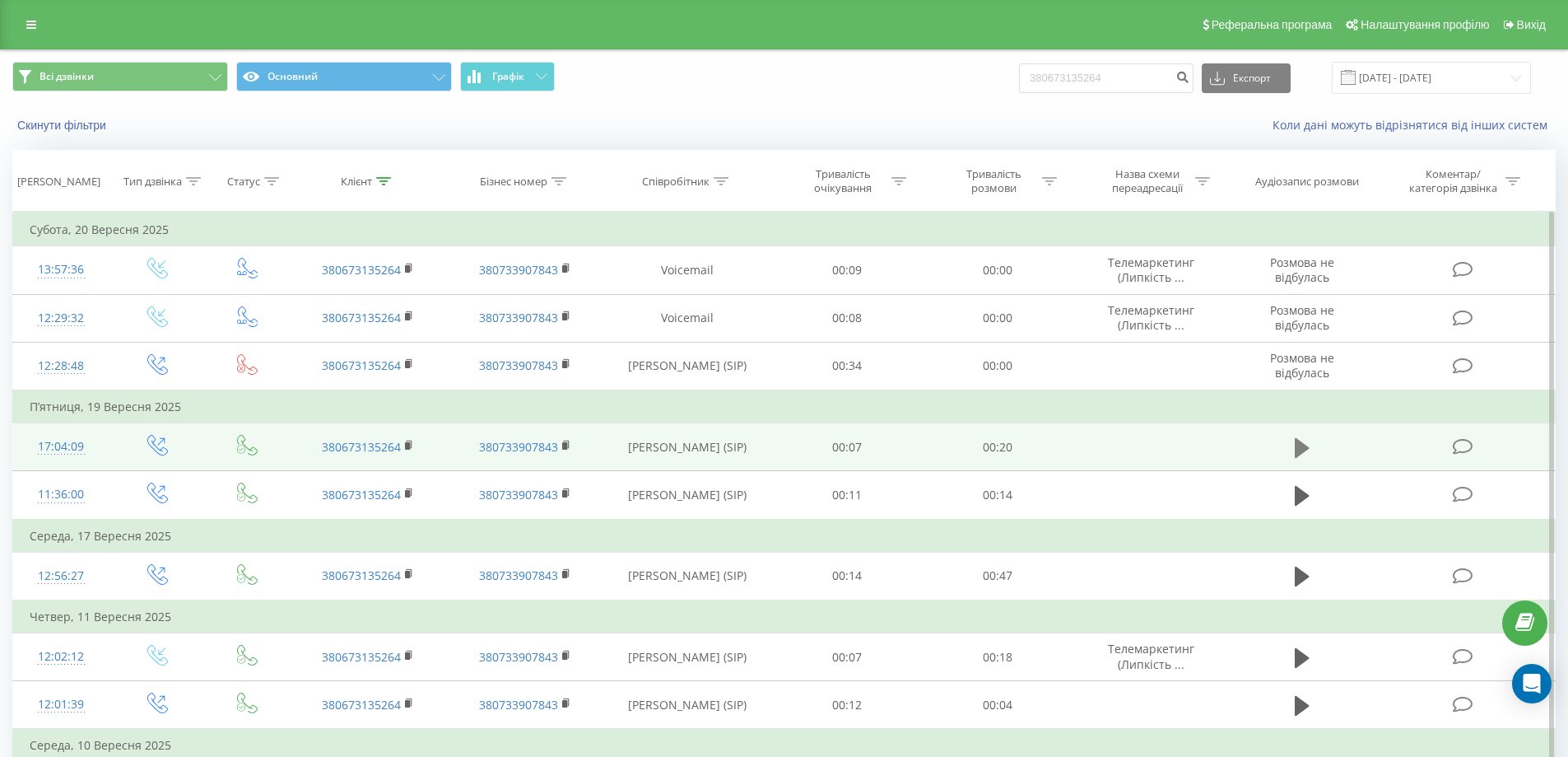
click at [1298, 446] on icon at bounding box center [1303, 447] width 15 height 20
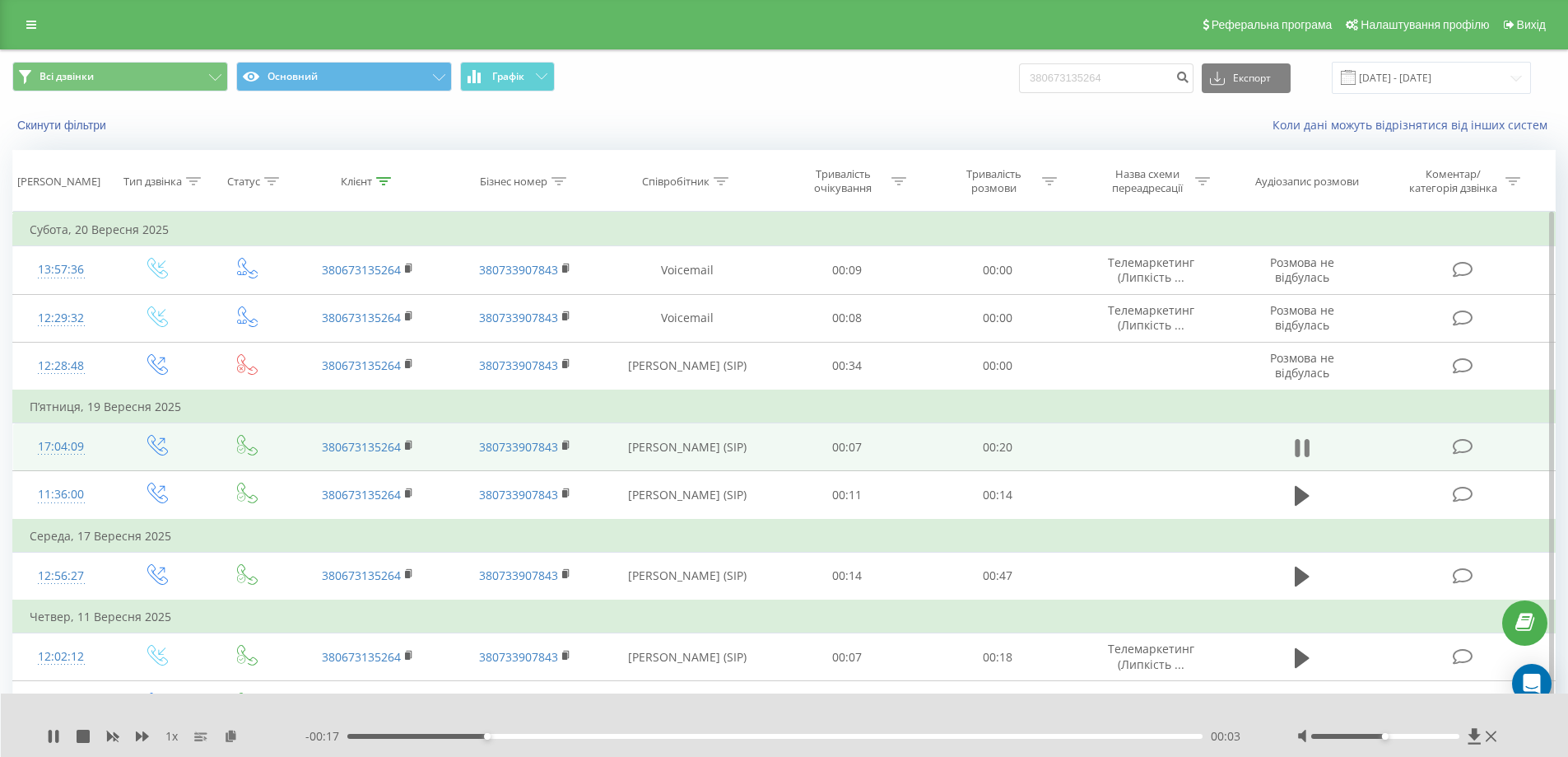
click at [1305, 444] on icon at bounding box center [1306, 447] width 5 height 18
drag, startPoint x: 1128, startPoint y: 90, endPoint x: 976, endPoint y: 81, distance: 152.3
click at [976, 81] on div "Всі дзвінки Основний Графік 380673135264 Експорт .csv .xls .xlsx [DATE] - [DATE]" at bounding box center [784, 77] width 1544 height 32
paste input "380638118354"
type input "380638118354"
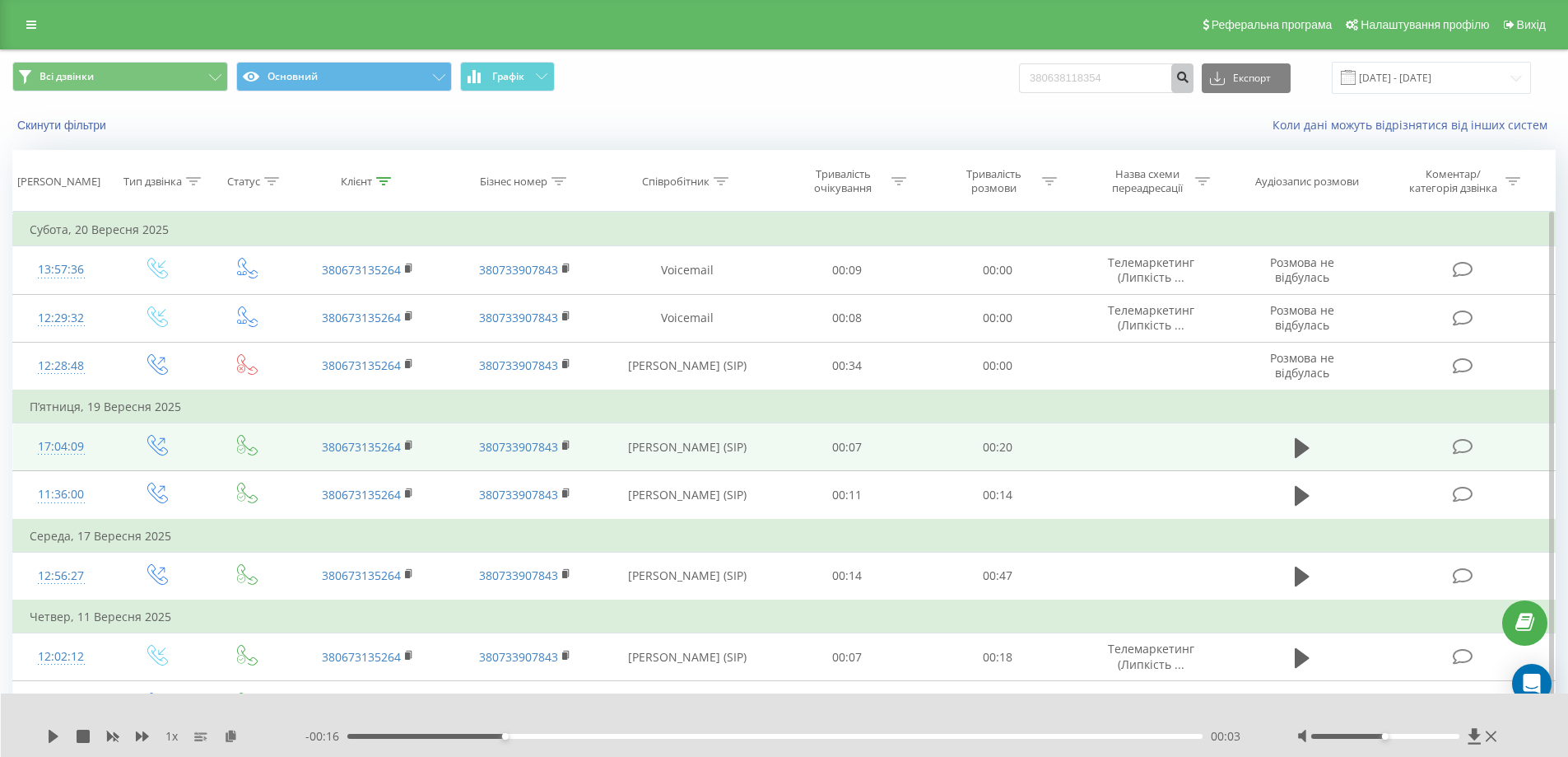
click at [1190, 79] on icon "submit" at bounding box center [1183, 74] width 14 height 10
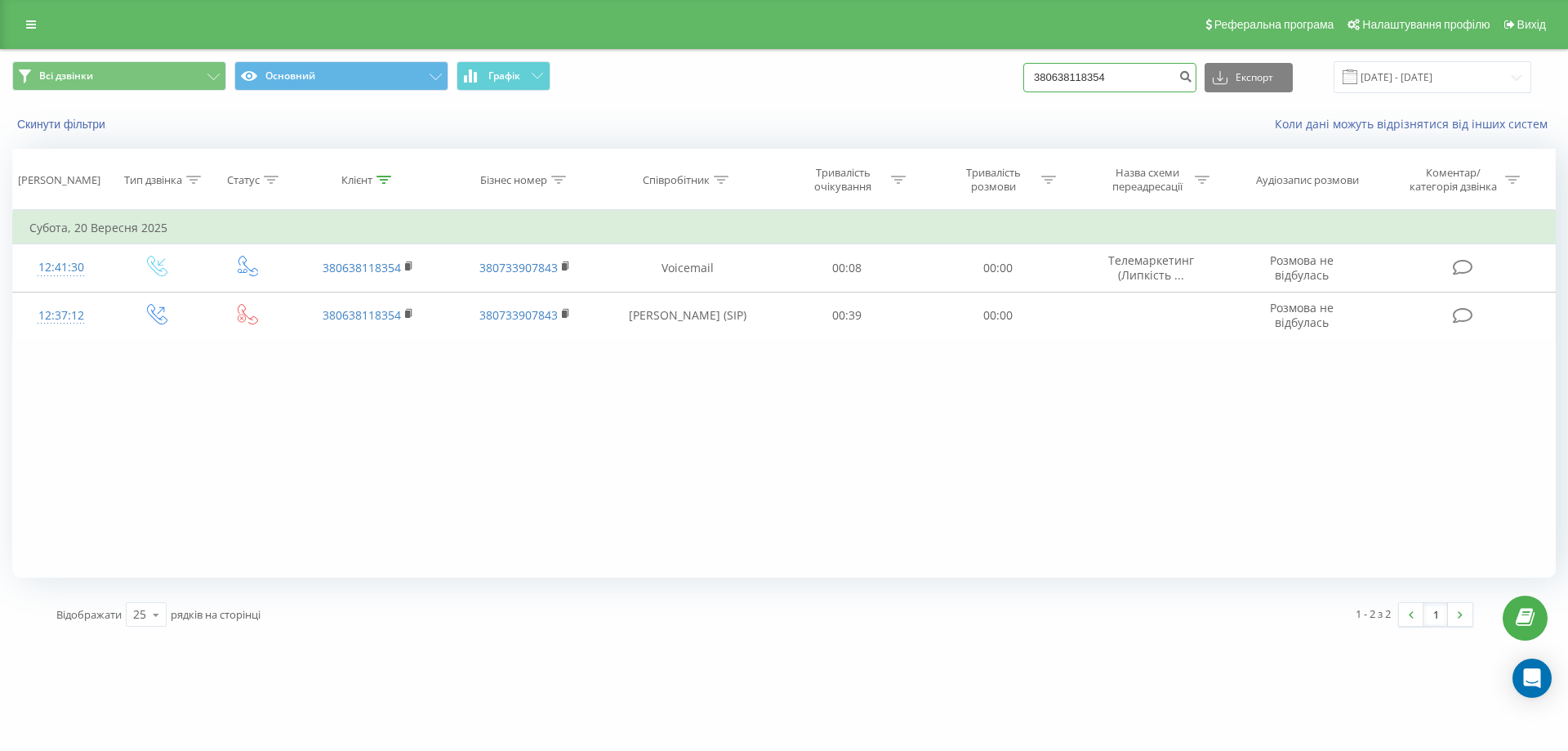
drag, startPoint x: 1142, startPoint y: 85, endPoint x: 984, endPoint y: 88, distance: 158.0
click at [984, 88] on div "Всі дзвінки Основний Графік 380638118354 Експорт .csv .xls .xlsx [DATE] - [DATE]" at bounding box center [783, 77] width 1543 height 31
paste input "380660000256"
type input "380660000256"
click at [1192, 79] on icon "submit" at bounding box center [1185, 74] width 14 height 10
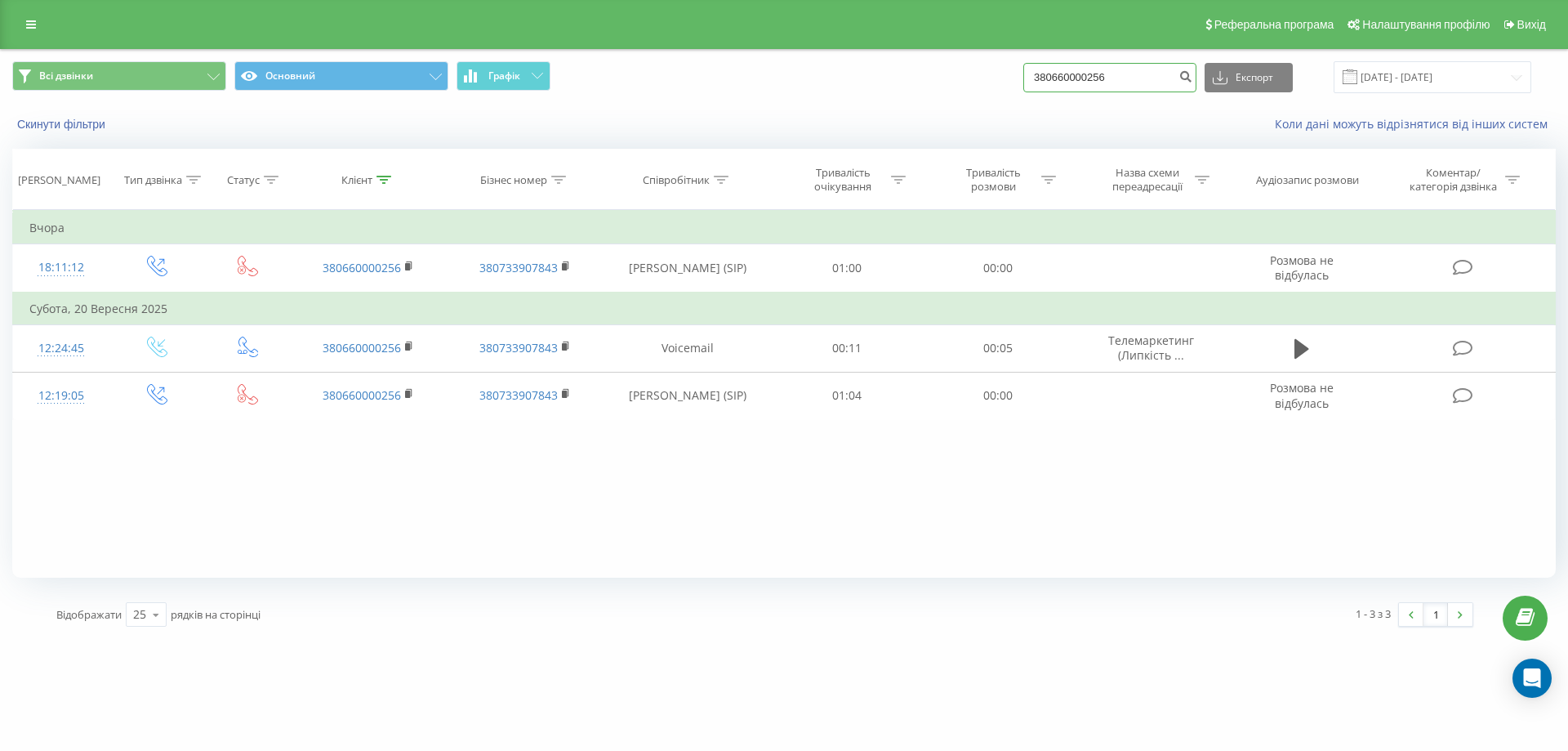
drag, startPoint x: 1154, startPoint y: 88, endPoint x: 935, endPoint y: 87, distance: 219.0
click at [935, 87] on div "Всі дзвінки Основний Графік 380660000256 Експорт .csv .xls .xlsx [DATE] - [DATE]" at bounding box center [783, 77] width 1543 height 31
click at [1078, 82] on input at bounding box center [1109, 78] width 173 height 30
paste input "380978762518"
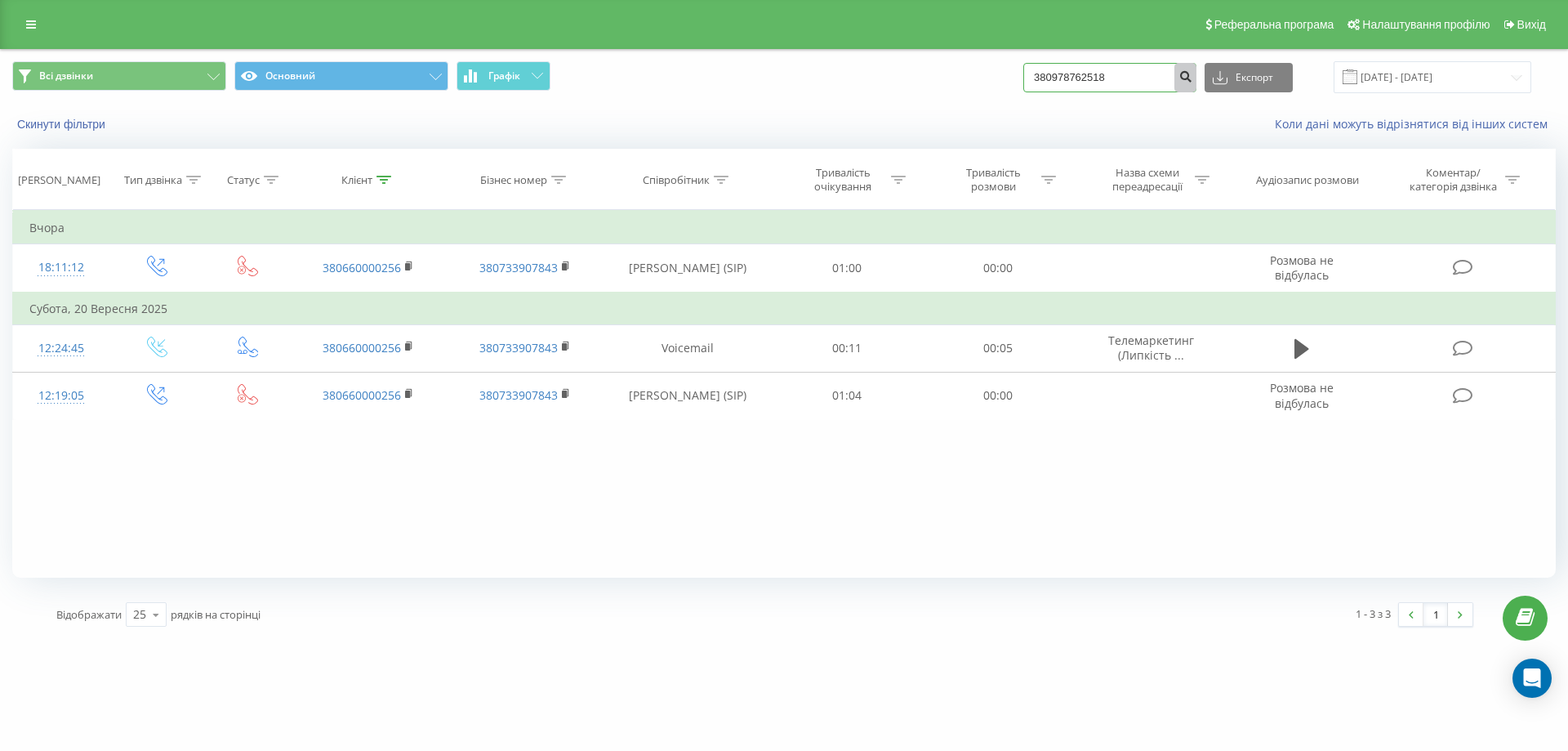
type input "380978762518"
click at [1196, 86] on button "submit" at bounding box center [1186, 78] width 22 height 30
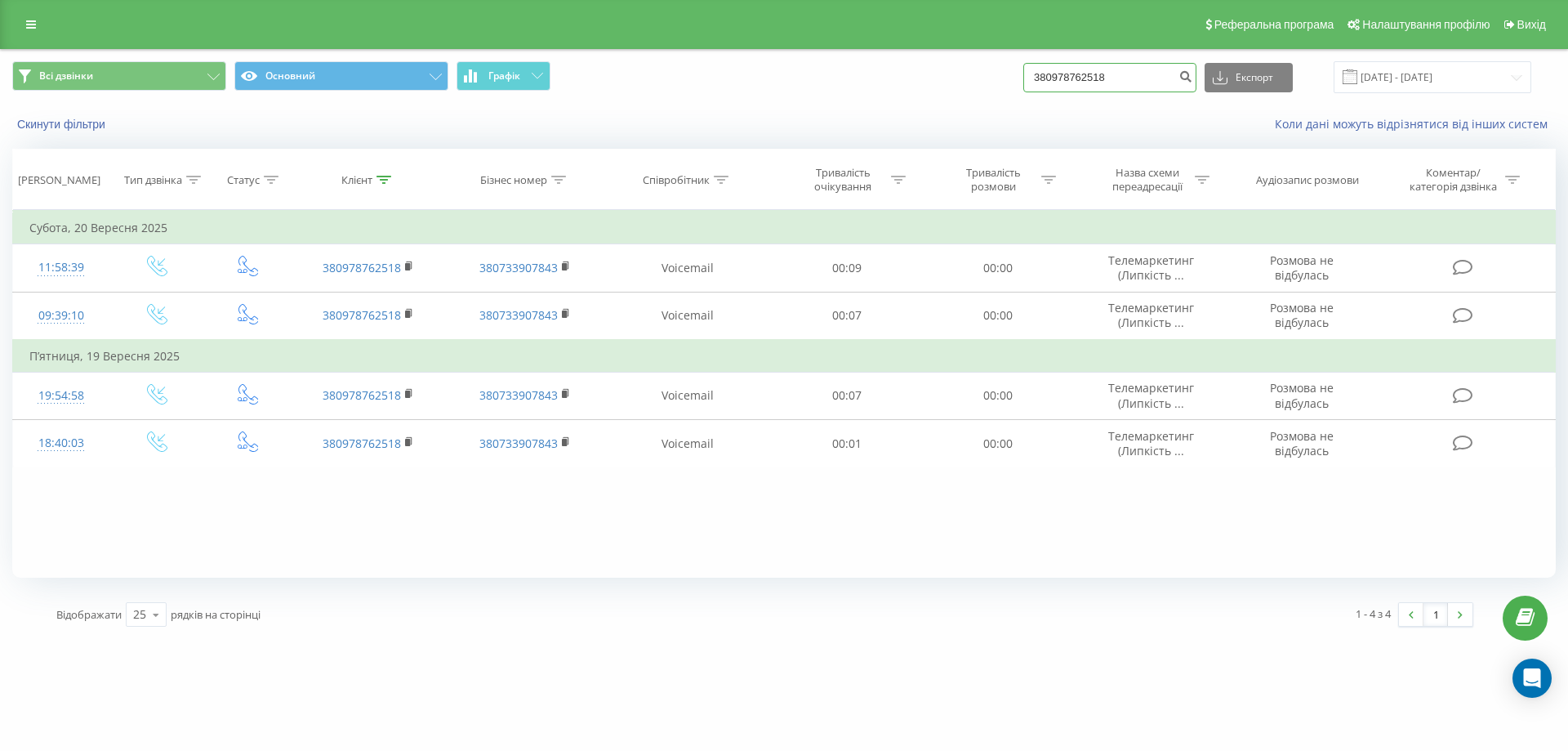
drag, startPoint x: 1151, startPoint y: 81, endPoint x: 862, endPoint y: 90, distance: 289.1
click at [862, 90] on div "Всі дзвінки Основний Графік 380978762518 Експорт .csv .xls .xlsx 22.06.2025 - 2…" at bounding box center [783, 77] width 1543 height 31
paste input "380678176220"
type input "380678176220"
click at [1192, 70] on icon "submit" at bounding box center [1185, 74] width 14 height 10
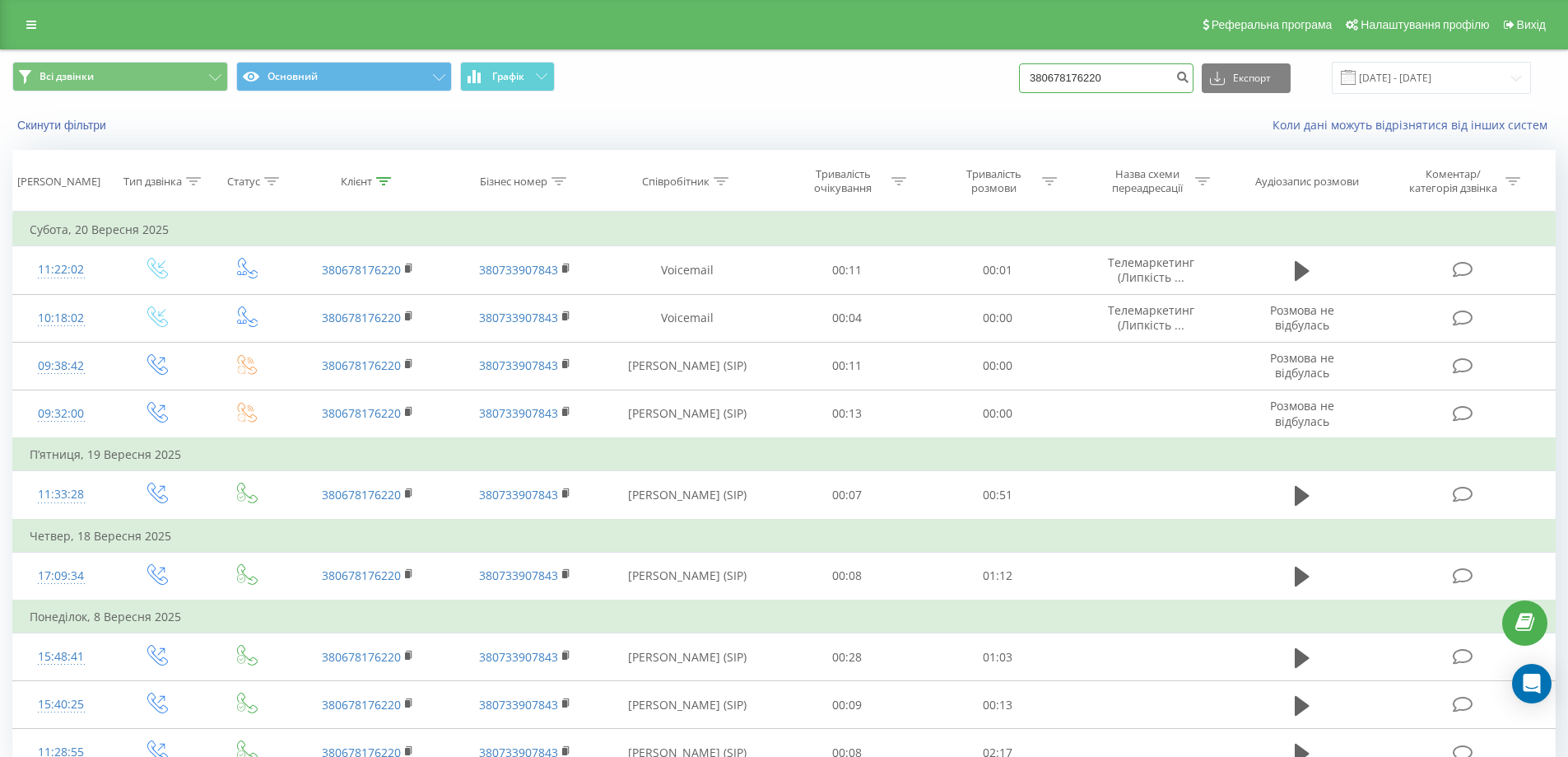
drag, startPoint x: 1126, startPoint y: 75, endPoint x: 951, endPoint y: 79, distance: 175.0
click at [951, 79] on div "Всі дзвінки Основний Графік 380678176220 Експорт .csv .xls .xlsx [DATE] - [DATE]" at bounding box center [784, 77] width 1544 height 32
paste input "380675097900"
type input "380675097900"
click at [1190, 77] on icon "submit" at bounding box center [1183, 74] width 14 height 10
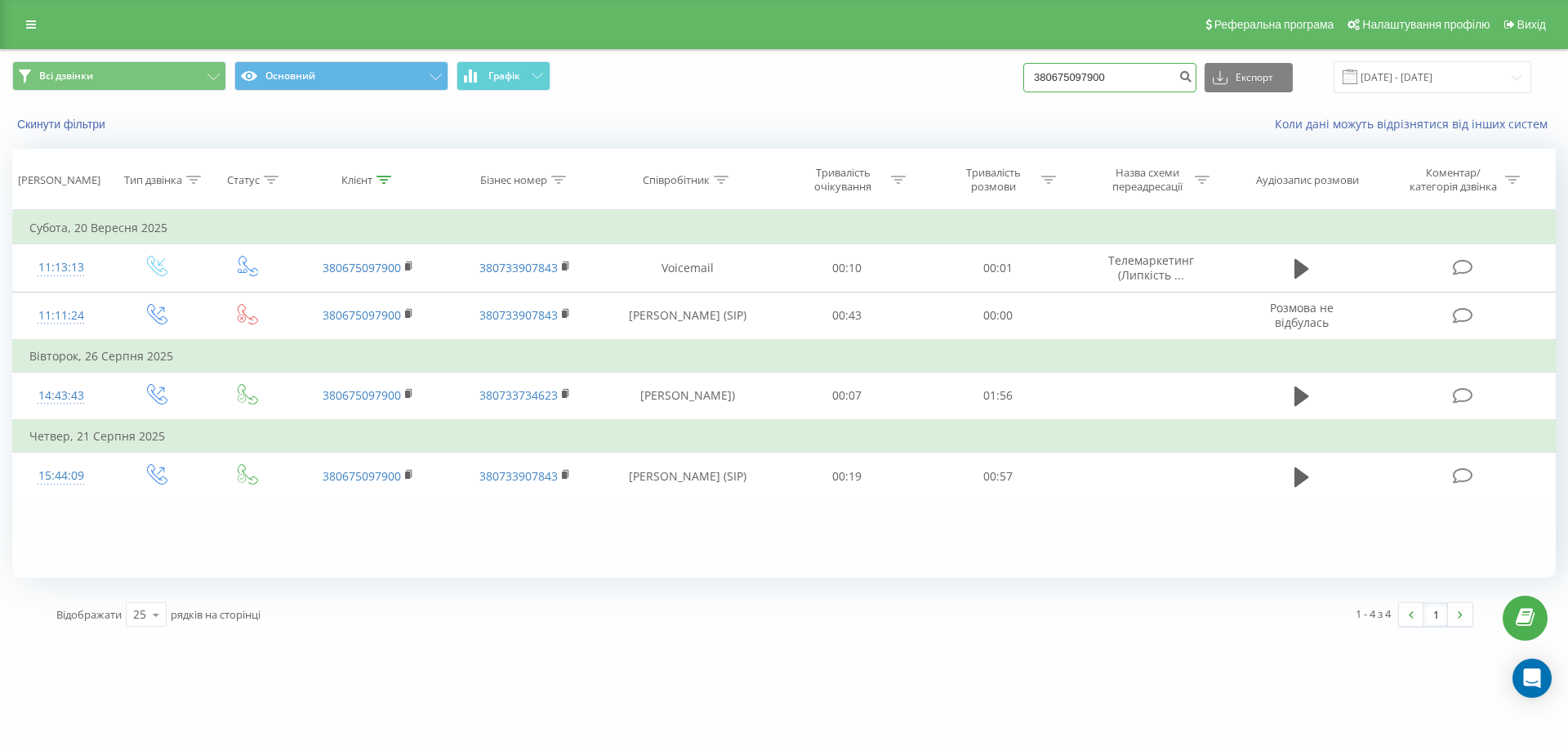
drag, startPoint x: 1150, startPoint y: 81, endPoint x: 982, endPoint y: 93, distance: 168.4
click at [982, 93] on div "Всі дзвінки Основний Графік 380675097900 Експорт .csv .xls .xlsx 22.06.2025 - 2…" at bounding box center [783, 77] width 1543 height 31
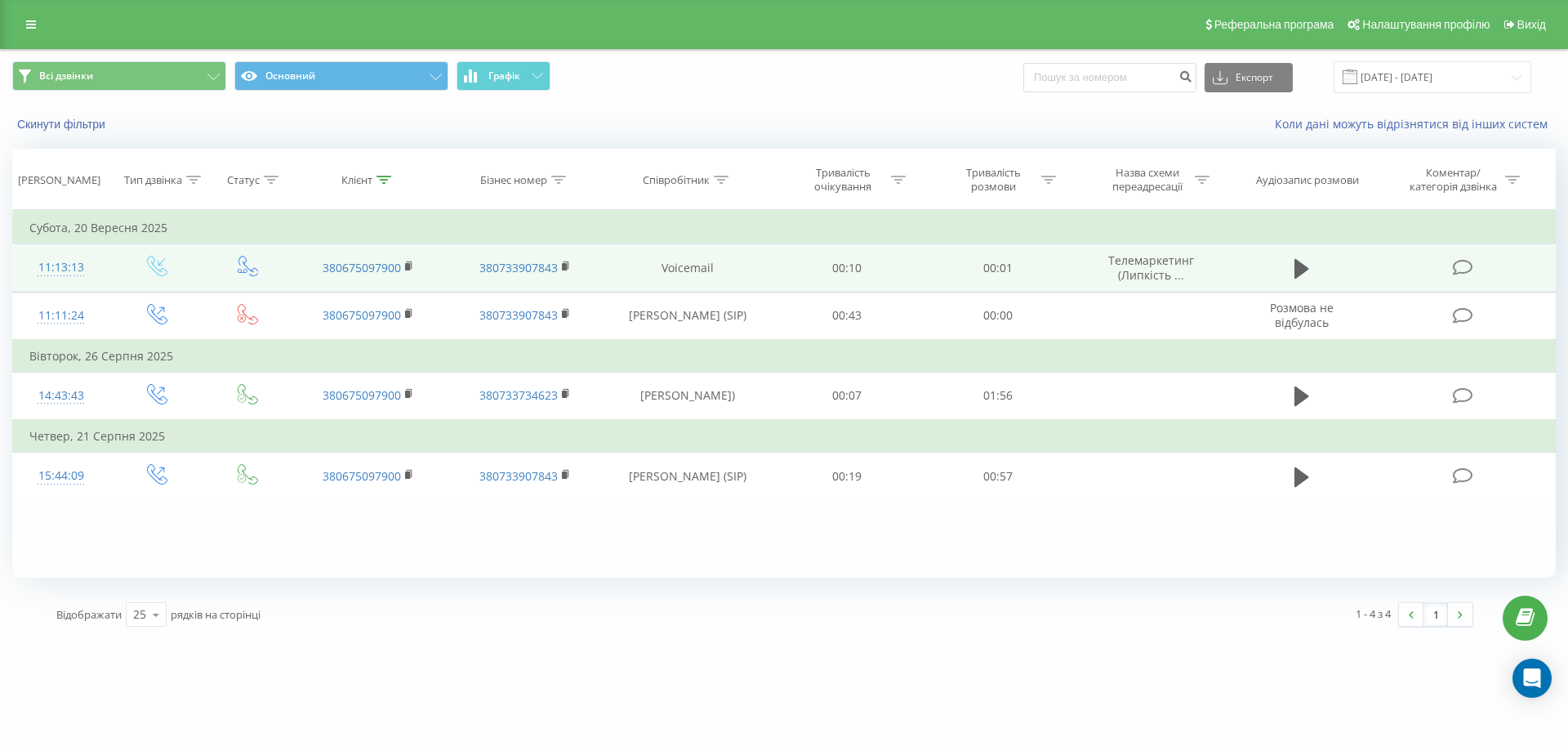
click at [1110, 281] on td "Телемаркетинг (Липкість ..." at bounding box center [1152, 267] width 157 height 47
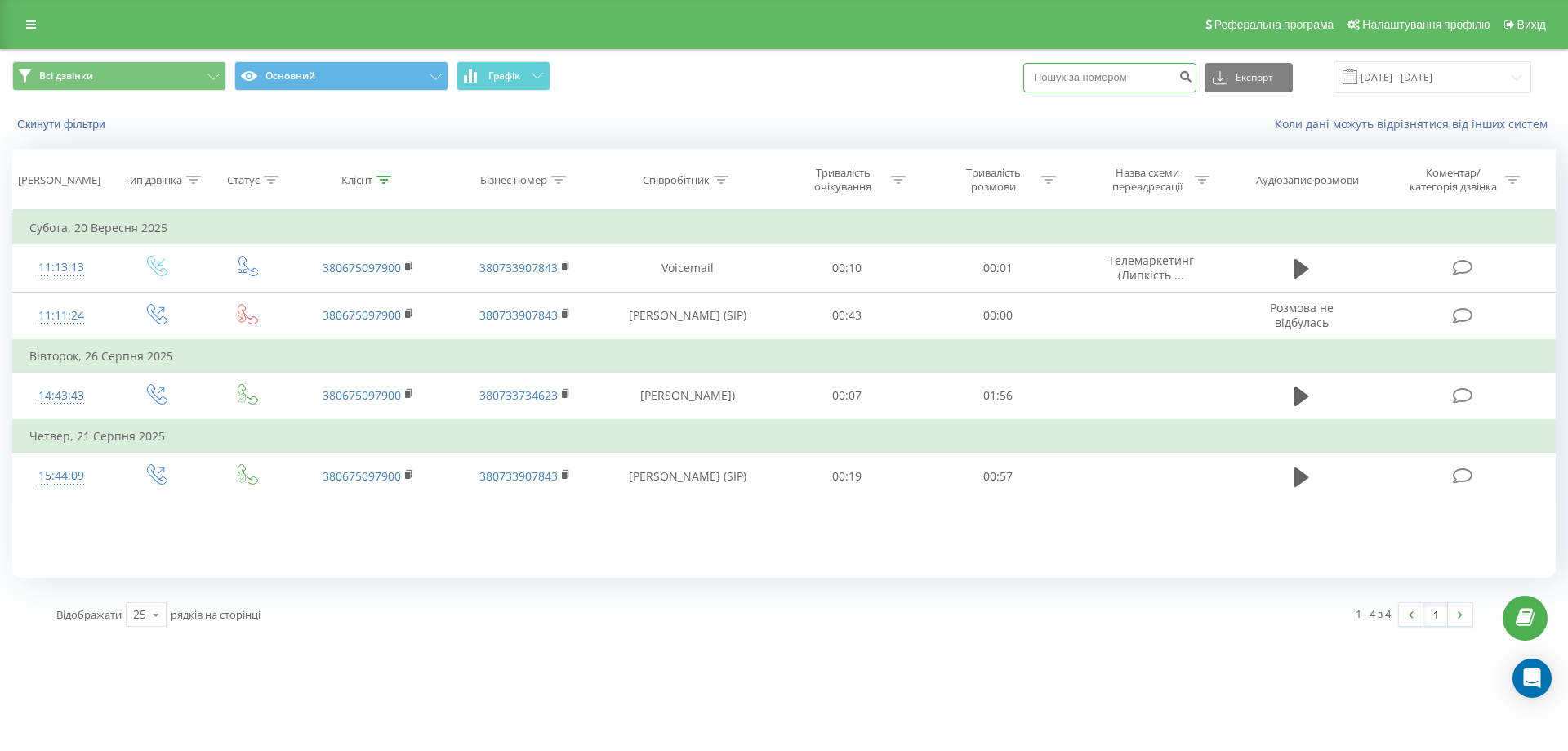
paste input "380732489818"
type input "380732489818"
click at [1192, 69] on icon "submit" at bounding box center [1185, 74] width 14 height 10
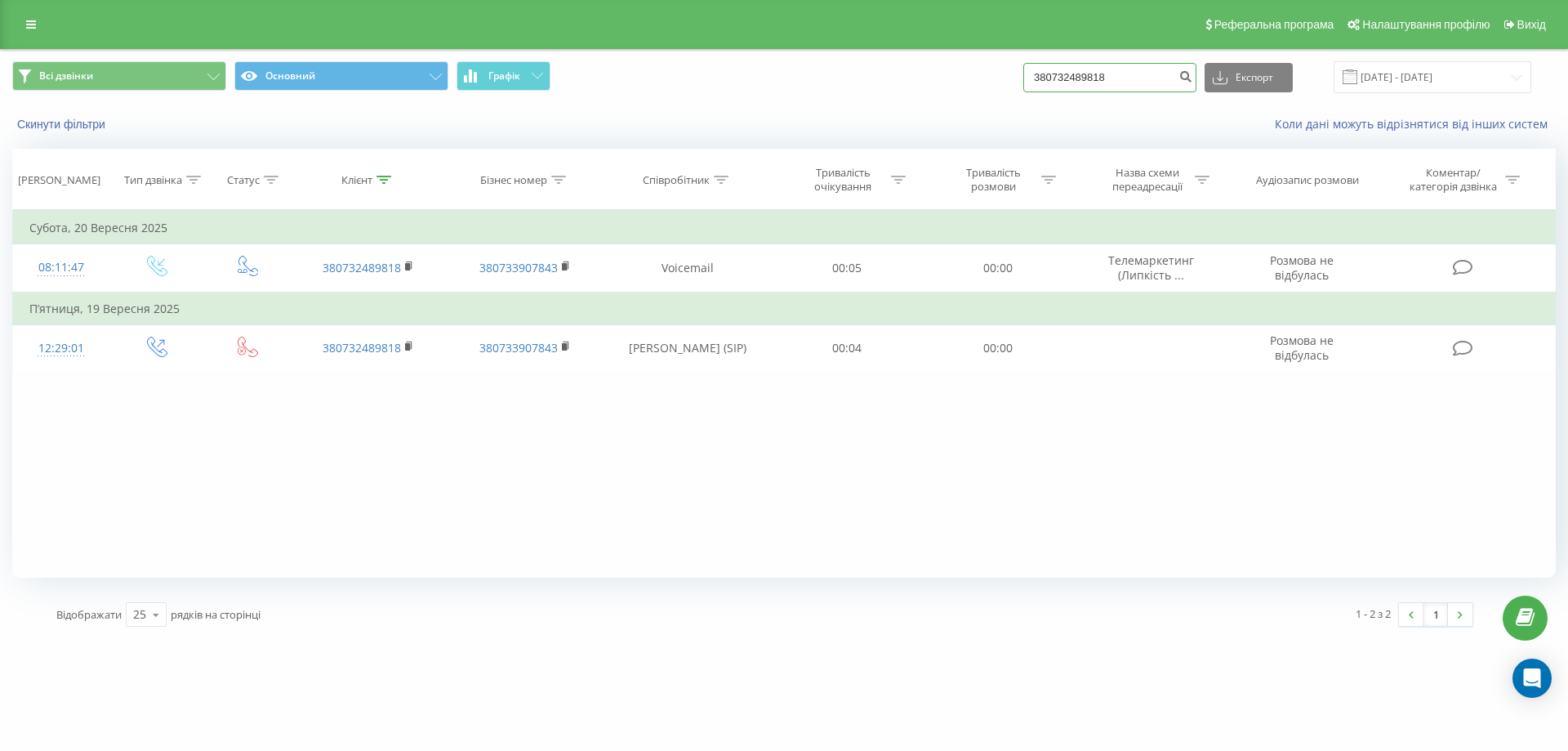
drag, startPoint x: 1139, startPoint y: 82, endPoint x: 945, endPoint y: 85, distance: 194.0
click at [945, 85] on div "Всі дзвінки Основний Графік 380732489818 Експорт .csv .xls .xlsx [DATE] - [DATE]" at bounding box center [783, 77] width 1543 height 31
paste input "380505406597"
type input "380505406597"
click at [1192, 79] on icon "submit" at bounding box center [1185, 74] width 14 height 10
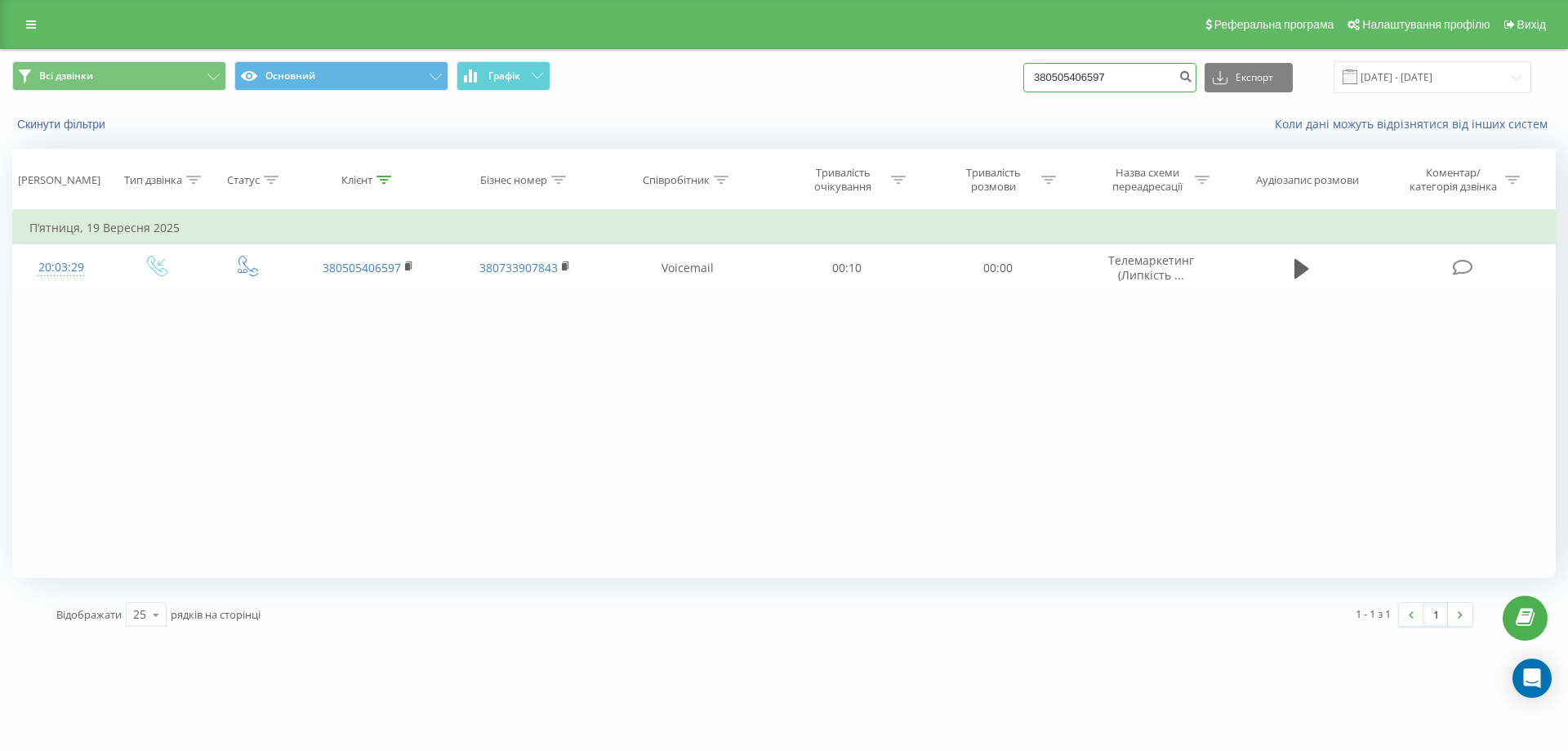
drag, startPoint x: 1150, startPoint y: 81, endPoint x: 991, endPoint y: 81, distance: 159.0
click at [991, 81] on div "Всі дзвінки Основний Графік 380505406597 Експорт .csv .xls .xlsx [DATE] - [DATE]" at bounding box center [783, 77] width 1543 height 31
paste input "380502886117"
type input "380502886117"
click at [1192, 79] on icon "submit" at bounding box center [1185, 74] width 14 height 10
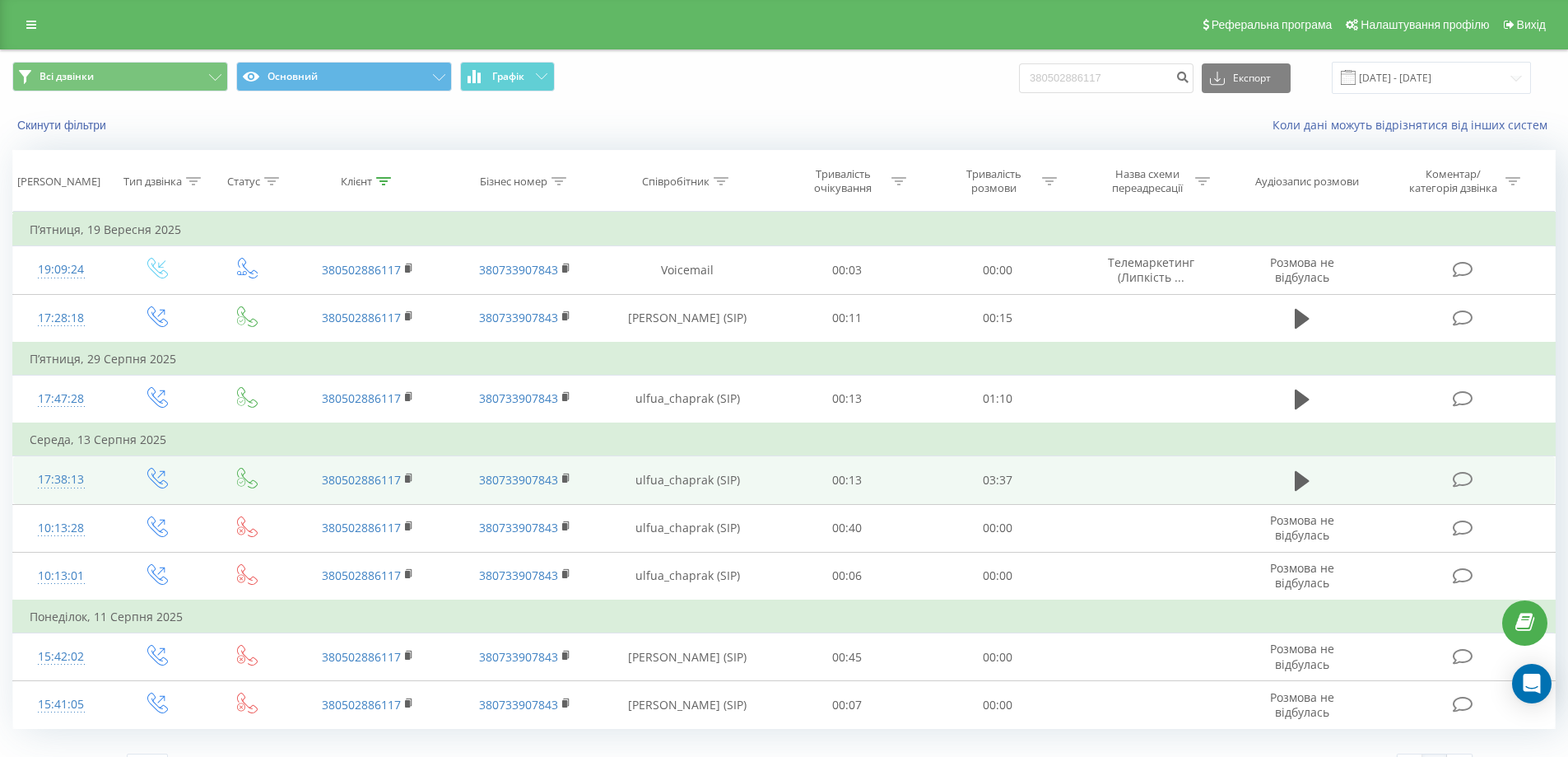
scroll to position [34, 0]
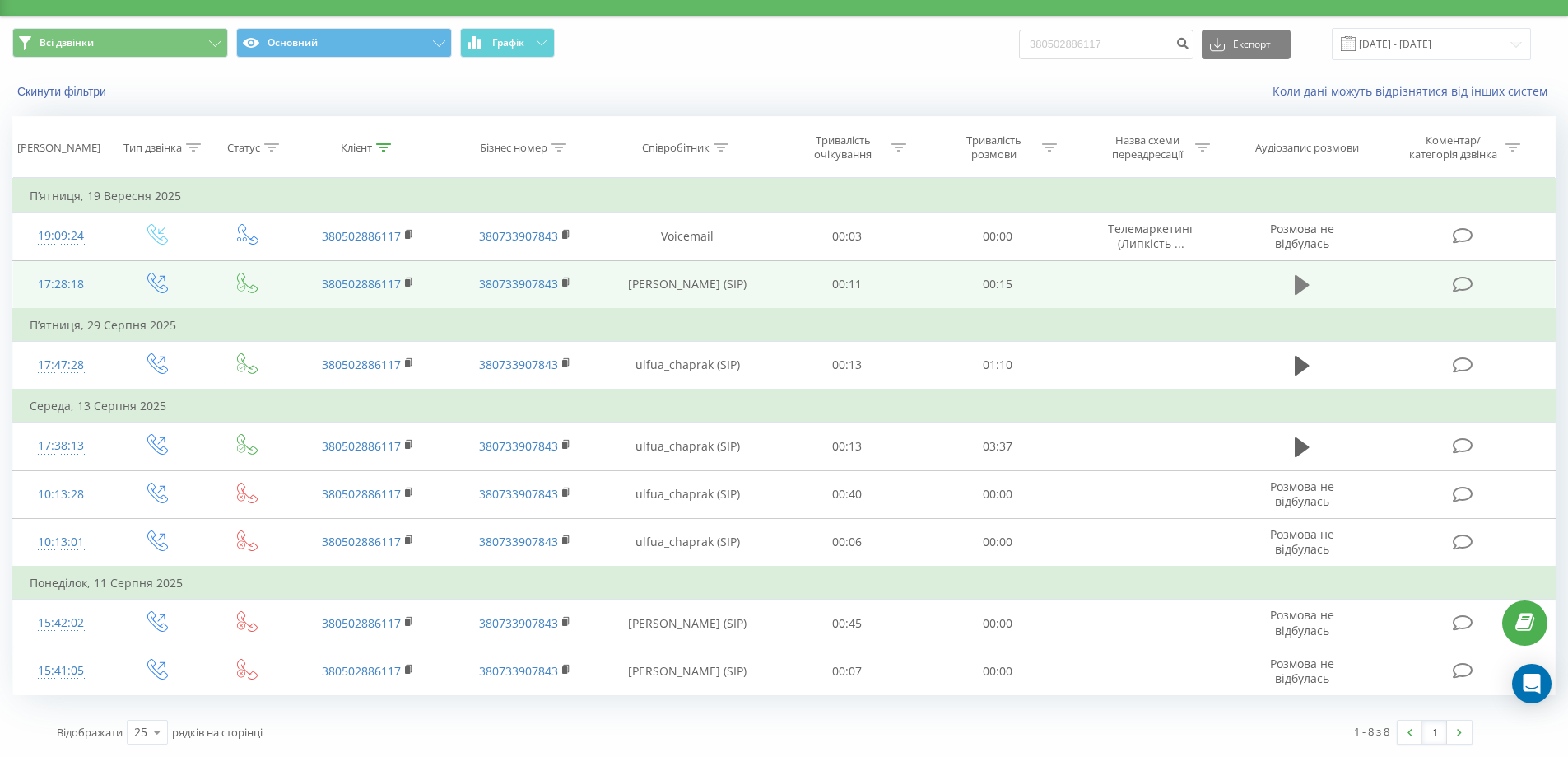
click at [1298, 279] on icon at bounding box center [1303, 284] width 15 height 20
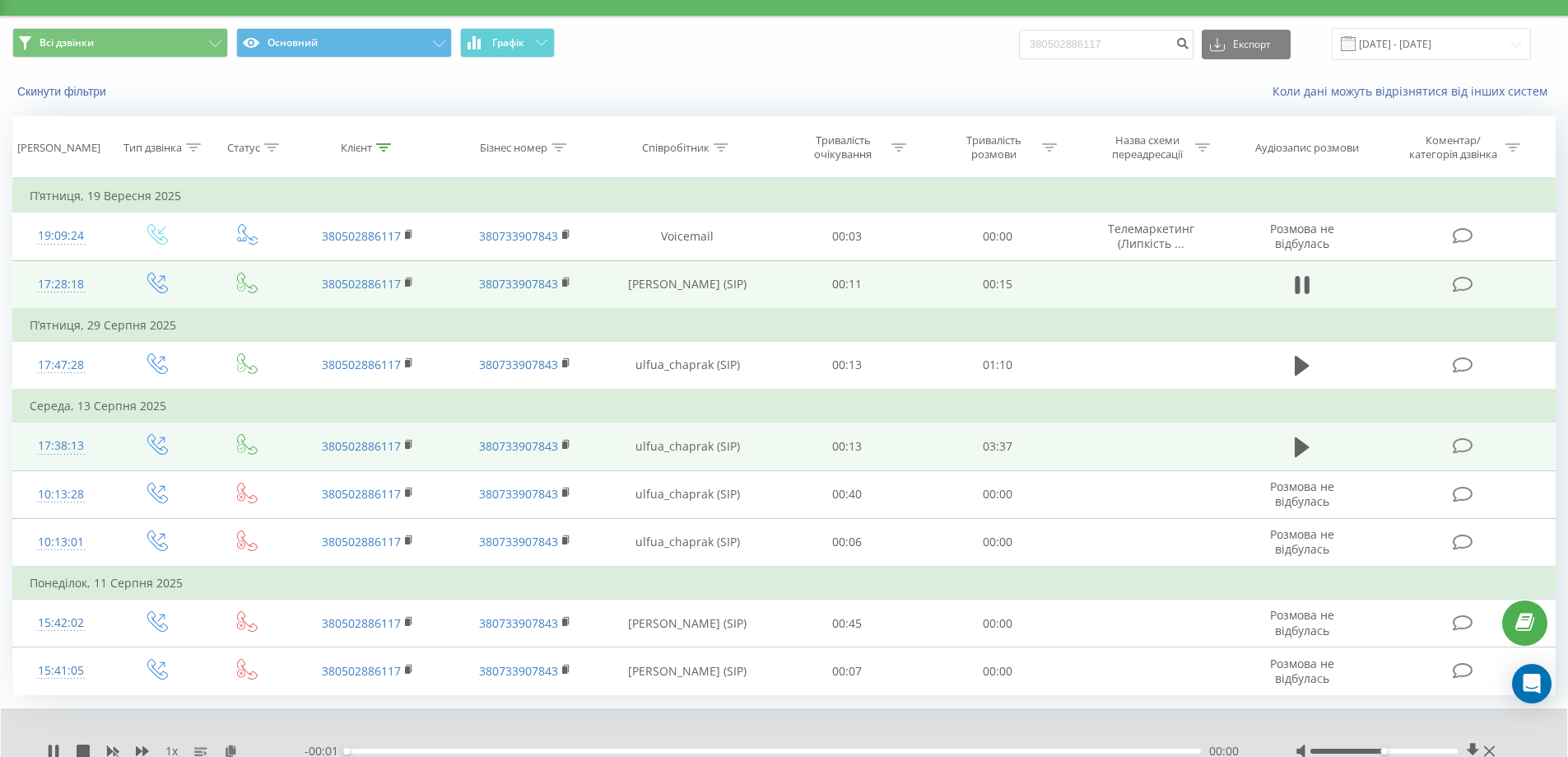
scroll to position [0, 0]
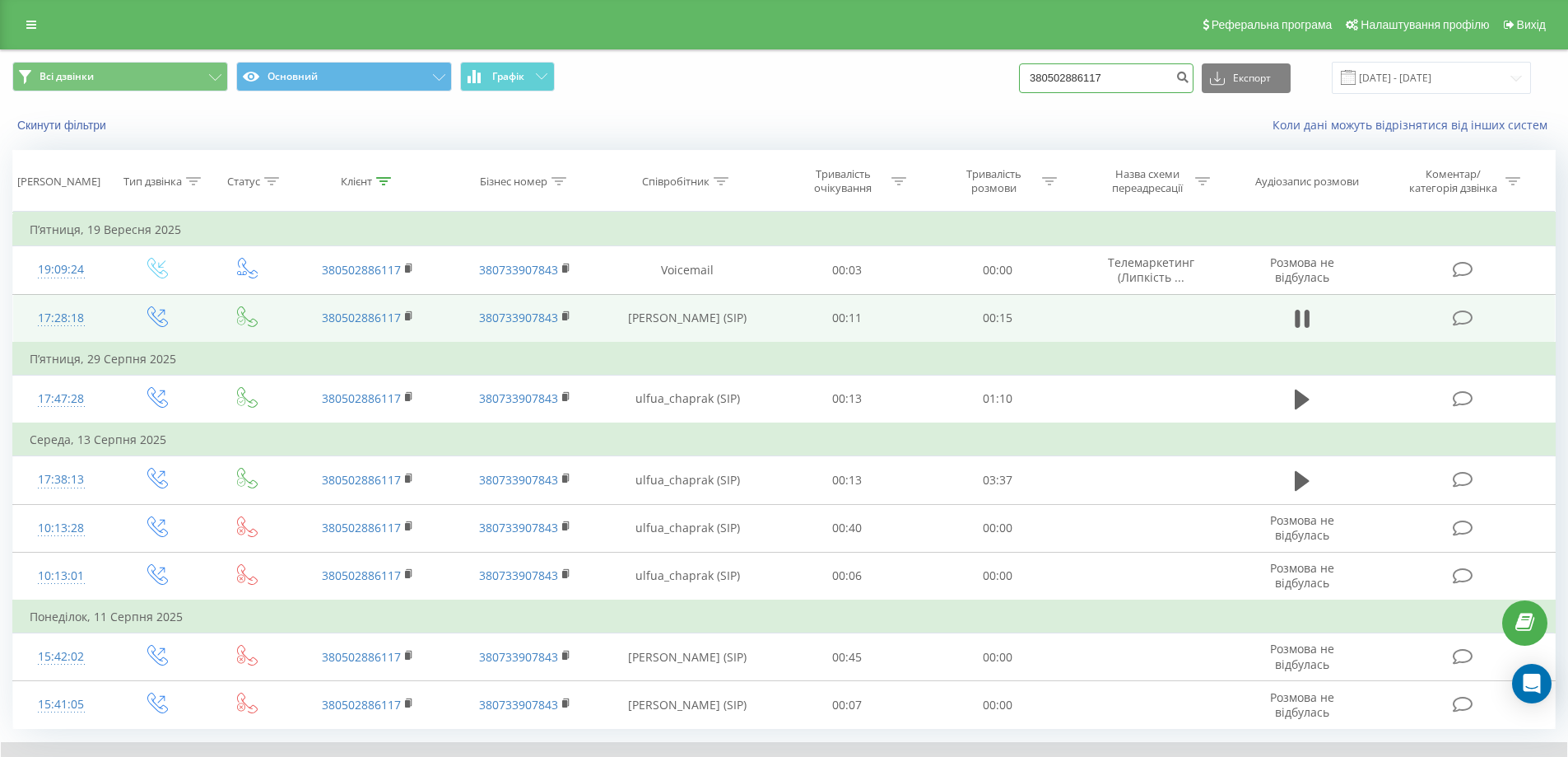
drag, startPoint x: 1153, startPoint y: 85, endPoint x: 918, endPoint y: 112, distance: 236.5
click at [918, 112] on div "Всі дзвінки Основний Графік 380502886117 Експорт .csv .xls .xlsx [DATE] - [DATE…" at bounding box center [784, 98] width 1567 height 95
click at [1077, 80] on input at bounding box center [1106, 78] width 174 height 30
paste input "380679395911"
type input "380679395911"
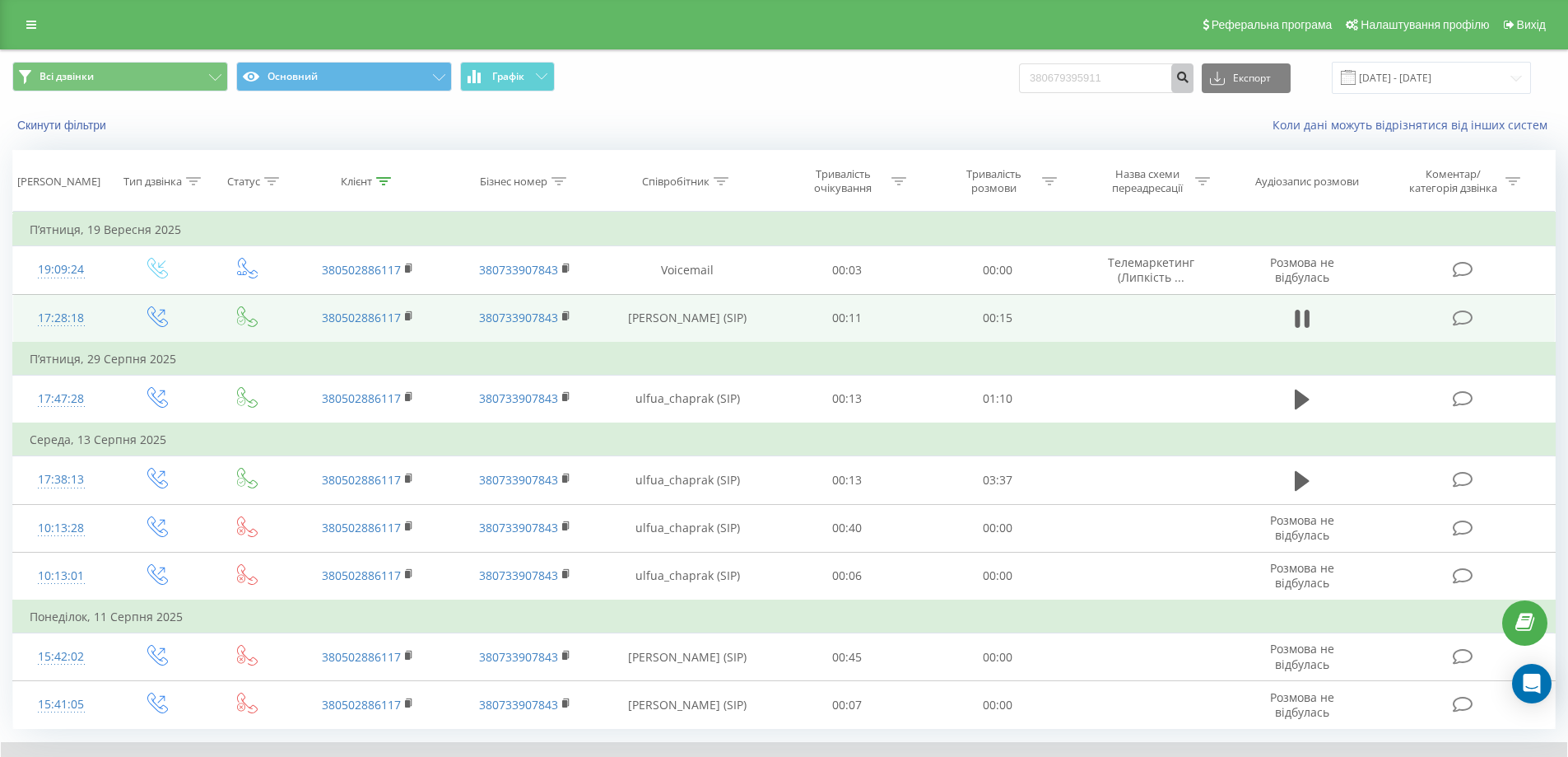
click at [1190, 72] on icon "submit" at bounding box center [1183, 74] width 14 height 10
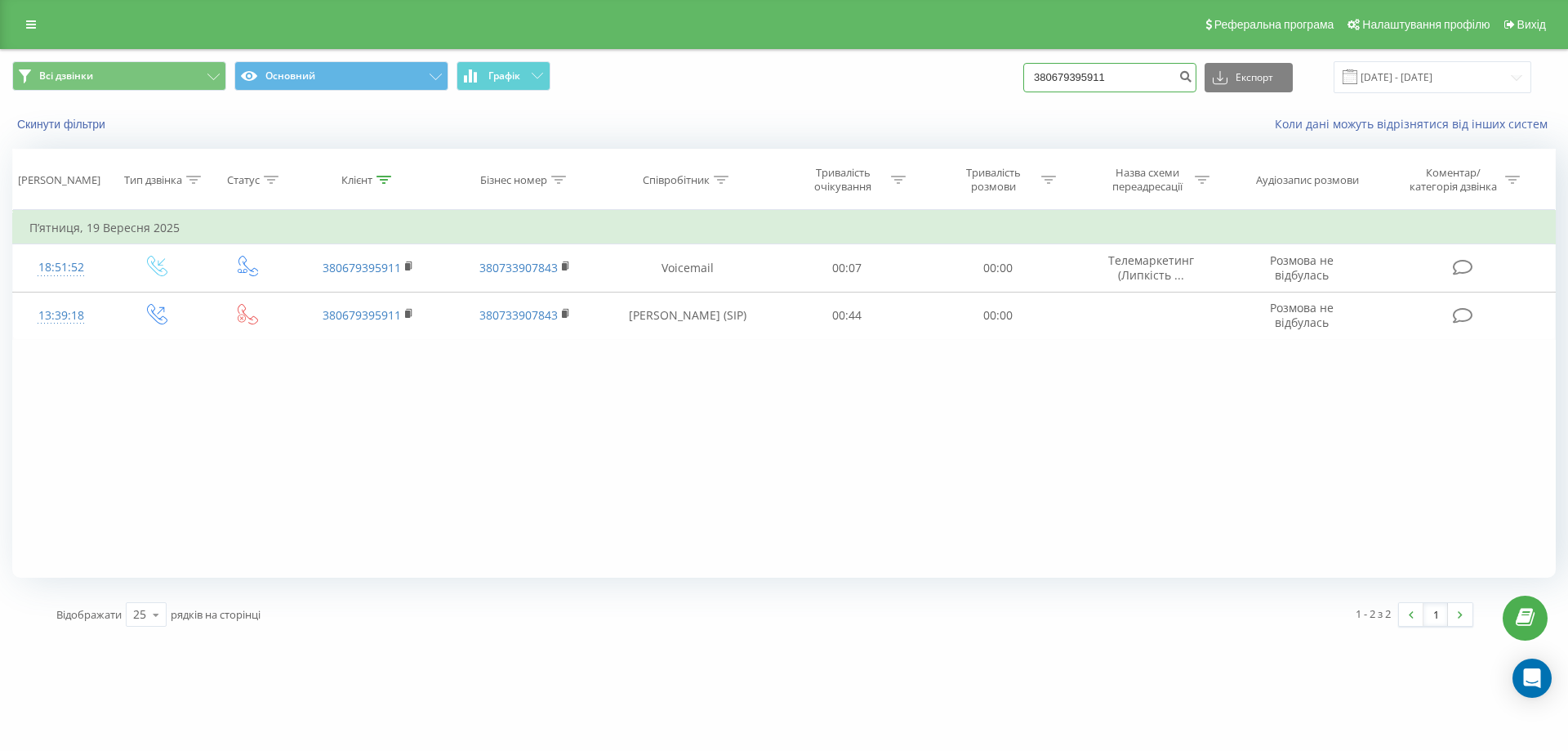
drag, startPoint x: 1147, startPoint y: 68, endPoint x: 912, endPoint y: 114, distance: 239.5
click at [912, 114] on div "Всі дзвінки Основний Графік 380679395911 Експорт .csv .xls .xlsx 22.06.2025 - 2…" at bounding box center [784, 97] width 1566 height 94
paste input "380965436280"
type input "380965436280"
click at [1196, 67] on button "submit" at bounding box center [1186, 78] width 22 height 30
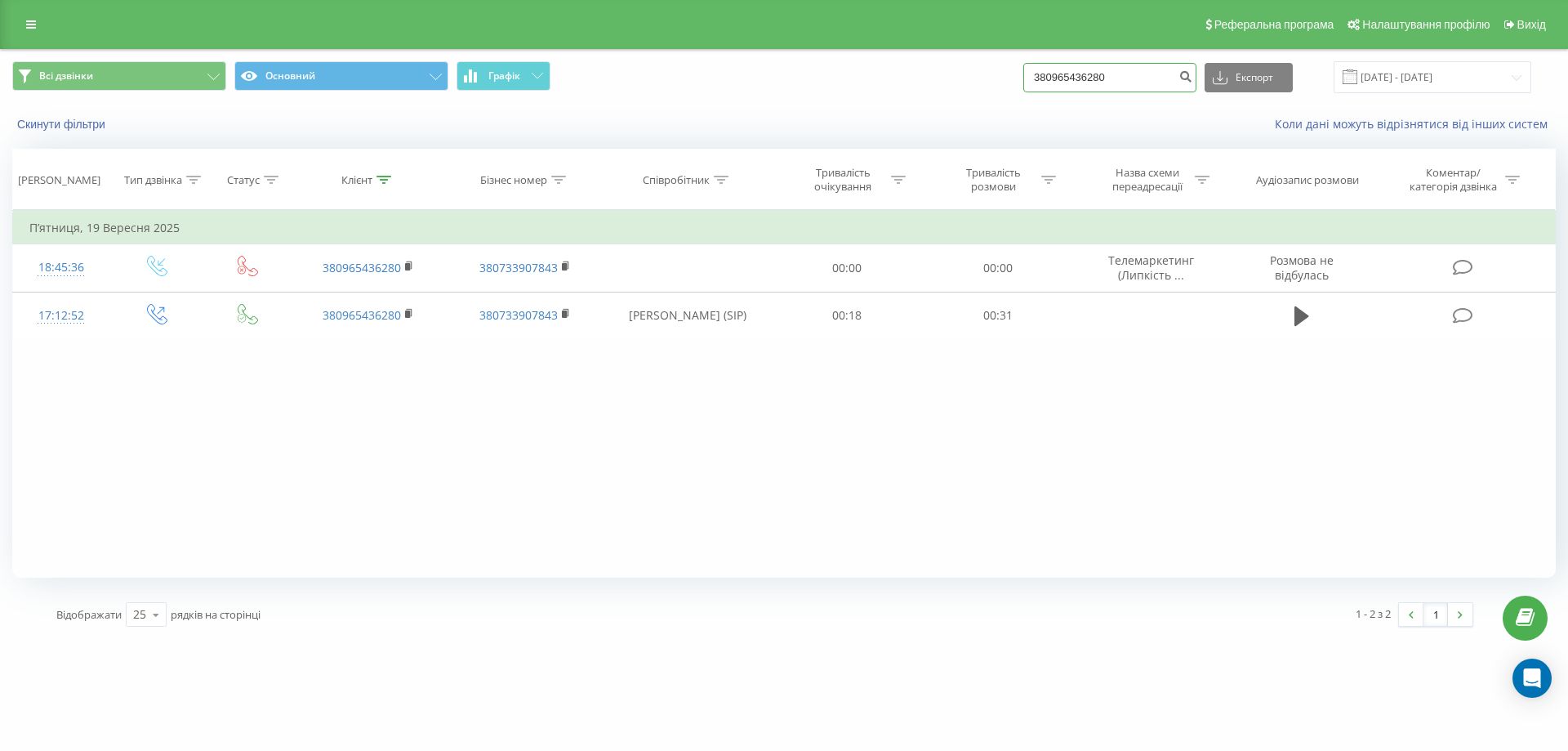
drag, startPoint x: 1153, startPoint y: 67, endPoint x: 983, endPoint y: 95, distance: 172.3
click at [983, 95] on div "Всі дзвінки Основний Графік 380965436280 Експорт .csv .xls .xlsx 22.06.2025 - 2…" at bounding box center [784, 77] width 1566 height 55
paste input "380991706408"
type input "380991706408"
click at [1192, 75] on icon "submit" at bounding box center [1185, 74] width 14 height 10
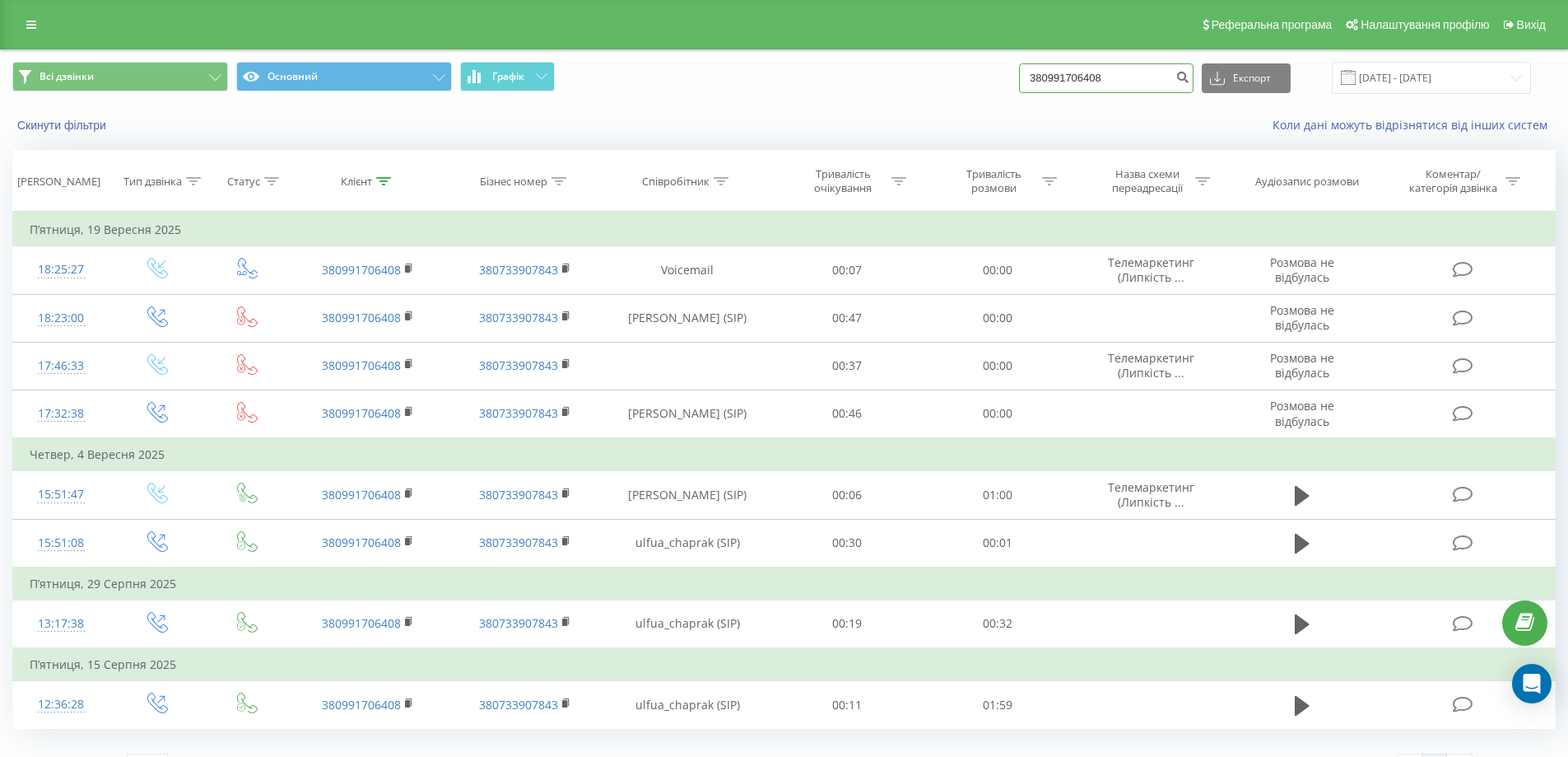
drag, startPoint x: 1142, startPoint y: 81, endPoint x: 994, endPoint y: 80, distance: 148.0
click at [994, 80] on div "Всі дзвінки Основний Графік 380991706408 Експорт .csv .xls .xlsx 22.06.2025 - 2…" at bounding box center [784, 77] width 1544 height 32
paste input "380966098036"
type input "380966098036"
click at [1193, 81] on button "submit" at bounding box center [1183, 78] width 22 height 30
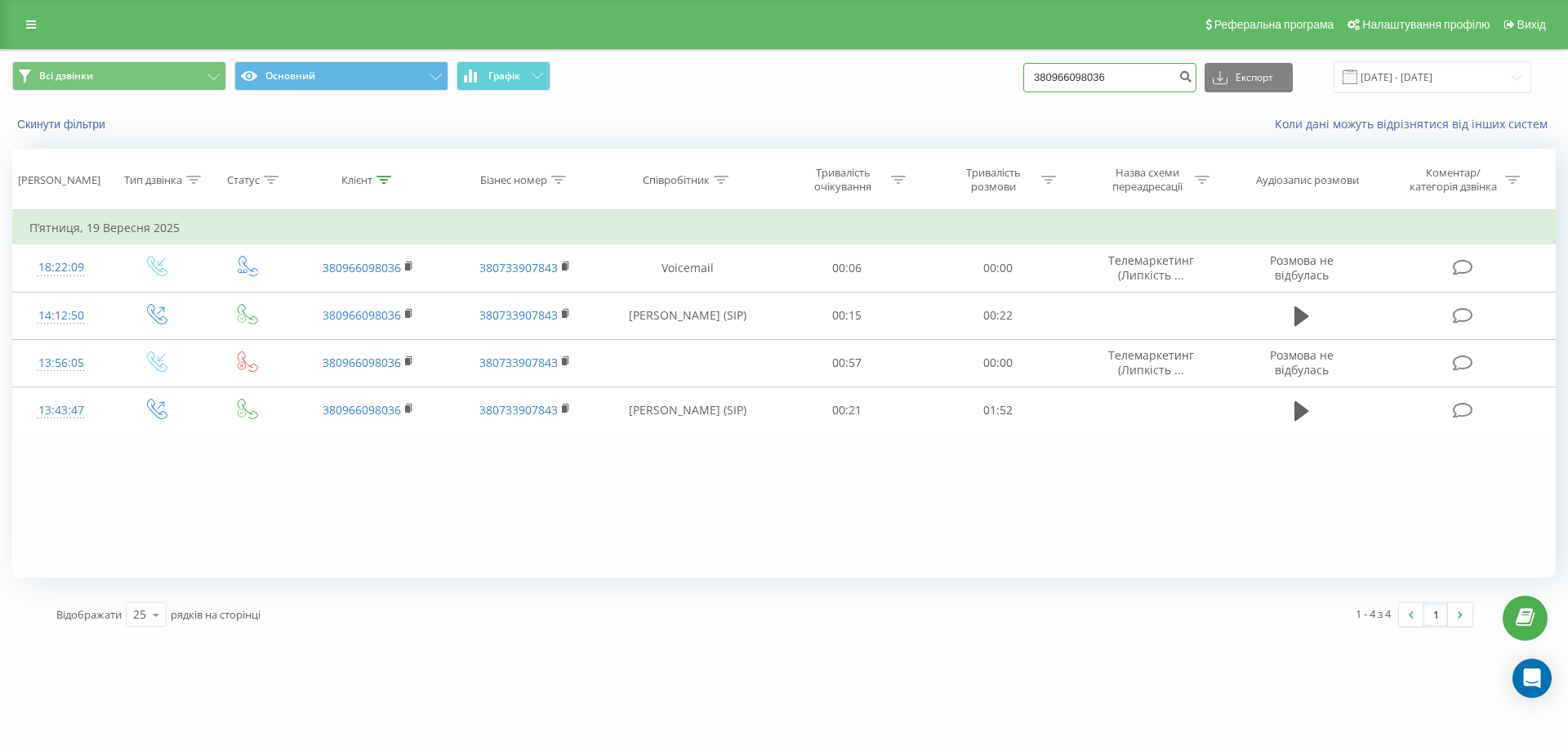
drag, startPoint x: 1136, startPoint y: 82, endPoint x: 936, endPoint y: 78, distance: 200.0
click at [936, 78] on div "Всі дзвінки Основний Графік 380966098036 Експорт .csv .xls .xlsx [DATE] - [DATE]" at bounding box center [783, 77] width 1543 height 31
paste input "380638851677"
type input "380638851677"
click at [1196, 67] on button "submit" at bounding box center [1186, 78] width 22 height 30
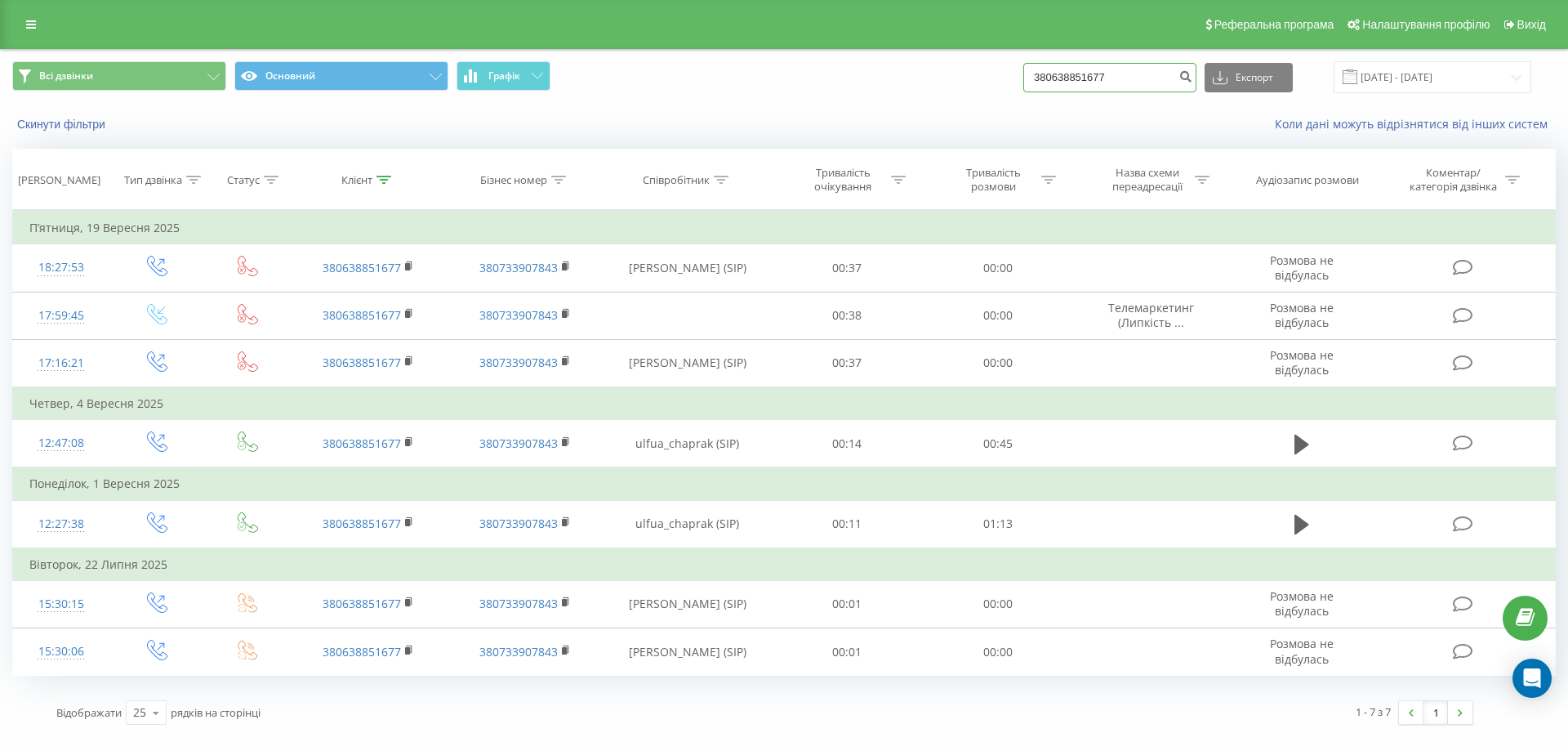
drag, startPoint x: 1146, startPoint y: 78, endPoint x: 951, endPoint y: 78, distance: 195.0
click at [951, 78] on div "Всі дзвінки Основний Графік 380638851677 Експорт .csv .xls .xlsx [DATE] - [DATE]" at bounding box center [783, 77] width 1543 height 31
paste input "380981031119"
type input "380981031119"
click at [1192, 69] on icon "submit" at bounding box center [1185, 74] width 14 height 10
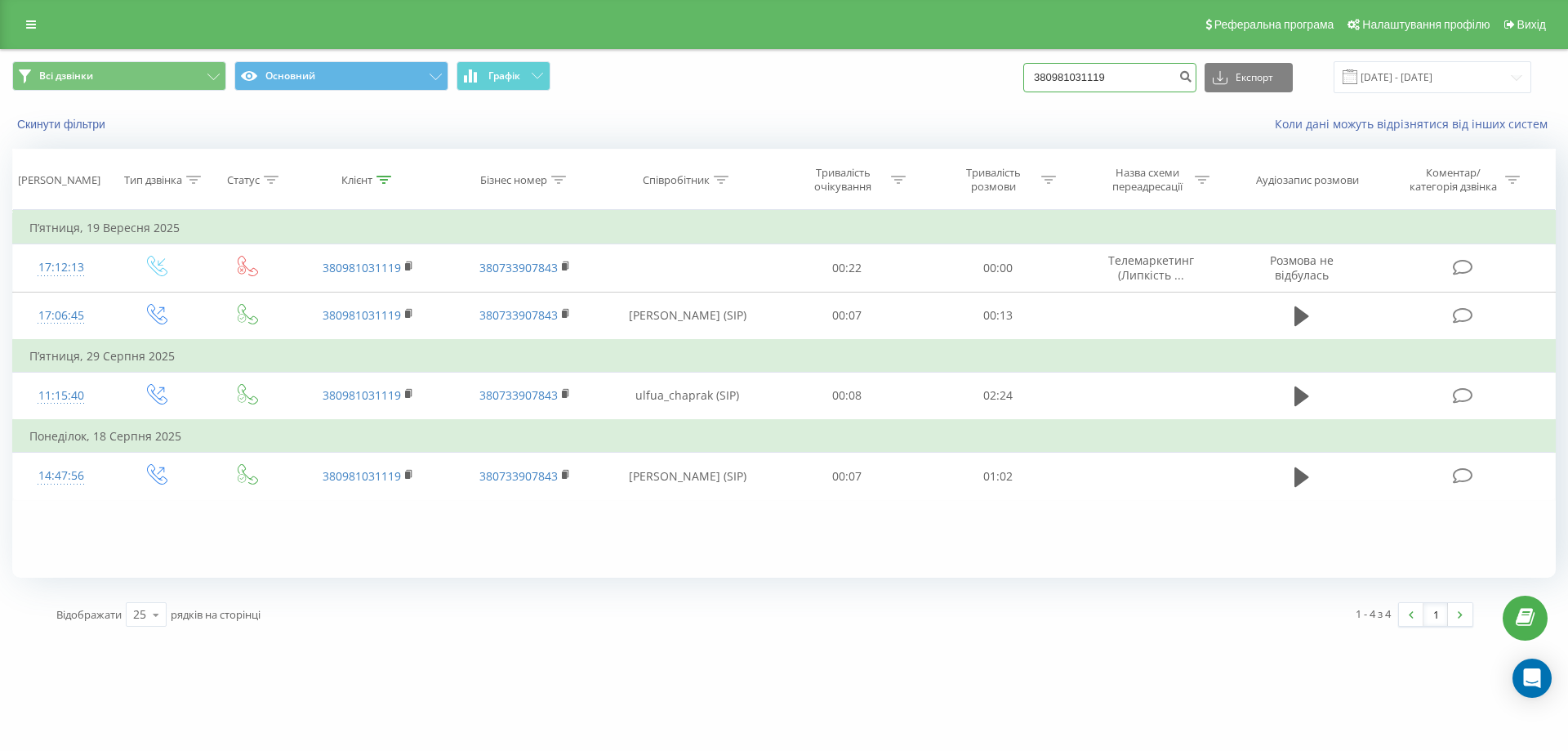
drag, startPoint x: 1140, startPoint y: 82, endPoint x: 928, endPoint y: 122, distance: 215.7
click at [928, 122] on div "Всі дзвінки Основний Графік 380981031119 Експорт .csv .xls .xlsx [DATE] - [DATE…" at bounding box center [784, 97] width 1566 height 94
paste input "380667919142"
type input "380667919142"
click at [1196, 67] on button "submit" at bounding box center [1186, 78] width 22 height 30
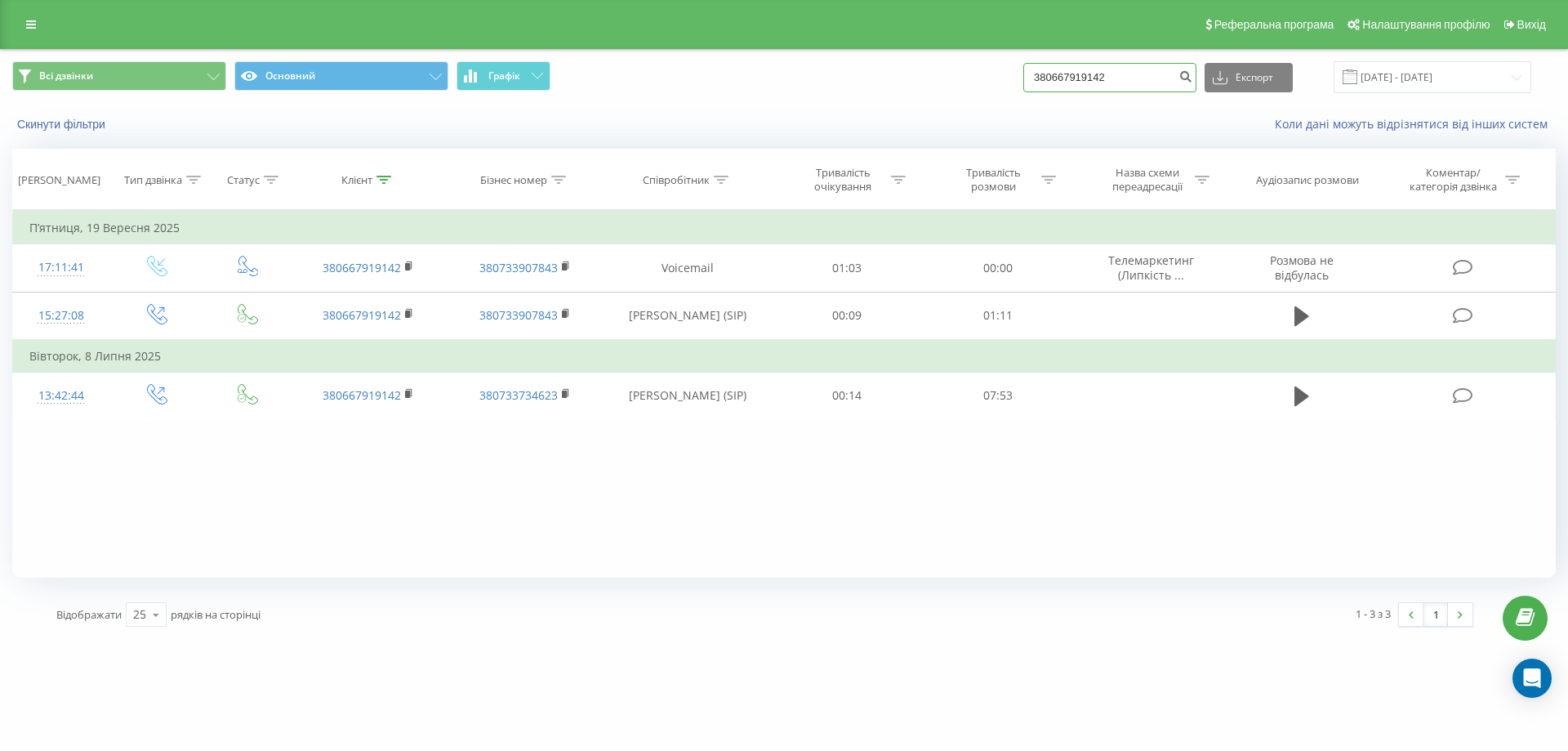
drag, startPoint x: 1140, startPoint y: 81, endPoint x: 983, endPoint y: 82, distance: 157.0
click at [983, 82] on div "Всі дзвінки Основний Графік 380667919142 Експорт .csv .xls .xlsx [DATE] - [DATE]" at bounding box center [783, 77] width 1543 height 31
type input "0937801300"
click at [1192, 75] on icon "submit" at bounding box center [1185, 74] width 14 height 10
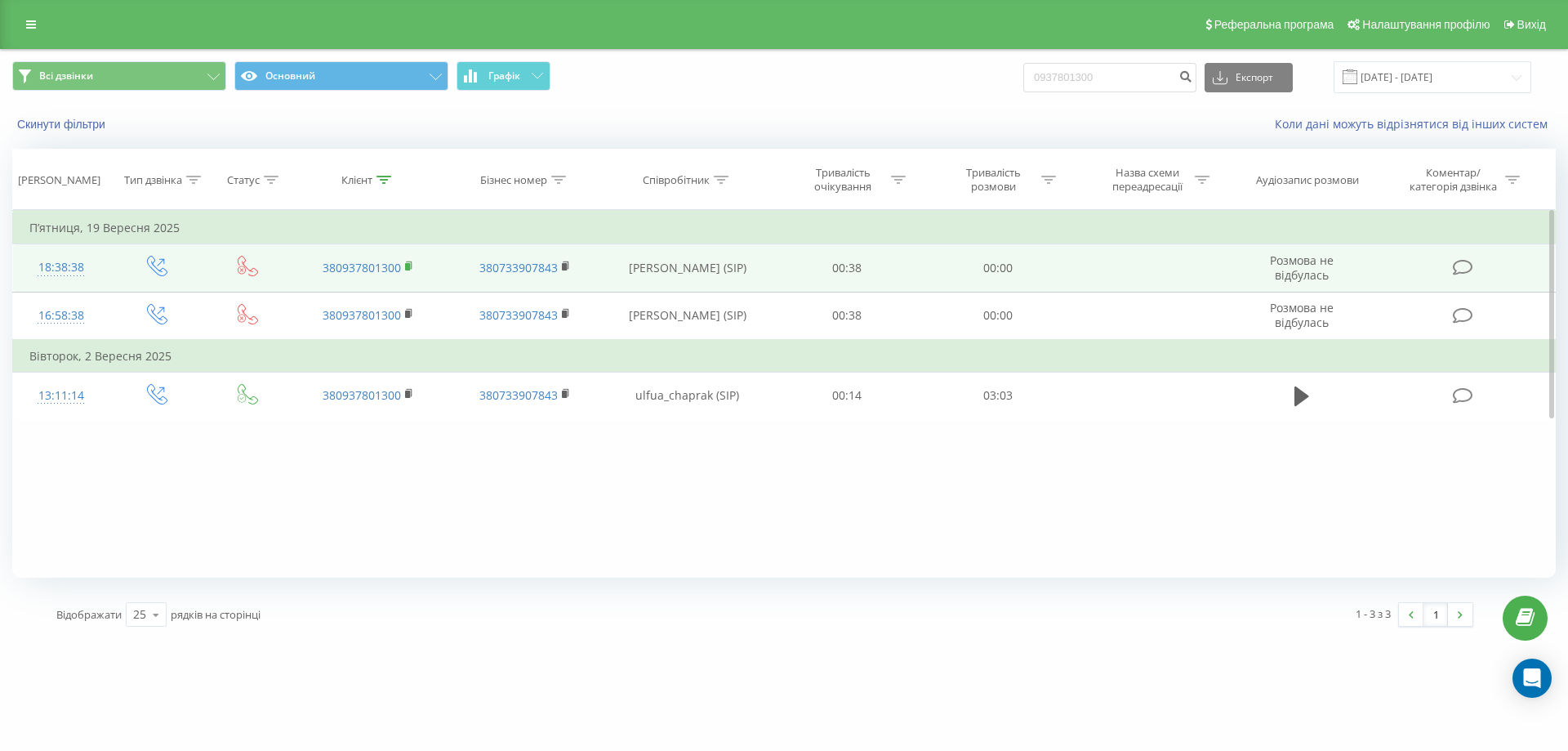
click at [405, 264] on rect at bounding box center [407, 267] width 5 height 7
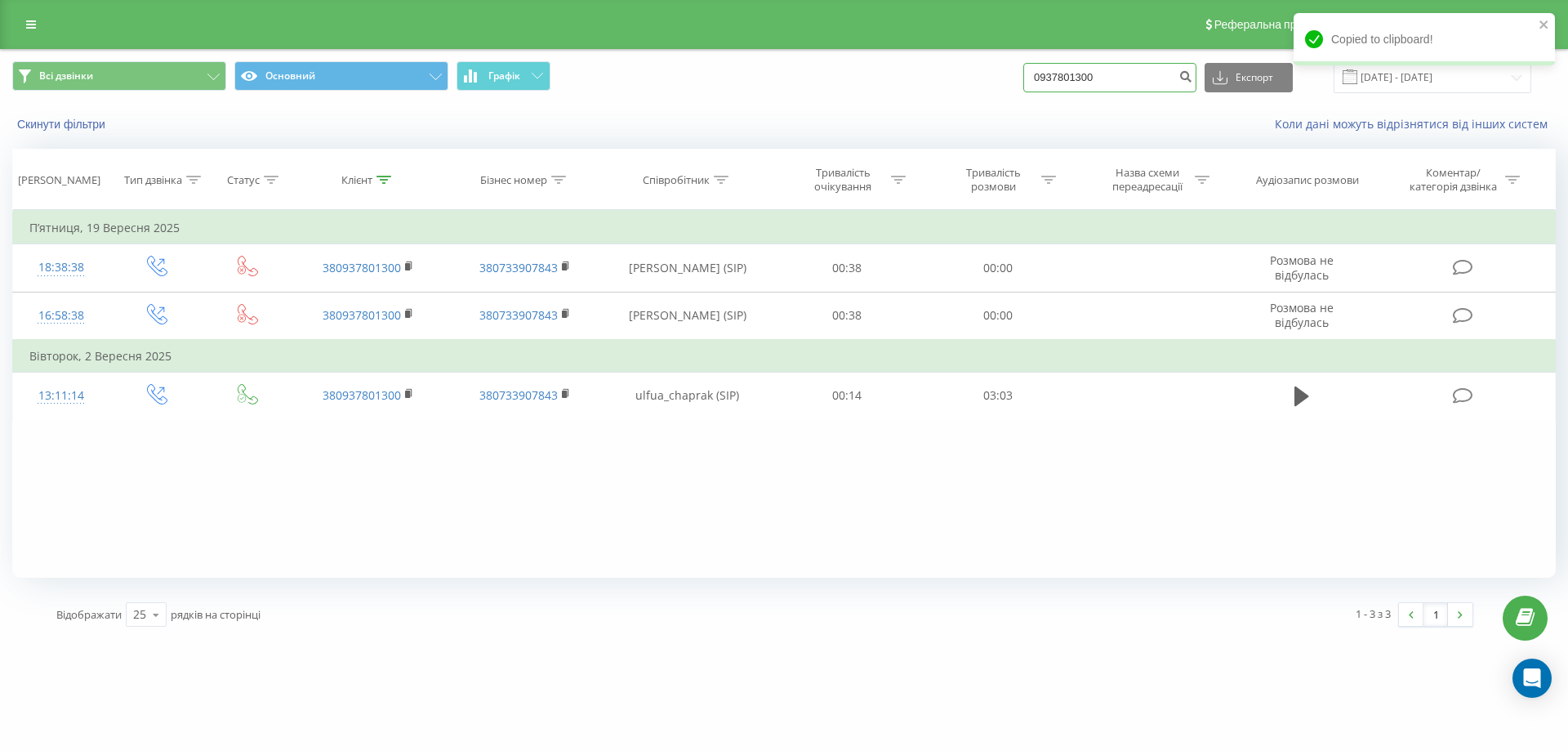
drag, startPoint x: 1147, startPoint y: 72, endPoint x: 987, endPoint y: 79, distance: 160.2
click at [987, 79] on div "Всі дзвінки Основний Графік 0937801300 Експорт .csv .xls .xlsx [DATE] - [DATE]" at bounding box center [783, 77] width 1543 height 31
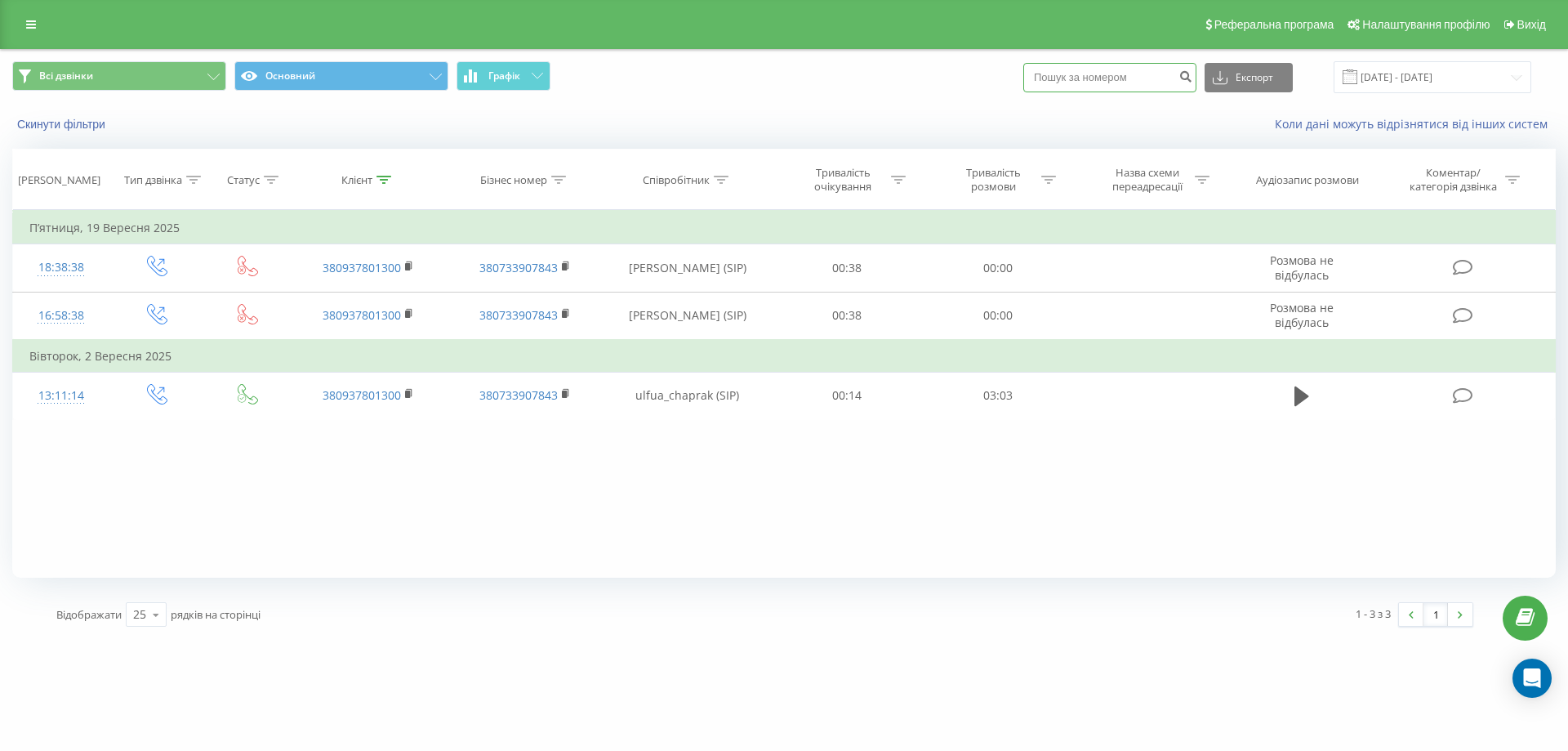
paste input "380667919142"
type input "380667919142"
click at [1192, 79] on icon "submit" at bounding box center [1185, 74] width 14 height 10
drag, startPoint x: 1155, startPoint y: 67, endPoint x: 950, endPoint y: 90, distance: 206.3
click at [950, 90] on div "Всі дзвінки Основний Графік 380667919142 Експорт .csv .xls .xlsx 22.06.2025 - 2…" at bounding box center [783, 77] width 1543 height 31
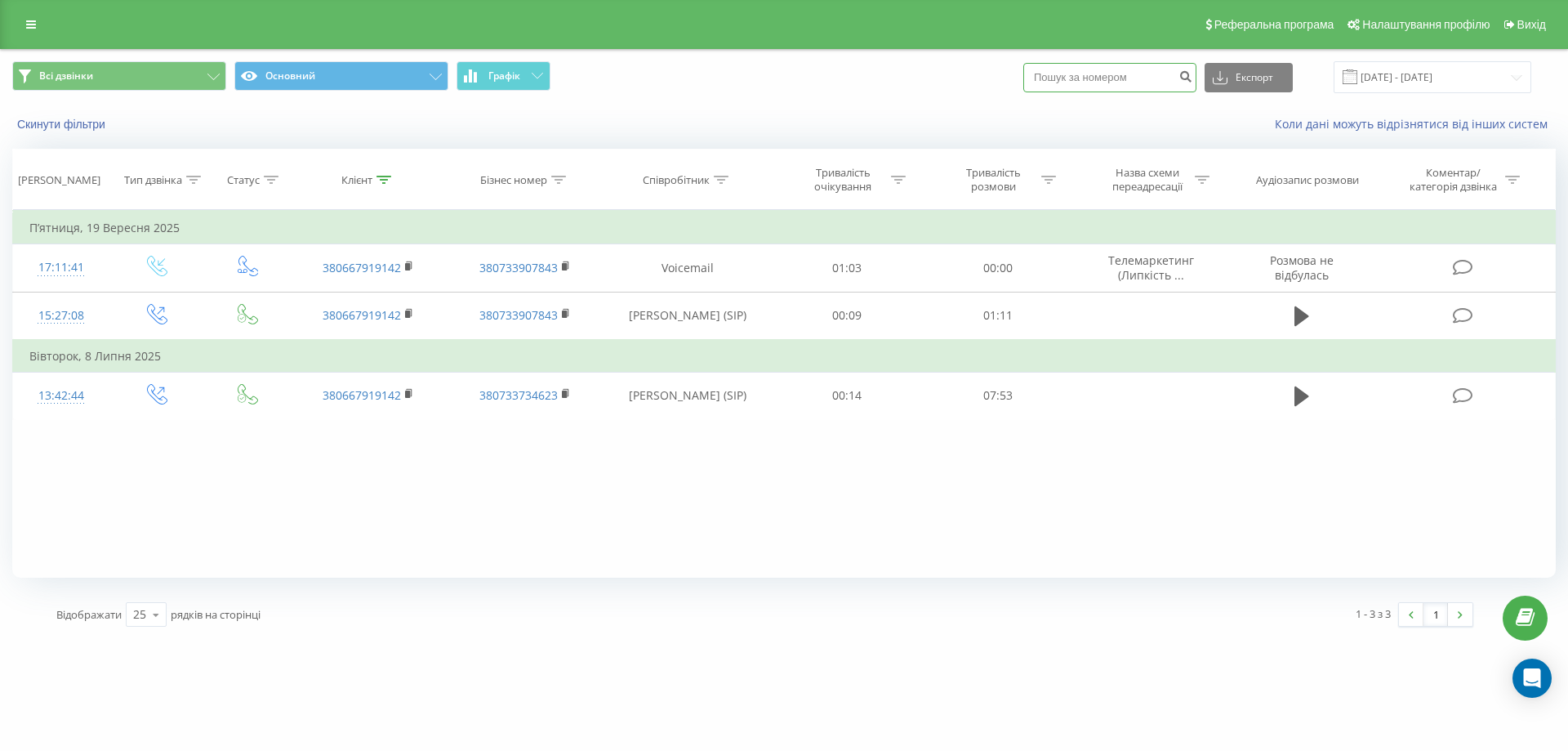
paste input "380985365404"
type input "380985365404"
click at [1192, 74] on icon "submit" at bounding box center [1185, 74] width 14 height 10
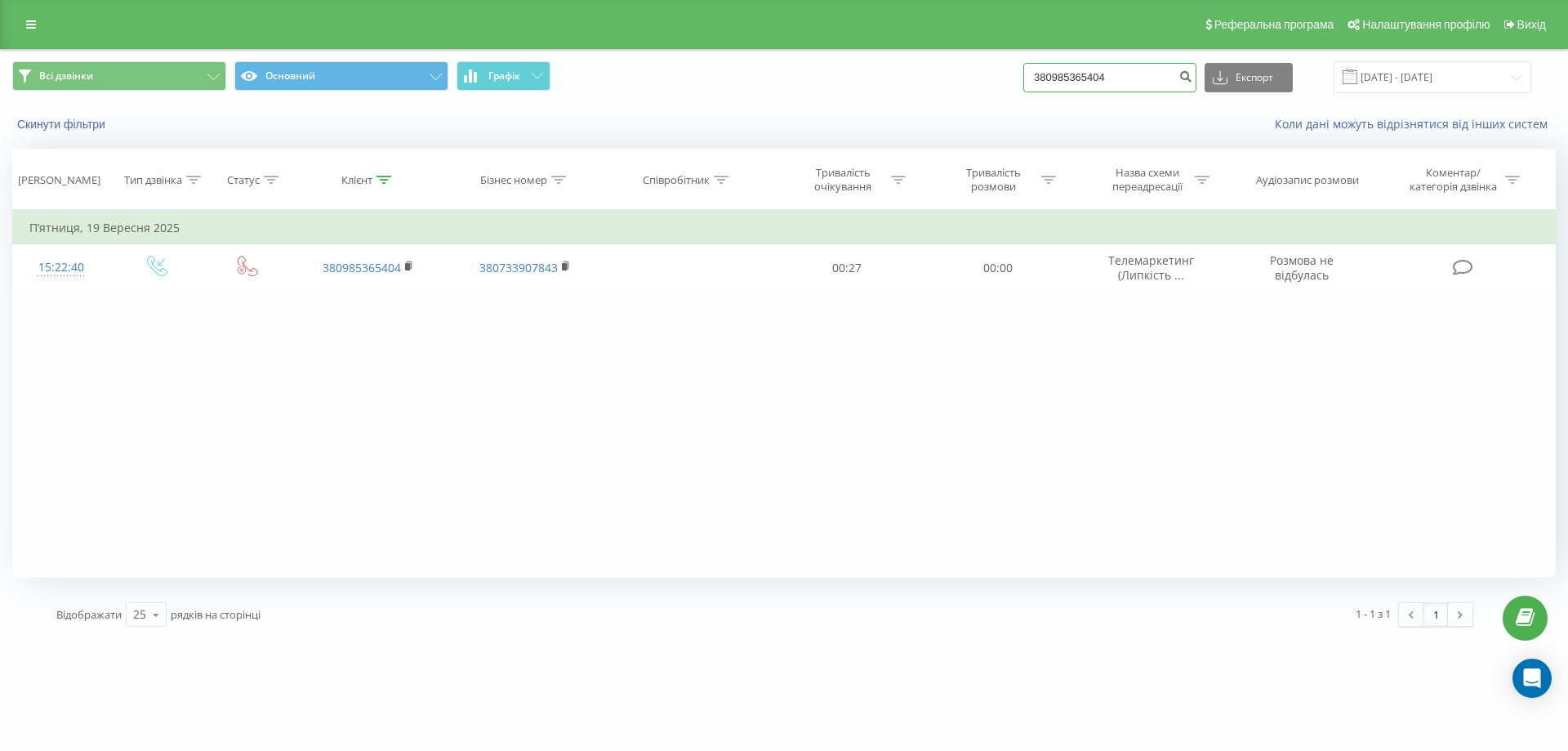
drag, startPoint x: 1143, startPoint y: 82, endPoint x: 985, endPoint y: 88, distance: 158.1
click at [985, 88] on div "Всі дзвінки Основний Графік 380985365404 Експорт .csv .xls .xlsx [DATE] - [DATE]" at bounding box center [783, 77] width 1543 height 31
paste input "380963057670"
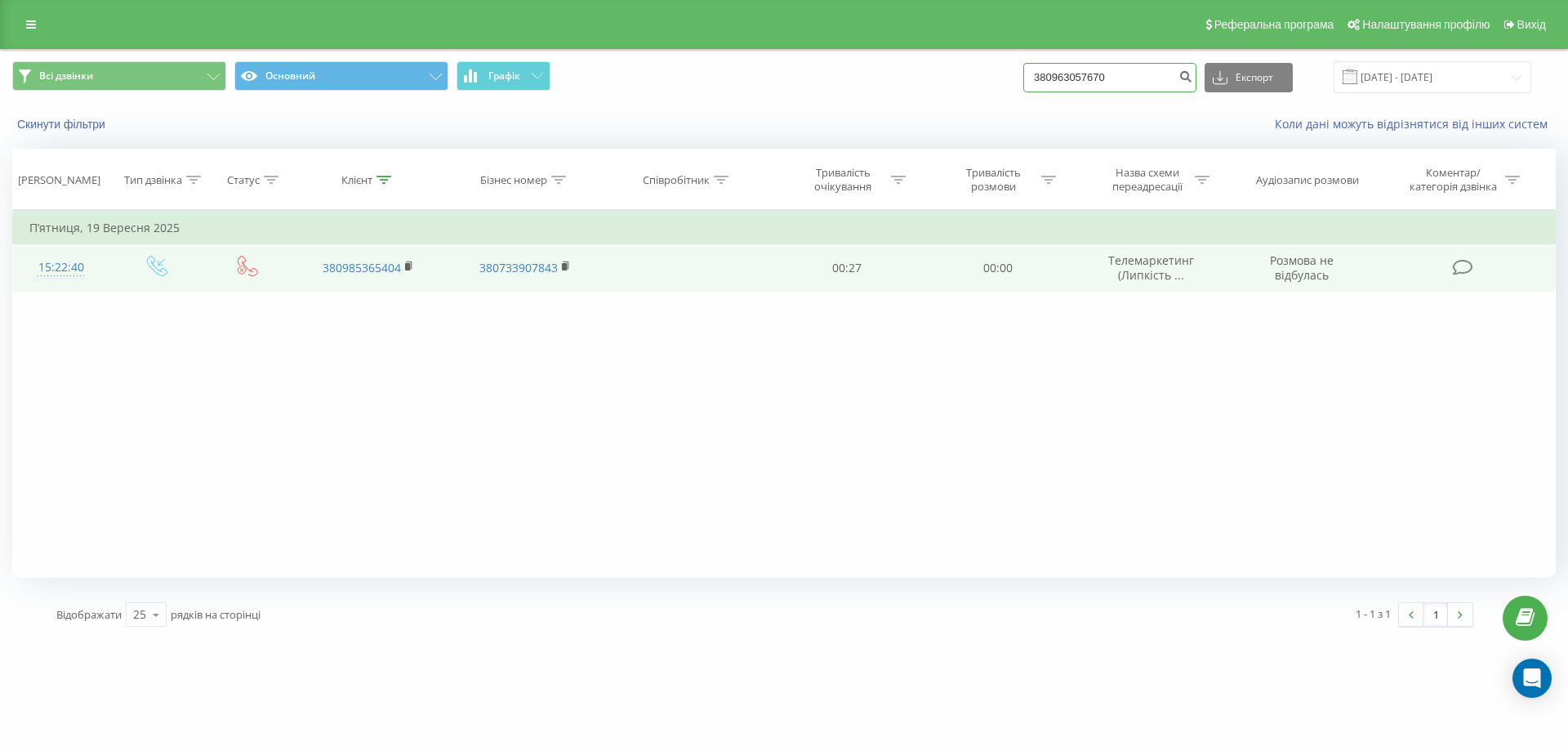
type input "380963057670"
click at [1112, 274] on td "Телемаркетинг (Липкість ..." at bounding box center [1152, 267] width 157 height 47
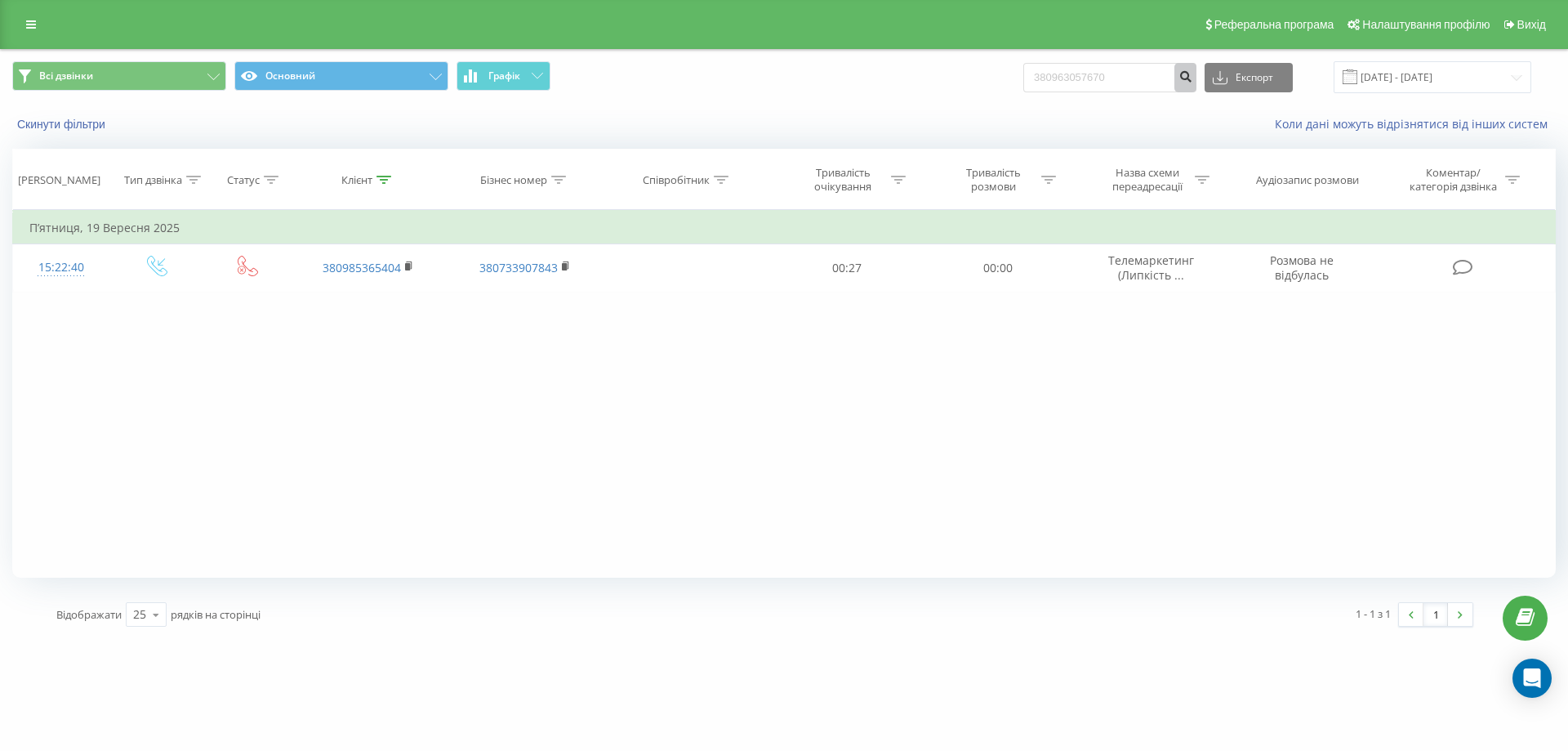
click at [1196, 64] on button "submit" at bounding box center [1186, 78] width 22 height 30
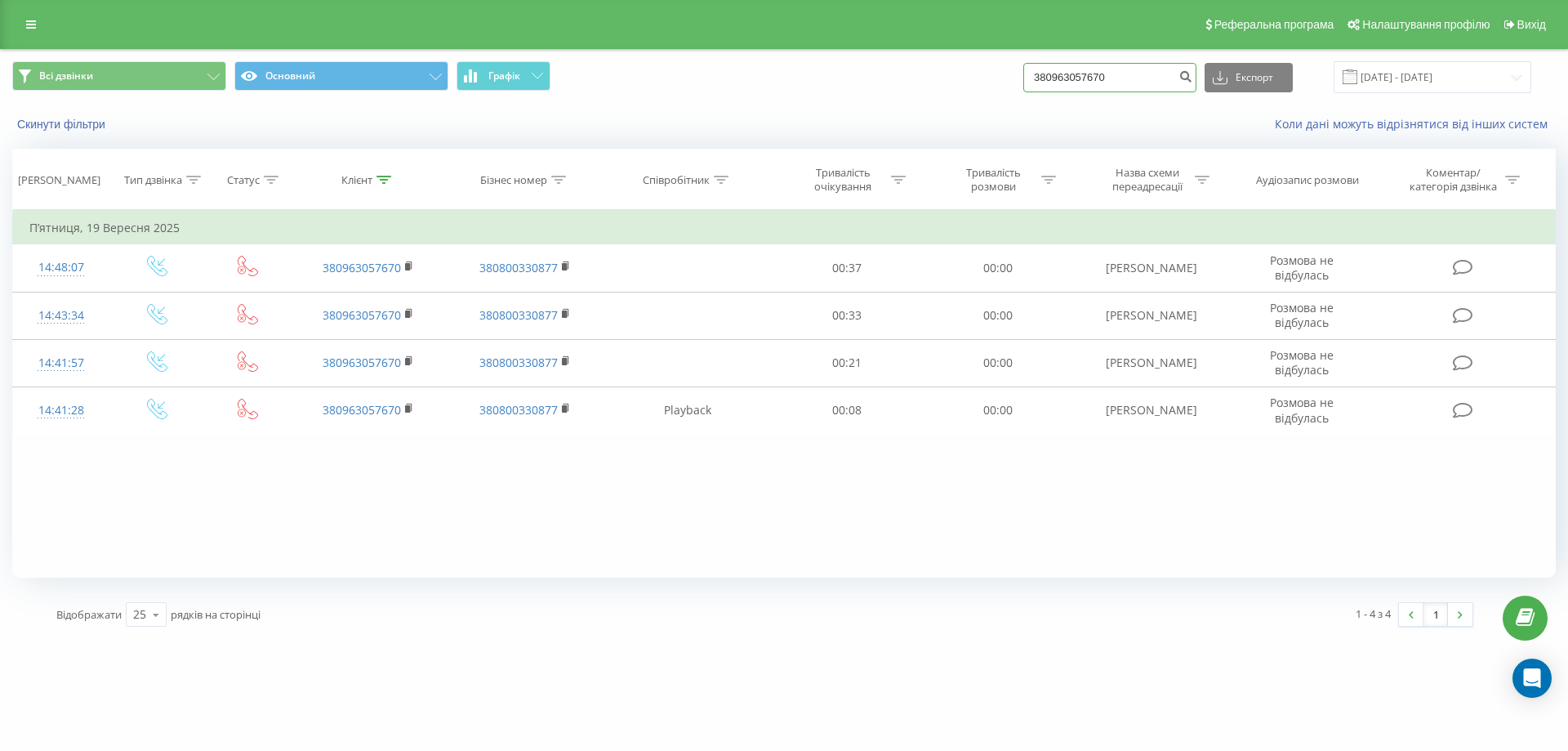
drag, startPoint x: 1142, startPoint y: 82, endPoint x: 880, endPoint y: 94, distance: 262.3
click at [880, 94] on div "Всі дзвінки Основний Графік 380963057670 Експорт .csv .xls .xlsx 22.06.2025 - 2…" at bounding box center [784, 77] width 1566 height 55
click at [1075, 77] on input at bounding box center [1109, 78] width 173 height 30
paste input "380968372938"
type input "380968372938"
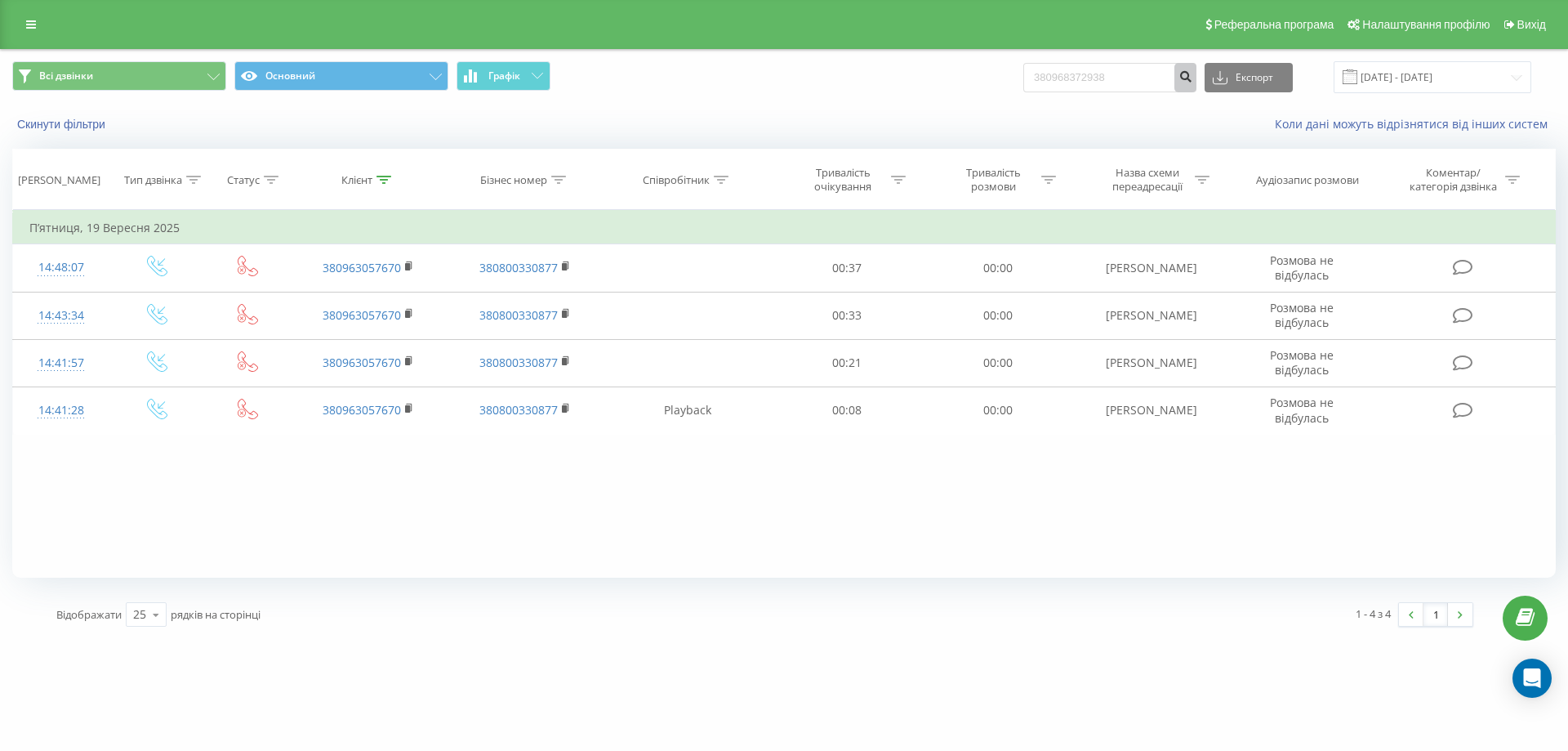
click at [1192, 79] on icon "submit" at bounding box center [1185, 74] width 14 height 10
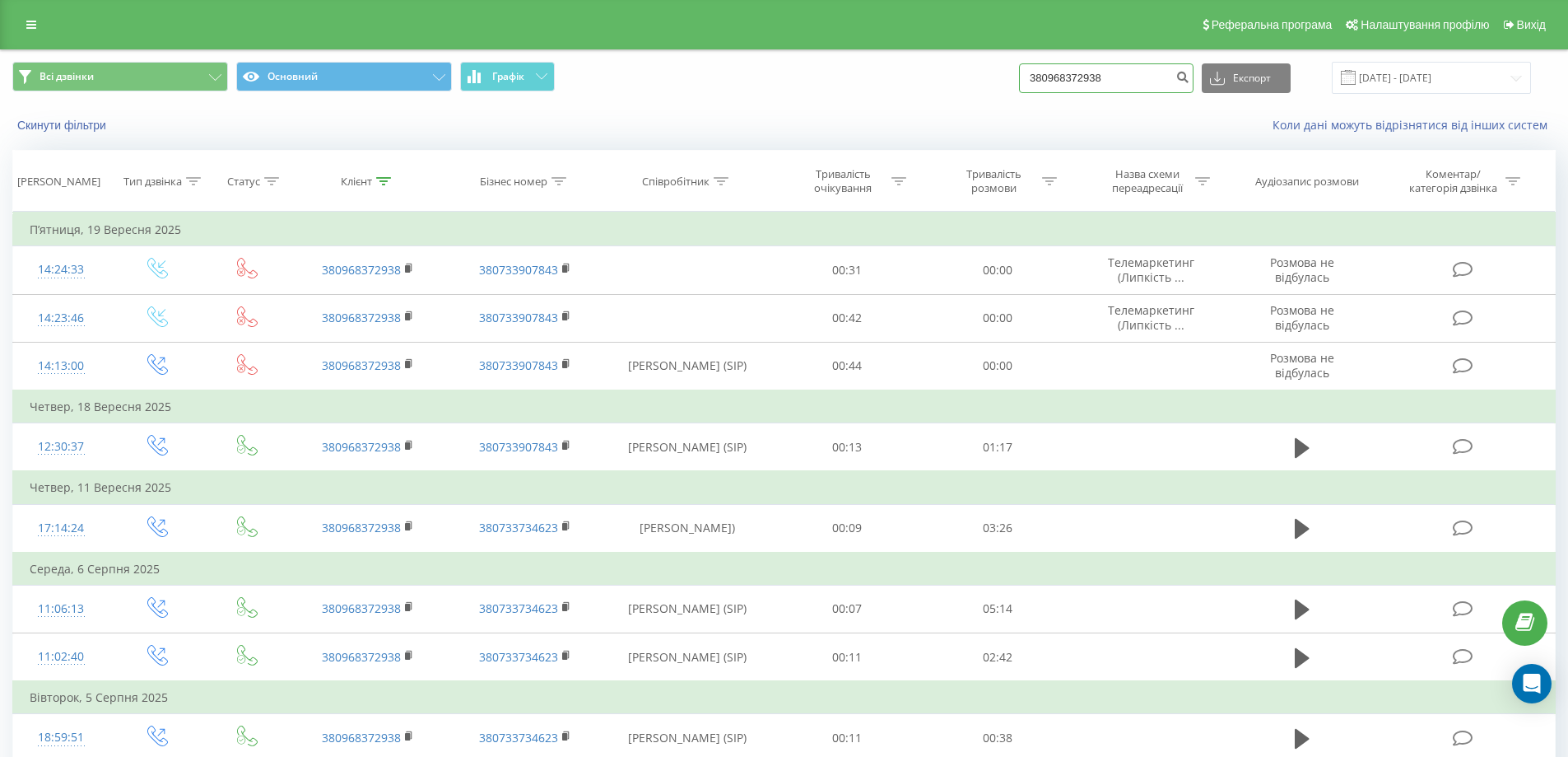
click at [1146, 82] on input "380968372938" at bounding box center [1106, 78] width 174 height 30
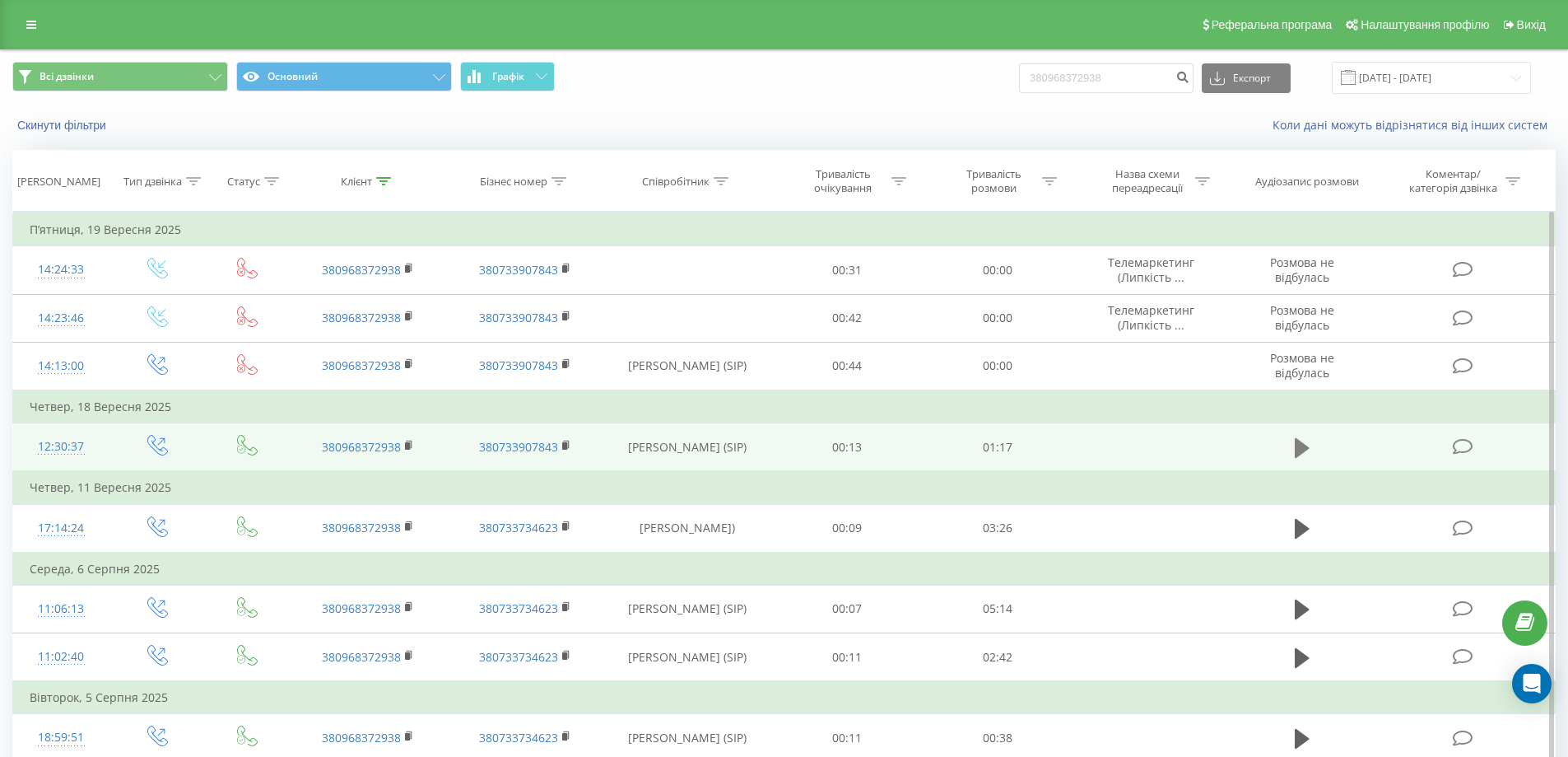
click at [1304, 453] on icon at bounding box center [1303, 448] width 15 height 23
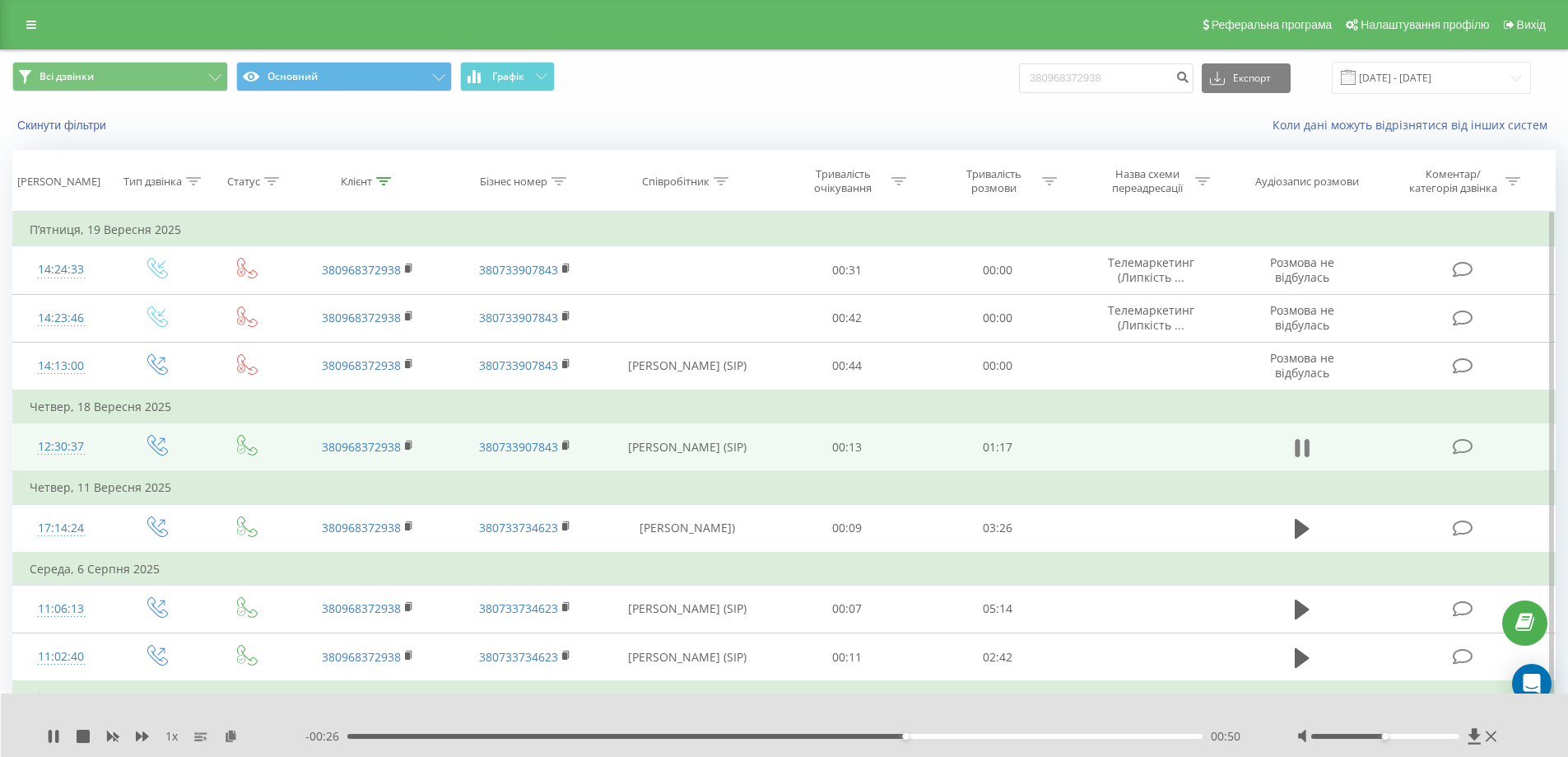
click at [1308, 448] on icon at bounding box center [1306, 447] width 5 height 18
drag, startPoint x: 1138, startPoint y: 80, endPoint x: 989, endPoint y: 74, distance: 149.1
click at [989, 74] on div "Всі дзвінки Основний Графік 380968372938 Експорт .csv .xls .xlsx [DATE] - [DATE]" at bounding box center [784, 77] width 1544 height 32
paste input "380684800525"
type input "380684800525"
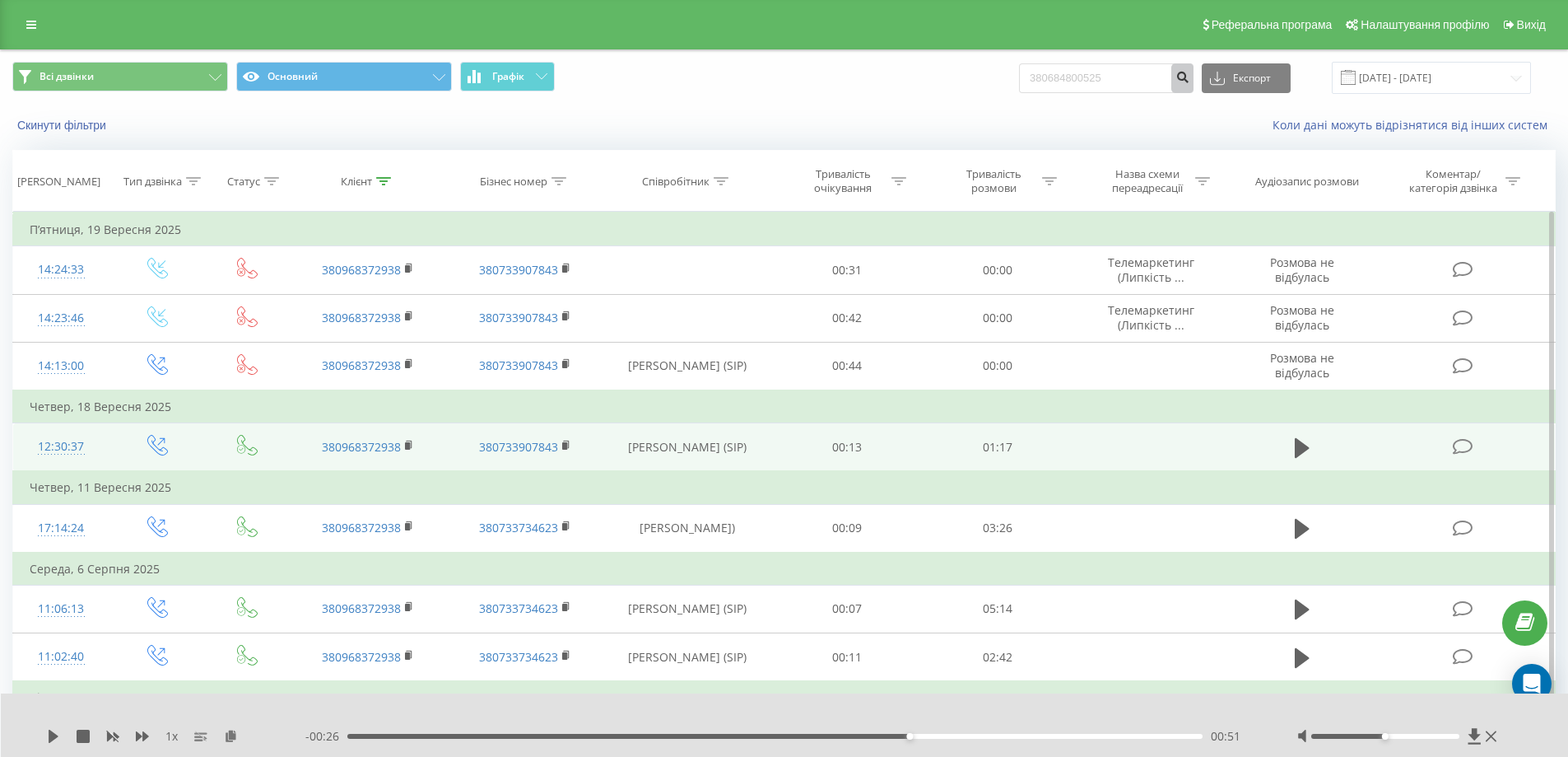
click at [1194, 86] on button "submit" at bounding box center [1183, 78] width 22 height 30
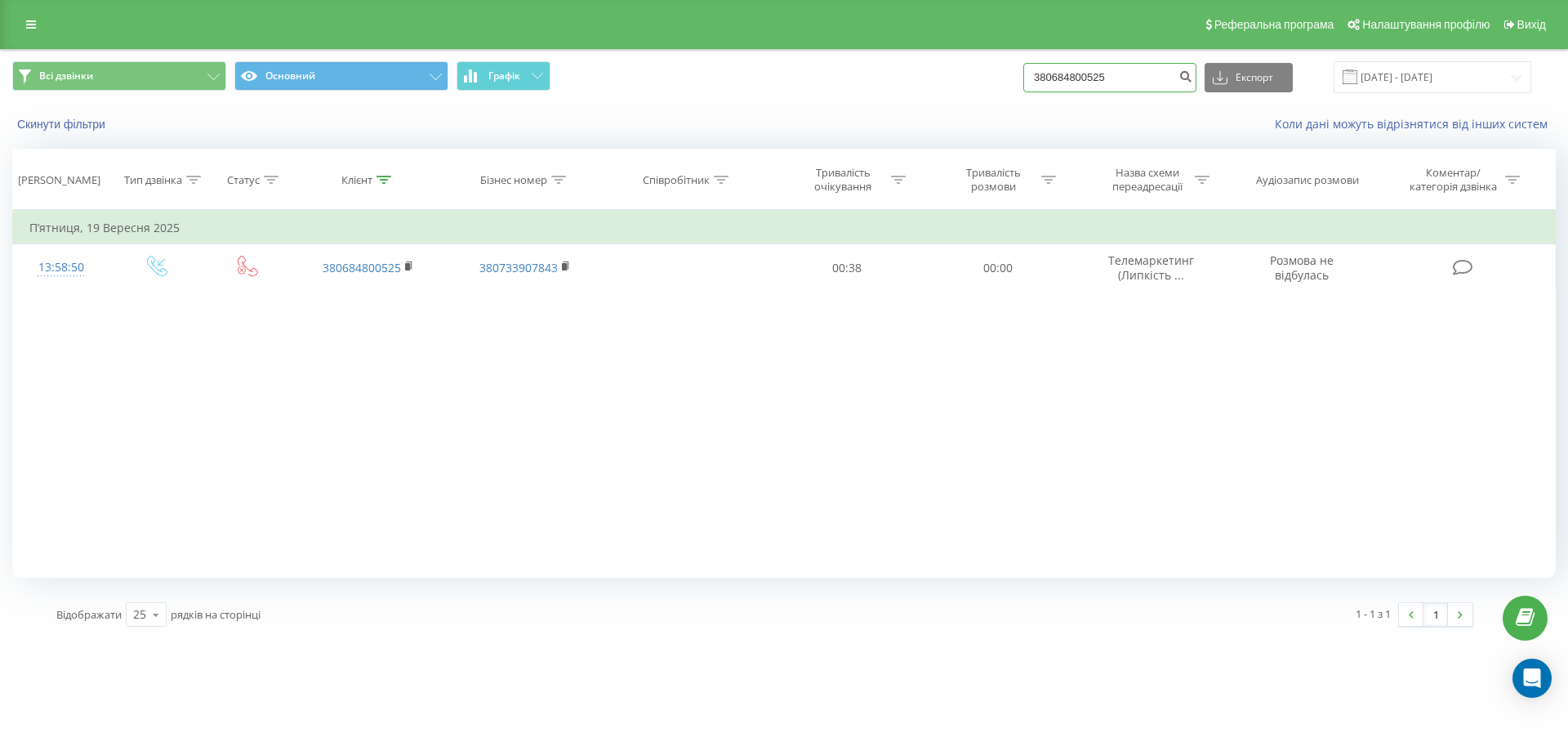
drag, startPoint x: 1147, startPoint y: 79, endPoint x: 1000, endPoint y: 79, distance: 147.0
click at [1000, 79] on div "Всі дзвінки Основний Графік 380684800525 Експорт .csv .xls .xlsx [DATE] - [DATE]" at bounding box center [783, 77] width 1543 height 31
click at [1061, 73] on input at bounding box center [1109, 78] width 173 height 30
paste input "0996340665"
type input "0996340665"
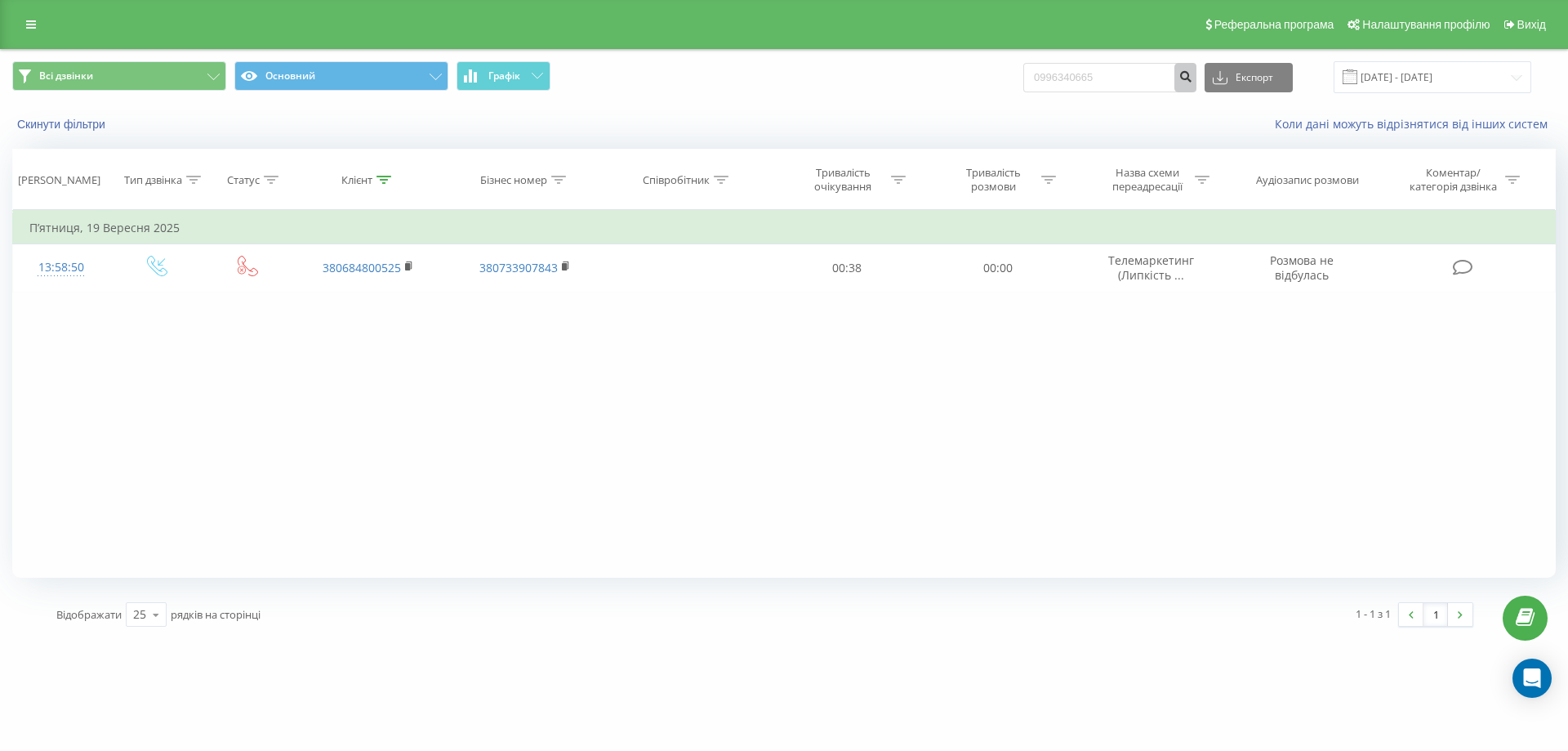
click at [1195, 83] on button "submit" at bounding box center [1186, 78] width 22 height 30
drag, startPoint x: 1123, startPoint y: 77, endPoint x: 1027, endPoint y: 77, distance: 96.0
click at [1027, 77] on div "Всі дзвінки Основний Графік 0931572263 Експорт .csv .xls .xlsx 22.06.2025 - 22.…" at bounding box center [783, 77] width 1543 height 31
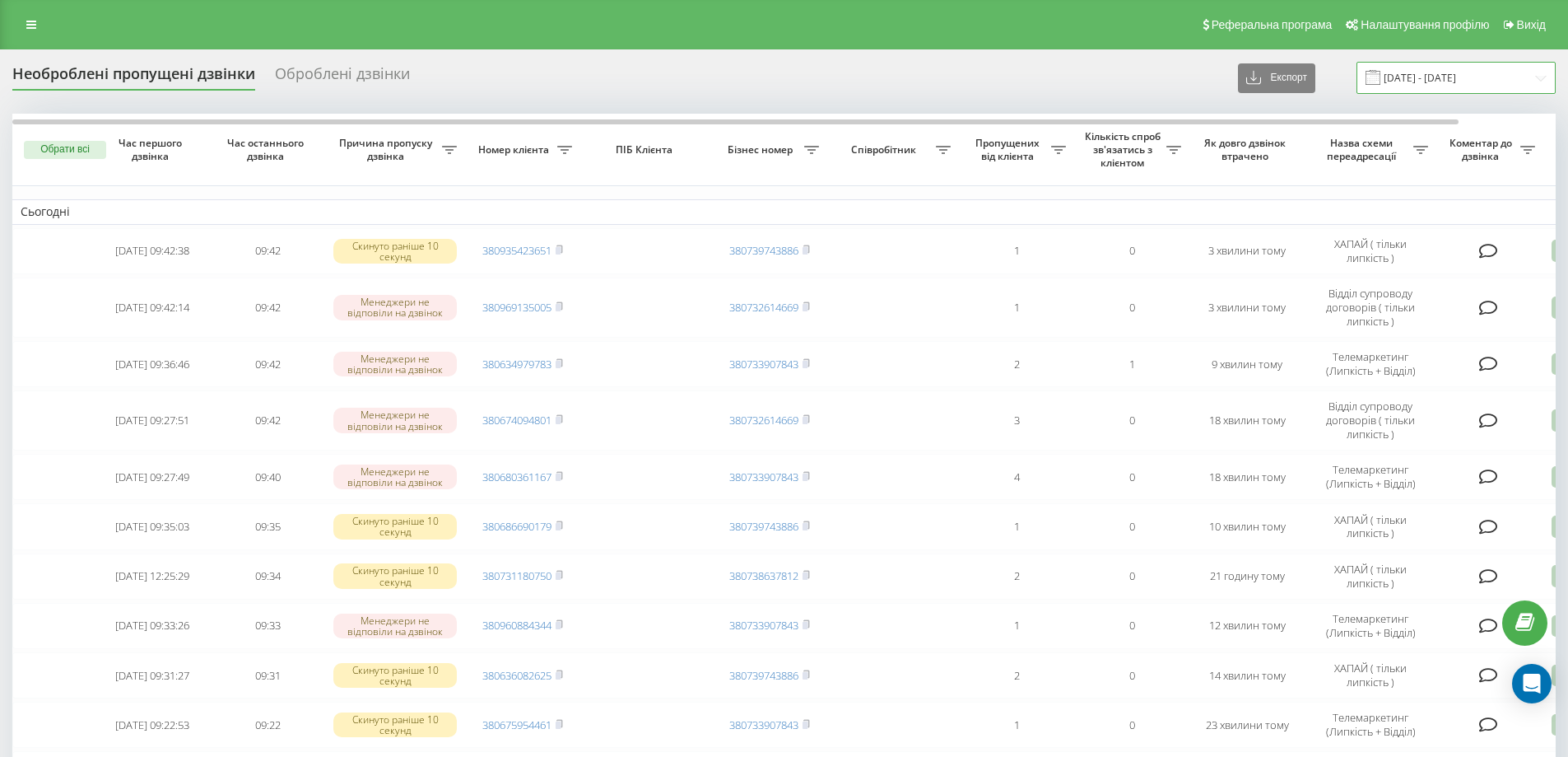
click at [1445, 74] on input "22.08.2025 - 22.09.2025" at bounding box center [1456, 77] width 199 height 32
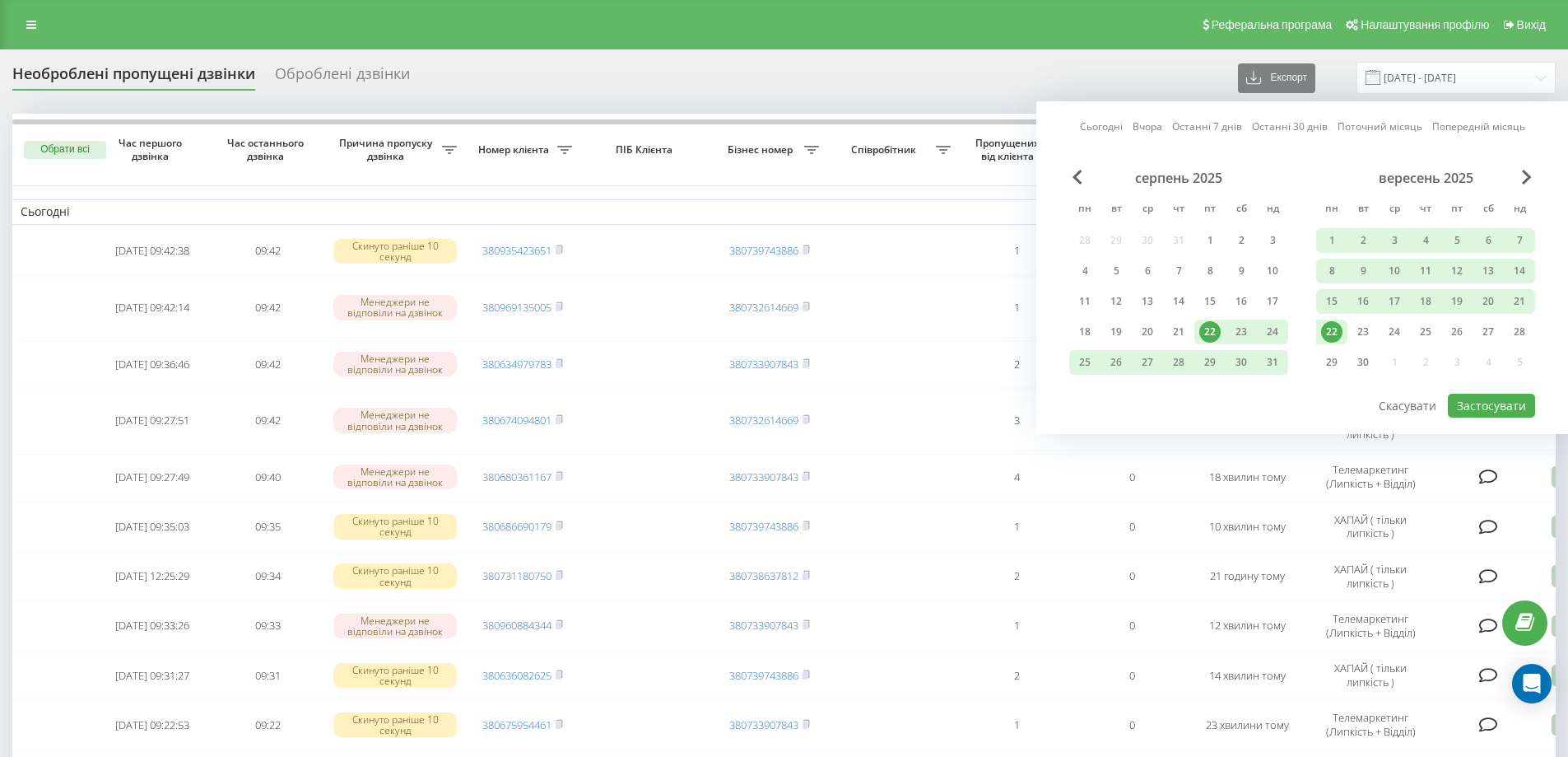
click at [1335, 333] on div "22" at bounding box center [1331, 331] width 21 height 21
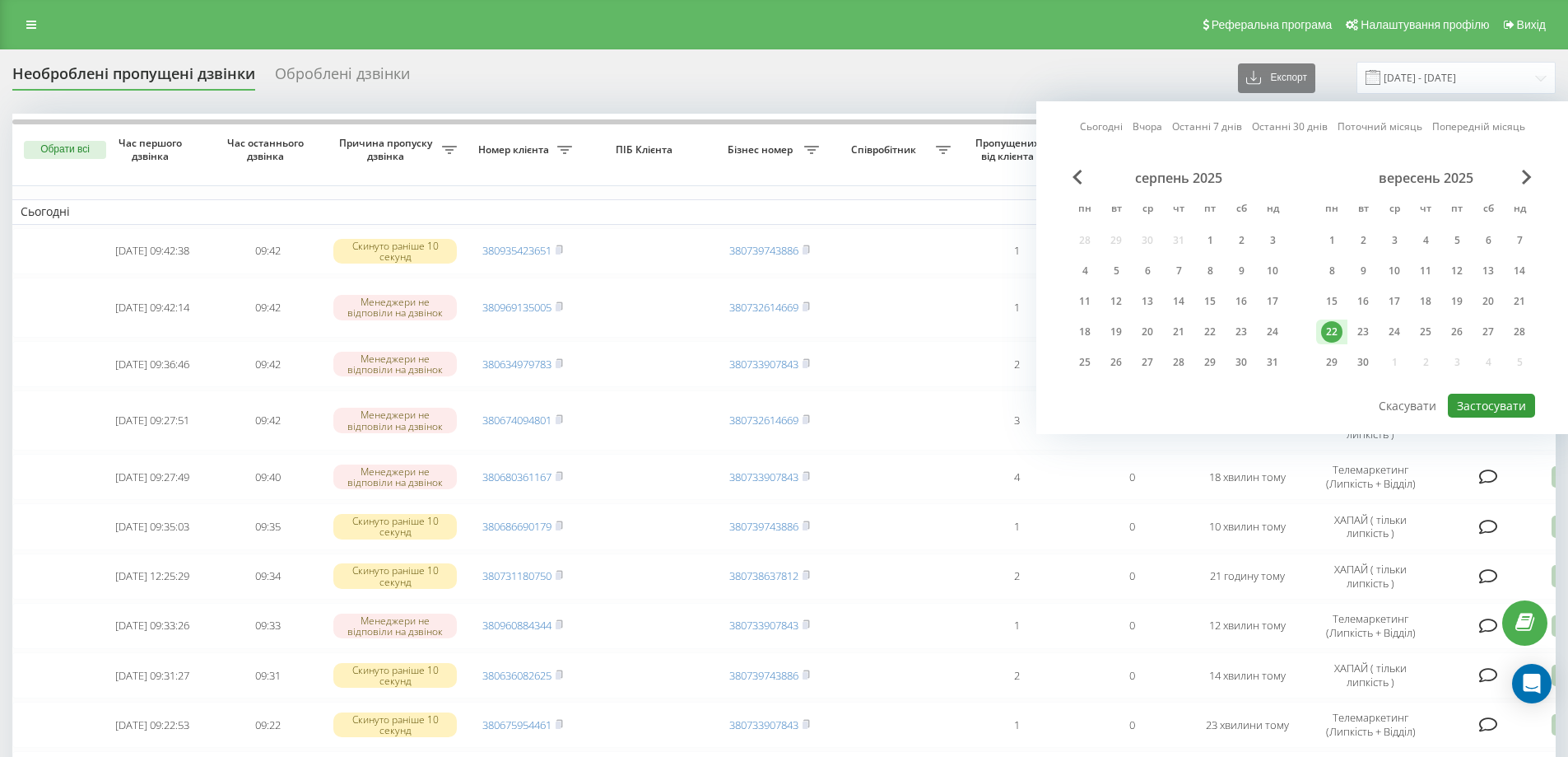
click at [1462, 402] on button "Застосувати" at bounding box center [1492, 406] width 88 height 24
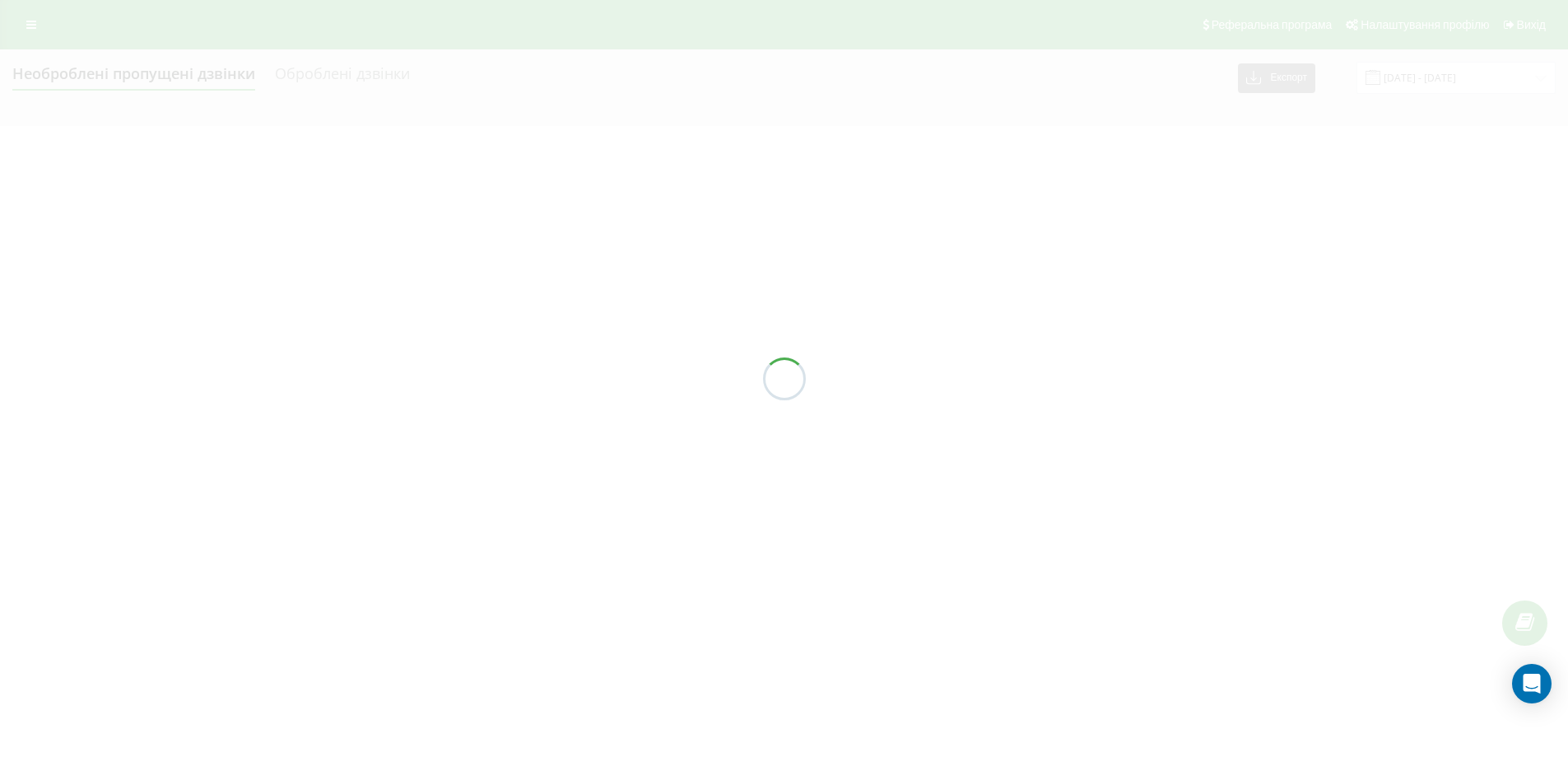
type input "22.09.2025 - 22.09.2025"
click at [1462, 402] on div at bounding box center [791, 378] width 1581 height 757
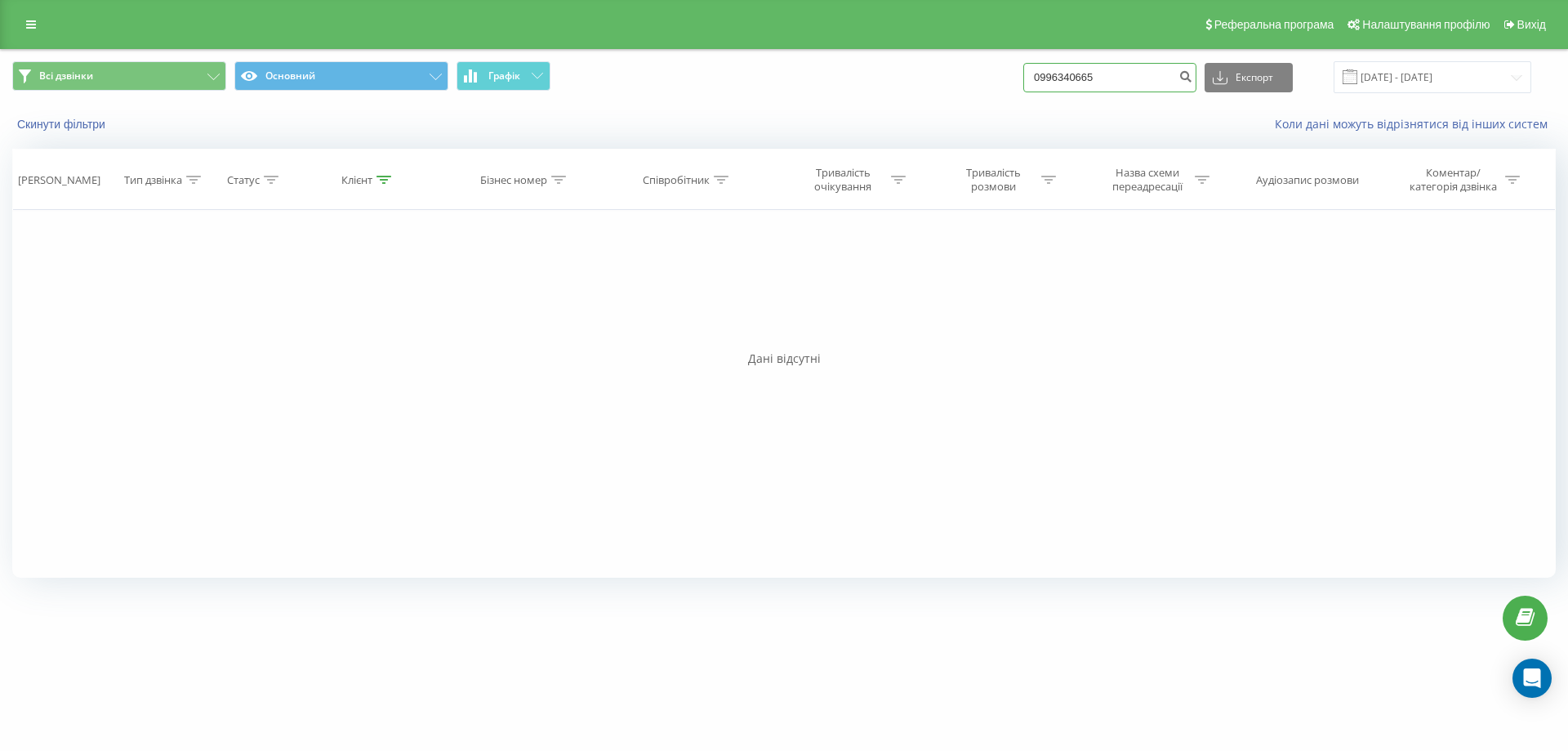
click at [1160, 84] on input "0996340665" at bounding box center [1109, 78] width 173 height 30
drag, startPoint x: 1160, startPoint y: 84, endPoint x: 983, endPoint y: 94, distance: 177.3
click at [983, 94] on div "Всі дзвінки Основний Графік 0996340665 Експорт .csv .xls .xlsx [DATE] - [DATE]" at bounding box center [784, 77] width 1566 height 55
